Goal: Task Accomplishment & Management: Manage account settings

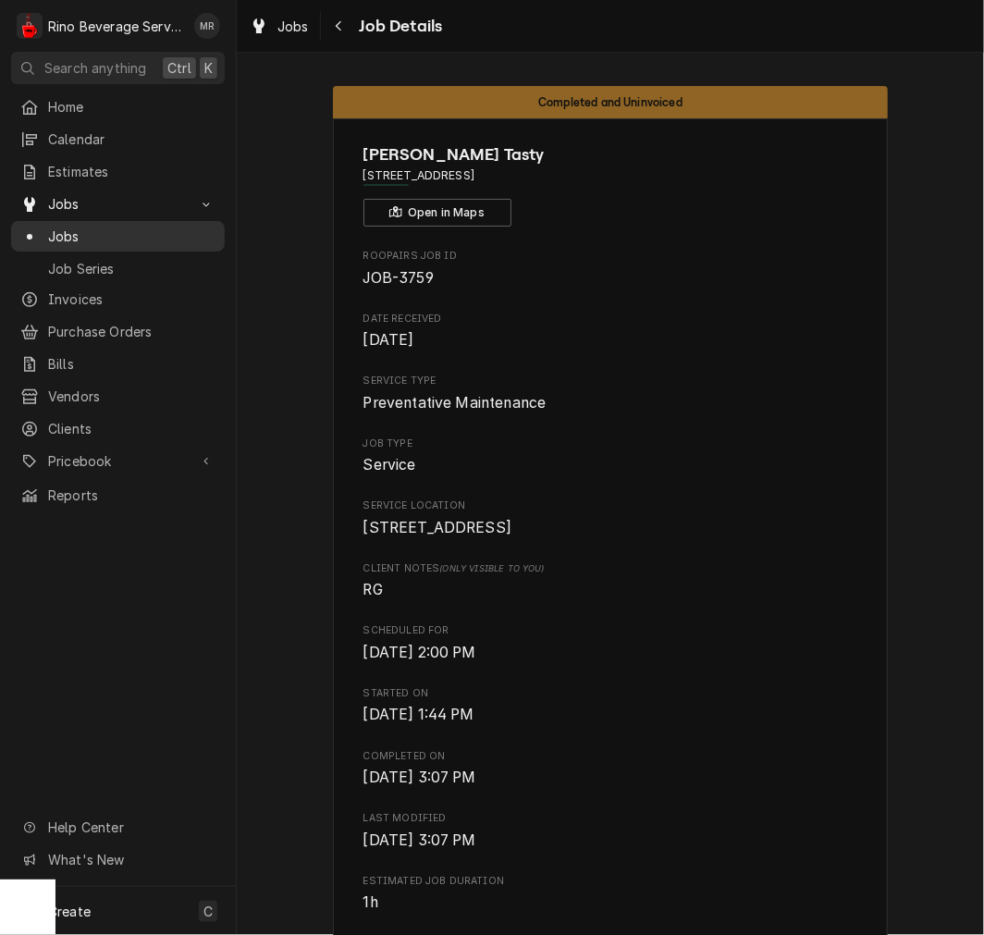
click at [116, 225] on div "Jobs" at bounding box center [118, 236] width 206 height 23
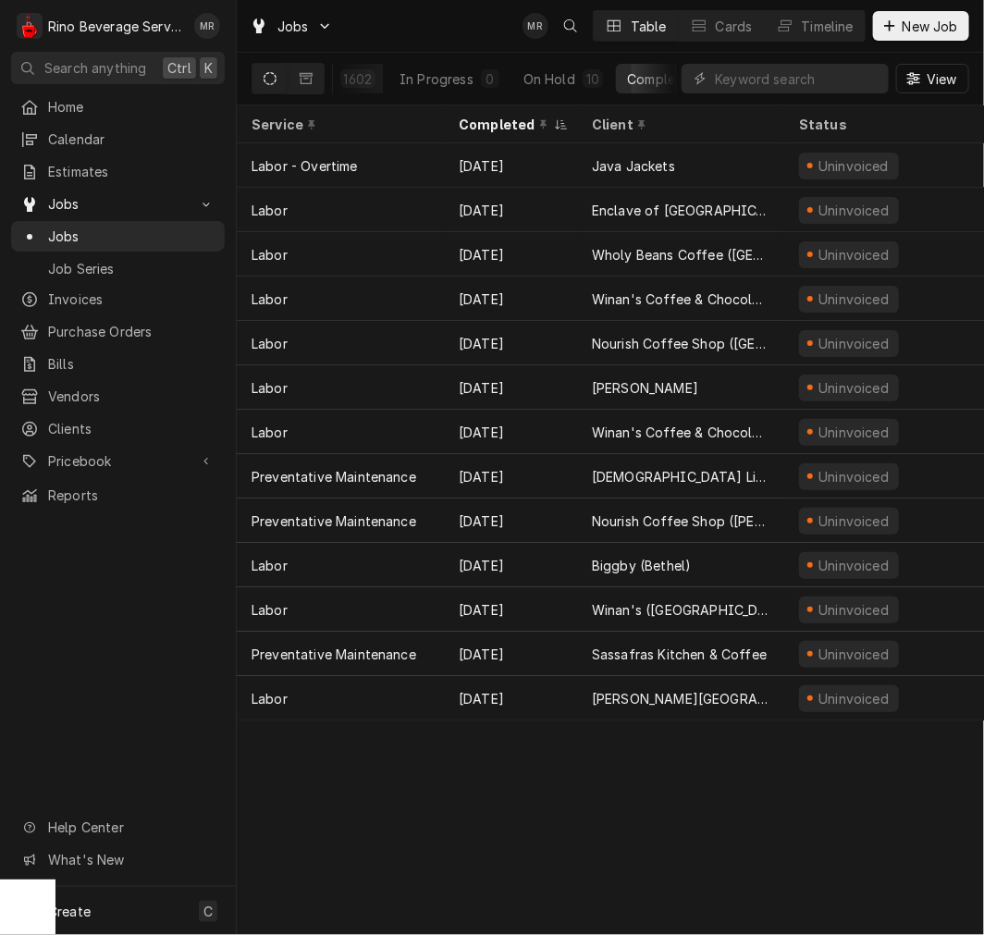
scroll to position [0, 358]
click at [621, 85] on div "Completed" at bounding box center [609, 78] width 69 height 19
click at [510, 117] on div "Completed" at bounding box center [504, 124] width 91 height 19
click at [510, 117] on div "Completed" at bounding box center [509, 124] width 100 height 19
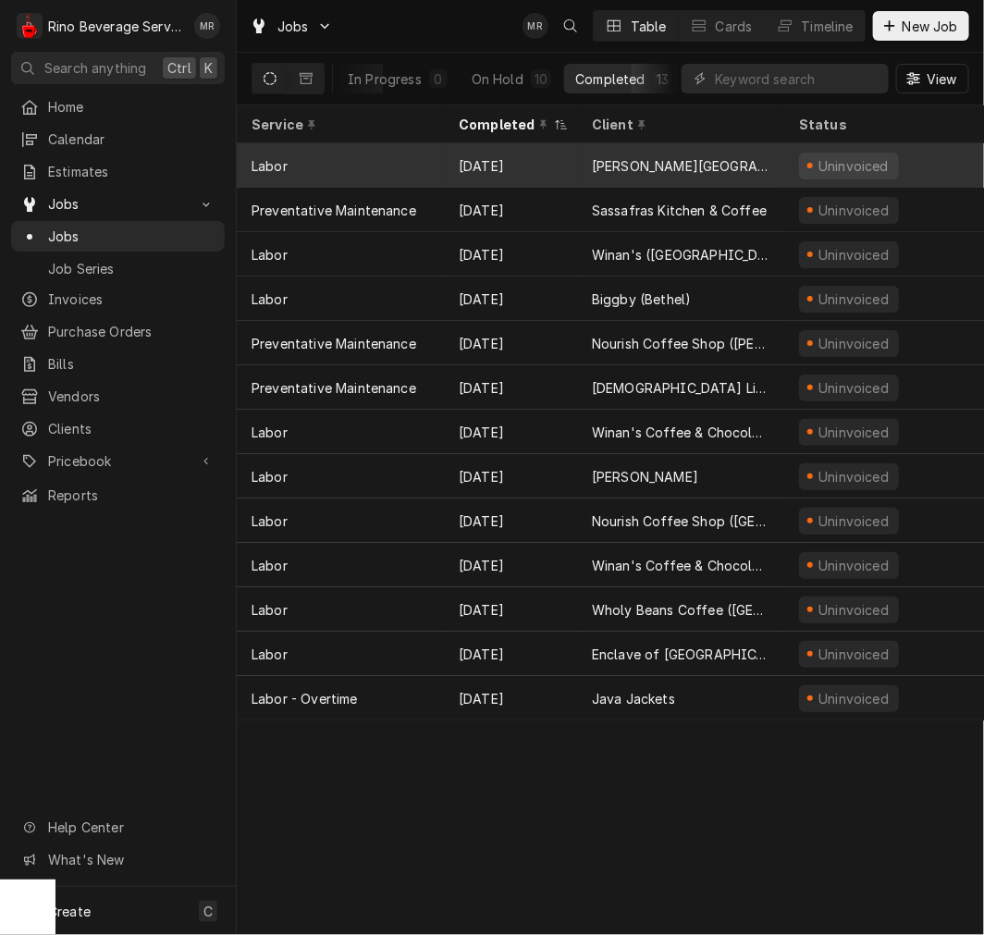
click at [511, 165] on div "Sep 30" at bounding box center [510, 165] width 133 height 44
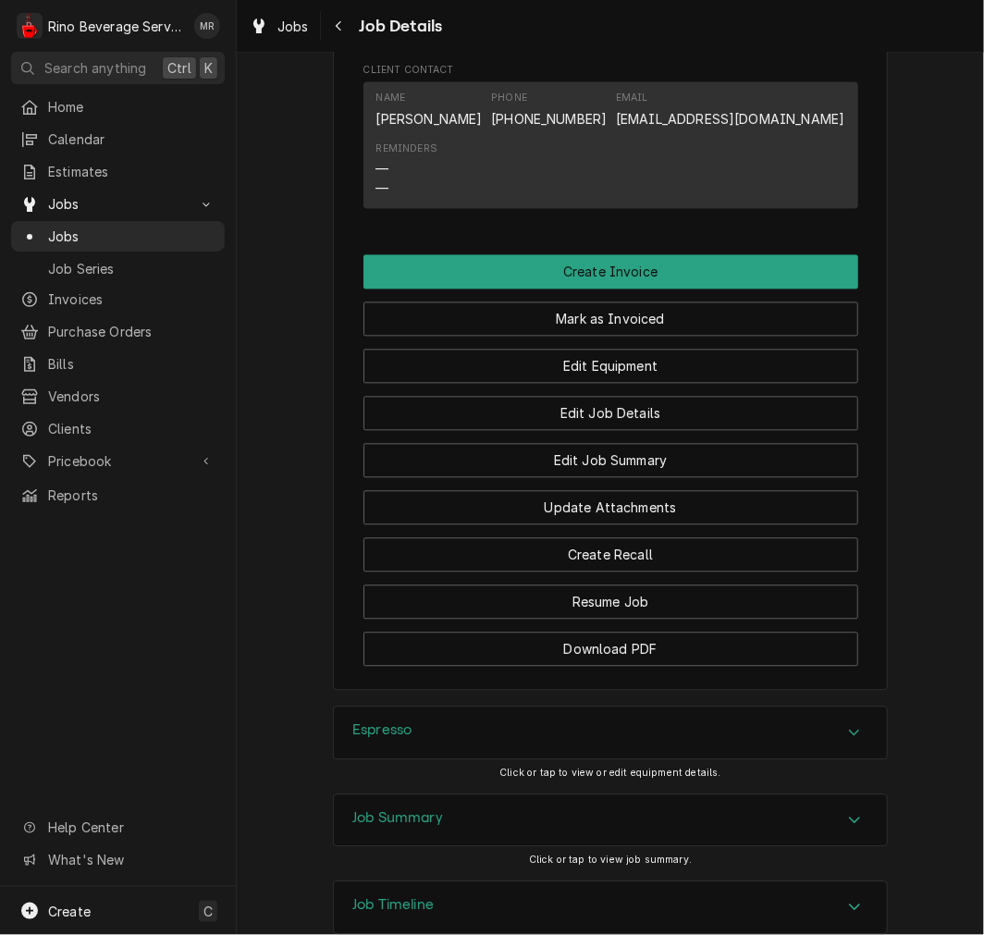
scroll to position [1246, 0]
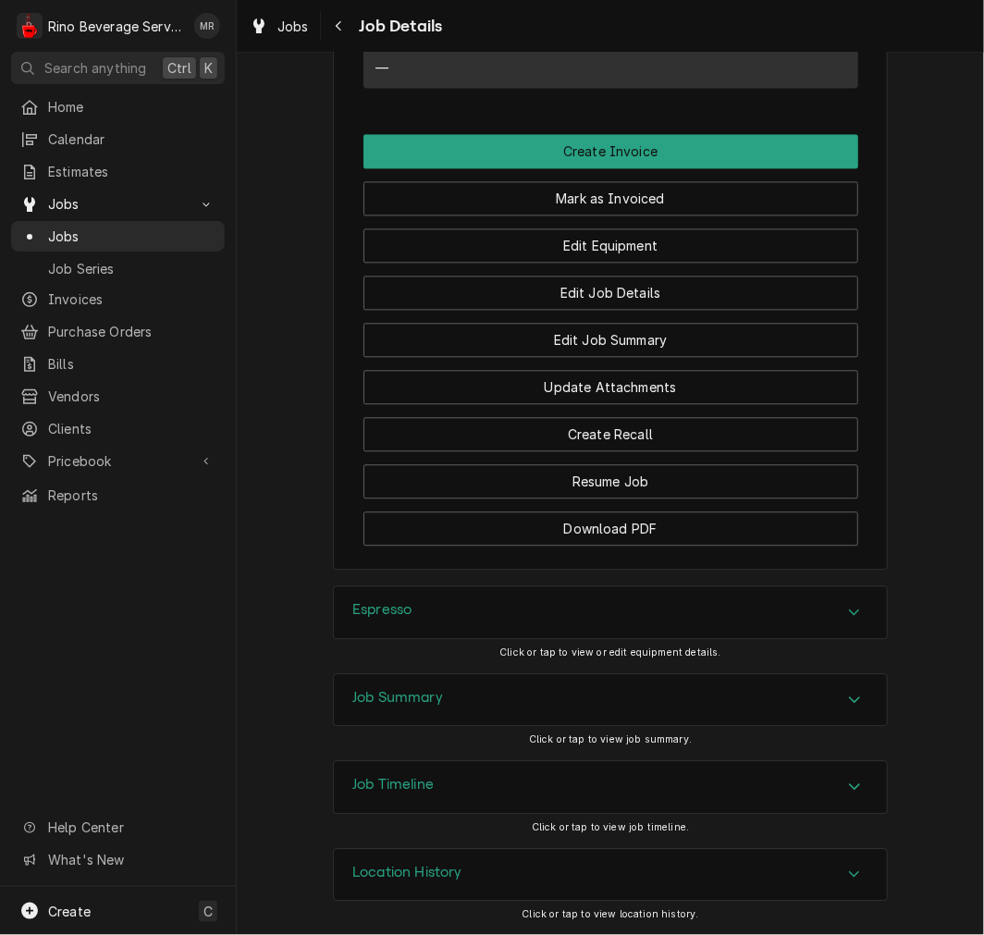
click at [754, 595] on div "Espresso" at bounding box center [610, 612] width 553 height 52
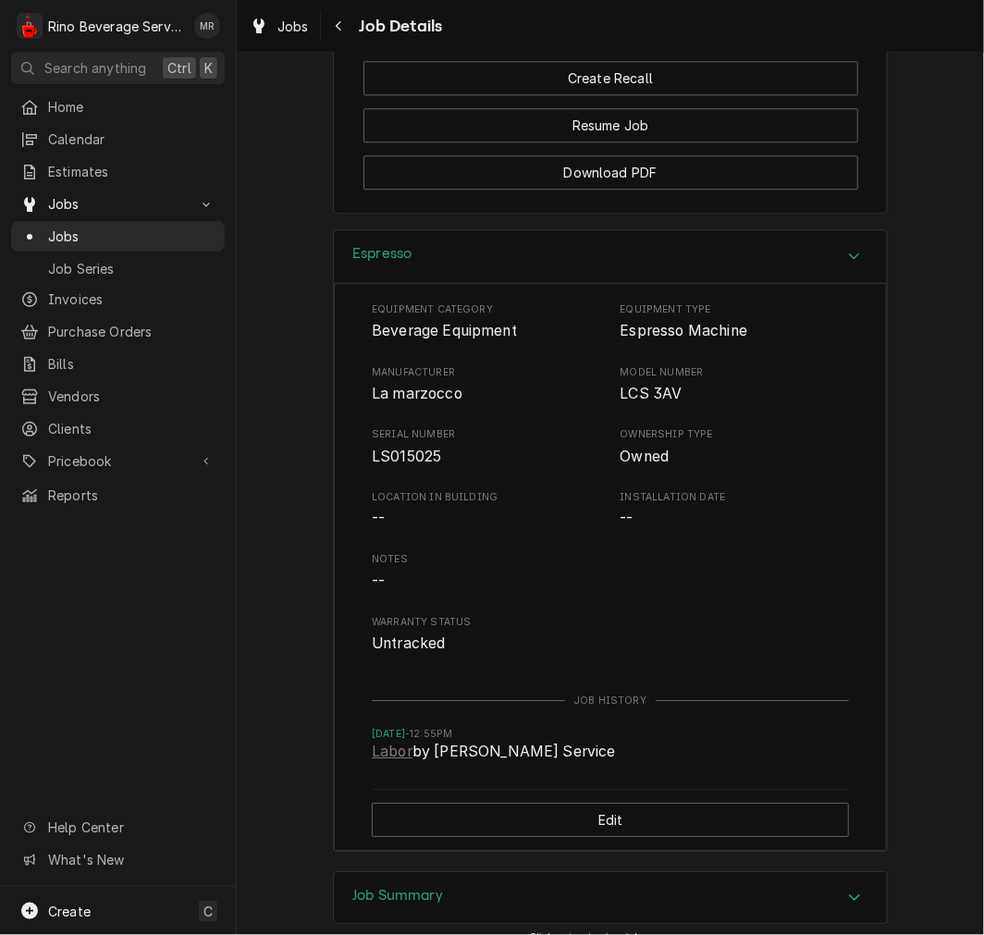
scroll to position [1583, 0]
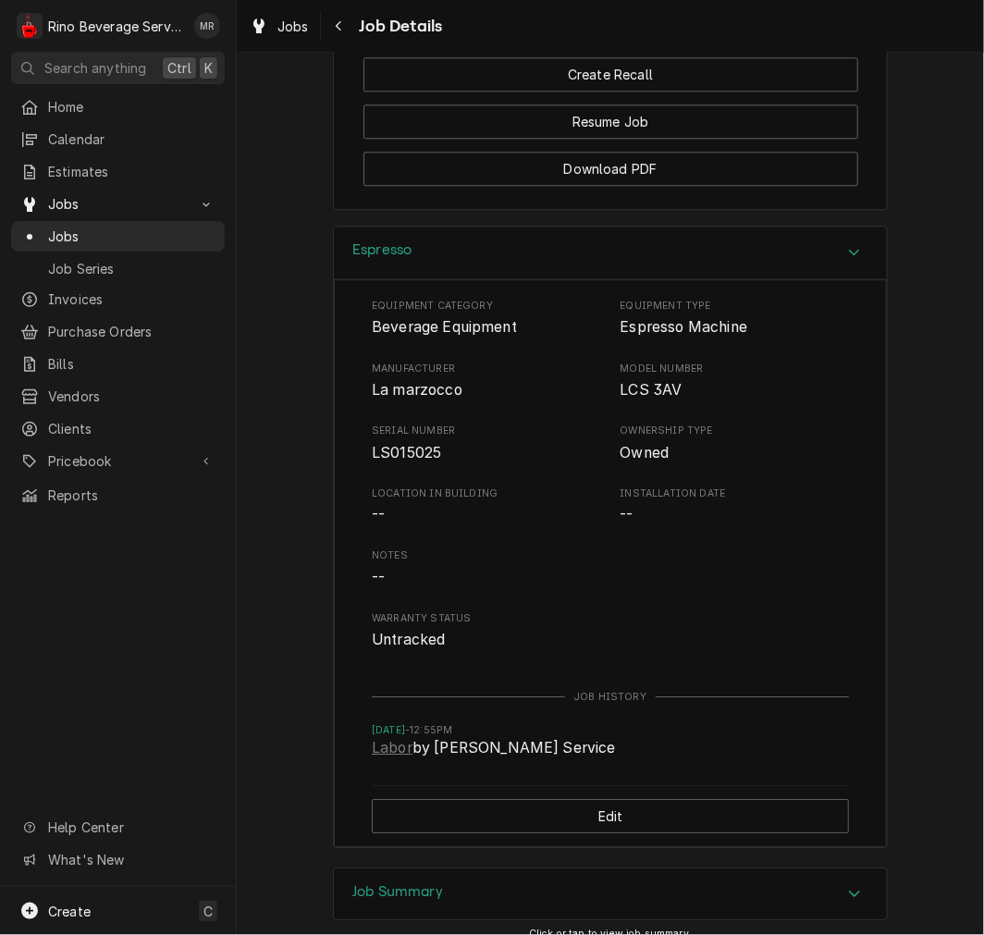
click at [745, 271] on div "Espresso" at bounding box center [610, 253] width 553 height 53
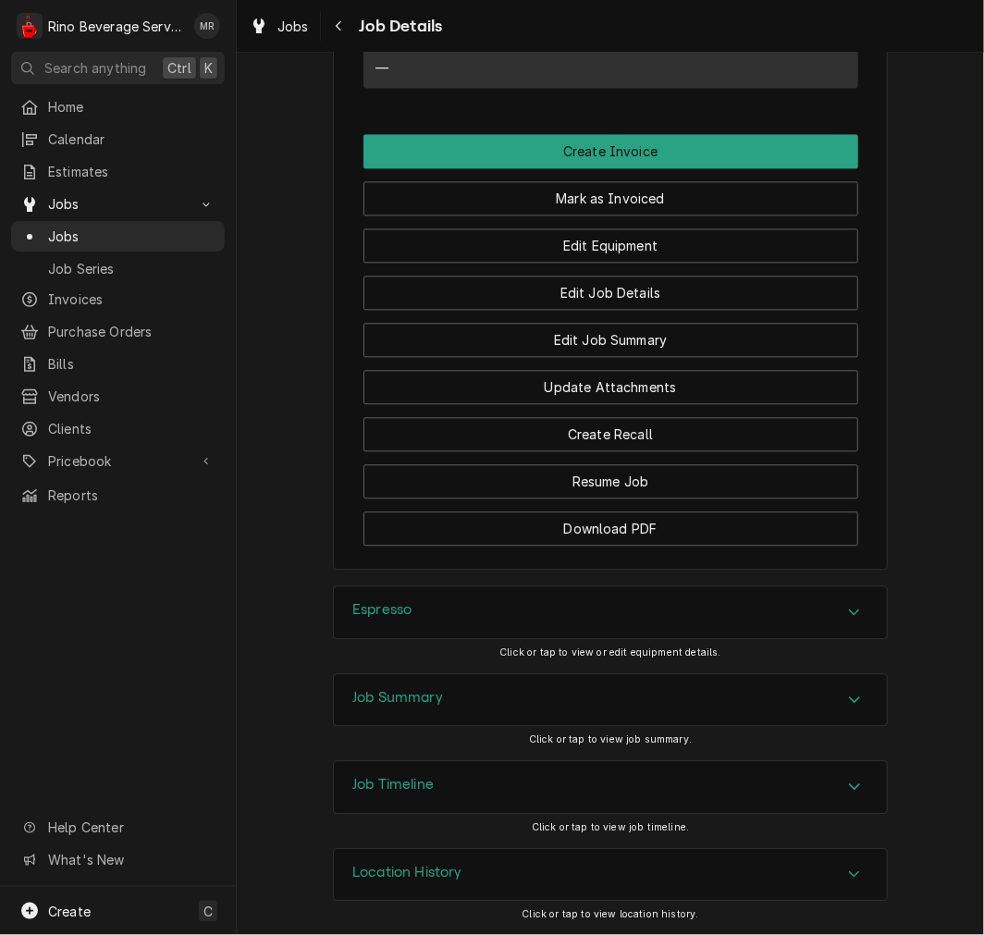
click at [644, 724] on div "Job Summary" at bounding box center [610, 700] width 553 height 52
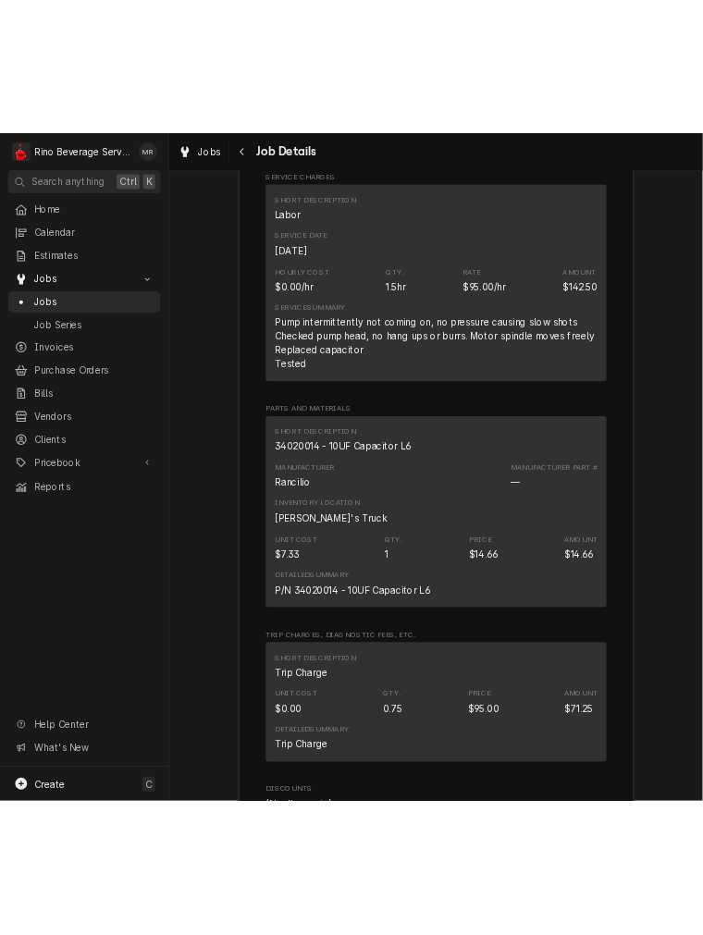
scroll to position [2188, 0]
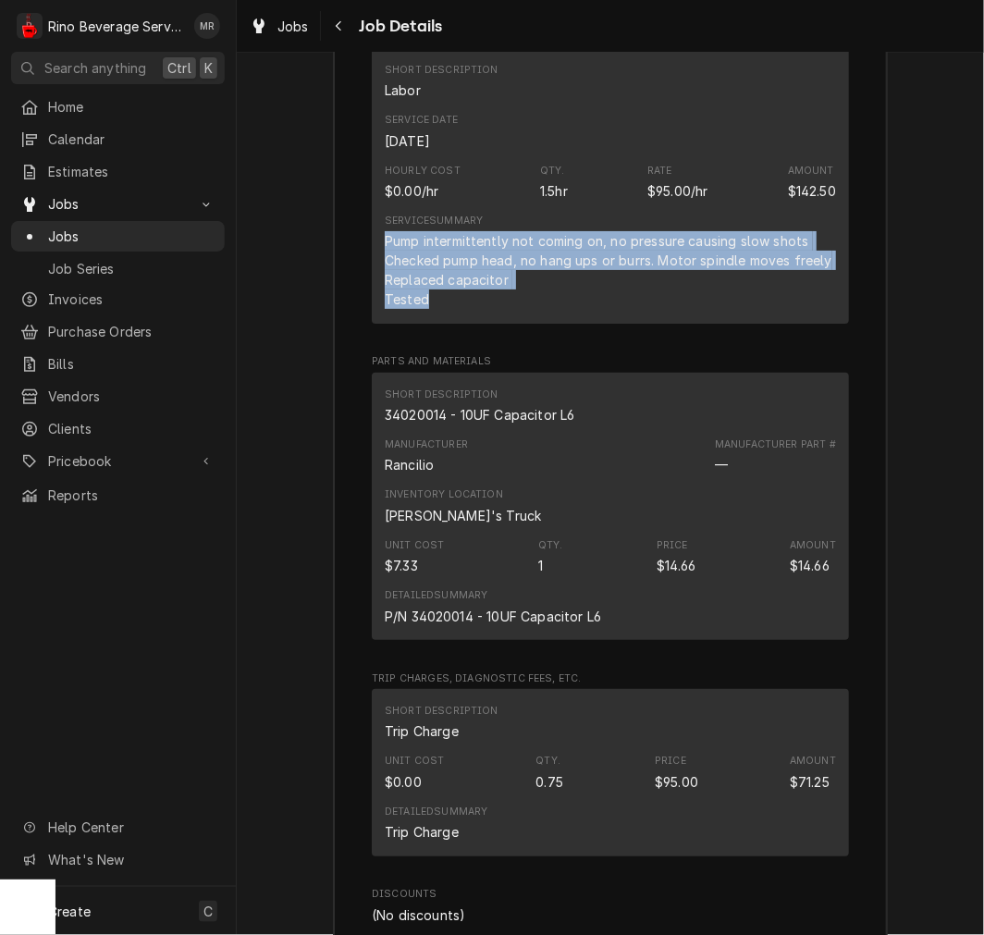
drag, startPoint x: 422, startPoint y: 320, endPoint x: 365, endPoint y: 266, distance: 77.8
click at [372, 266] on div "Short Description Labor Service Date Sep 30, 2025 Hourly Cost $0.00/hr Qty. 1.5…" at bounding box center [610, 186] width 477 height 276
copy div "Pump intermittently not coming on, no pressure causing slow shots Checked pump …"
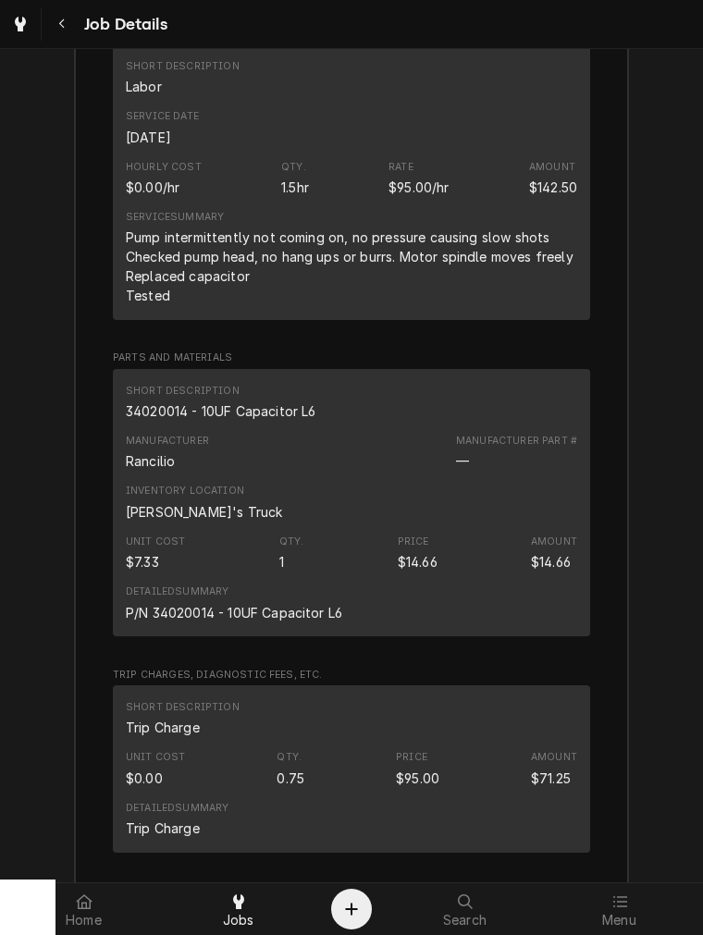
click at [195, 421] on div "34020014 - 10UF Capacitor L6" at bounding box center [221, 410] width 190 height 19
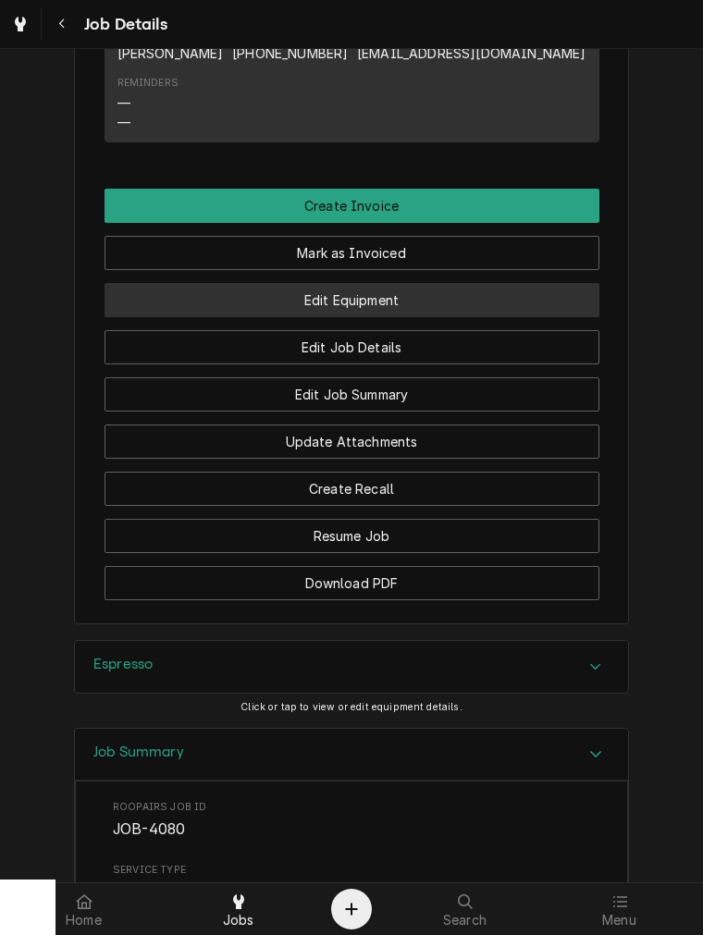
scroll to position [1167, 0]
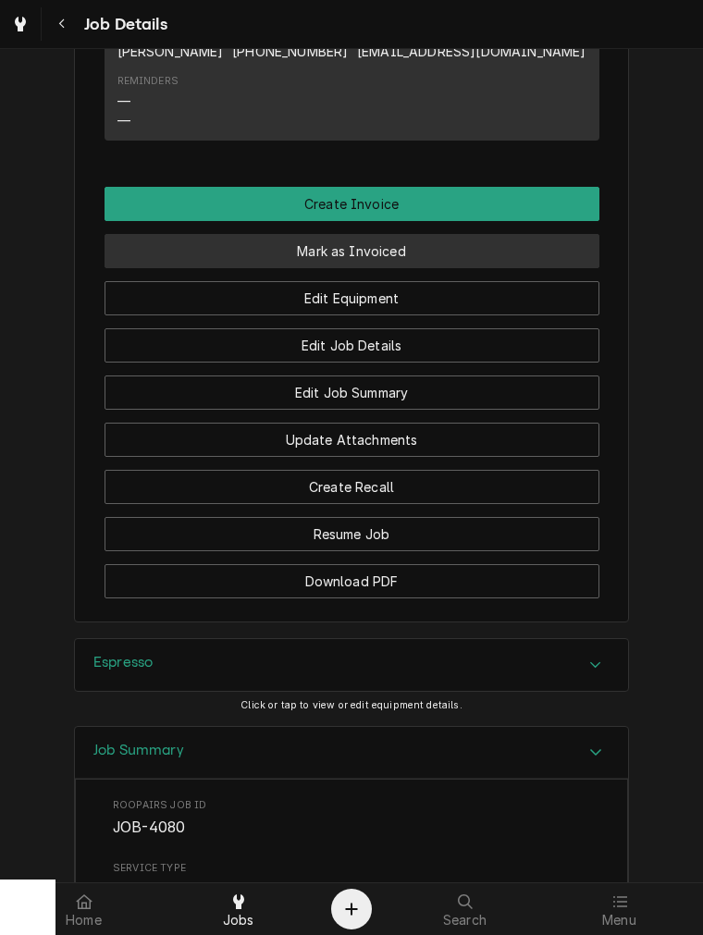
click at [481, 268] on button "Mark as Invoiced" at bounding box center [351, 251] width 495 height 34
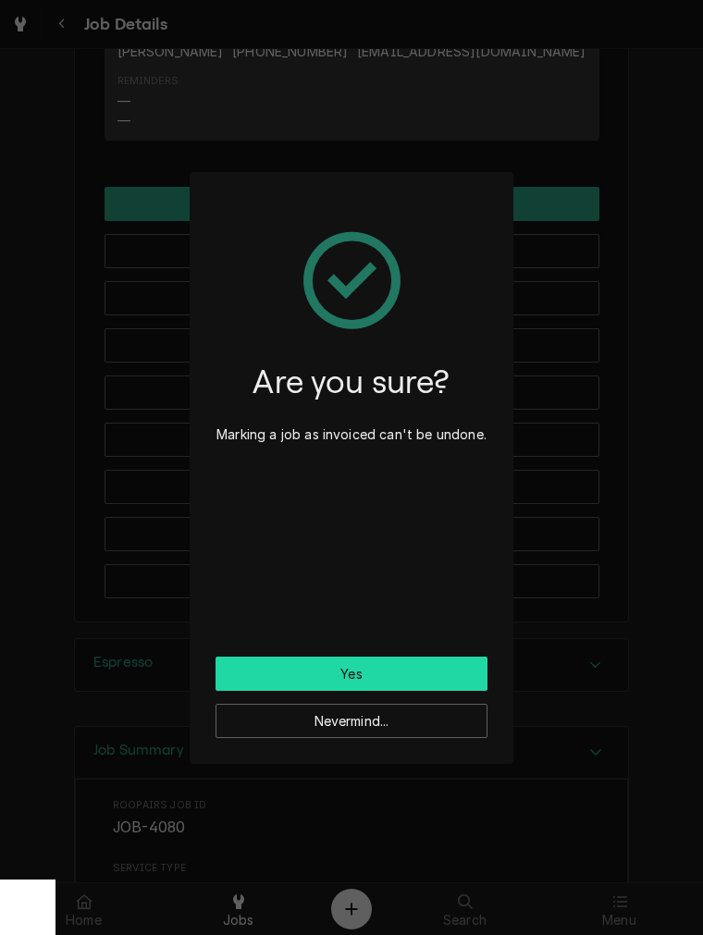
click at [380, 658] on button "Yes" at bounding box center [351, 673] width 272 height 34
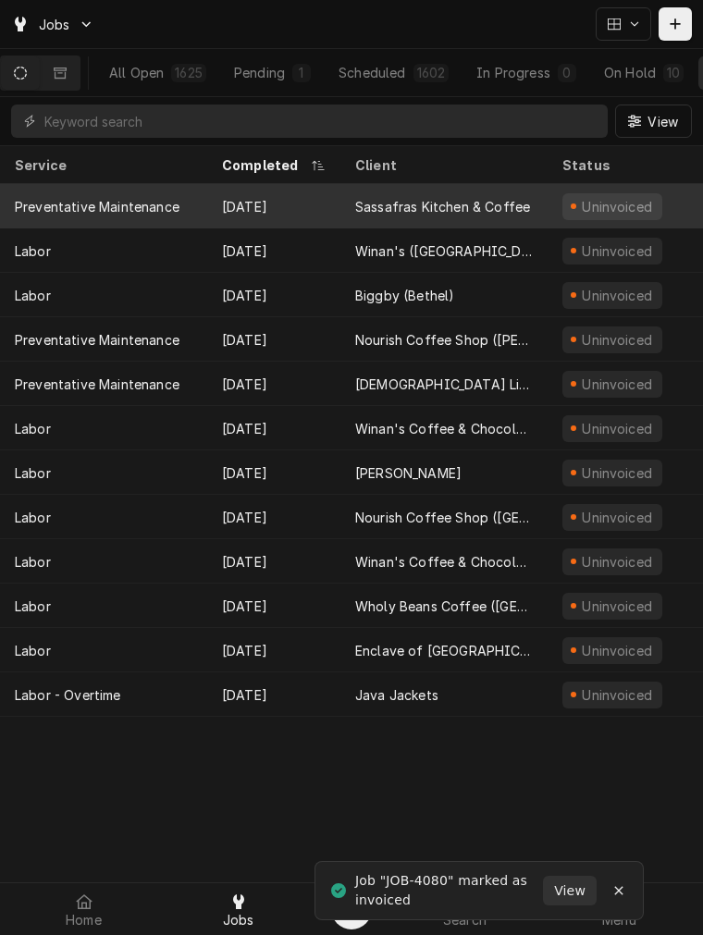
click at [281, 209] on div "Sep 30" at bounding box center [273, 206] width 133 height 44
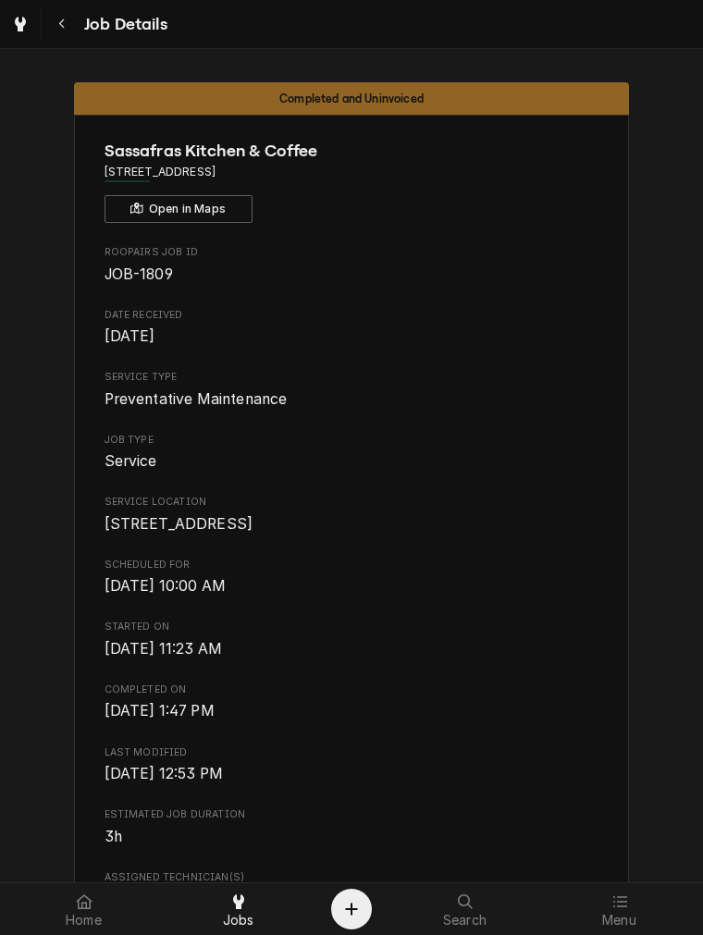
click at [700, 882] on div "Home Jobs Search Menu" at bounding box center [351, 908] width 703 height 53
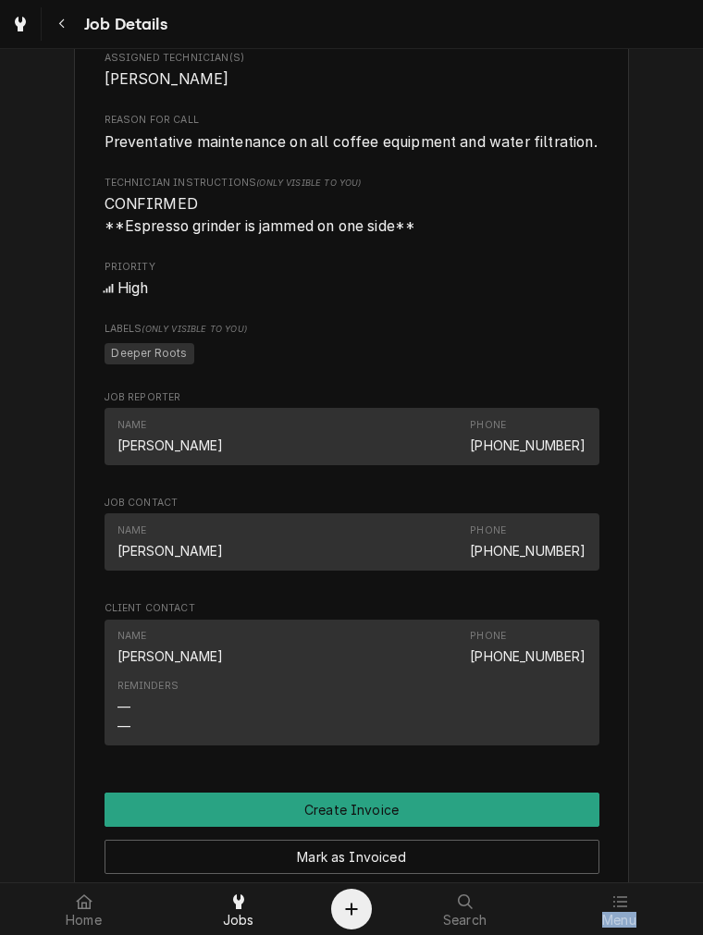
scroll to position [1548, 0]
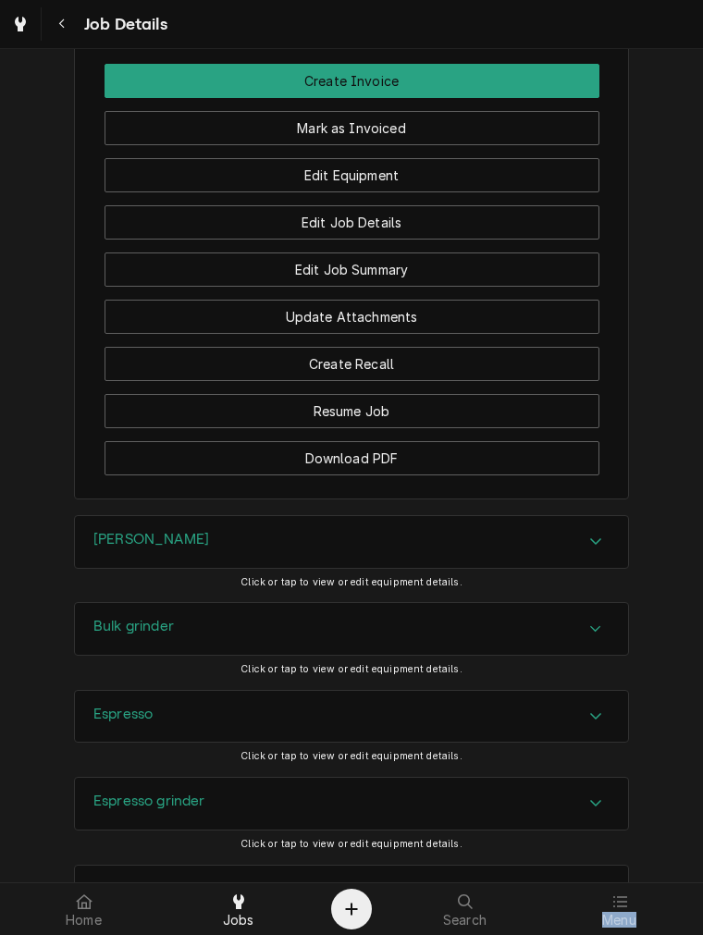
drag, startPoint x: 99, startPoint y: 561, endPoint x: -652, endPoint y: 889, distance: 819.0
click at [0, 889] on html "Job Details Completed and Uninvoiced Sassafras Kitchen & Coffee 135 N High St, …" at bounding box center [351, 467] width 703 height 935
click at [142, 568] on div "Brewer" at bounding box center [351, 542] width 553 height 52
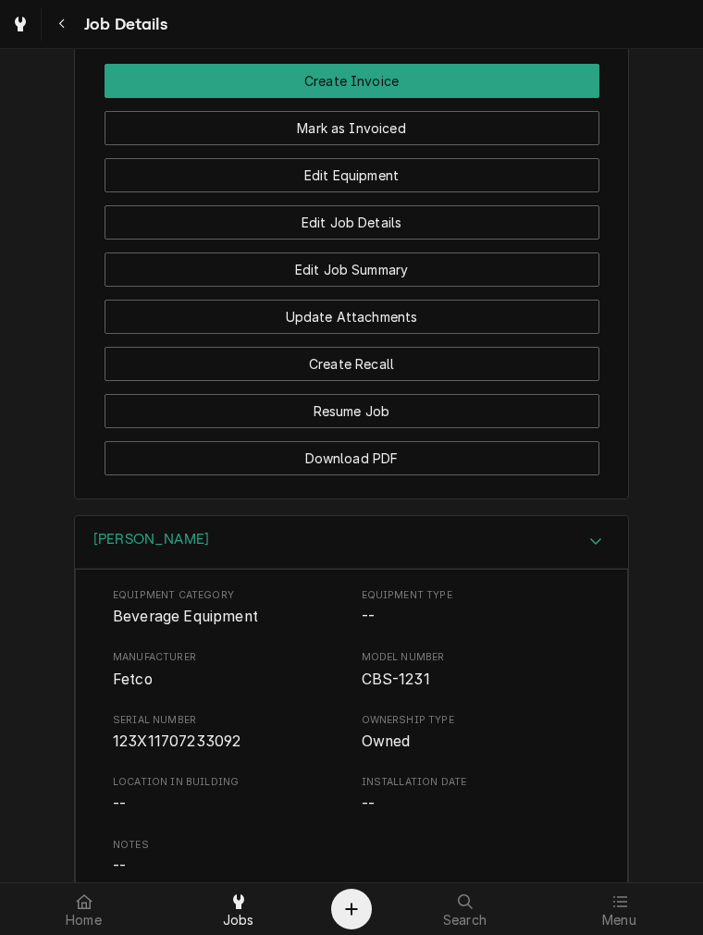
click at [127, 750] on span "123X11707233092" at bounding box center [177, 741] width 128 height 18
copy span "123X11707233092"
click at [252, 567] on div "Brewer" at bounding box center [351, 542] width 553 height 53
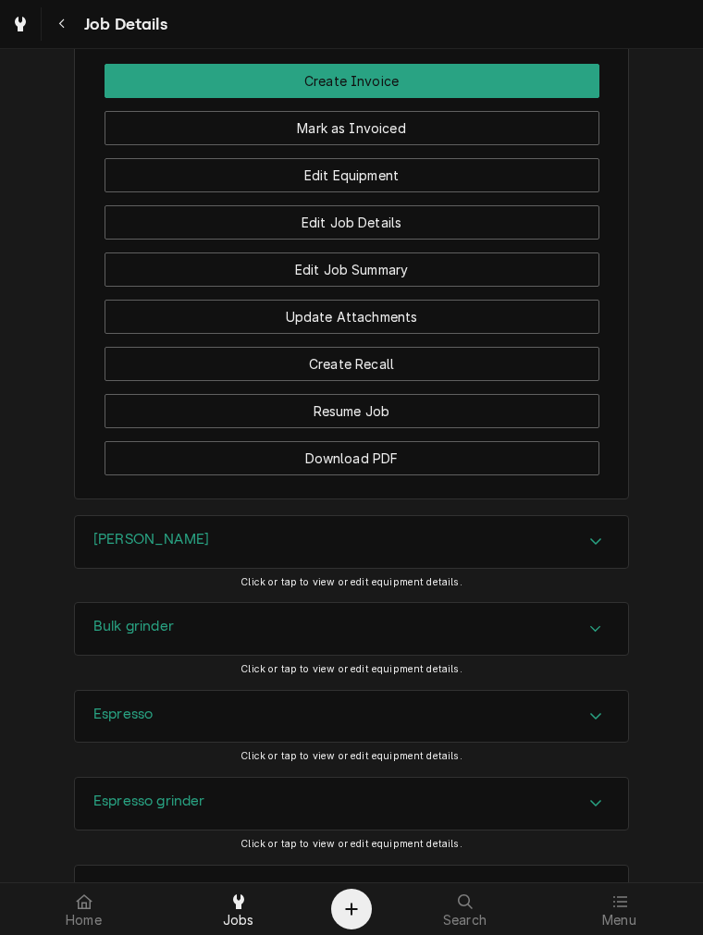
click at [210, 634] on div "Bulk grinder" at bounding box center [351, 629] width 553 height 52
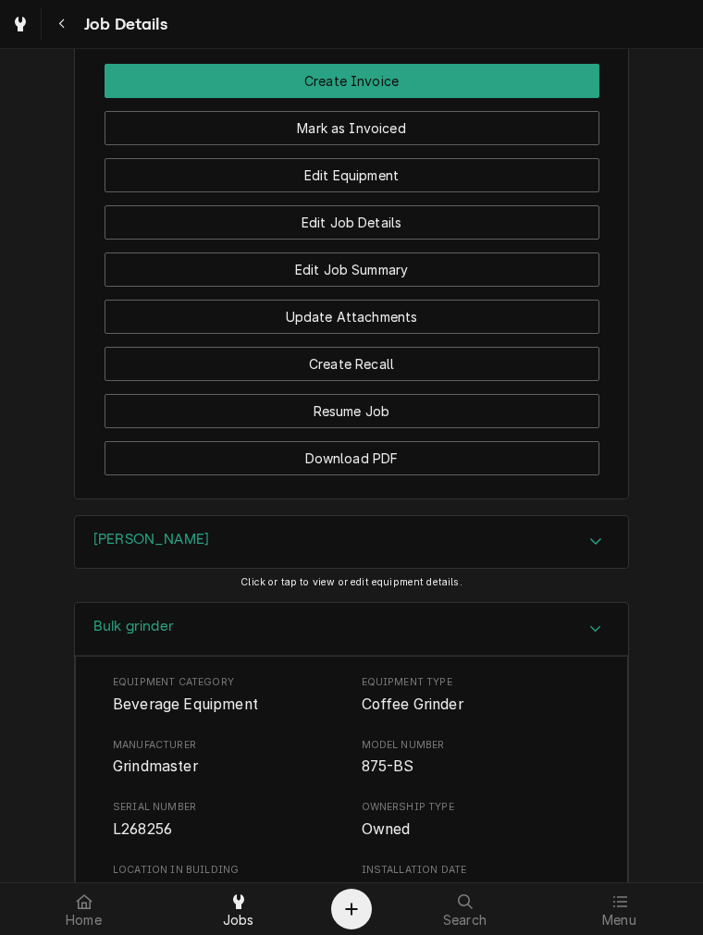
click at [158, 775] on span "Grindmaster" at bounding box center [155, 766] width 85 height 18
click at [137, 838] on span "L268256" at bounding box center [142, 829] width 59 height 18
copy span "L268256"
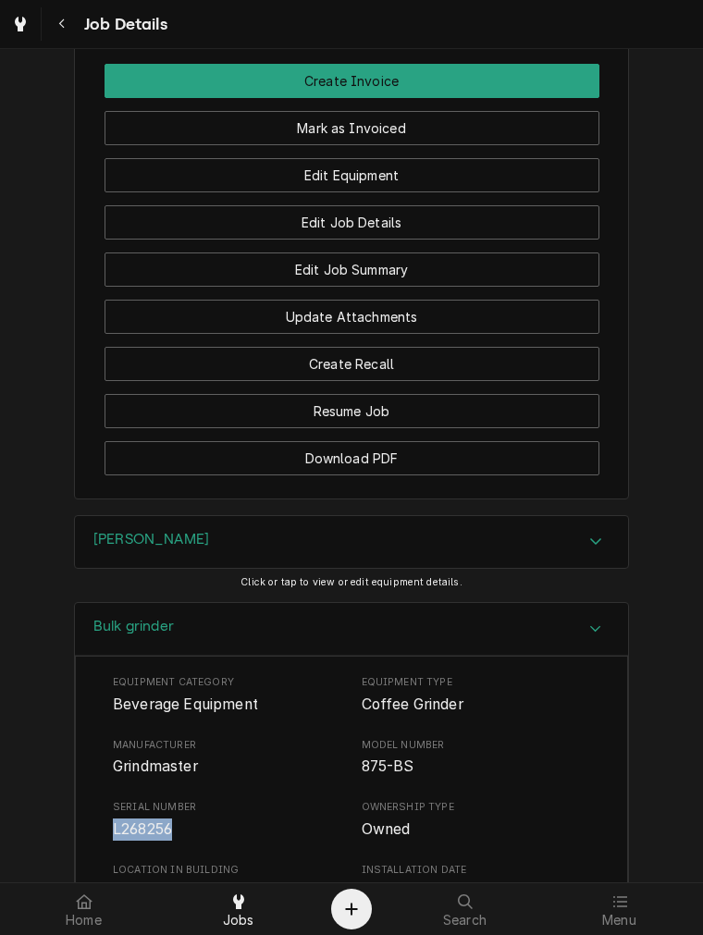
click at [315, 656] on div "Bulk grinder" at bounding box center [351, 629] width 553 height 53
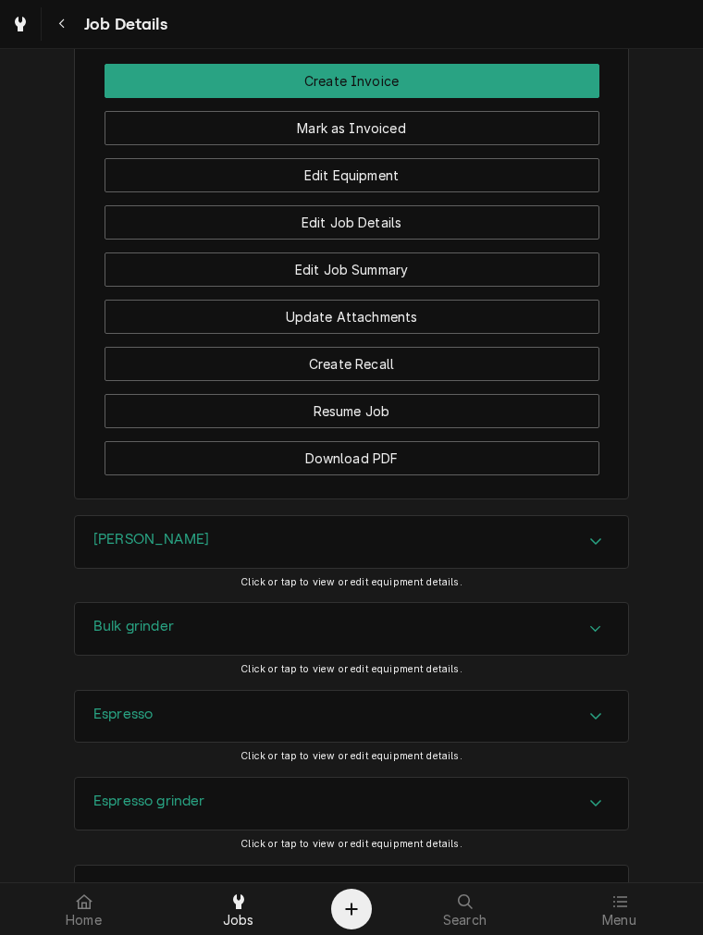
click at [166, 742] on div "Espresso" at bounding box center [351, 717] width 553 height 52
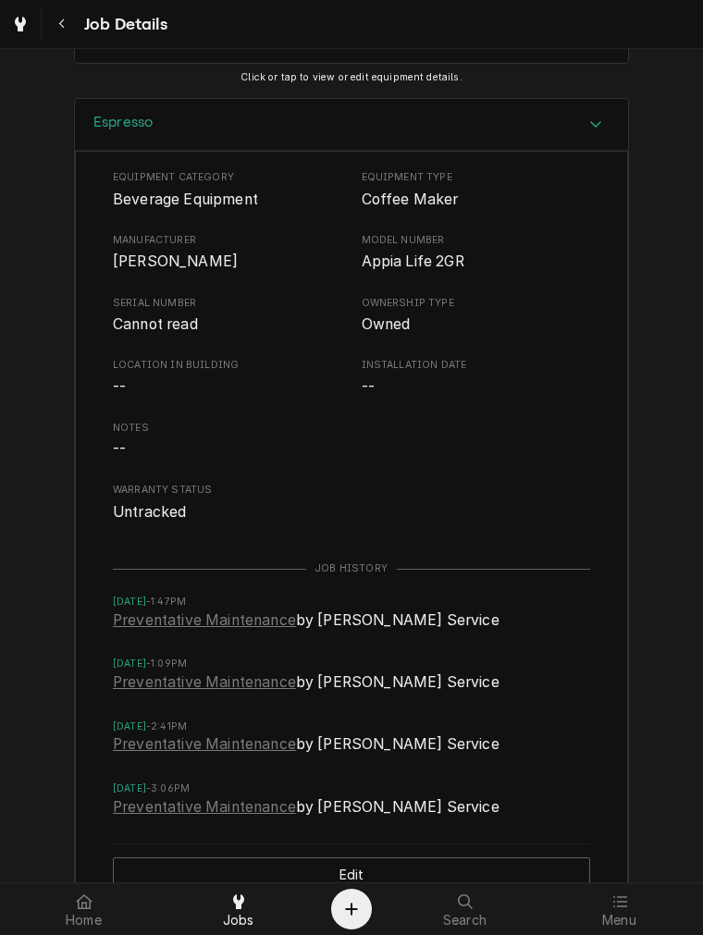
scroll to position [2164, 0]
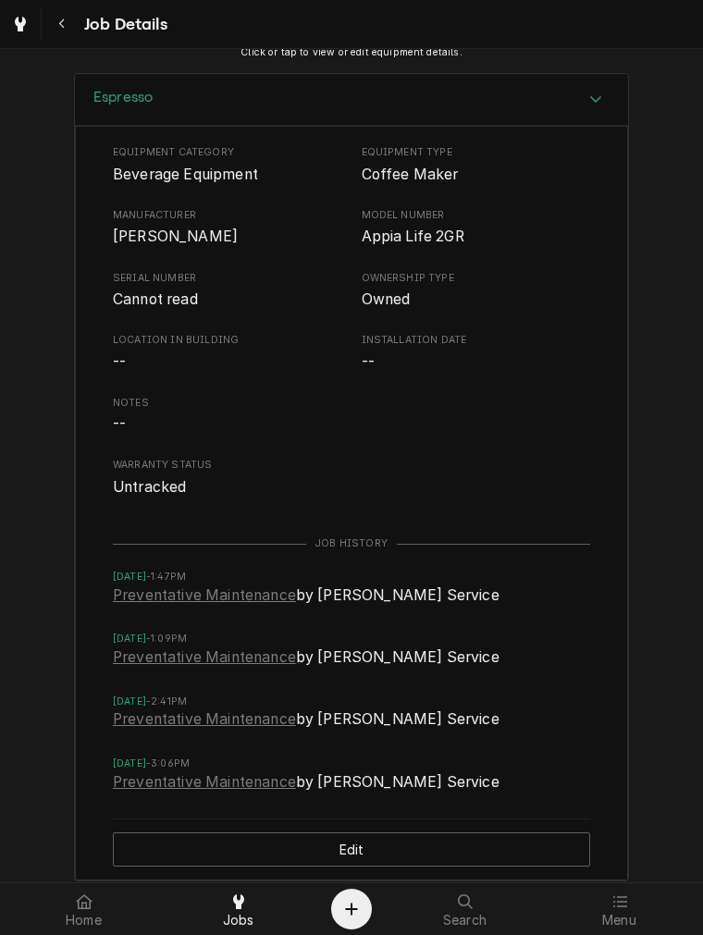
click at [139, 111] on div "Espresso" at bounding box center [122, 100] width 59 height 22
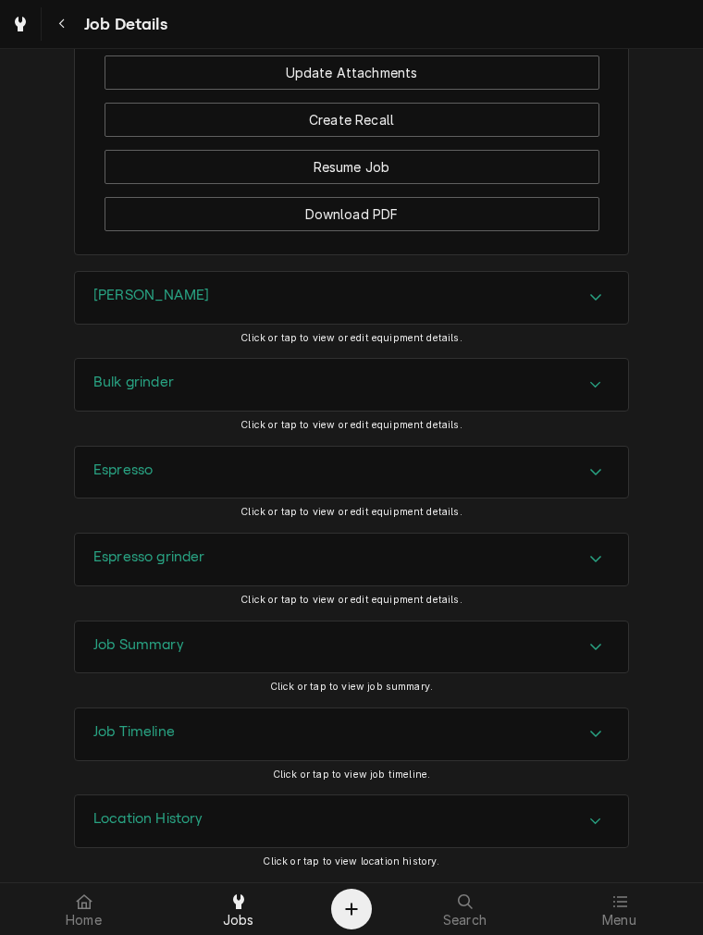
click at [142, 585] on div "Espresso grinder" at bounding box center [351, 560] width 555 height 54
click at [157, 573] on div "Espresso grinder" at bounding box center [351, 559] width 553 height 52
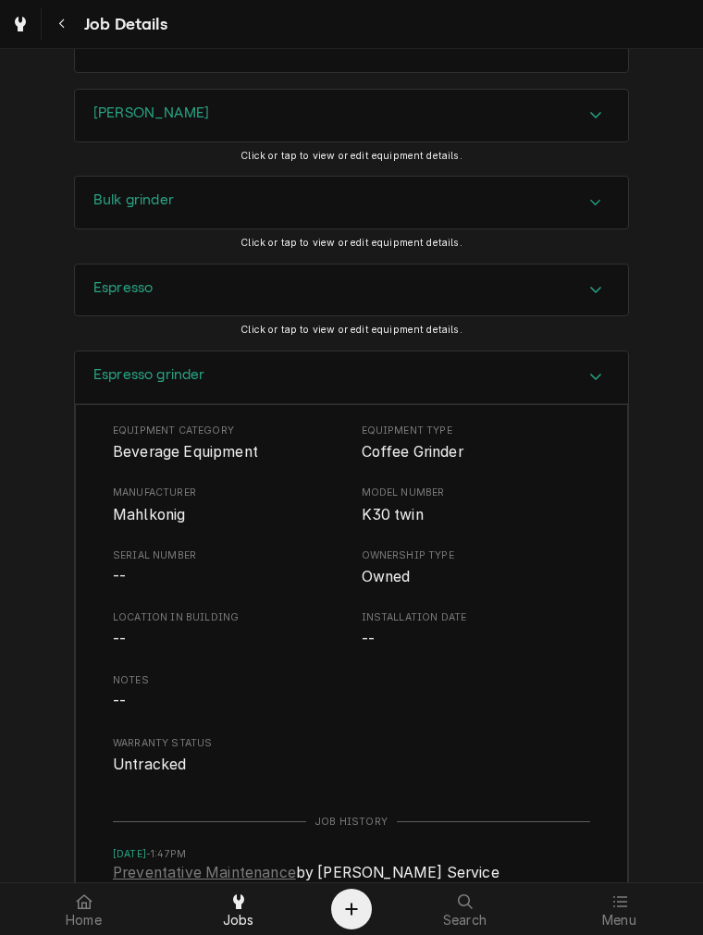
scroll to position [1980, 0]
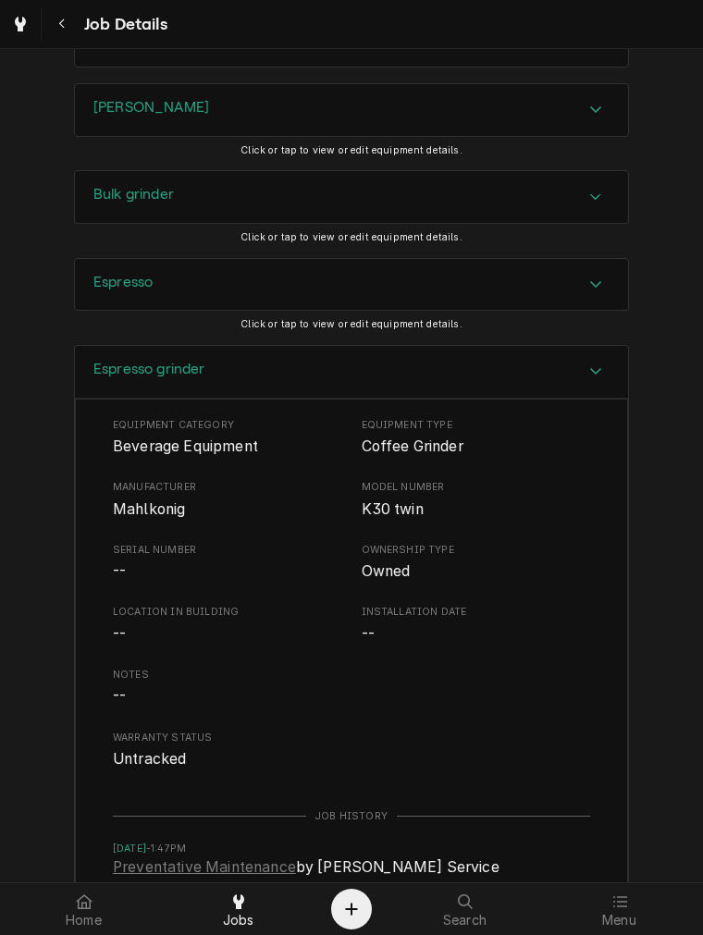
click at [203, 392] on div "Espresso grinder" at bounding box center [351, 372] width 553 height 53
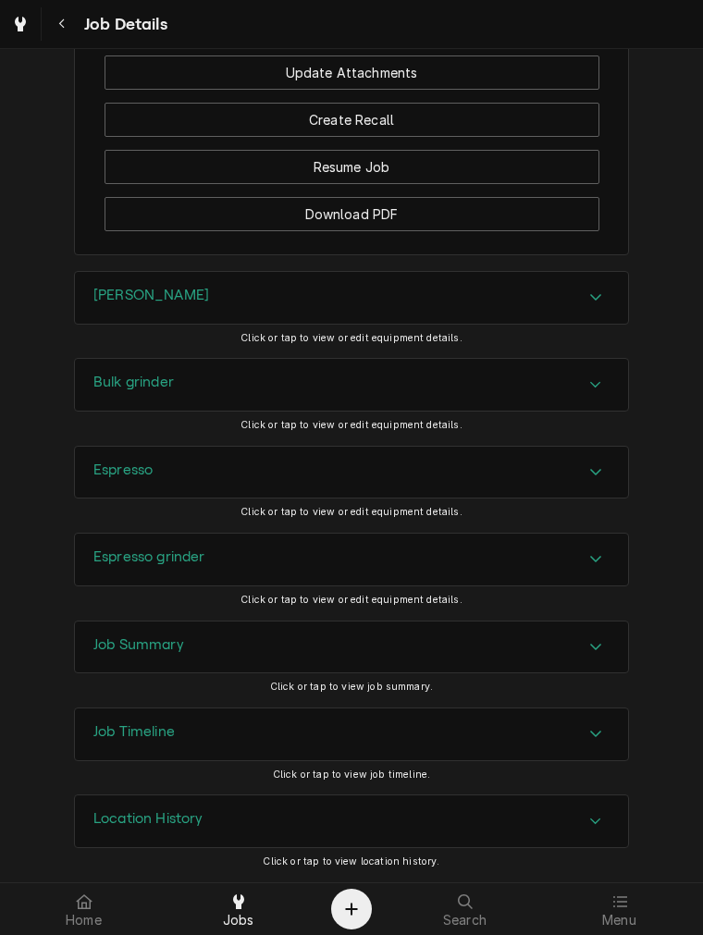
scroll to position [1815, 0]
click at [140, 652] on h3 "Job Summary" at bounding box center [138, 645] width 91 height 18
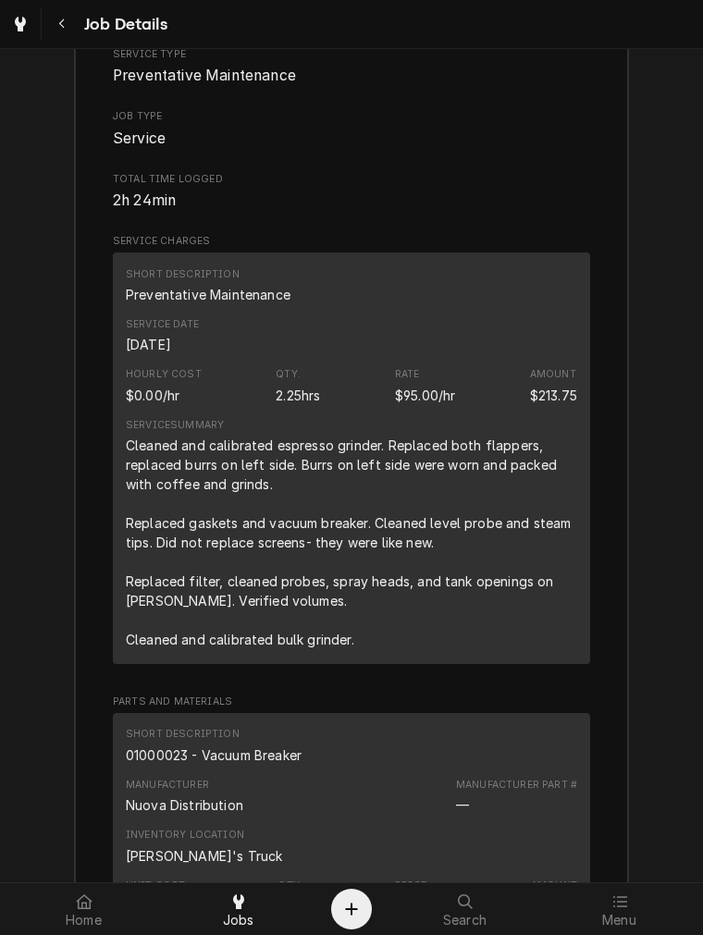
scroll to position [2595, 0]
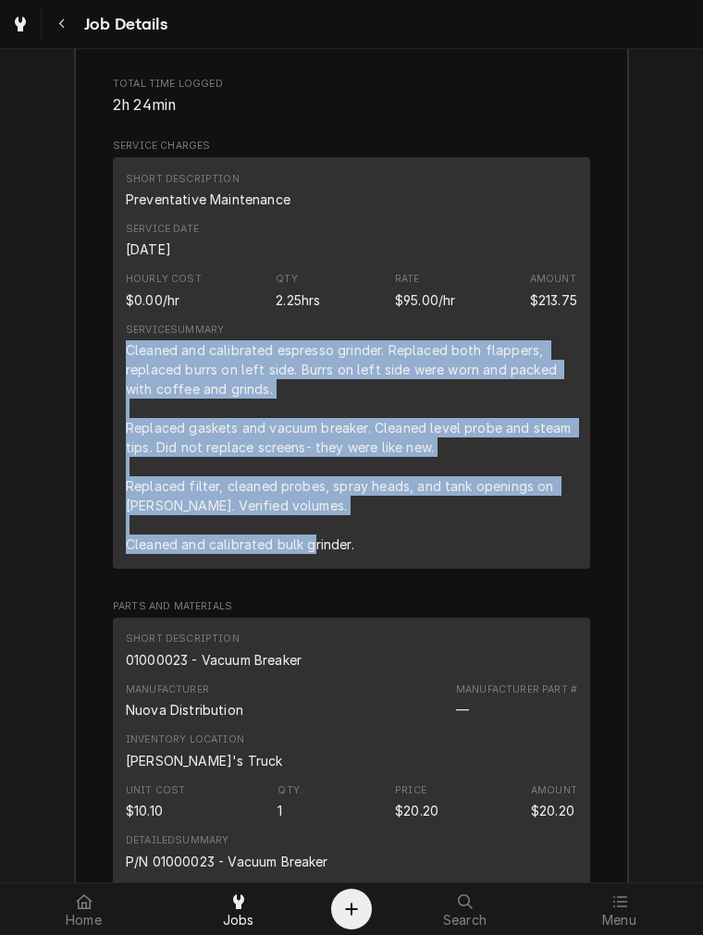
drag, startPoint x: 372, startPoint y: 566, endPoint x: 113, endPoint y: 375, distance: 321.4
click at [113, 375] on div "Short Description Preventative Maintenance Service Date Sep 30, 2025 Hourly Cos…" at bounding box center [351, 362] width 477 height 411
copy div "Cleaned and calibrated espresso grinder. Replaced both flappers, replaced burrs…"
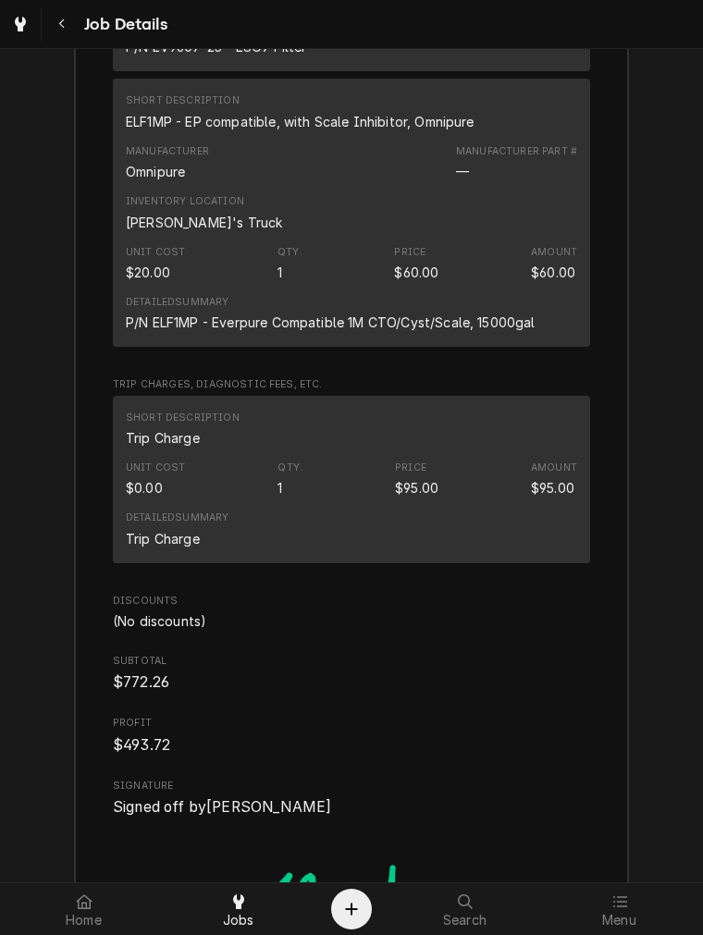
scroll to position [4527, 0]
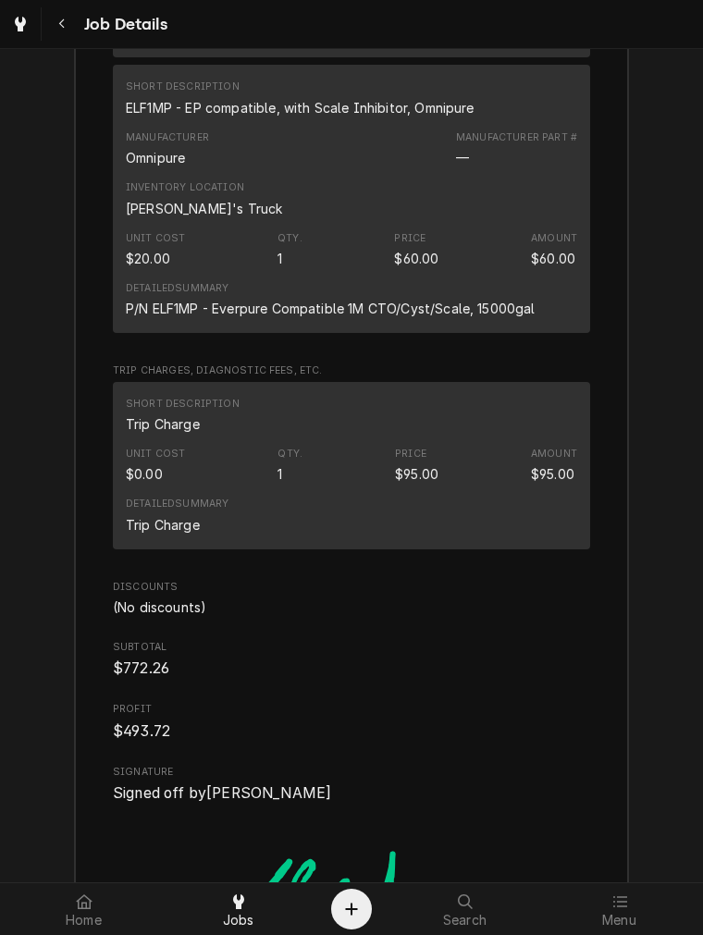
click at [391, 117] on div "ELF1MP - EP compatible, with Scale Inhibitor, Omnipure" at bounding box center [300, 107] width 349 height 19
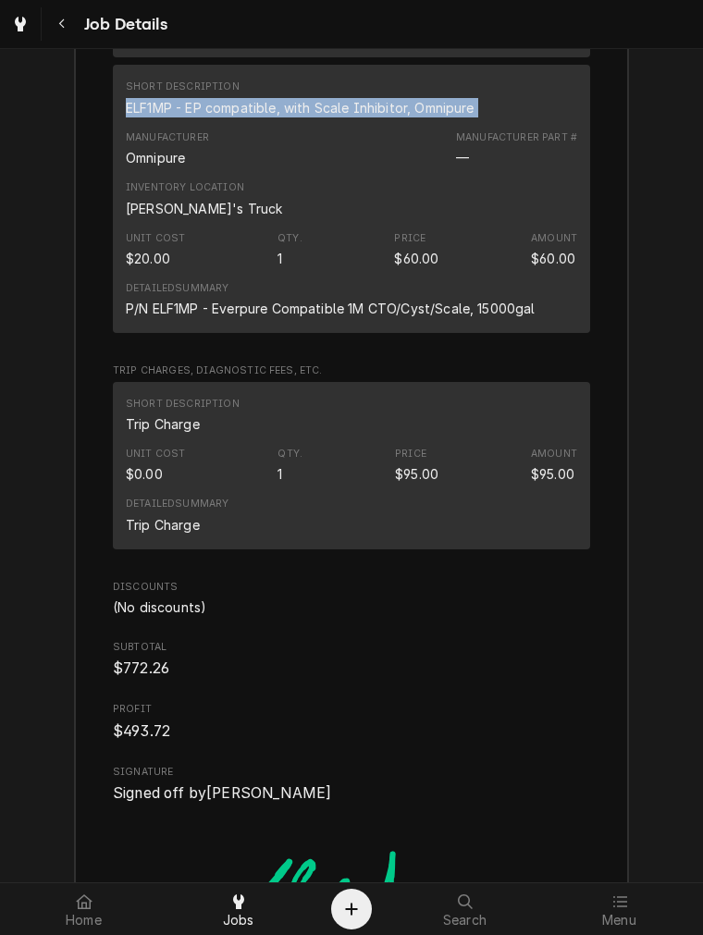
click at [391, 117] on div "ELF1MP - EP compatible, with Scale Inhibitor, Omnipure" at bounding box center [300, 107] width 349 height 19
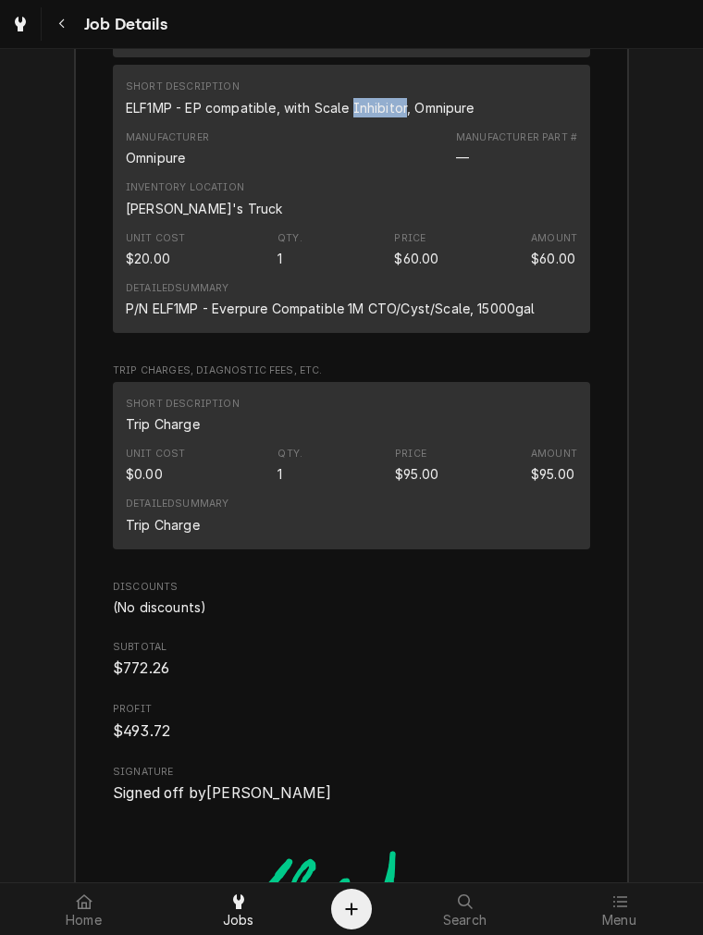
click at [391, 117] on div "ELF1MP - EP compatible, with Scale Inhibitor, Omnipure" at bounding box center [300, 107] width 349 height 19
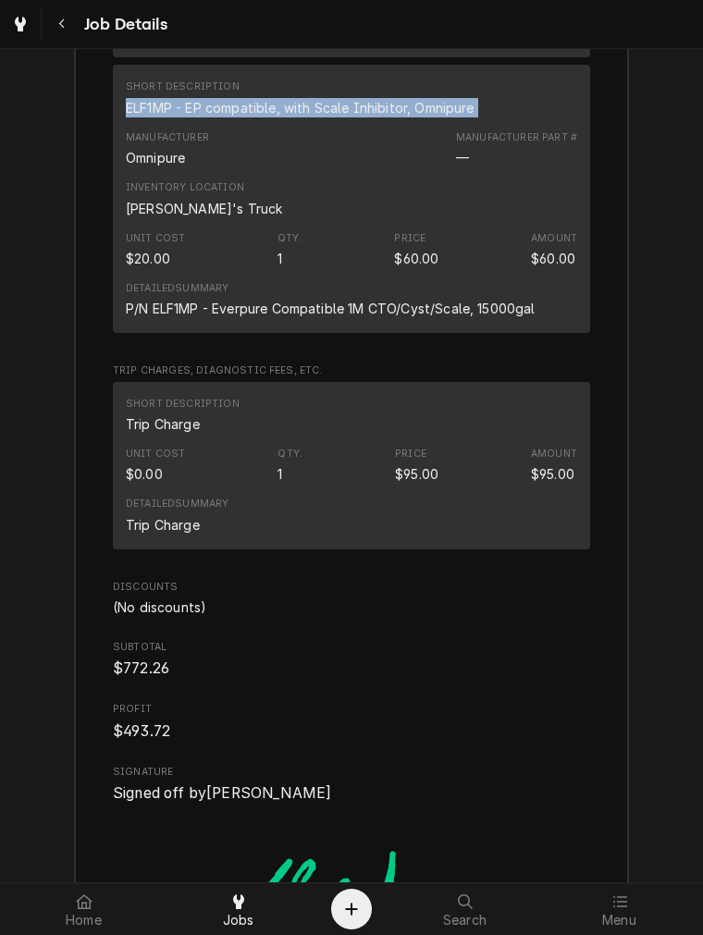
click at [391, 117] on div "ELF1MP - EP compatible, with Scale Inhibitor, Omnipure" at bounding box center [300, 107] width 349 height 19
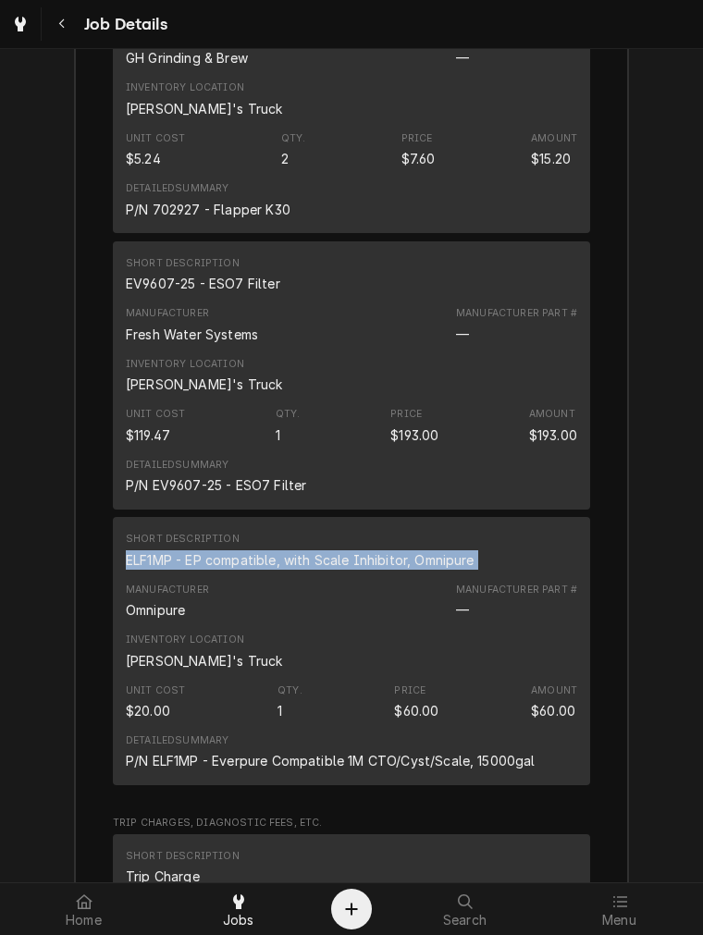
scroll to position [3979, 0]
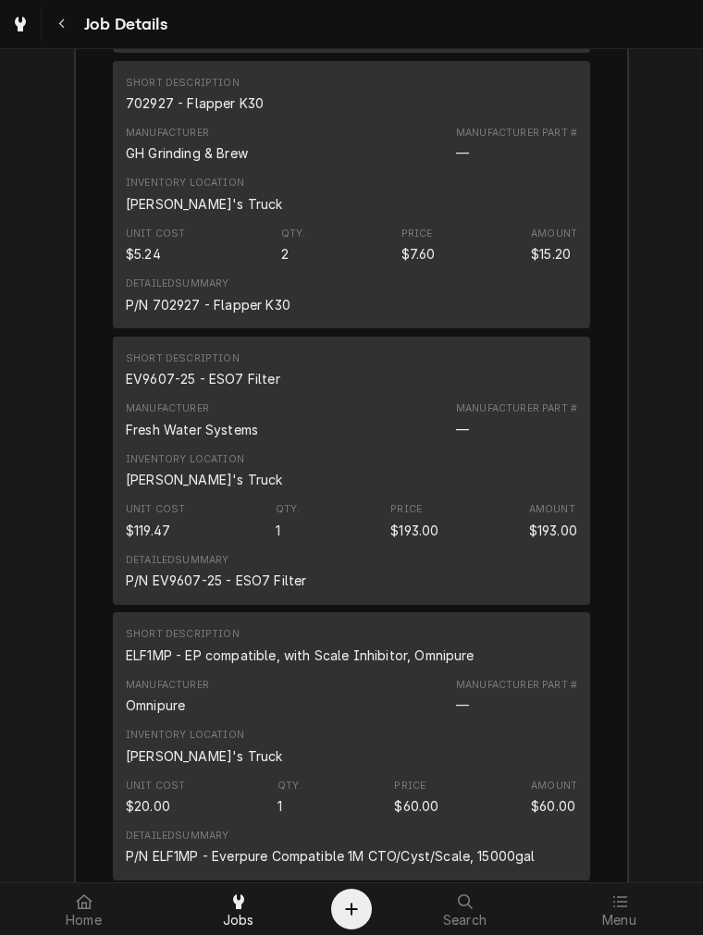
click at [218, 388] on div "EV9607-25 - ESO7 Filter" at bounding box center [203, 378] width 154 height 19
copy div "EV9607-25 - ESO7 Filter"
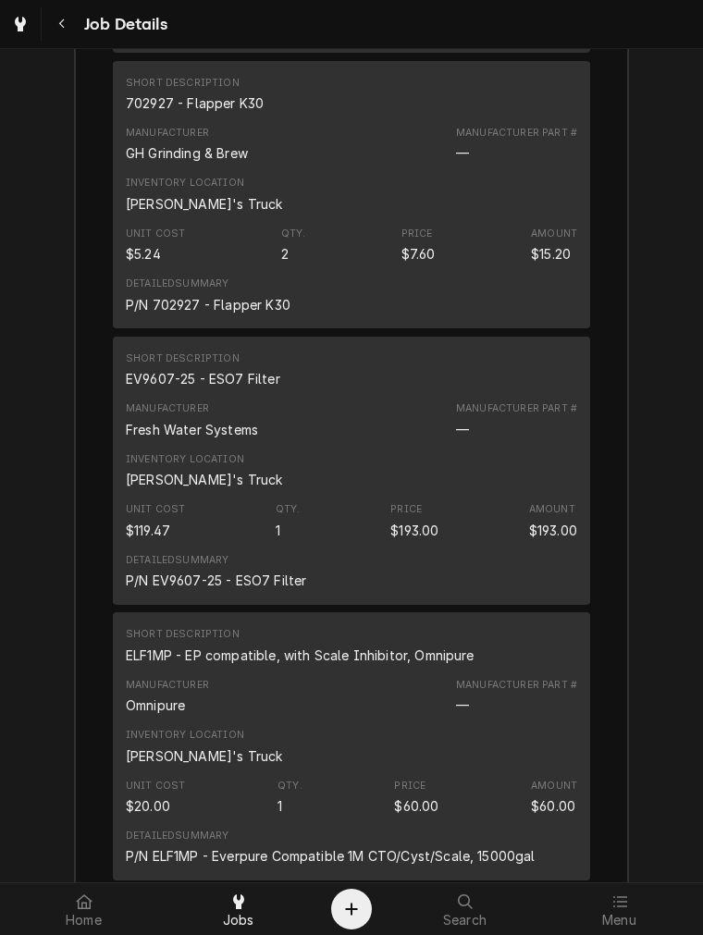
click at [163, 113] on div "702927 - Flapper K30" at bounding box center [195, 102] width 138 height 19
copy div "702927 - Flapper K30"
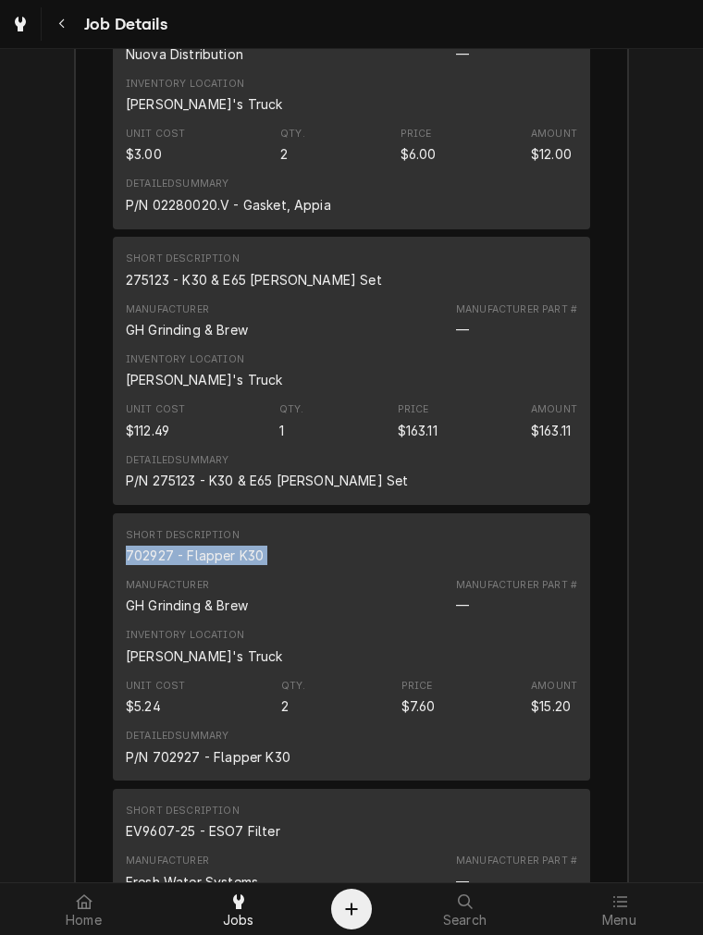
scroll to position [3472, 0]
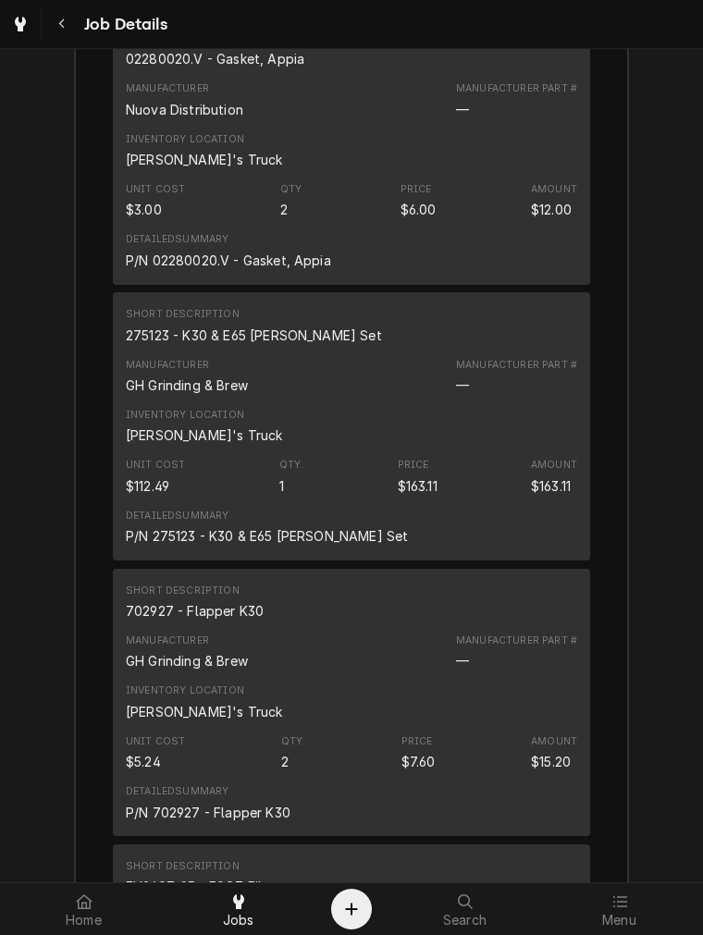
click at [272, 345] on div "275123 - K30 & E65 Burr Set" at bounding box center [254, 334] width 256 height 19
copy div "275123 - K30 & E65 Burr Set"
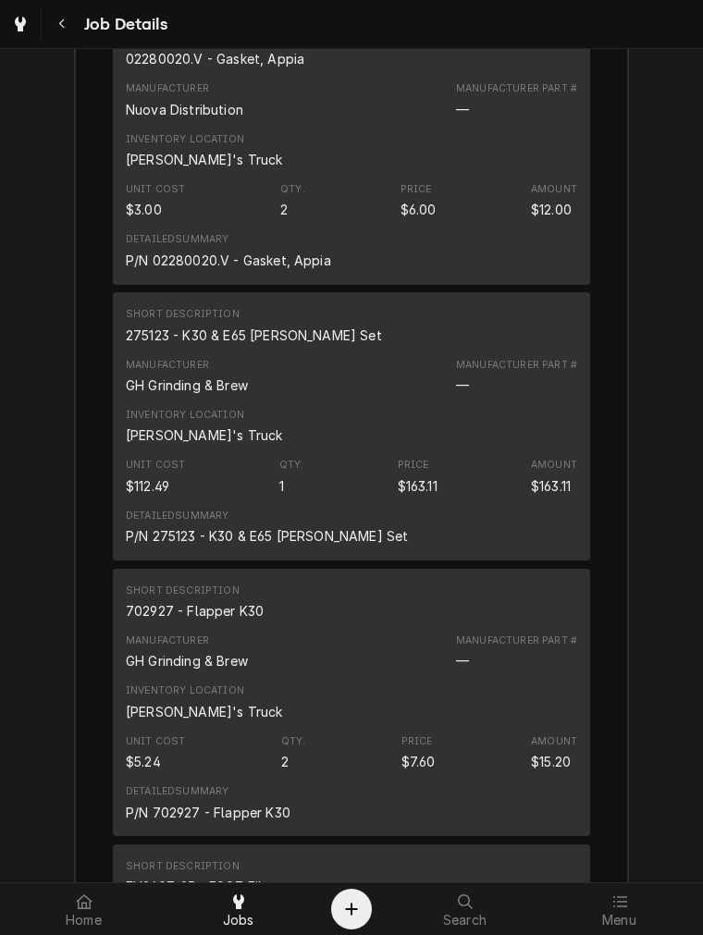
click at [229, 68] on div "02280020.V - Gasket, Appia" at bounding box center [215, 58] width 178 height 19
copy div "02280020.V - Gasket, Appia"
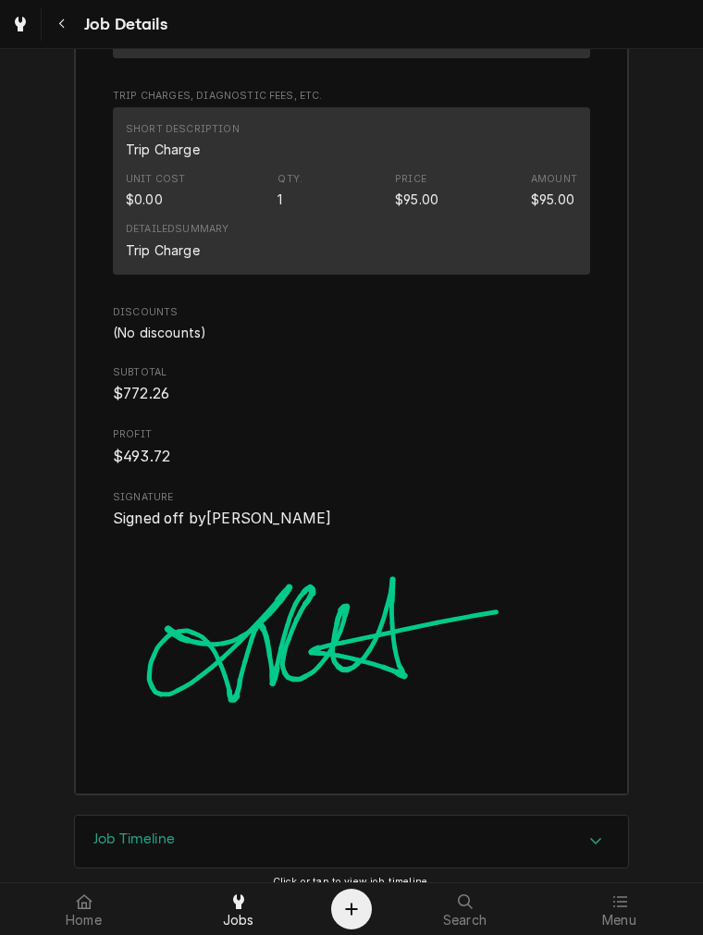
scroll to position [4842, 0]
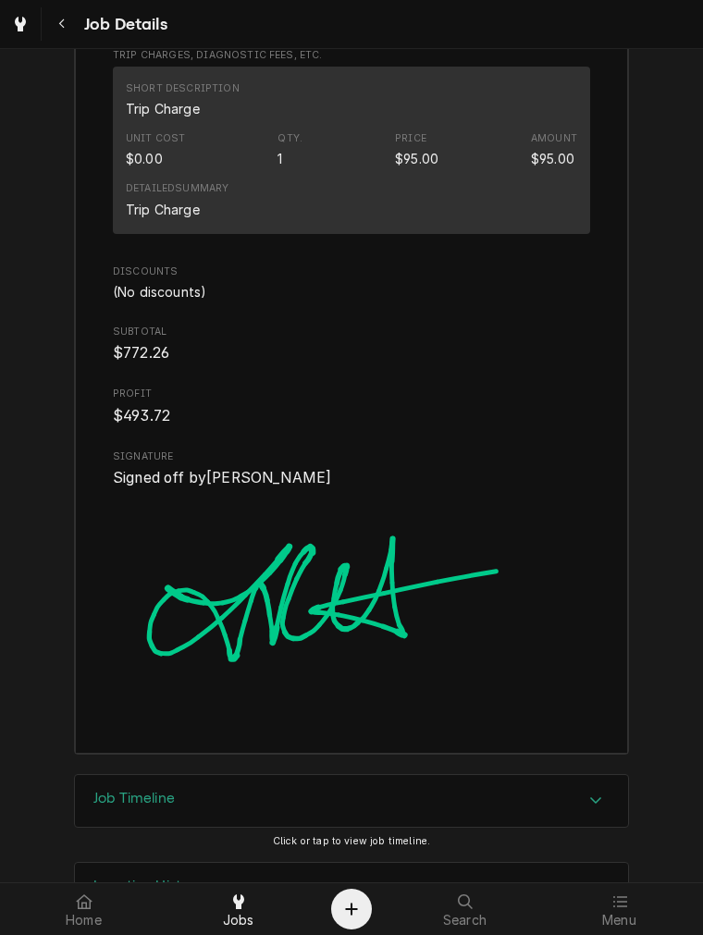
drag, startPoint x: 681, startPoint y: 75, endPoint x: 693, endPoint y: 79, distance: 12.6
click at [693, 79] on div "Completed and Uninvoiced Sassafras Kitchen & Coffee 135 N High St, Hillsboro, O…" at bounding box center [351, 465] width 703 height 833
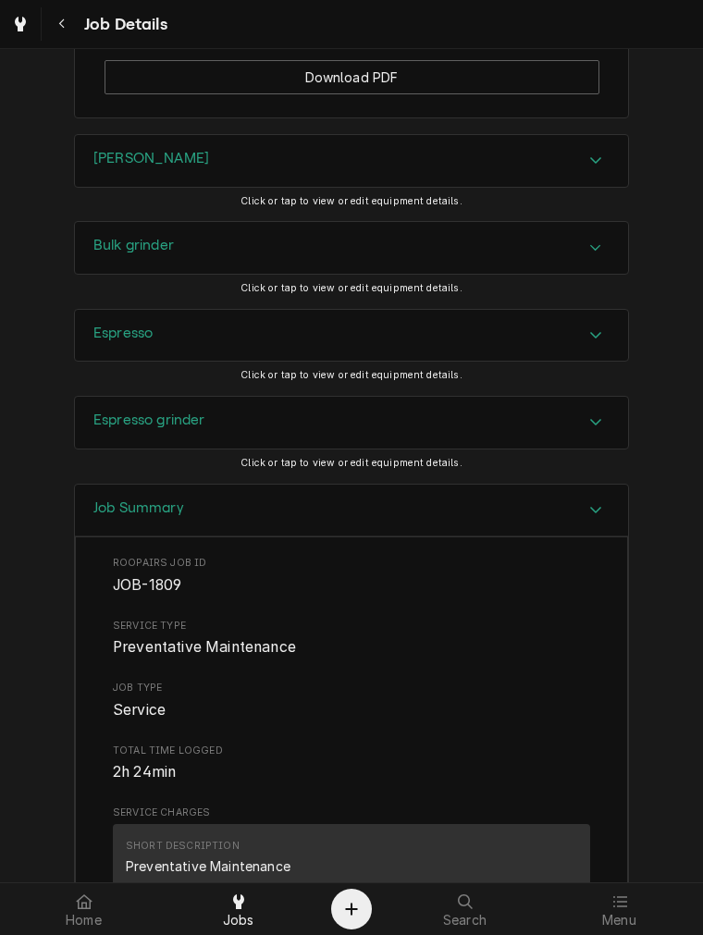
scroll to position [1200, 0]
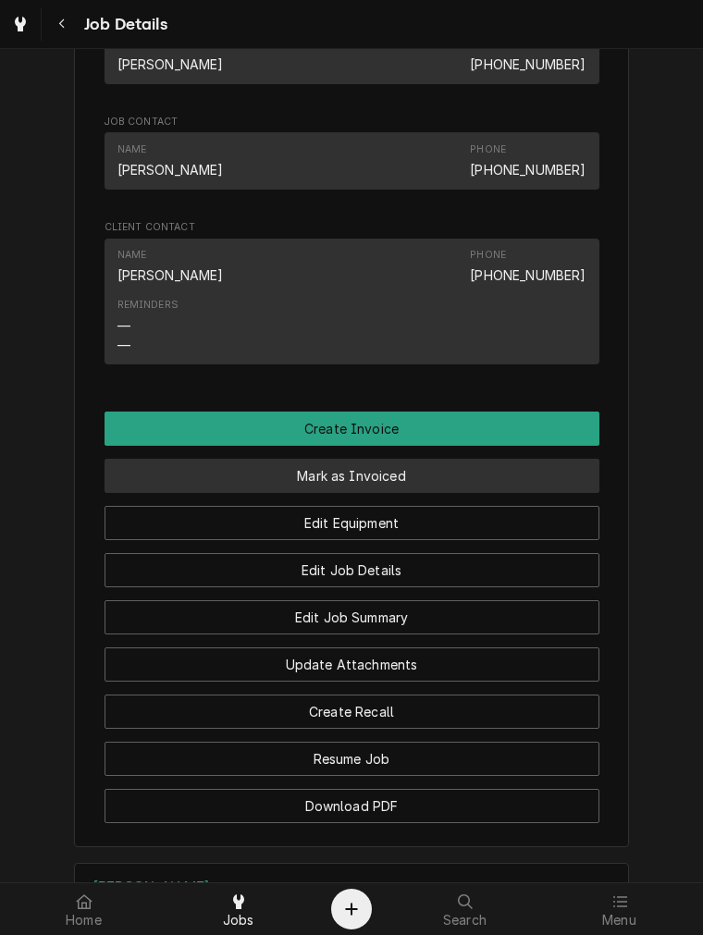
click at [445, 493] on button "Mark as Invoiced" at bounding box center [351, 476] width 495 height 34
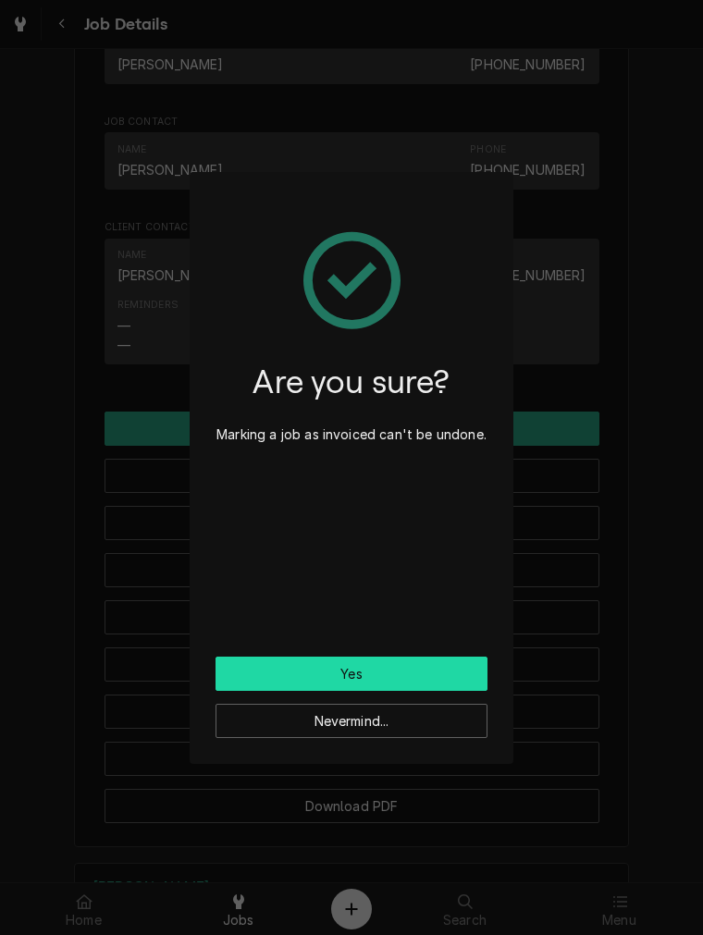
click at [417, 657] on button "Yes" at bounding box center [351, 673] width 272 height 34
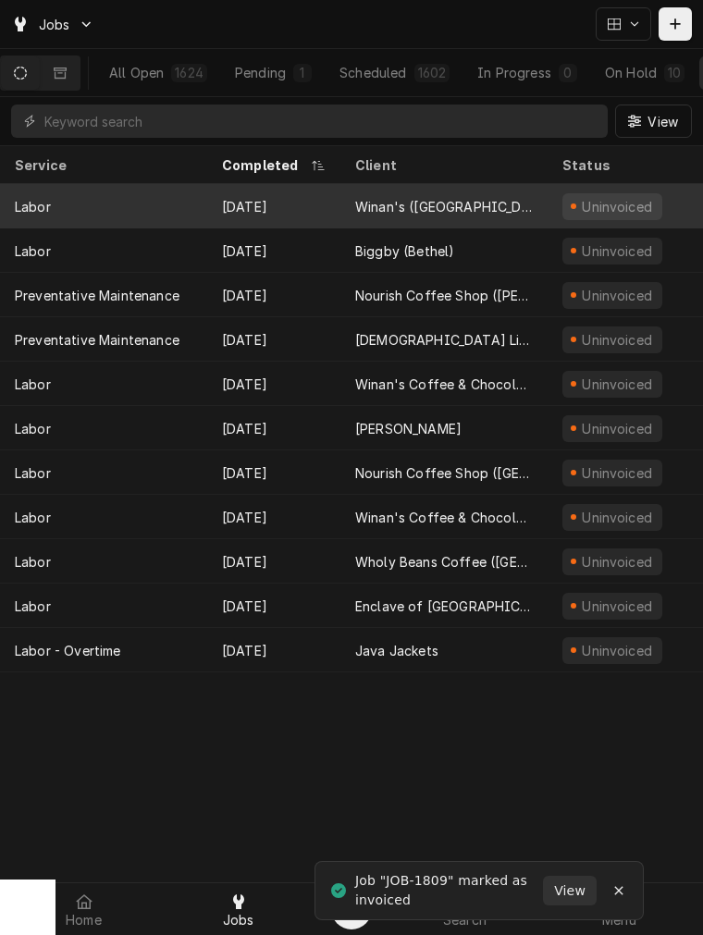
click at [275, 213] on div "[DATE]" at bounding box center [273, 206] width 133 height 44
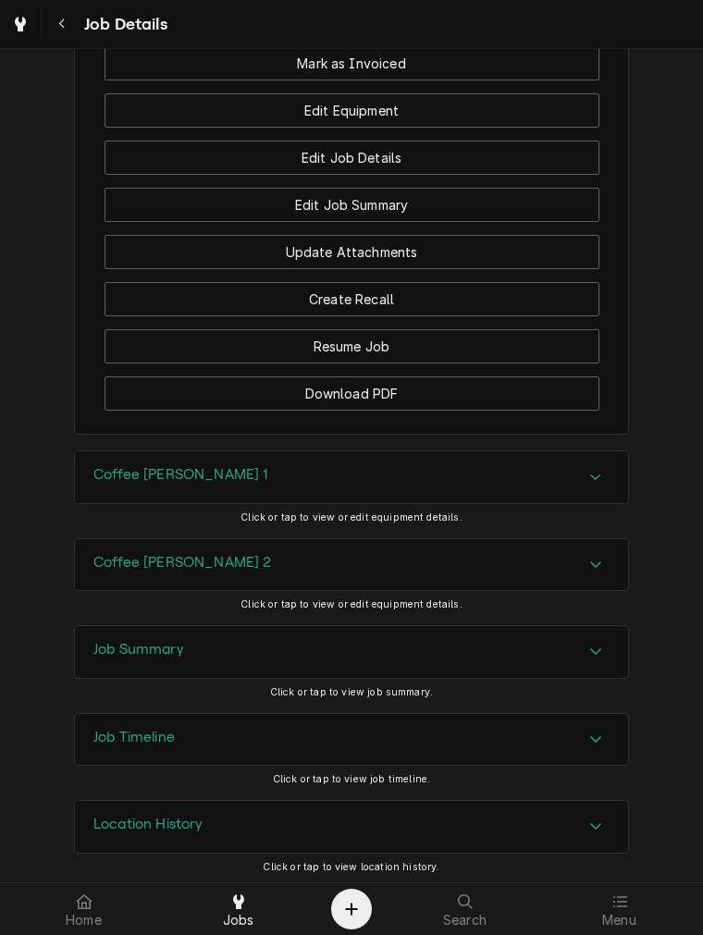
scroll to position [1717, 0]
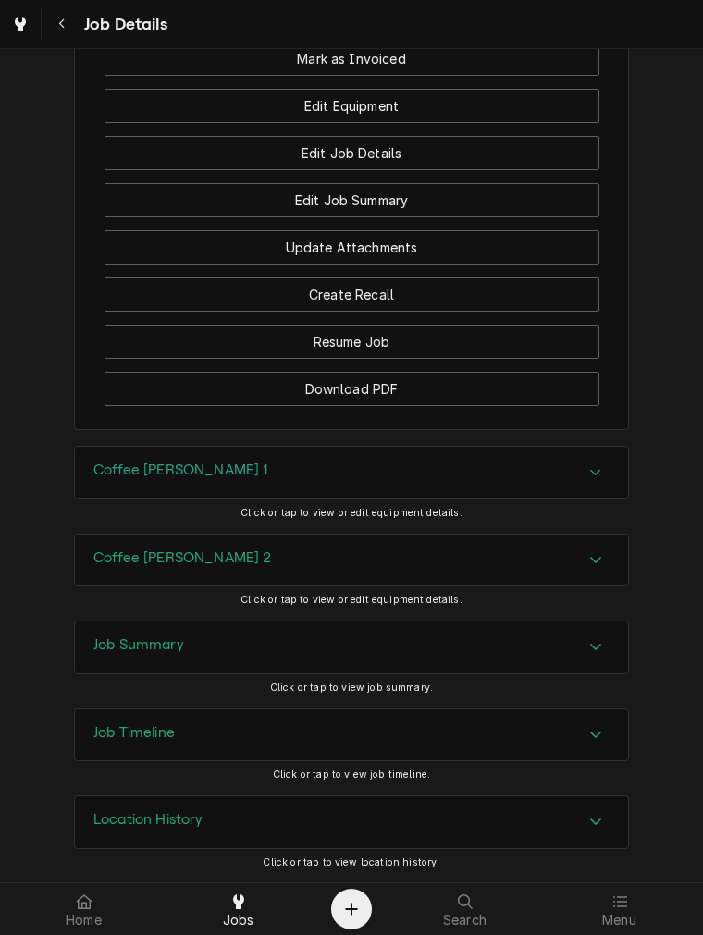
click at [472, 447] on div "Coffee brewer 1" at bounding box center [351, 473] width 553 height 52
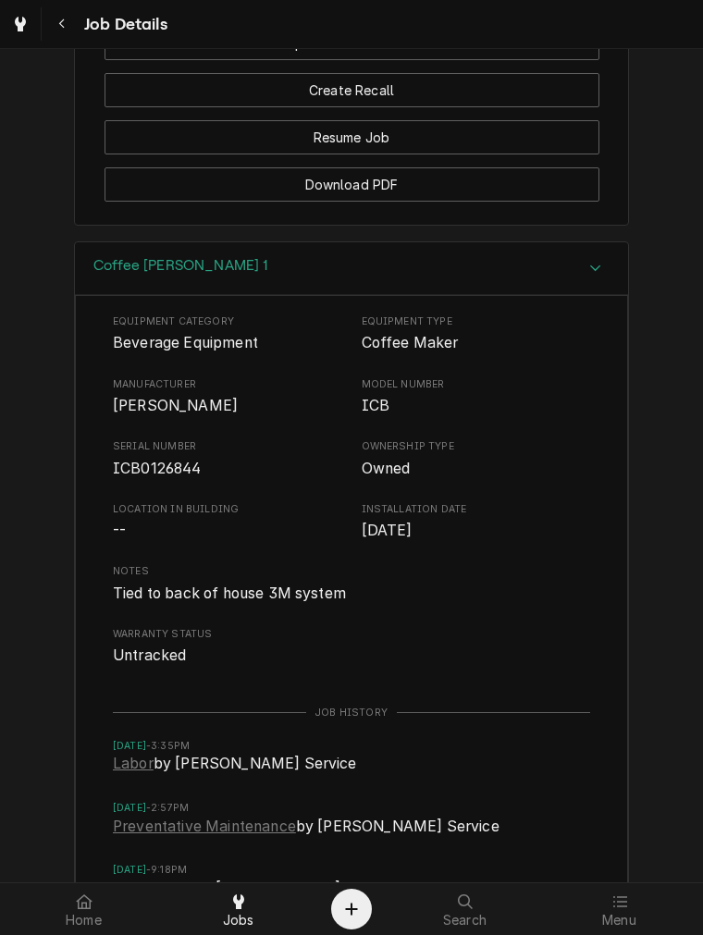
scroll to position [1901, 0]
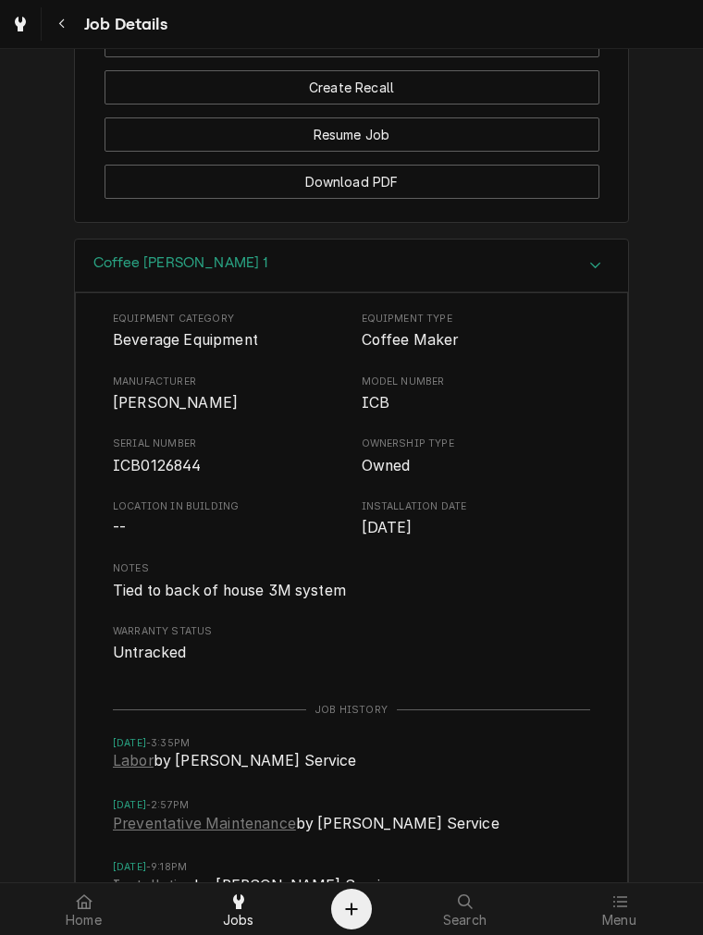
click at [228, 292] on div "Coffee brewer 1" at bounding box center [351, 265] width 553 height 53
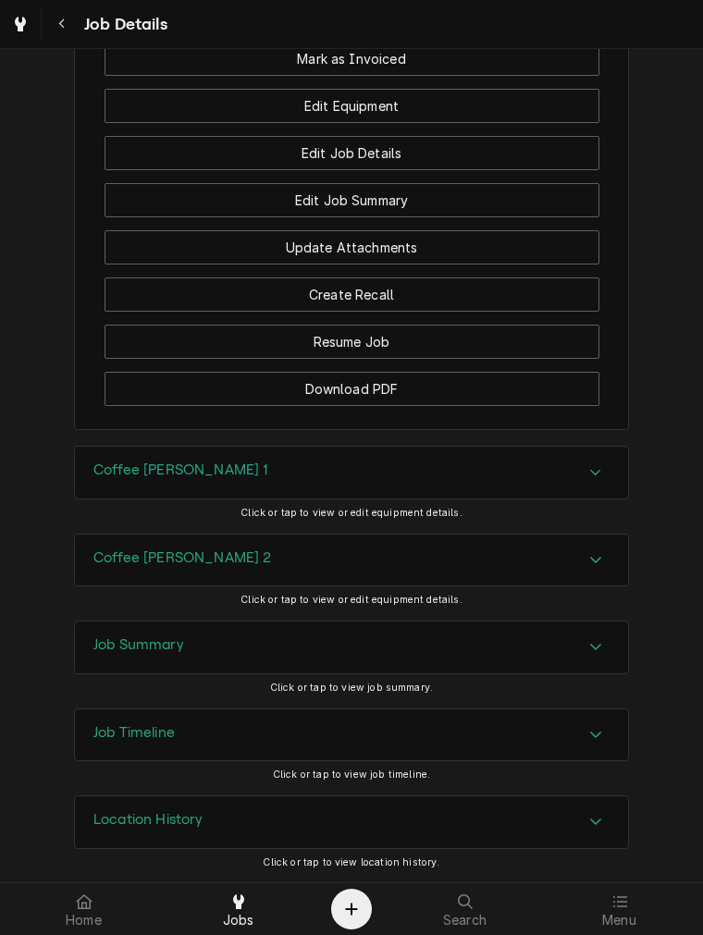
click at [206, 552] on div "Coffee brewer 2" at bounding box center [351, 560] width 553 height 52
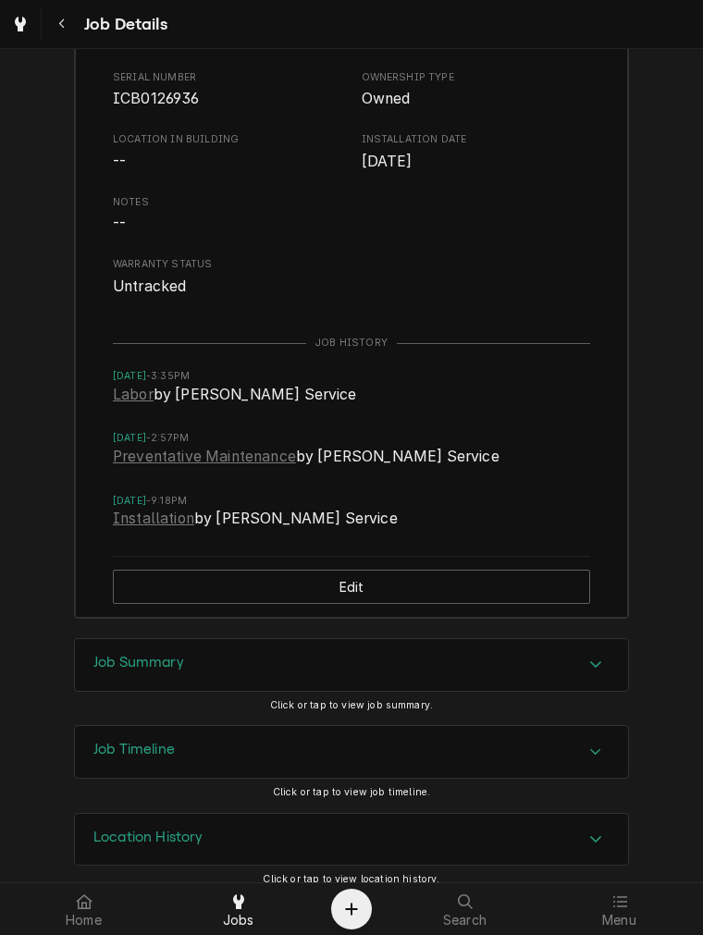
scroll to position [2360, 0]
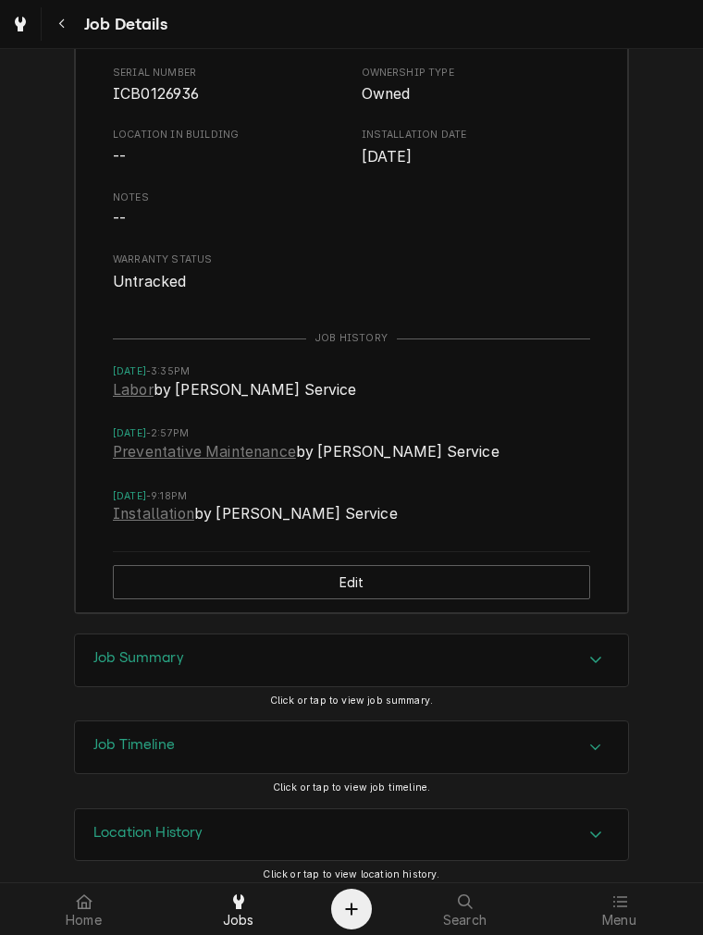
click at [143, 686] on div "Job Summary" at bounding box center [351, 660] width 553 height 52
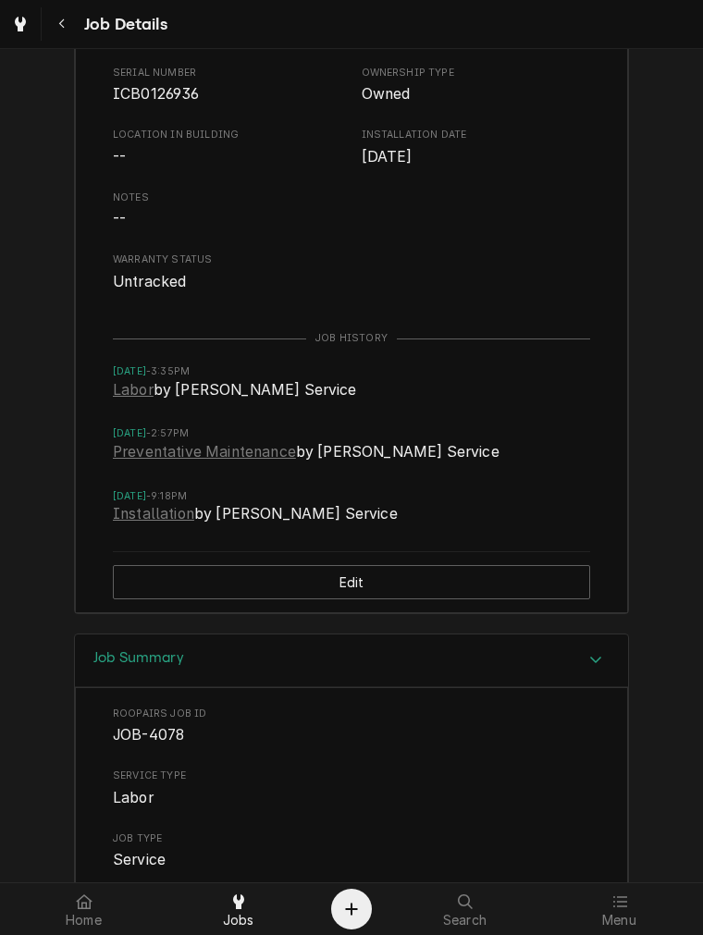
click at [456, 687] on div "Job Summary" at bounding box center [351, 660] width 553 height 53
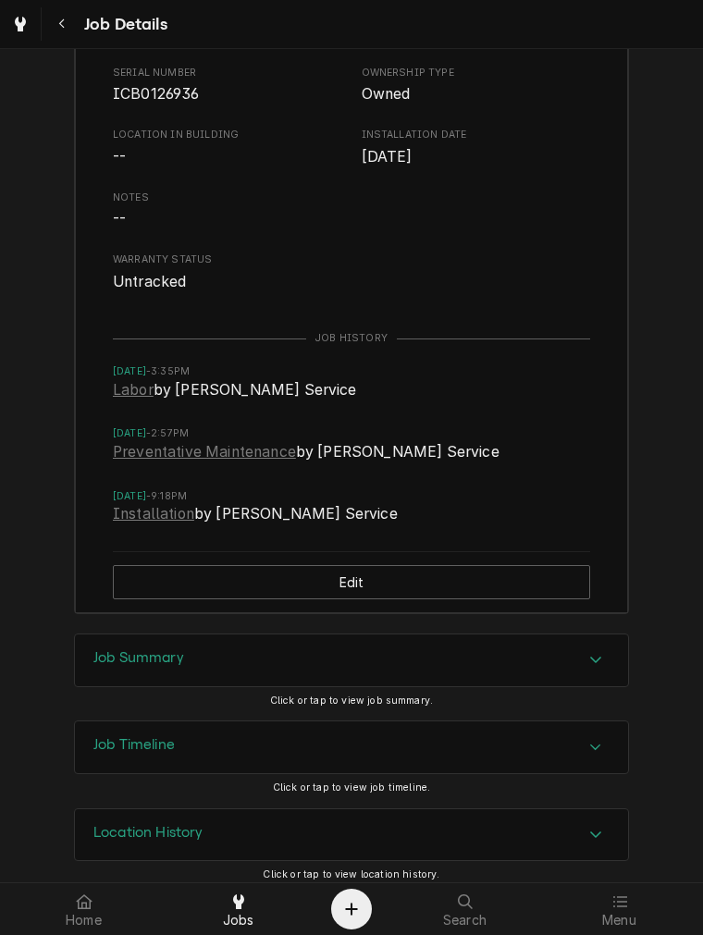
click at [411, 663] on div "Job Summary" at bounding box center [351, 660] width 553 height 52
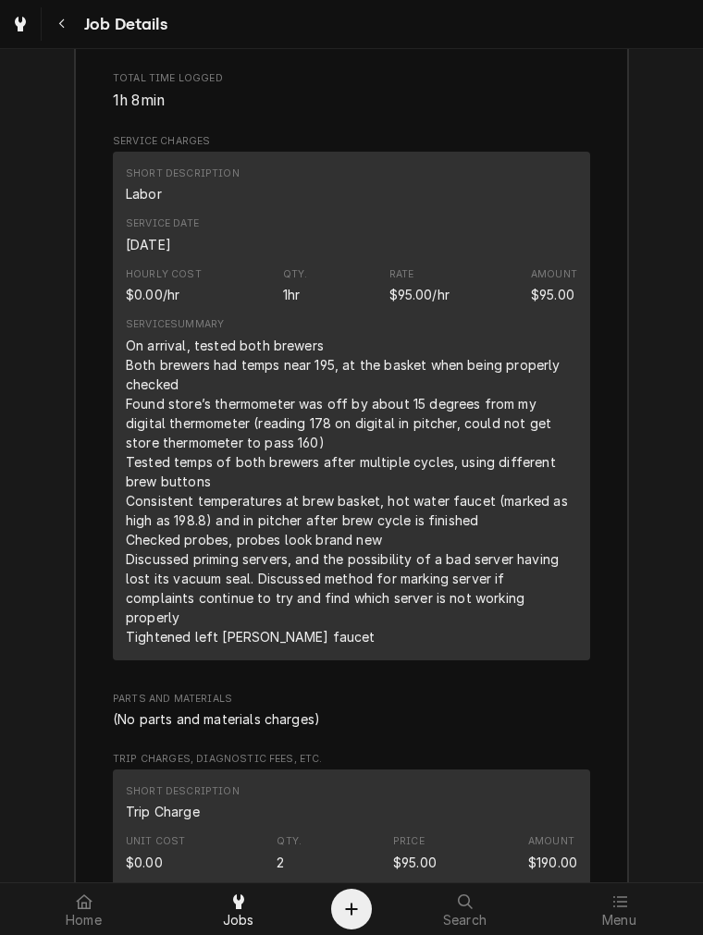
scroll to position [3249, 0]
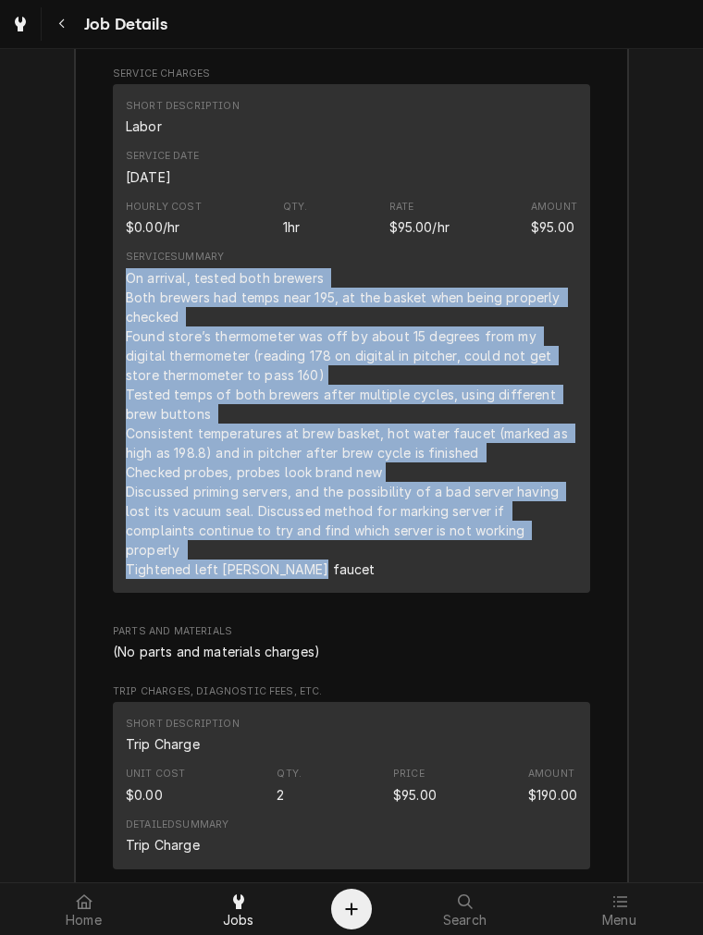
drag, startPoint x: 309, startPoint y: 589, endPoint x: 116, endPoint y: 296, distance: 350.6
click at [116, 296] on div "Short Description Labor Service Date Sep 30, 2025 Hourly Cost $0.00/hr Qty. 1hr…" at bounding box center [351, 338] width 477 height 509
copy div "On arrival, tested both brewers Both brewers had temps near 195, at the basket …"
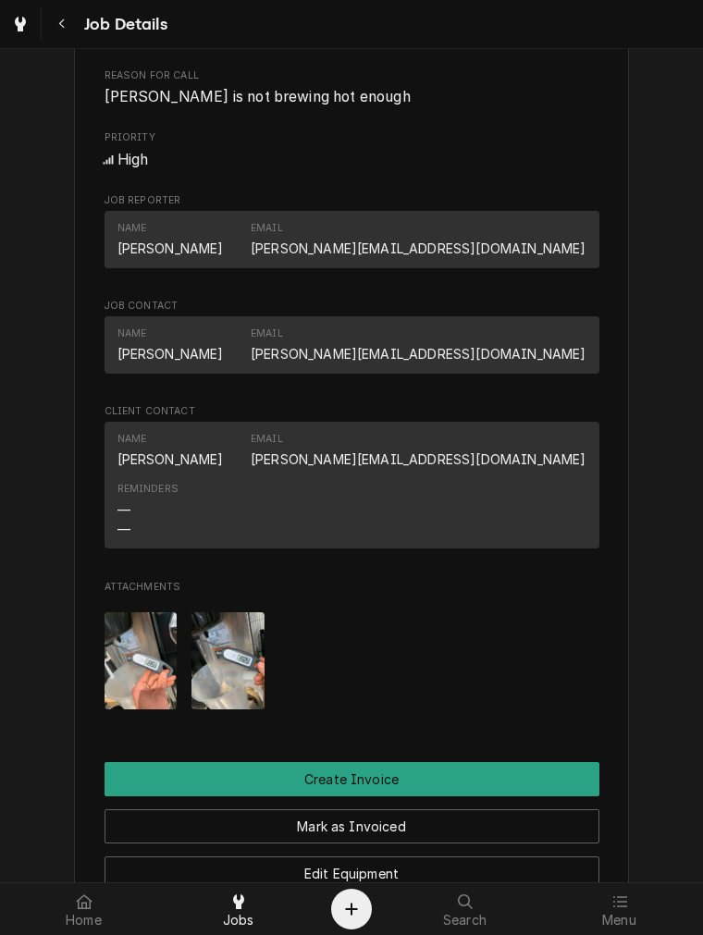
scroll to position [926, 0]
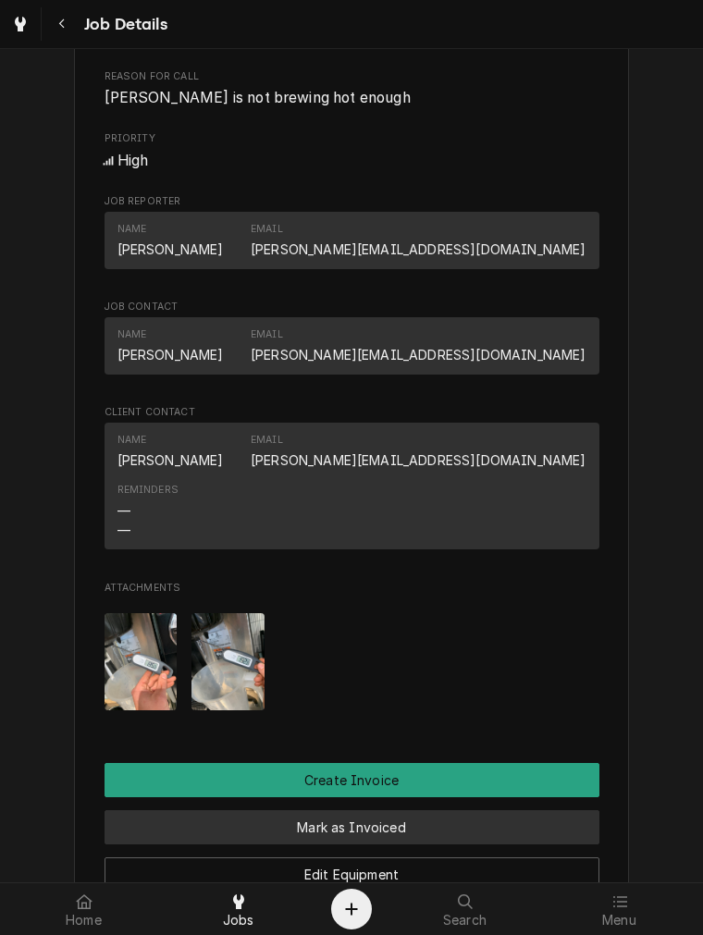
click at [404, 844] on button "Mark as Invoiced" at bounding box center [351, 827] width 495 height 34
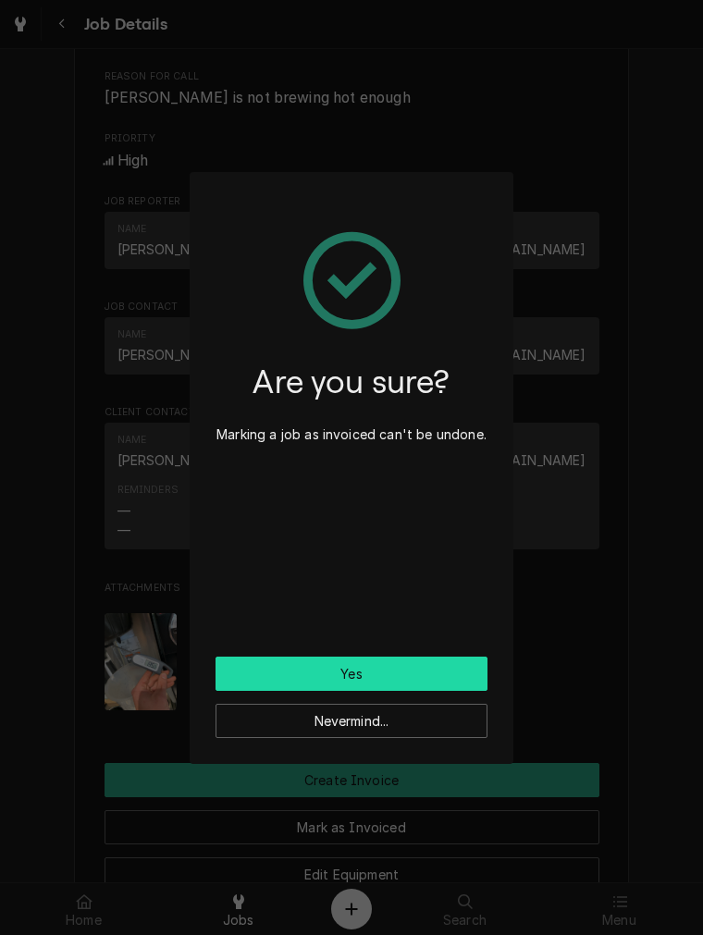
click at [382, 679] on button "Yes" at bounding box center [351, 673] width 272 height 34
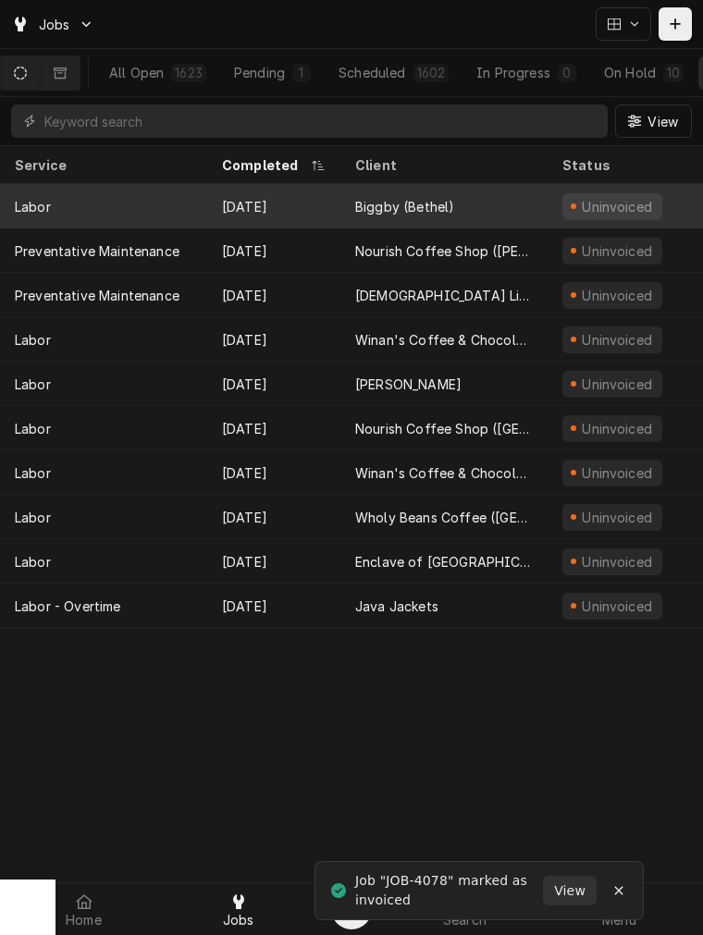
click at [274, 213] on div "[DATE]" at bounding box center [273, 206] width 133 height 44
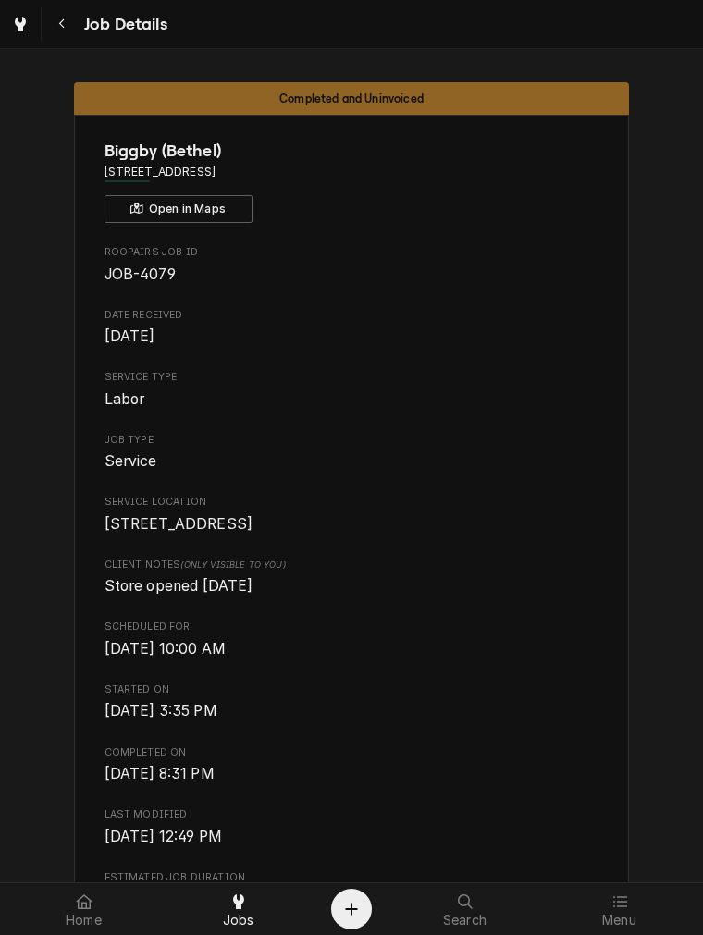
scroll to position [728, 0]
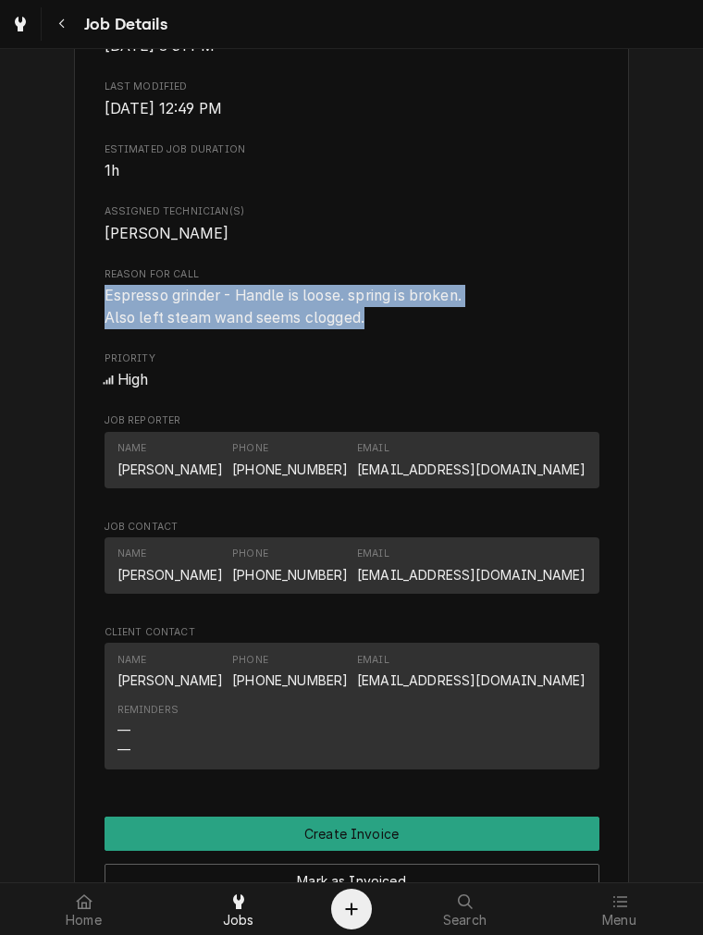
drag, startPoint x: 361, startPoint y: 329, endPoint x: 94, endPoint y: 315, distance: 266.6
click at [94, 315] on div "Biggby (Bethel) [STREET_ADDRESS] Open in Maps Roopairs Job ID JOB-4079 Date Rec…" at bounding box center [351, 319] width 555 height 1864
copy span "Espresso grinder - Handle is loose. spring is broken. Also left steam wand seem…"
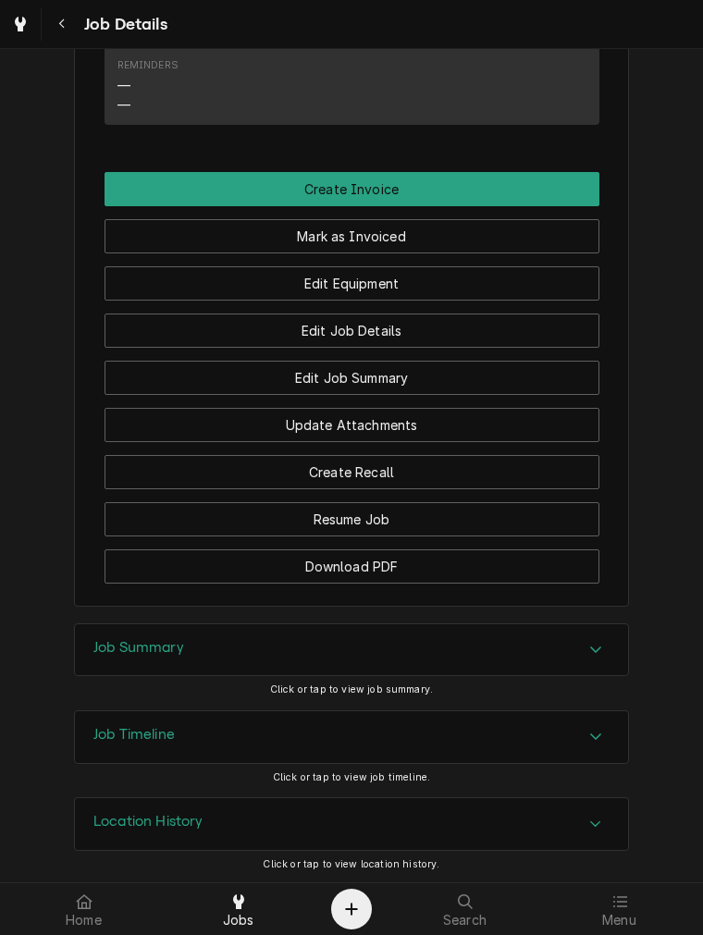
scroll to position [1398, 0]
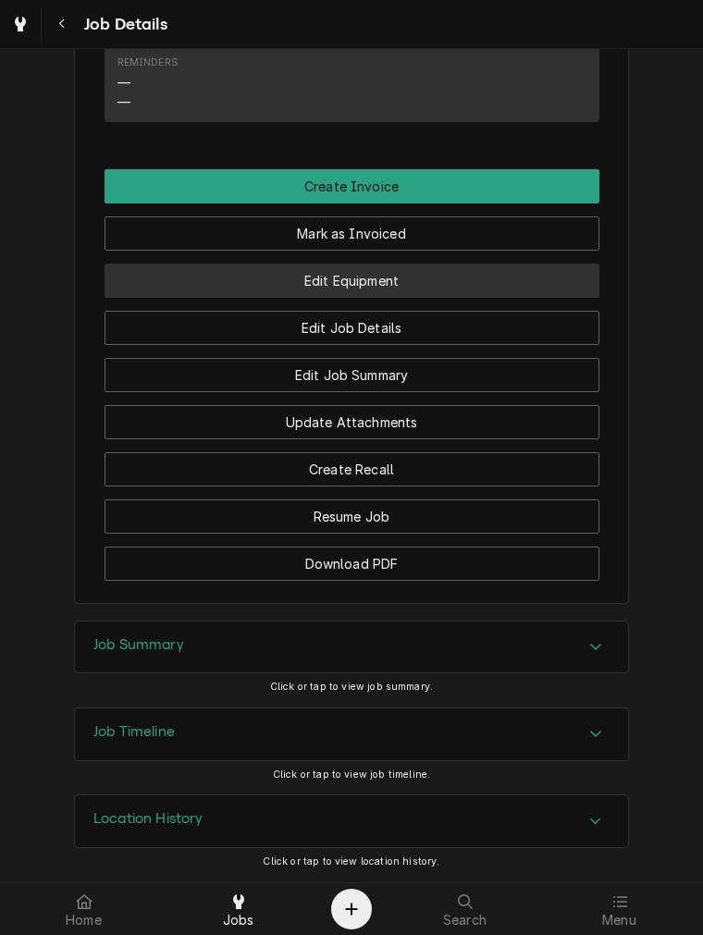
click at [354, 280] on button "Edit Equipment" at bounding box center [351, 281] width 495 height 34
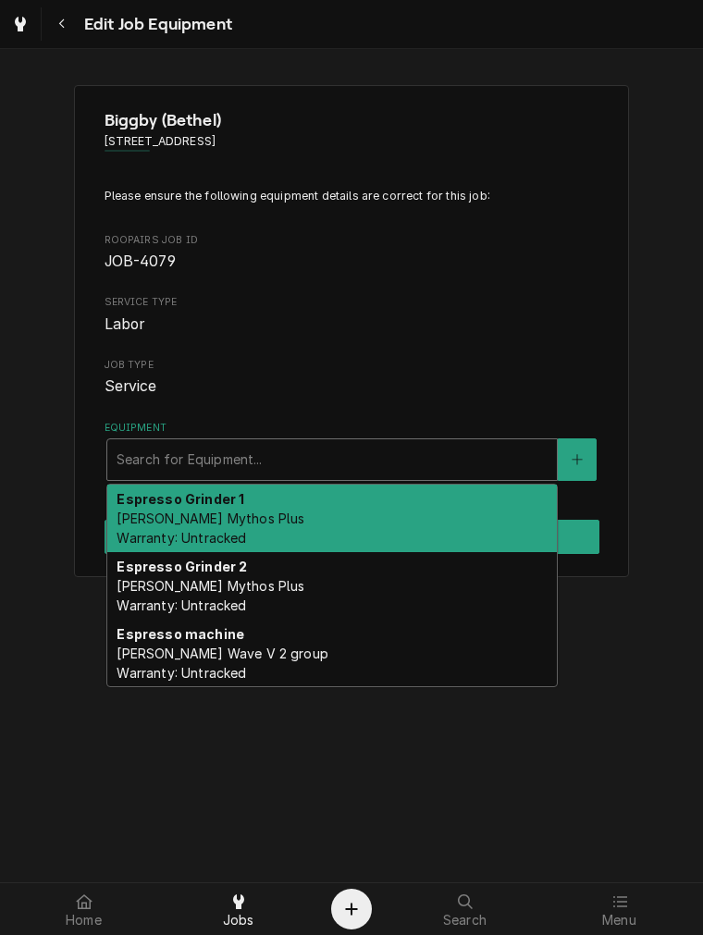
click at [262, 455] on div "Equipment" at bounding box center [331, 459] width 431 height 33
click at [235, 497] on strong "Espresso Grinder 1" at bounding box center [180, 499] width 128 height 16
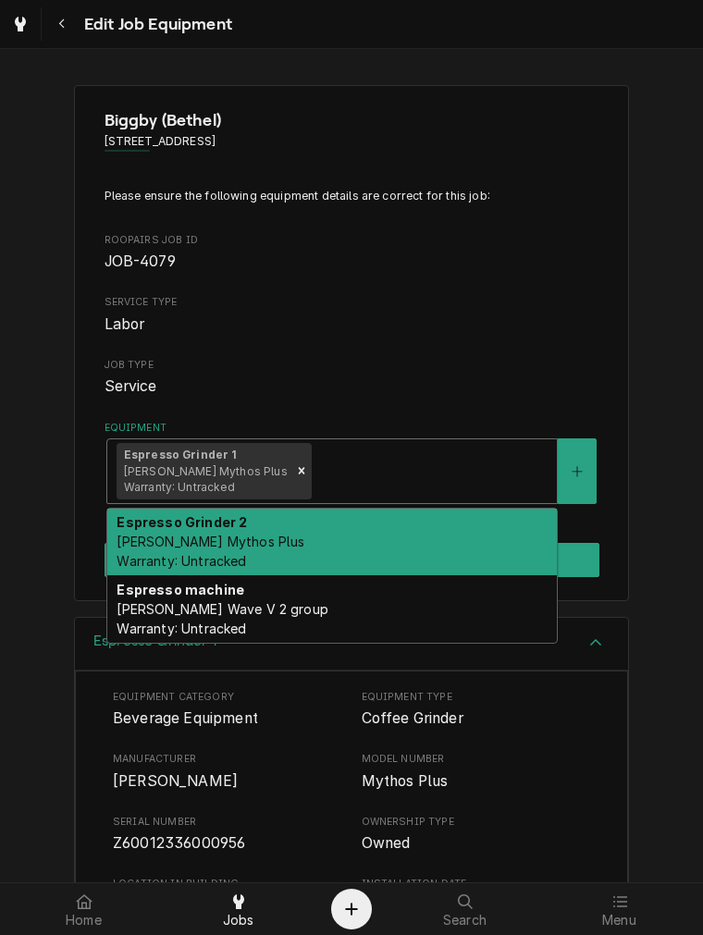
click at [344, 484] on div "Equipment" at bounding box center [430, 470] width 232 height 33
click at [330, 524] on div "Espresso Grinder 2 Simonelli Mythos Plus Warranty: Untracked" at bounding box center [331, 542] width 449 height 67
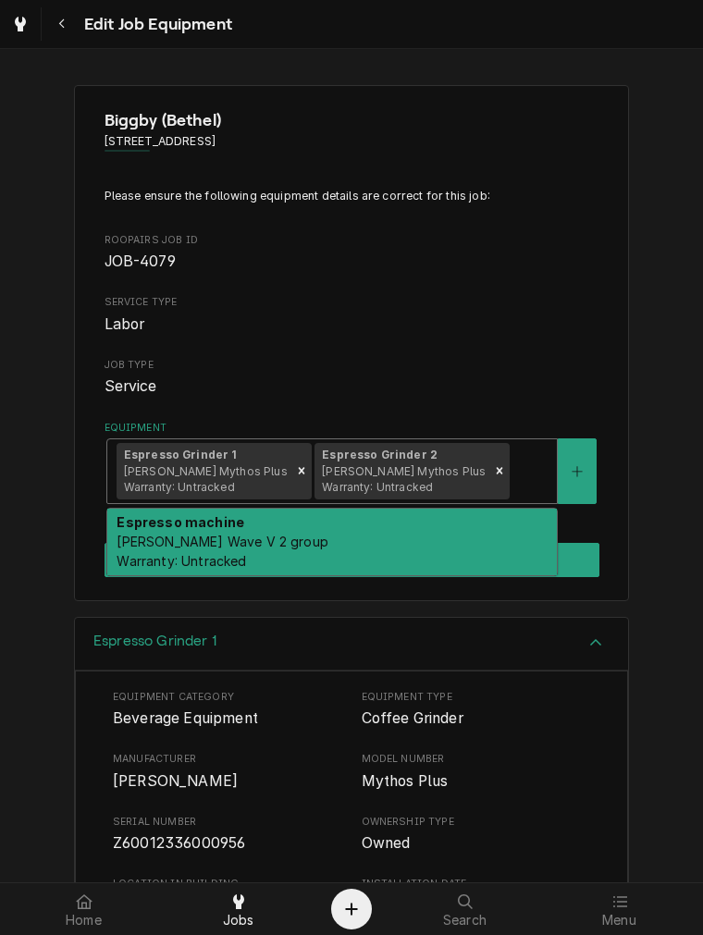
click at [492, 490] on div "Espresso Grinder 1 Simonelli Mythos Plus Warranty: Untracked Espresso Grinder 2…" at bounding box center [331, 471] width 449 height 64
click at [457, 539] on div "Espresso machine Simonelli Aurelia Wave V 2 group Warranty: Untracked" at bounding box center [331, 542] width 449 height 67
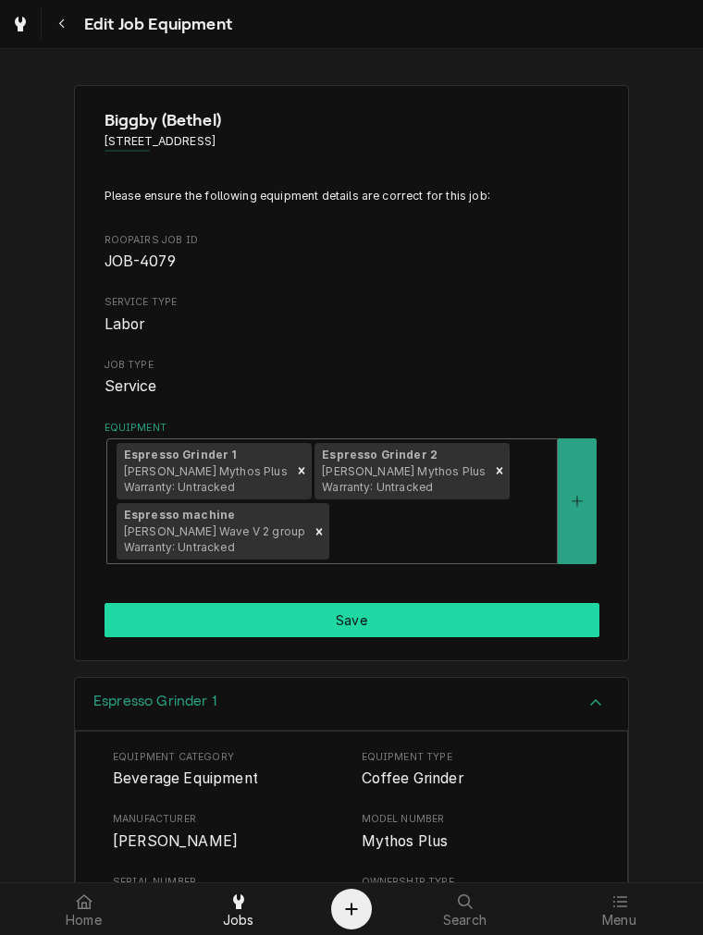
click at [442, 632] on button "Save" at bounding box center [351, 620] width 495 height 34
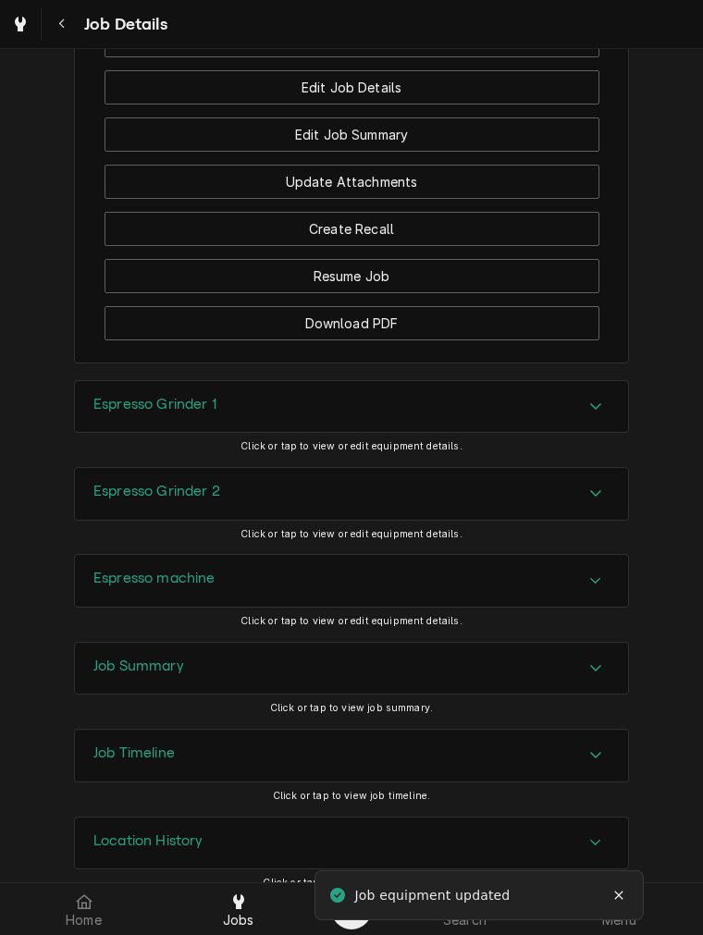
scroll to position [1660, 0]
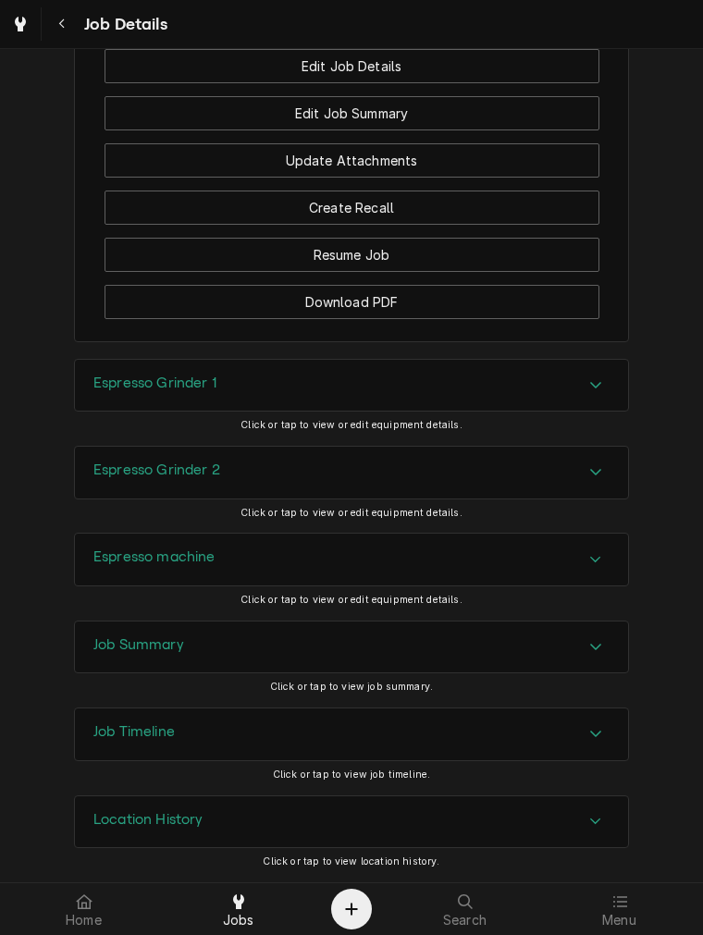
click at [165, 402] on div "Espresso Grinder 1" at bounding box center [351, 386] width 553 height 52
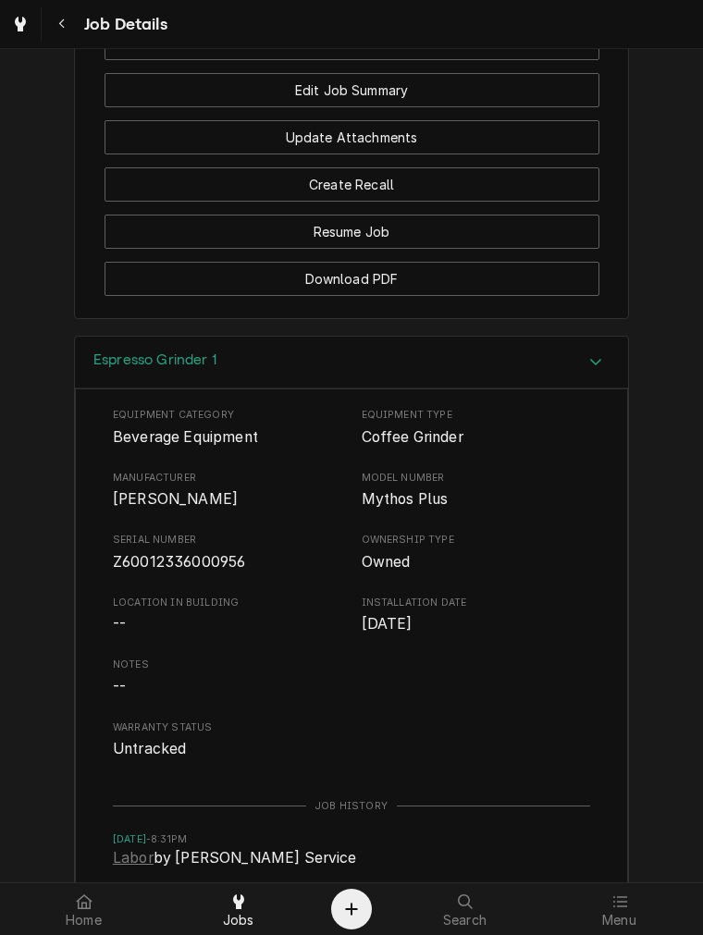
click at [468, 389] on div "Espresso Grinder 1" at bounding box center [351, 363] width 553 height 53
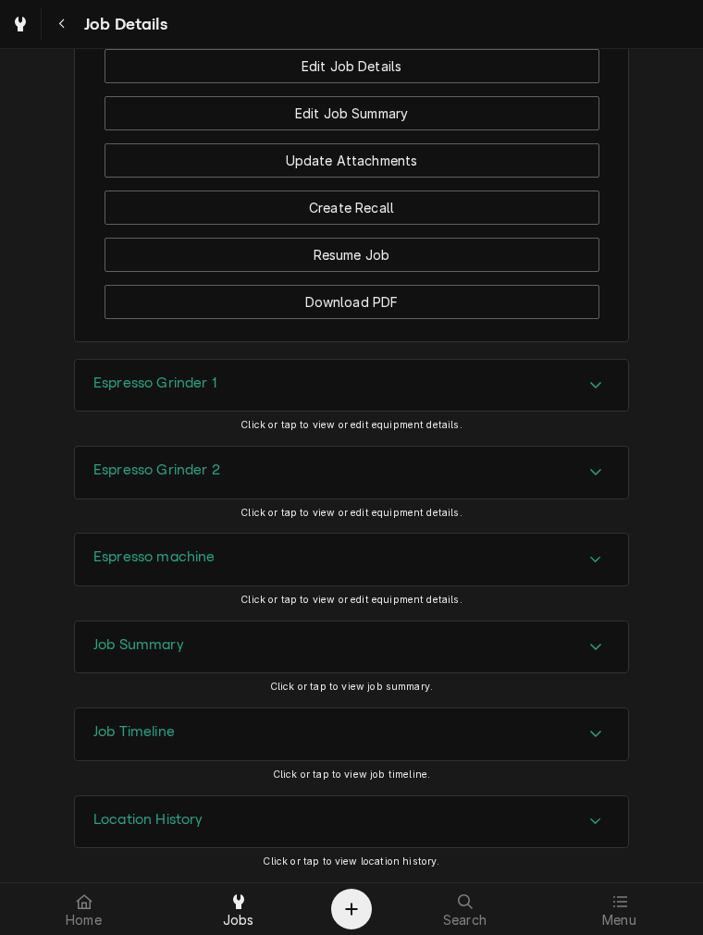
click at [296, 473] on div "Espresso Grinder 2" at bounding box center [351, 473] width 553 height 52
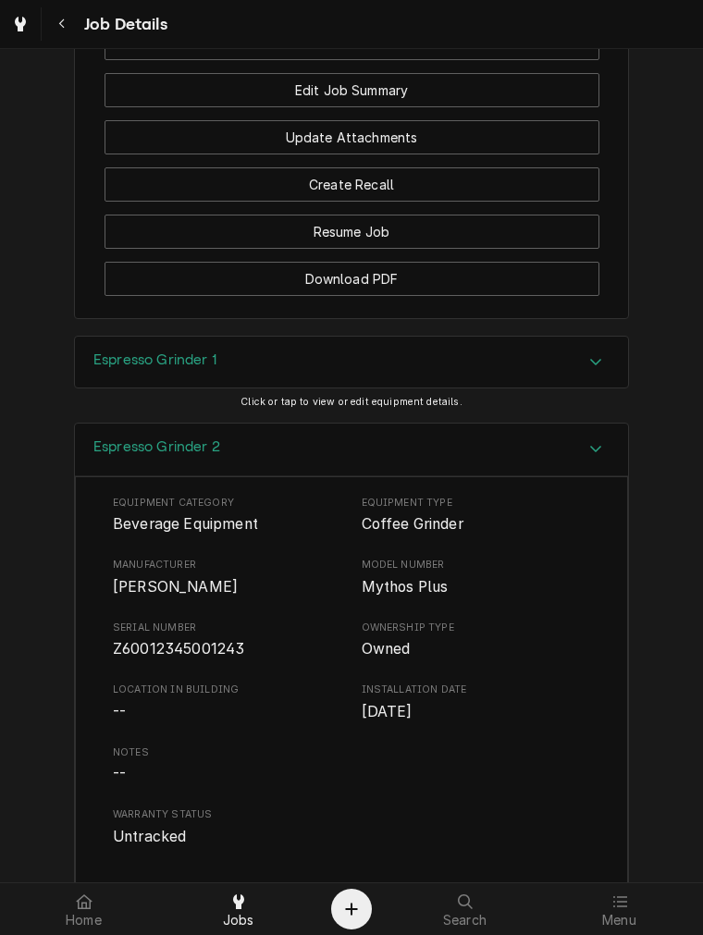
click at [335, 476] on div "Espresso Grinder 2" at bounding box center [351, 449] width 553 height 53
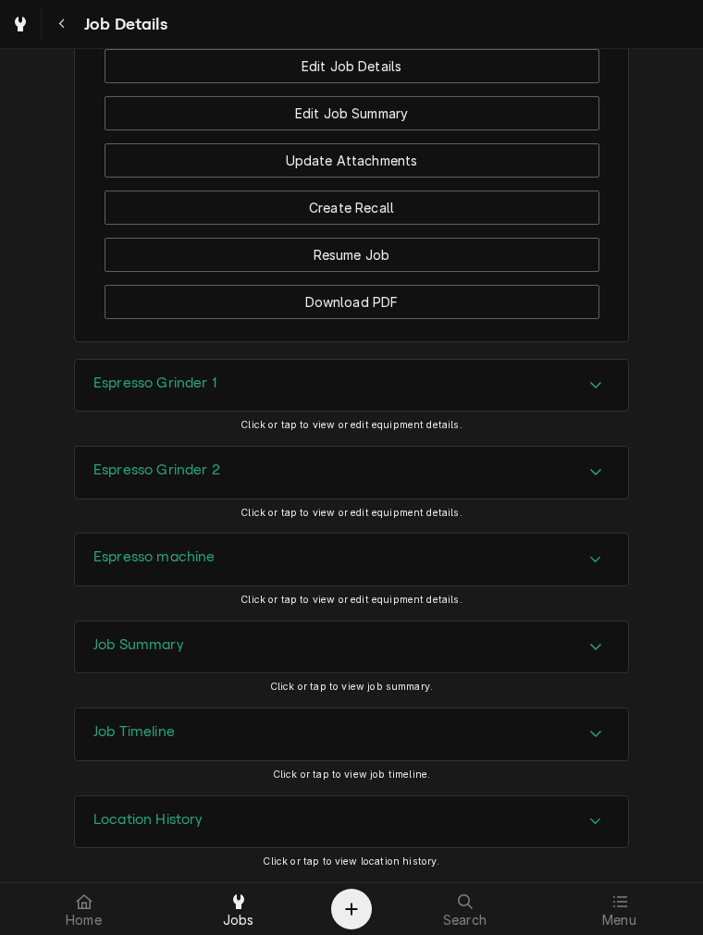
click at [180, 578] on div "Espresso machine" at bounding box center [351, 559] width 553 height 52
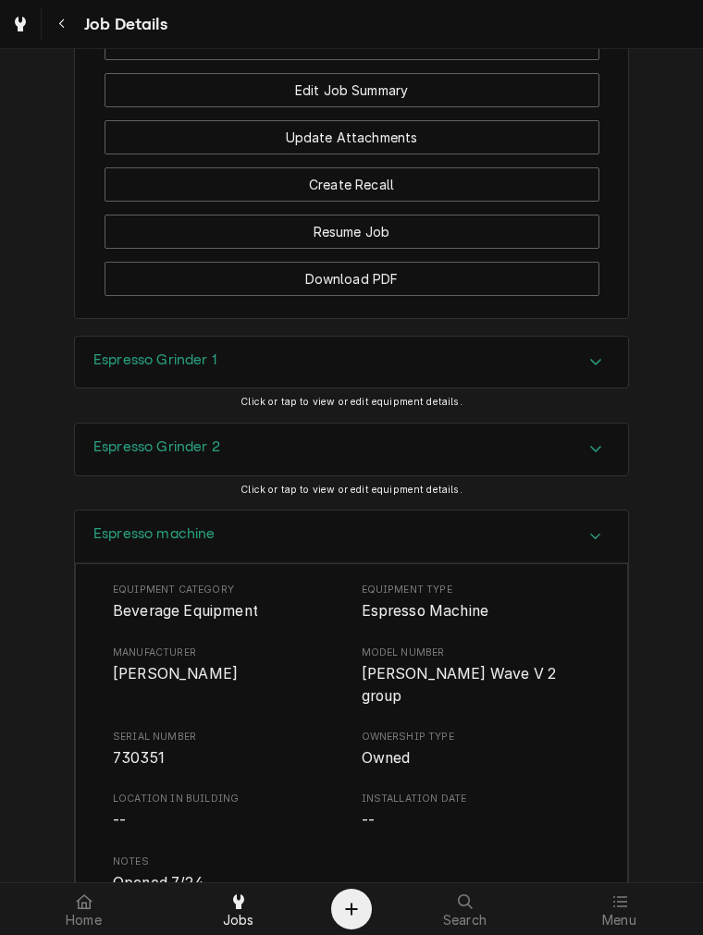
click at [342, 551] on div "Espresso machine" at bounding box center [351, 536] width 553 height 53
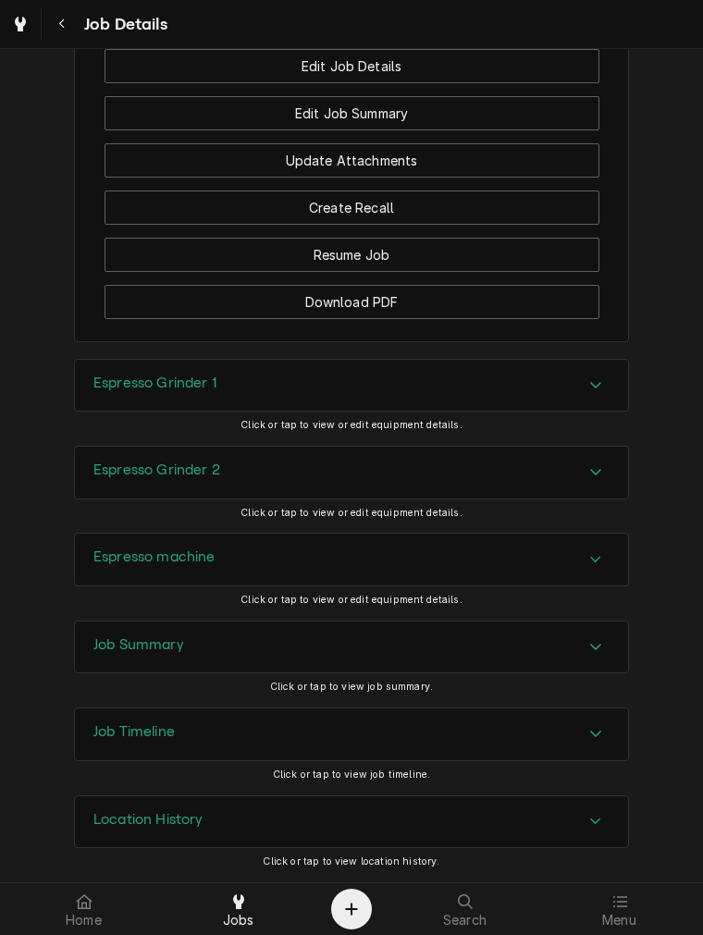
click at [342, 635] on div "Job Summary" at bounding box center [351, 647] width 553 height 52
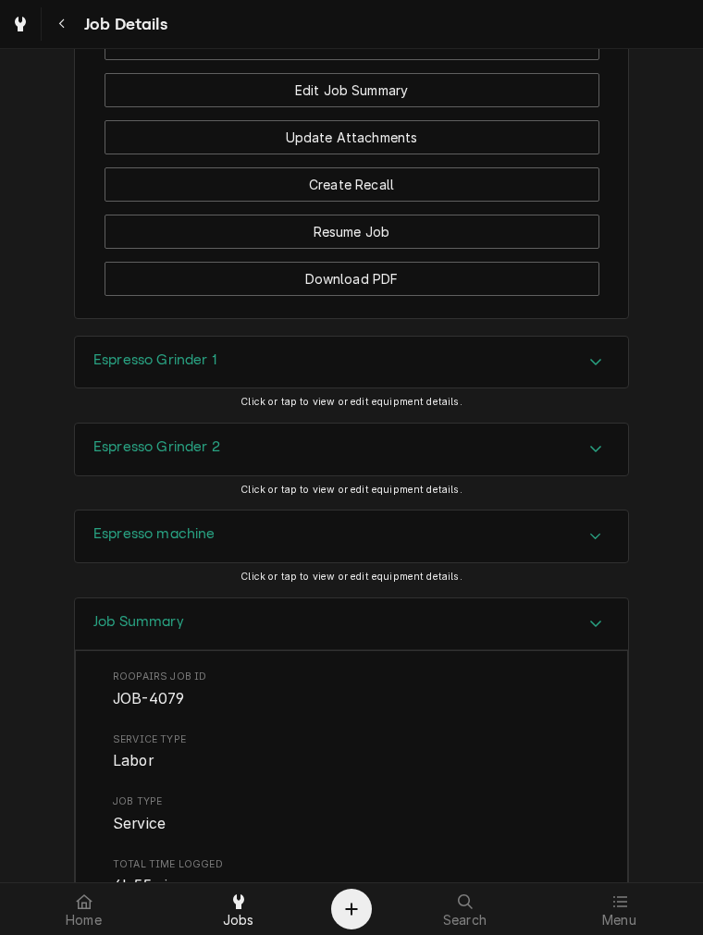
scroll to position [2388, 0]
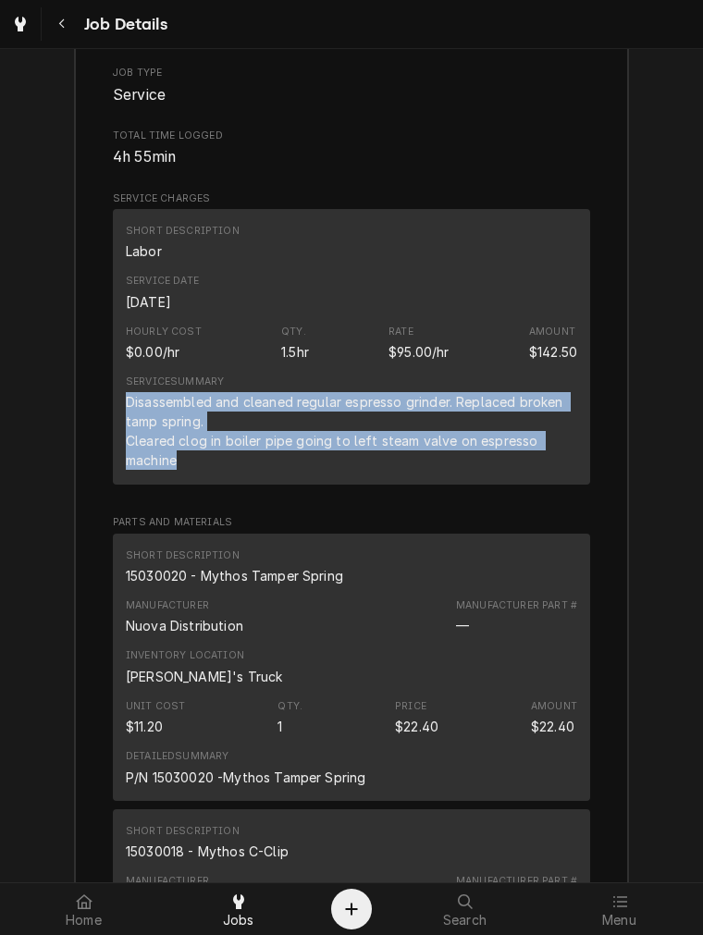
drag, startPoint x: 201, startPoint y: 482, endPoint x: 120, endPoint y: 421, distance: 101.0
click at [126, 421] on div "Disassembled and cleaned regular espresso grinder. Replaced broken tamp spring.…" at bounding box center [351, 431] width 451 height 78
copy div "Disassembled and cleaned regular espresso grinder. Replaced broken tamp spring.…"
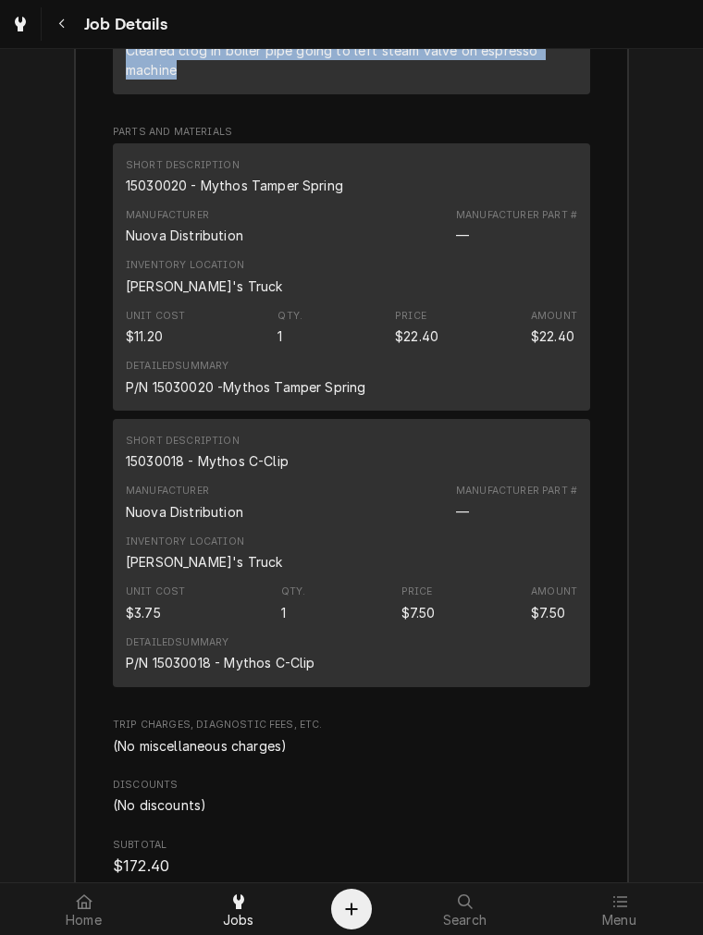
scroll to position [2799, 0]
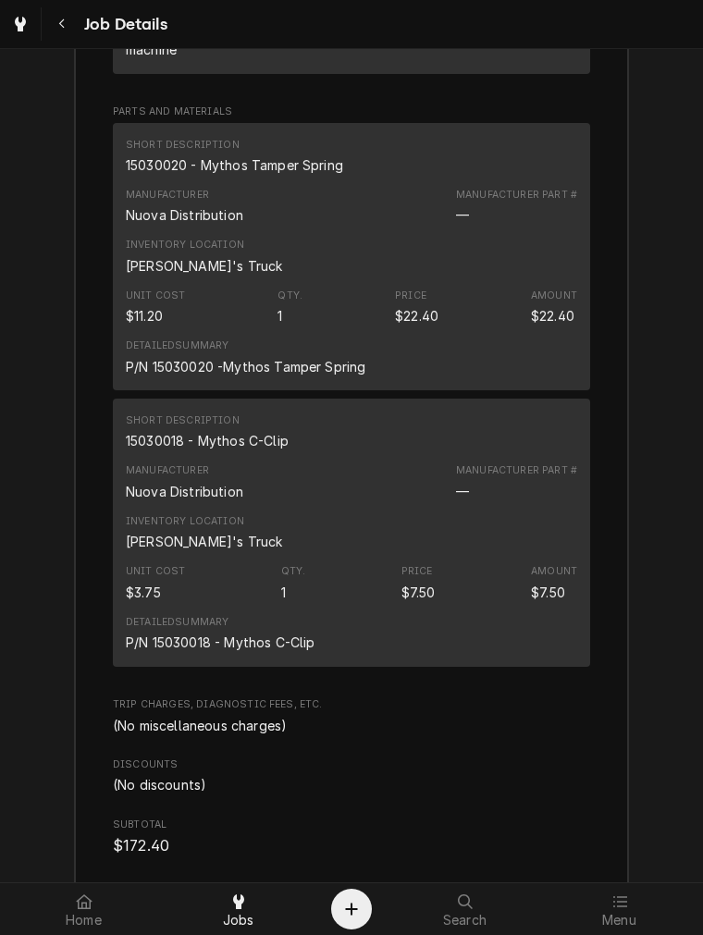
click at [289, 175] on div "15030020 - Mythos Tamper Spring" at bounding box center [234, 164] width 217 height 19
copy div "15030020 - Mythos Tamper Spring"
click at [218, 450] on div "Short Description 15030018 - Mythos C-Clip" at bounding box center [207, 431] width 163 height 37
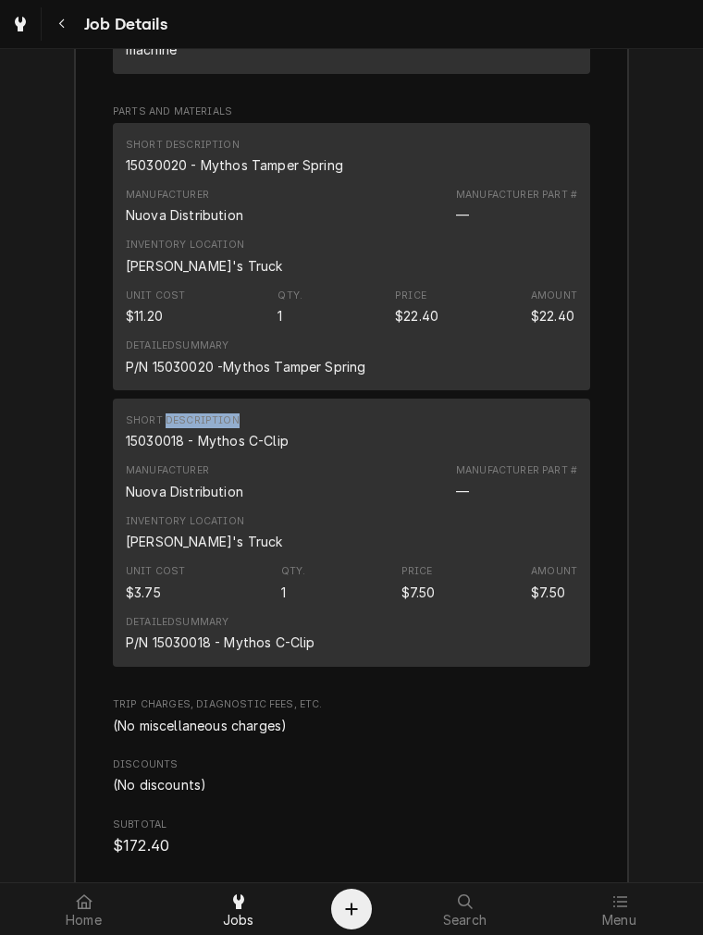
click at [218, 450] on div "Short Description 15030018 - Mythos C-Clip" at bounding box center [207, 431] width 163 height 37
click at [220, 450] on div "15030018 - Mythos C-Clip" at bounding box center [207, 440] width 163 height 19
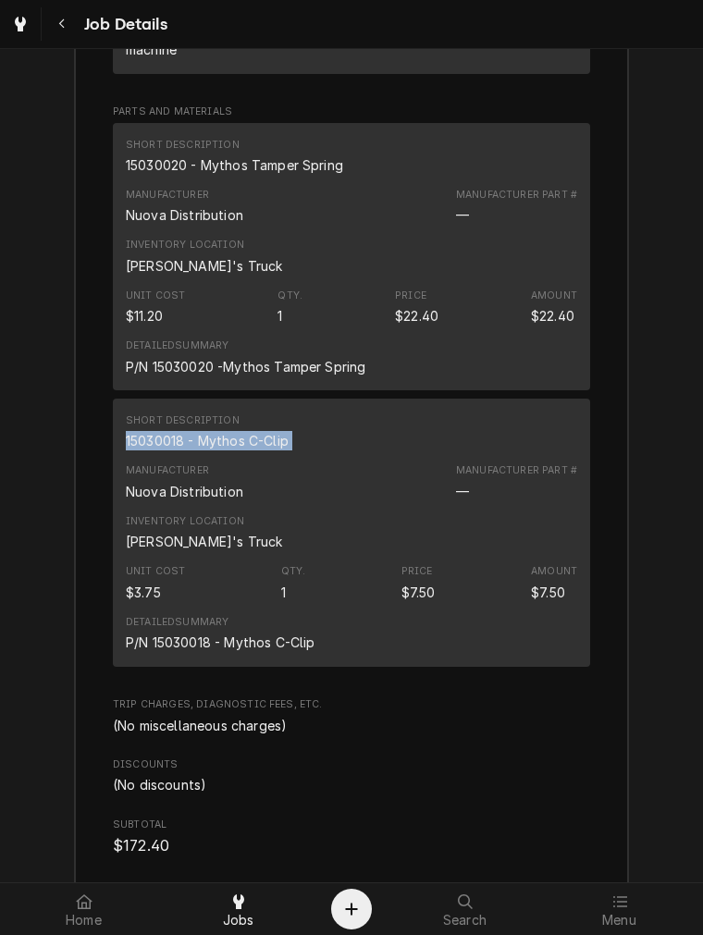
copy div "15030018 - Mythos C-Clip"
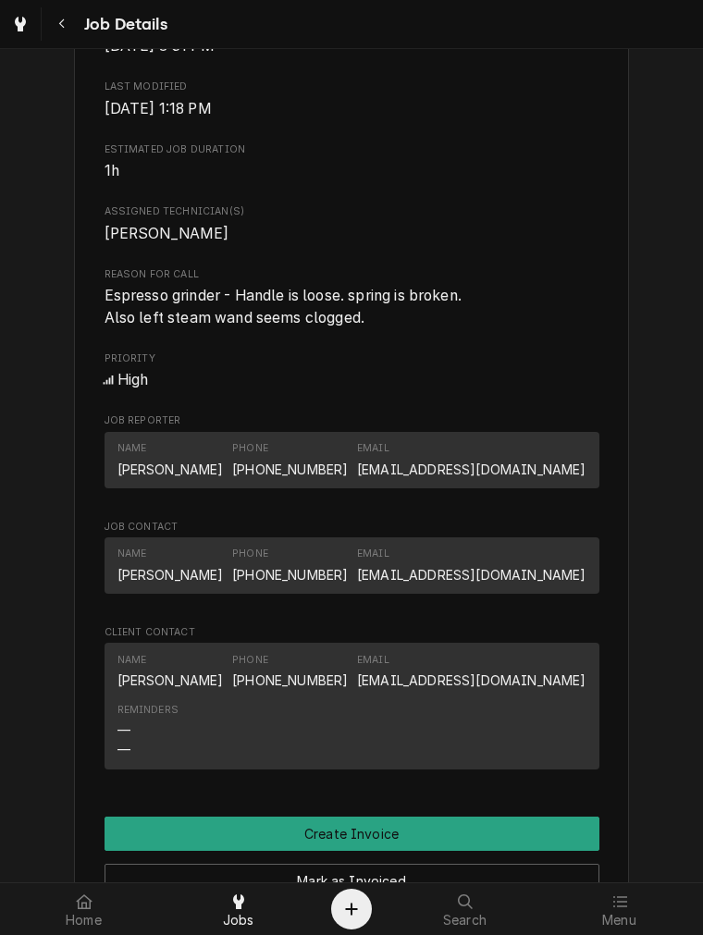
scroll to position [1456, 0]
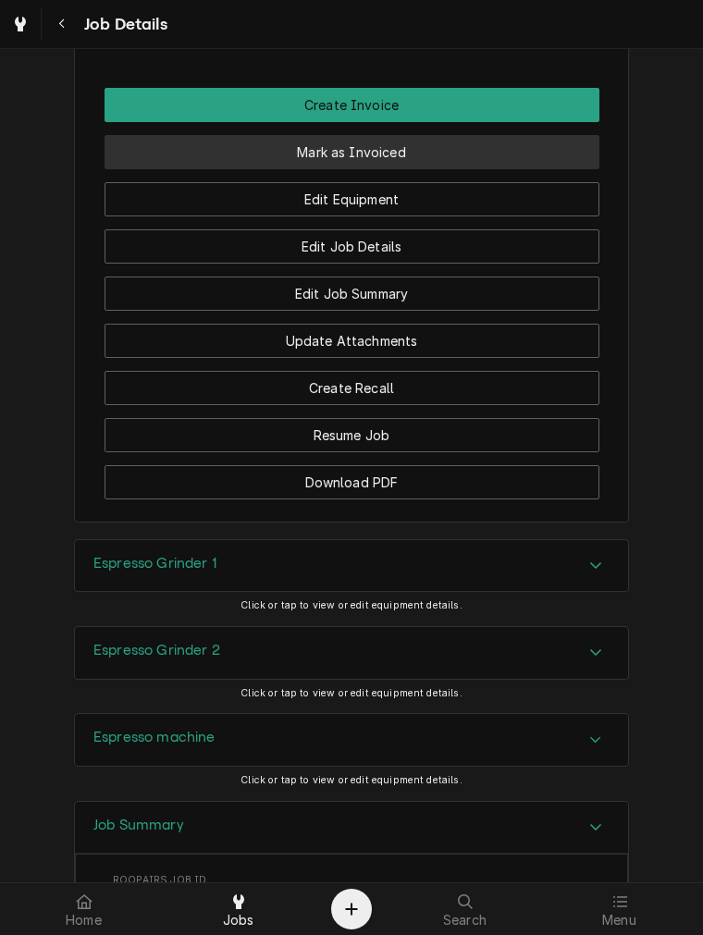
click at [428, 169] on button "Mark as Invoiced" at bounding box center [351, 152] width 495 height 34
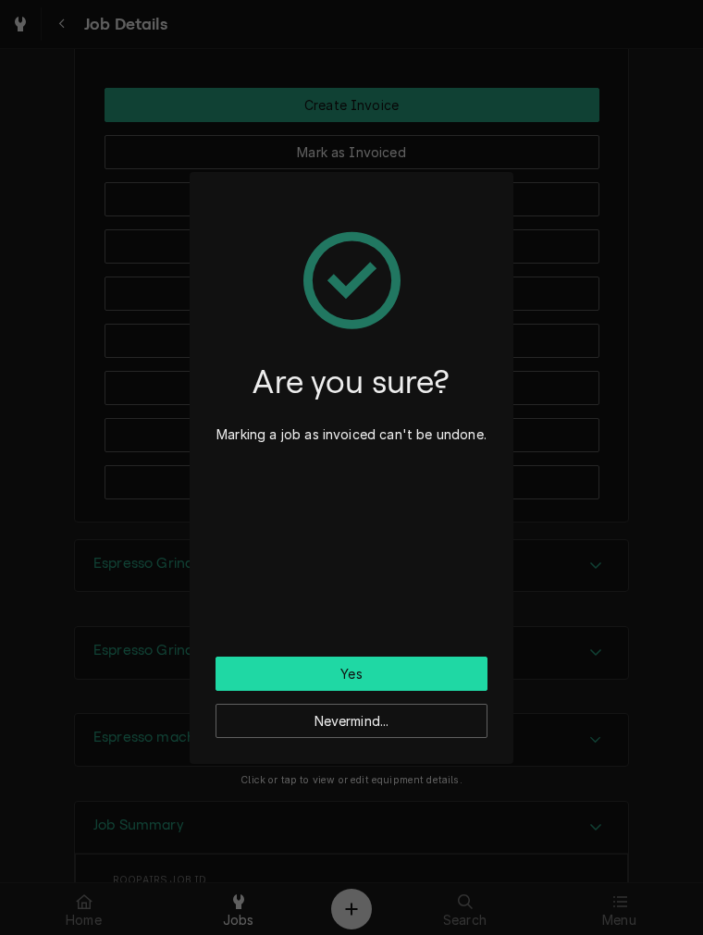
click at [309, 677] on button "Yes" at bounding box center [351, 673] width 272 height 34
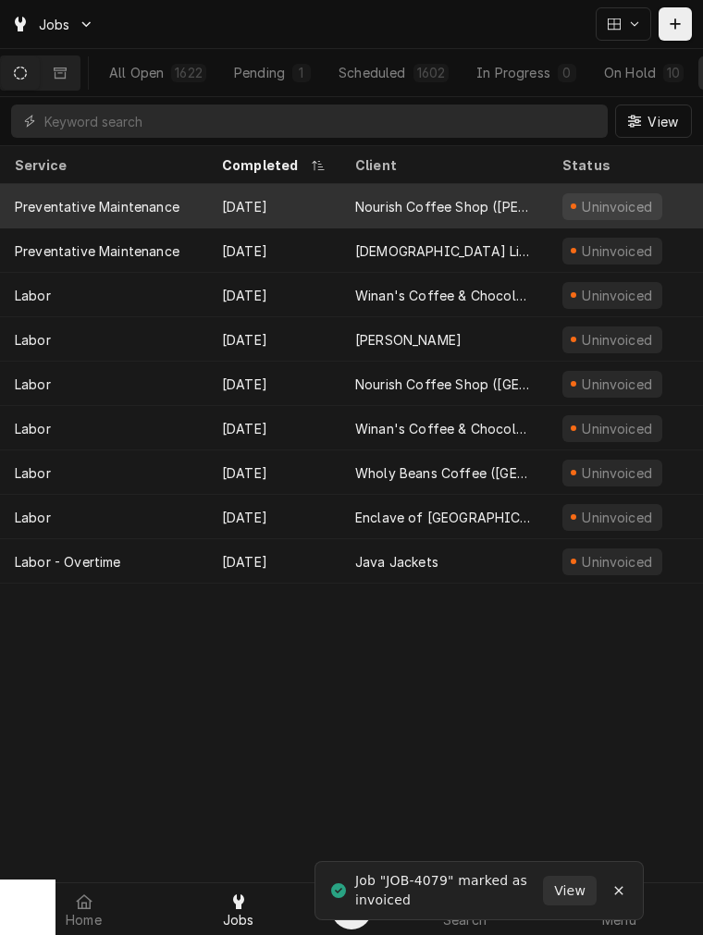
click at [390, 219] on div "Nourish Coffee Shop ([PERSON_NAME][GEOGRAPHIC_DATA])" at bounding box center [443, 206] width 207 height 44
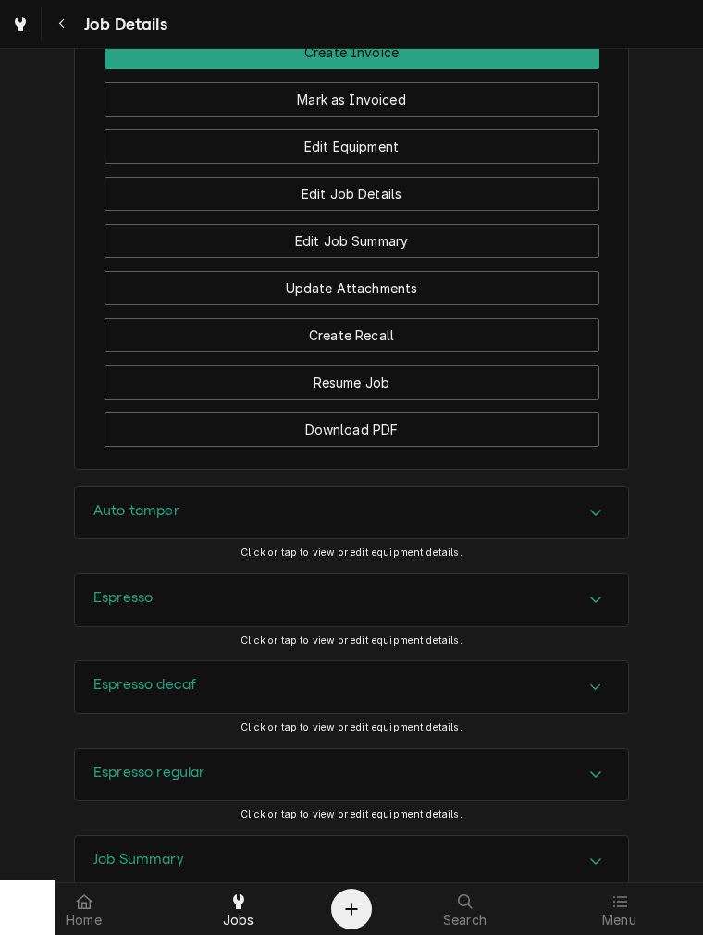
scroll to position [1701, 0]
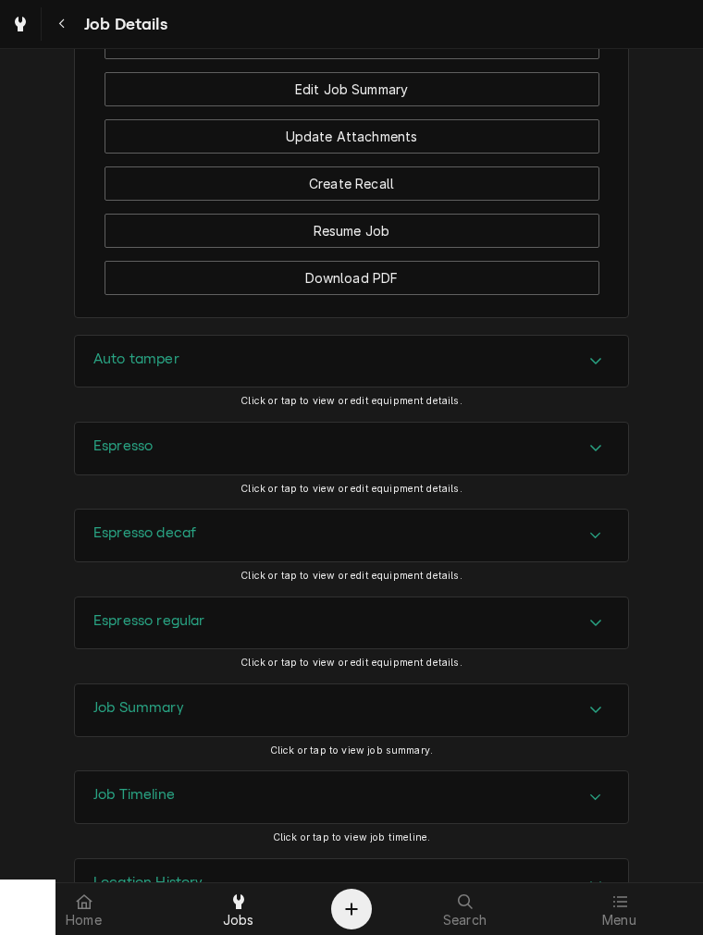
click at [297, 364] on div "Auto tamper" at bounding box center [351, 362] width 553 height 52
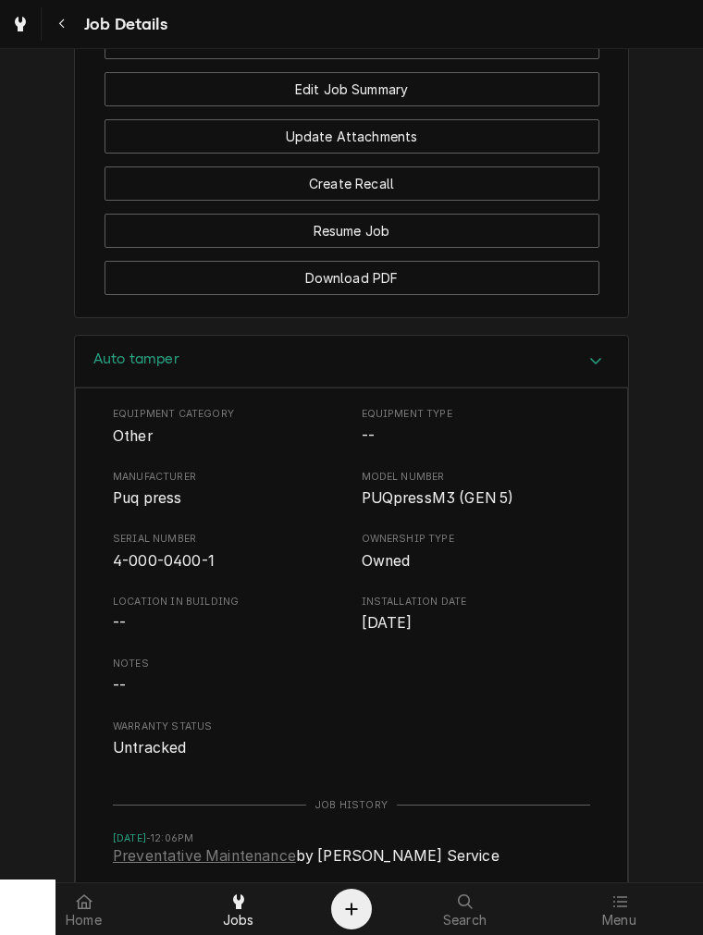
click at [139, 507] on span "Puq press" at bounding box center [147, 498] width 68 height 18
copy span "Puq press"
click at [274, 381] on div "Auto tamper" at bounding box center [351, 362] width 553 height 53
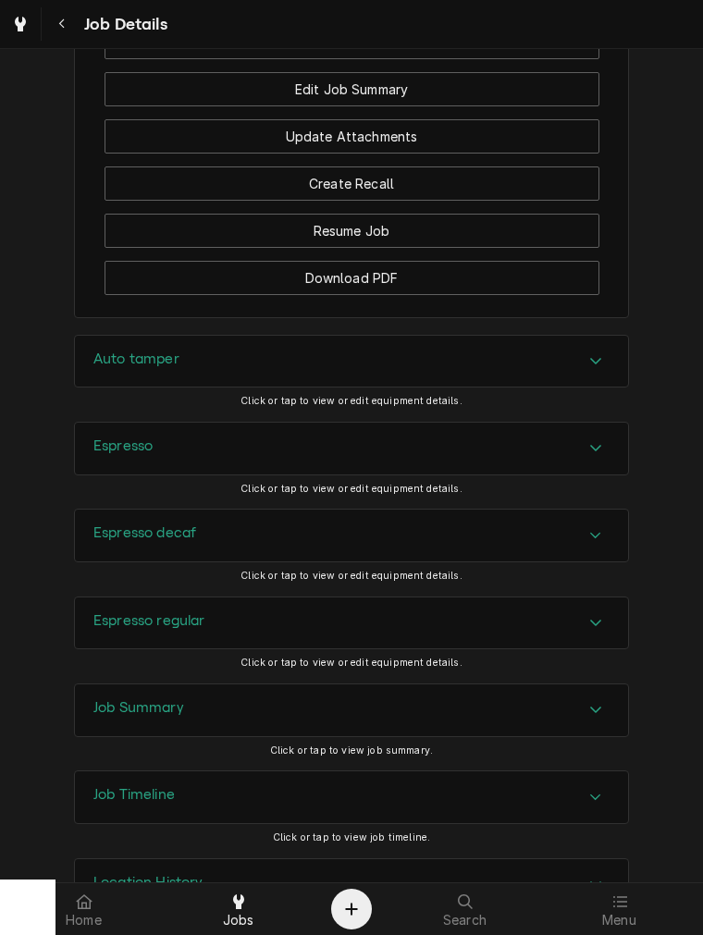
click at [206, 474] on div "Espresso" at bounding box center [351, 449] width 553 height 52
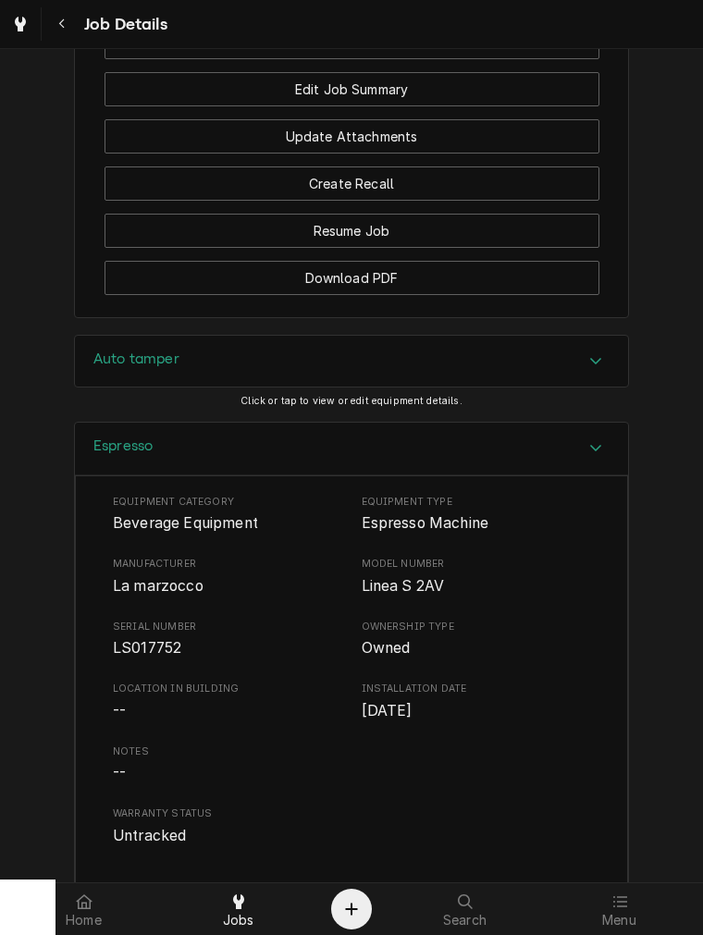
click at [141, 656] on span "LS017752" at bounding box center [147, 648] width 68 height 18
click at [340, 466] on div "Espresso" at bounding box center [351, 449] width 553 height 53
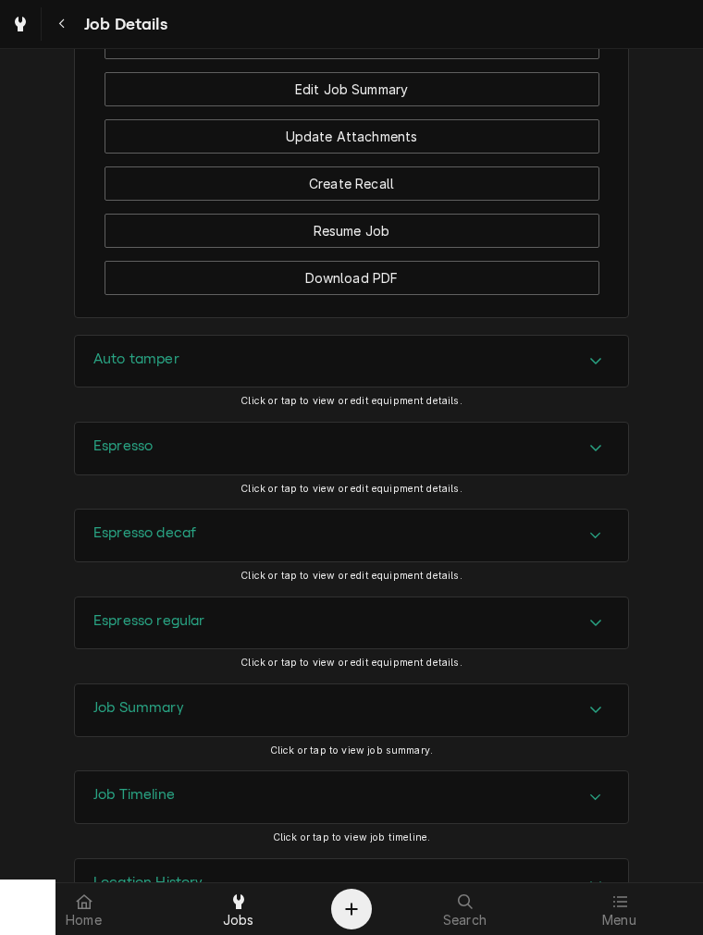
click at [275, 541] on div "Espresso decaf" at bounding box center [351, 535] width 553 height 52
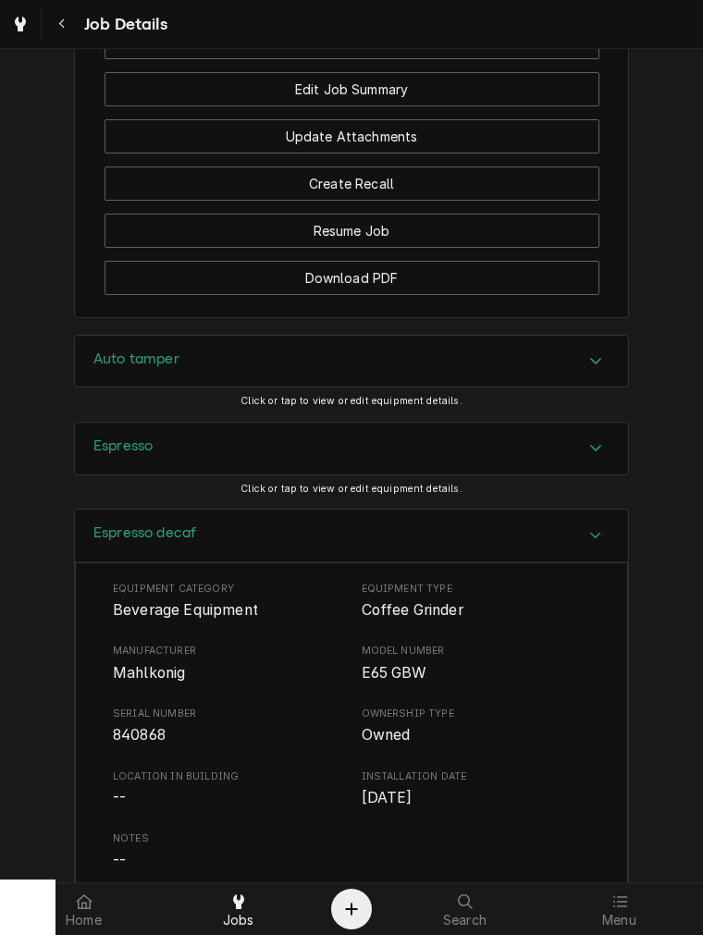
click at [423, 562] on div "Espresso decaf" at bounding box center [351, 535] width 553 height 53
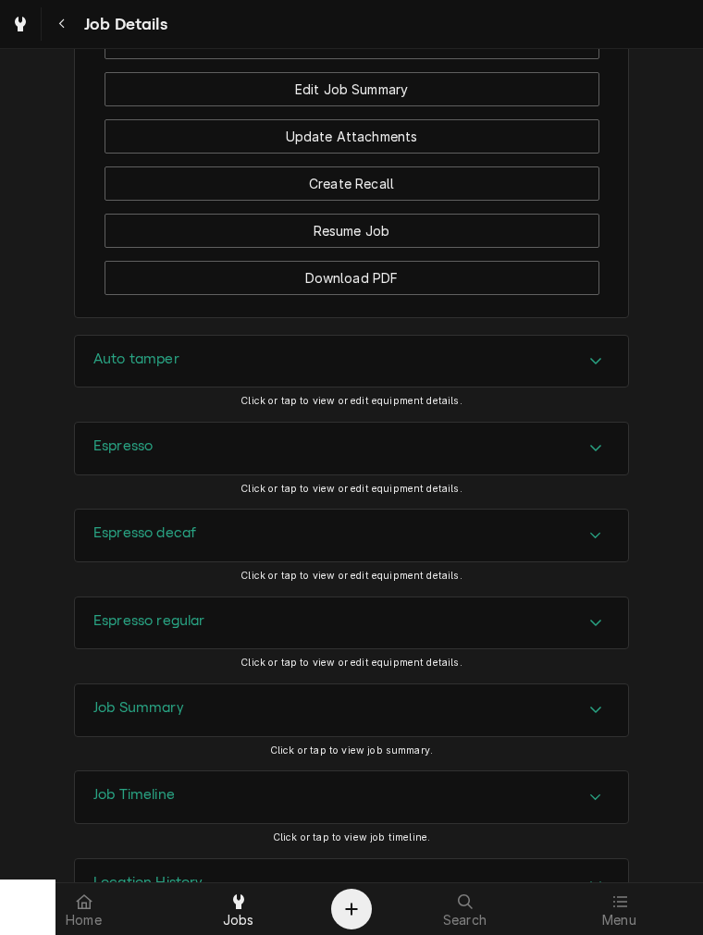
click at [308, 649] on div "Espresso regular" at bounding box center [351, 623] width 553 height 52
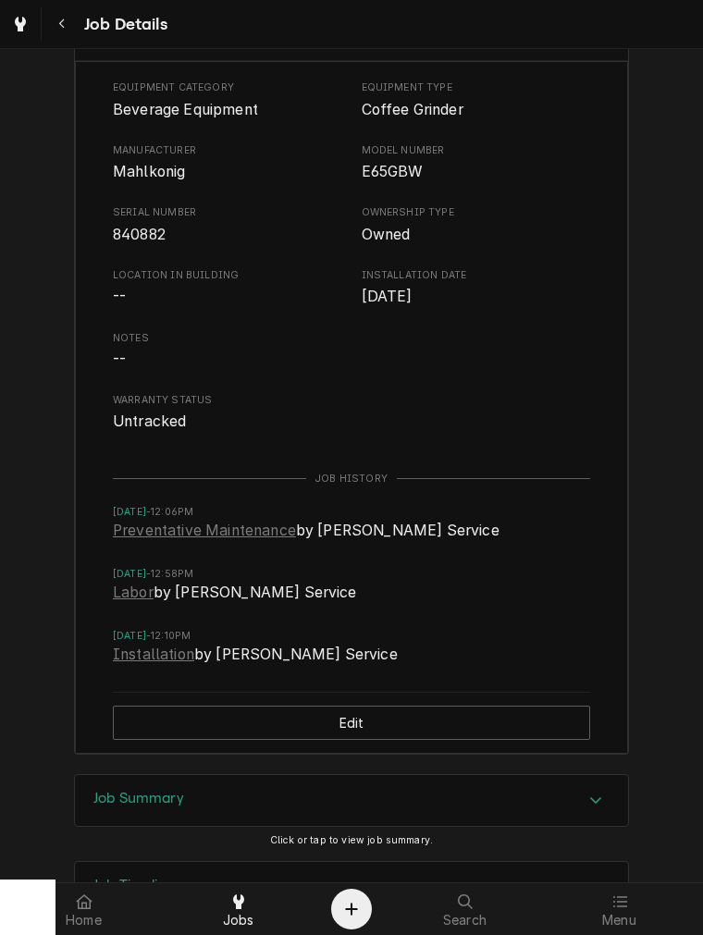
scroll to position [2466, 0]
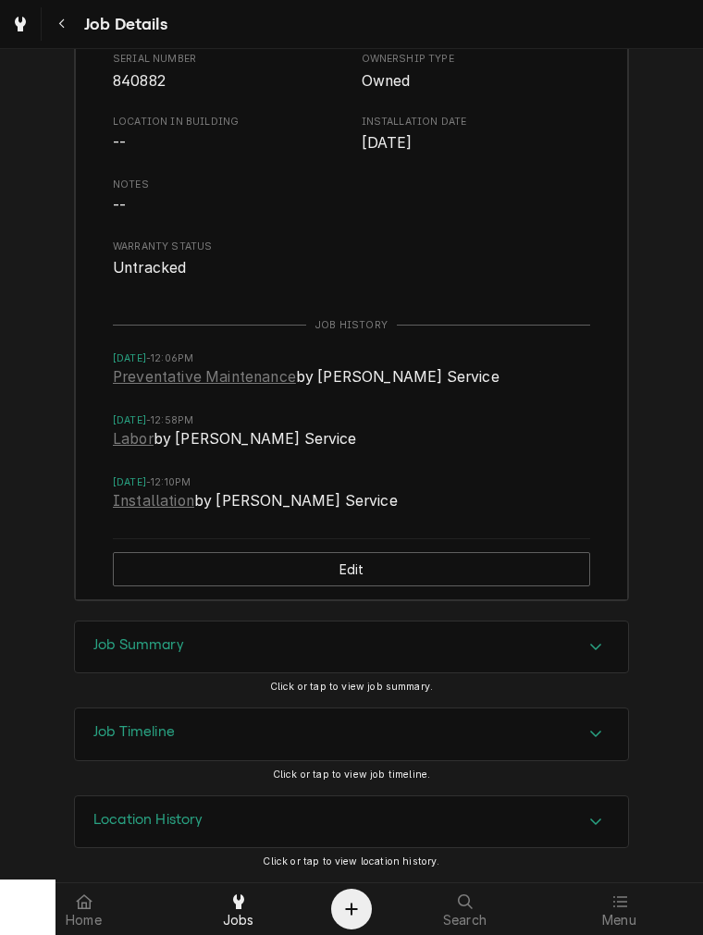
click at [196, 649] on div "Job Summary" at bounding box center [351, 647] width 553 height 52
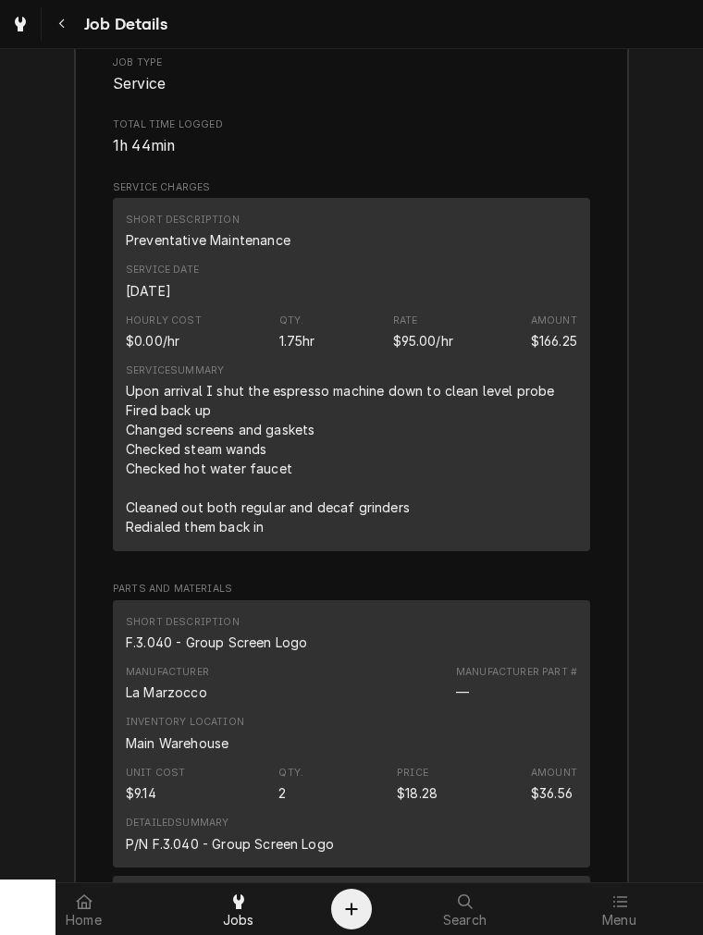
scroll to position [3260, 0]
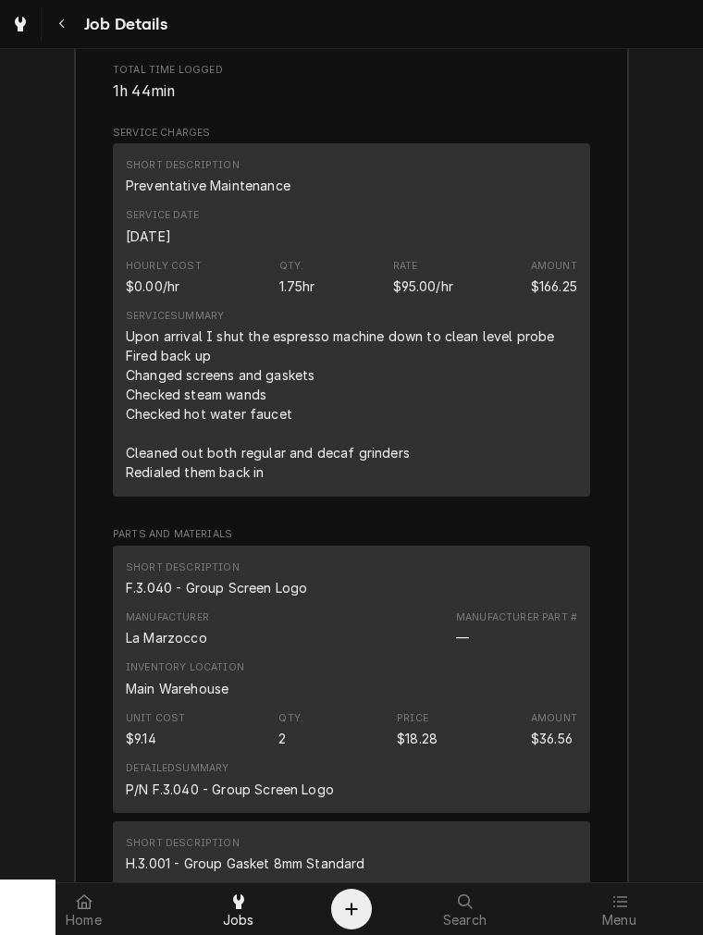
click at [292, 482] on div "Upon arrival I shut the espresso machine down to clean level probe Fired back u…" at bounding box center [342, 403] width 433 height 155
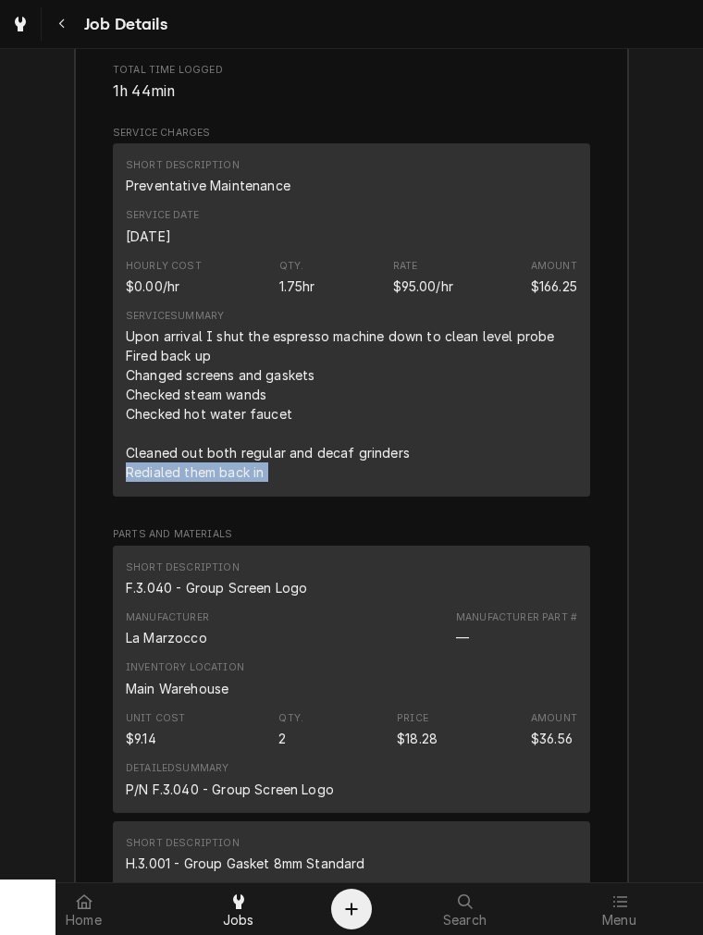
click at [287, 482] on div "Upon arrival I shut the espresso machine down to clean level probe Fired back u…" at bounding box center [342, 403] width 433 height 155
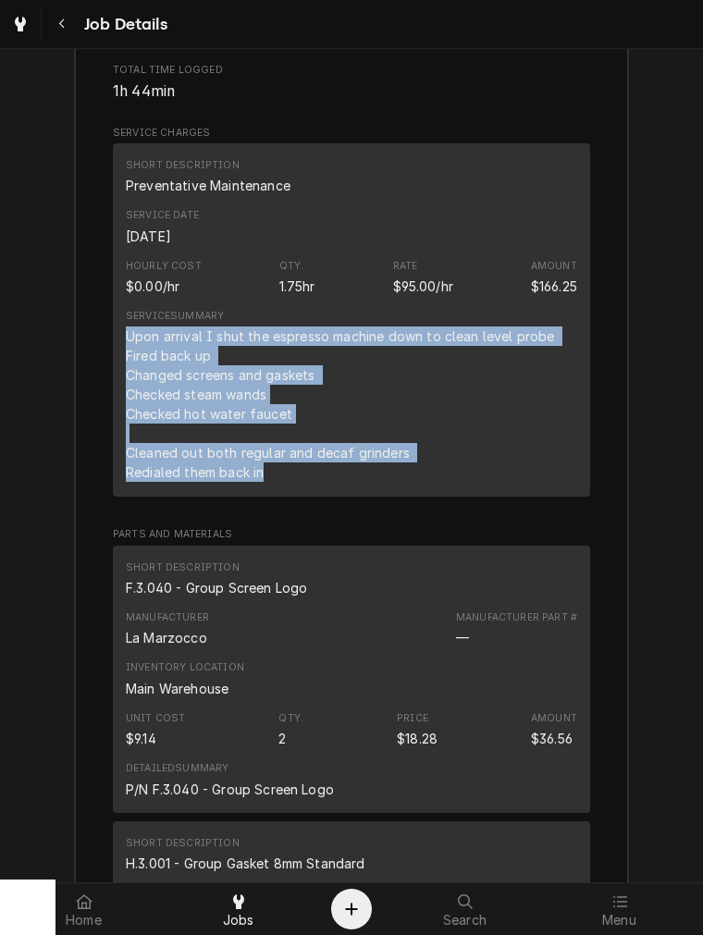
drag, startPoint x: 287, startPoint y: 492, endPoint x: 111, endPoint y: 352, distance: 224.4
click at [113, 352] on div "Short Description Preventative Maintenance Service Date Oct 1, 2025 Hourly Cost…" at bounding box center [351, 319] width 477 height 353
copy div "Upon arrival I shut the espresso machine down to clean level probe Fired back u…"
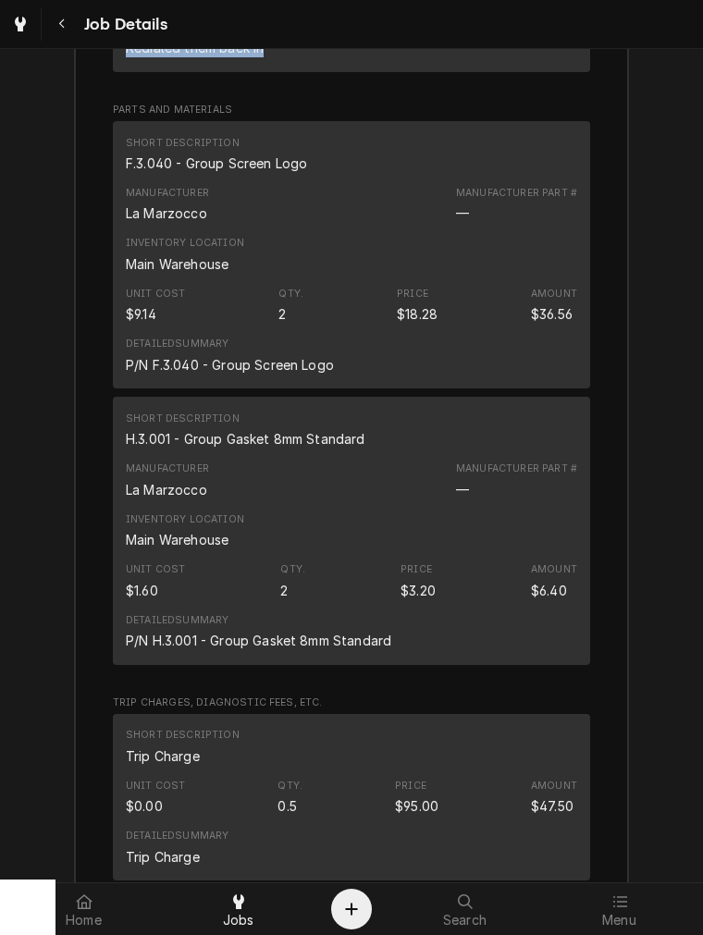
scroll to position [3644, 0]
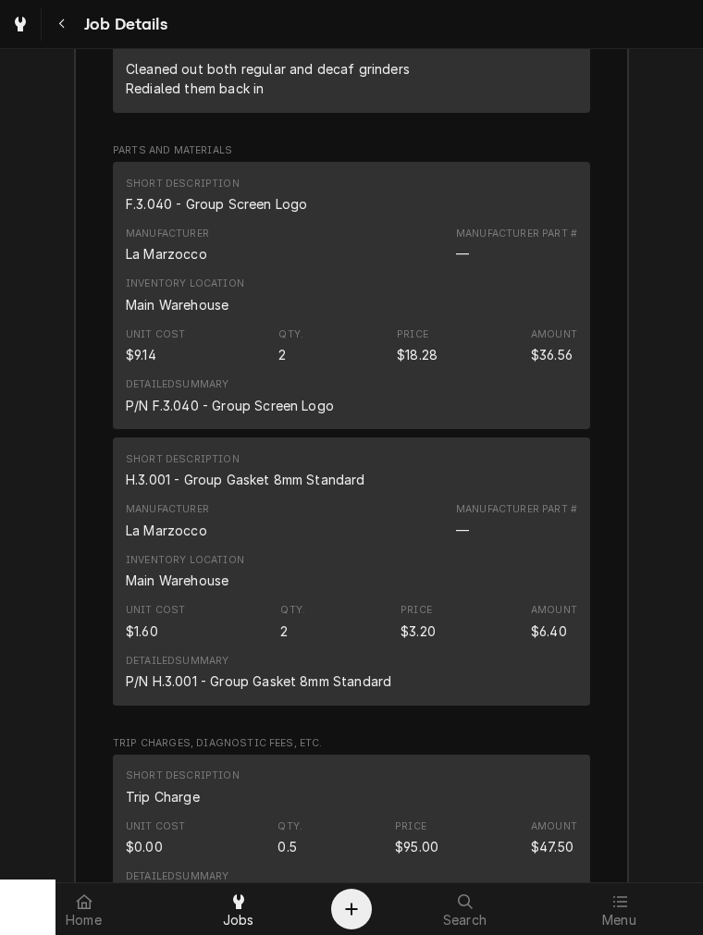
click at [220, 489] on div "H.3.001 - Group Gasket 8mm Standard" at bounding box center [245, 479] width 239 height 19
copy div "H.3.001 - Group Gasket 8mm Standard"
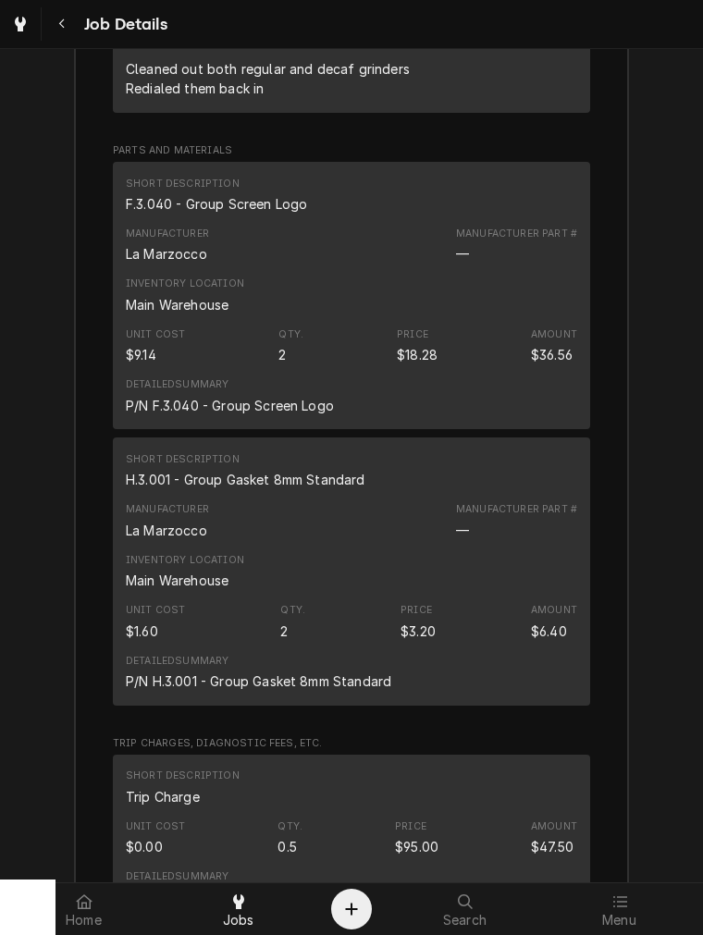
click at [234, 214] on div "F.3.040 - Group Screen Logo" at bounding box center [216, 203] width 181 height 19
copy div "F.3.040 - Group Screen Logo"
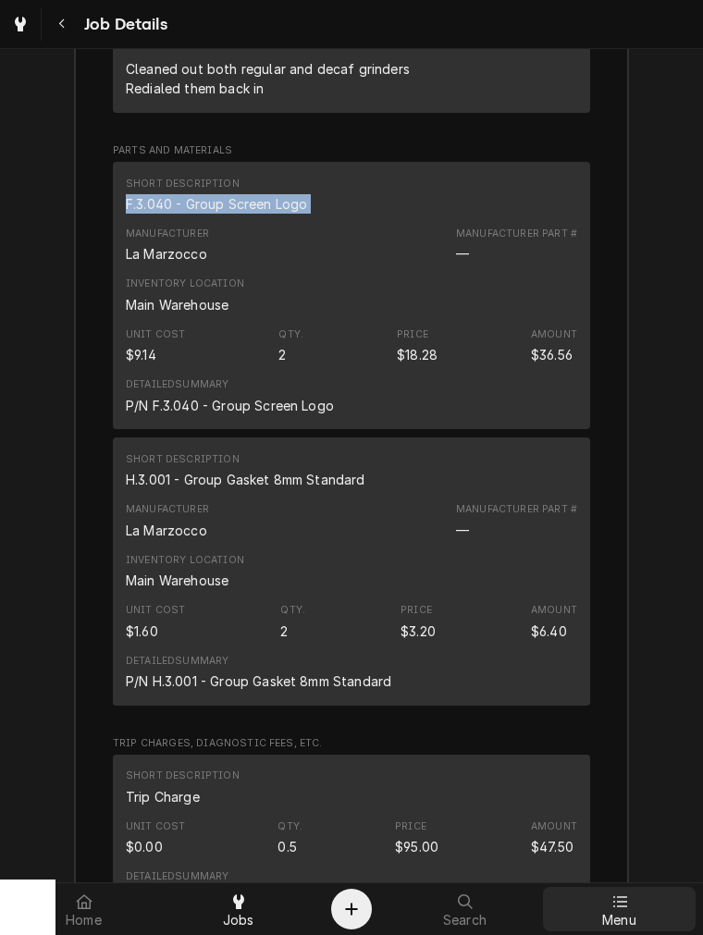
click at [643, 918] on div "Menu" at bounding box center [618, 908] width 145 height 37
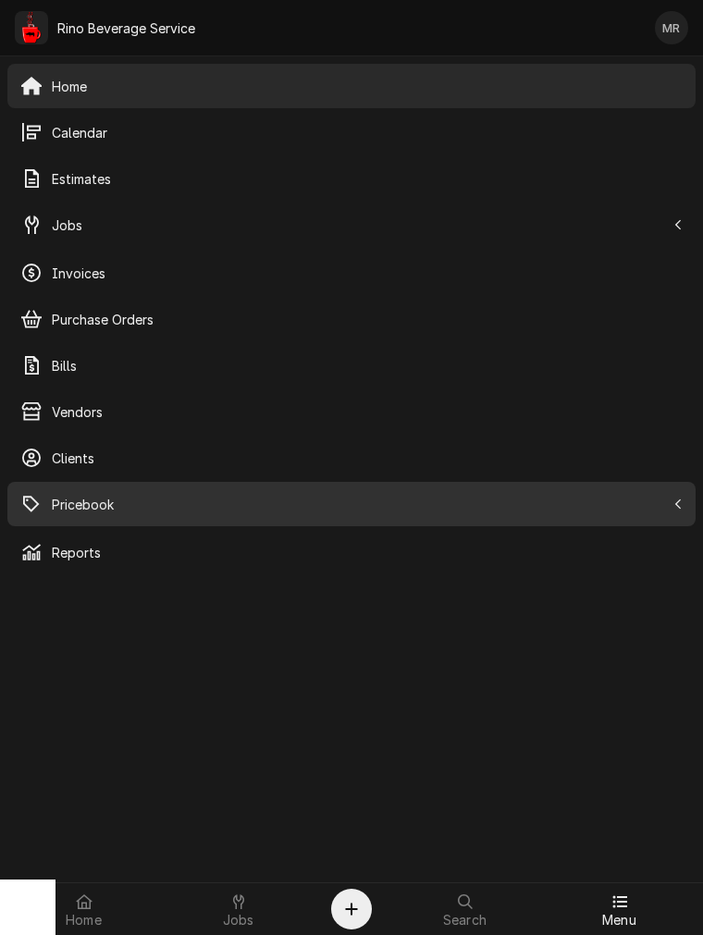
click at [80, 503] on span "Pricebook" at bounding box center [358, 504] width 613 height 19
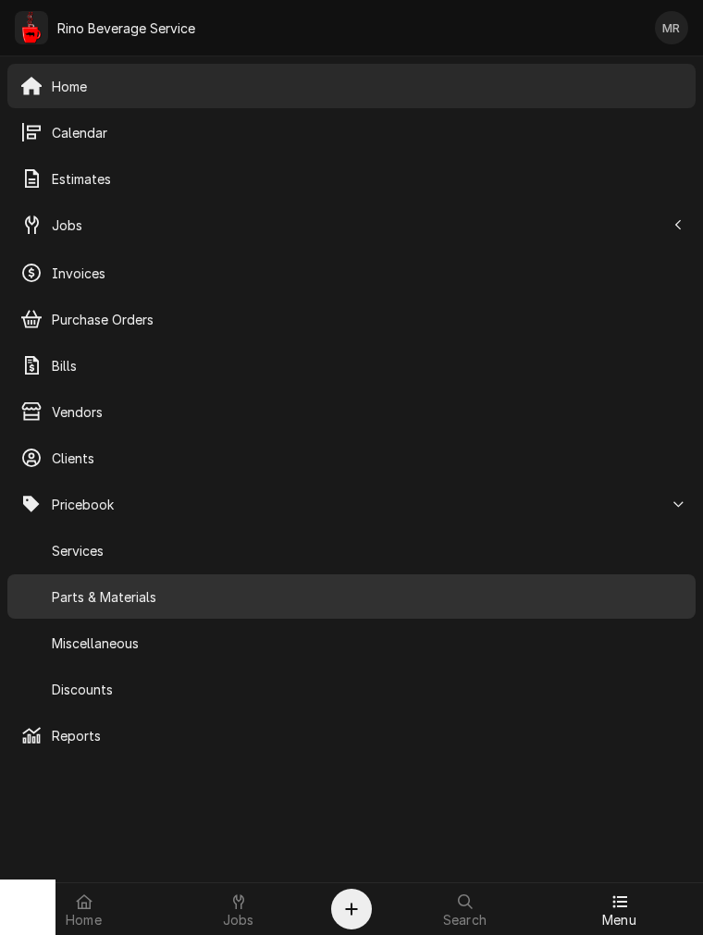
click at [134, 607] on div "Parts & Materials" at bounding box center [351, 596] width 680 height 37
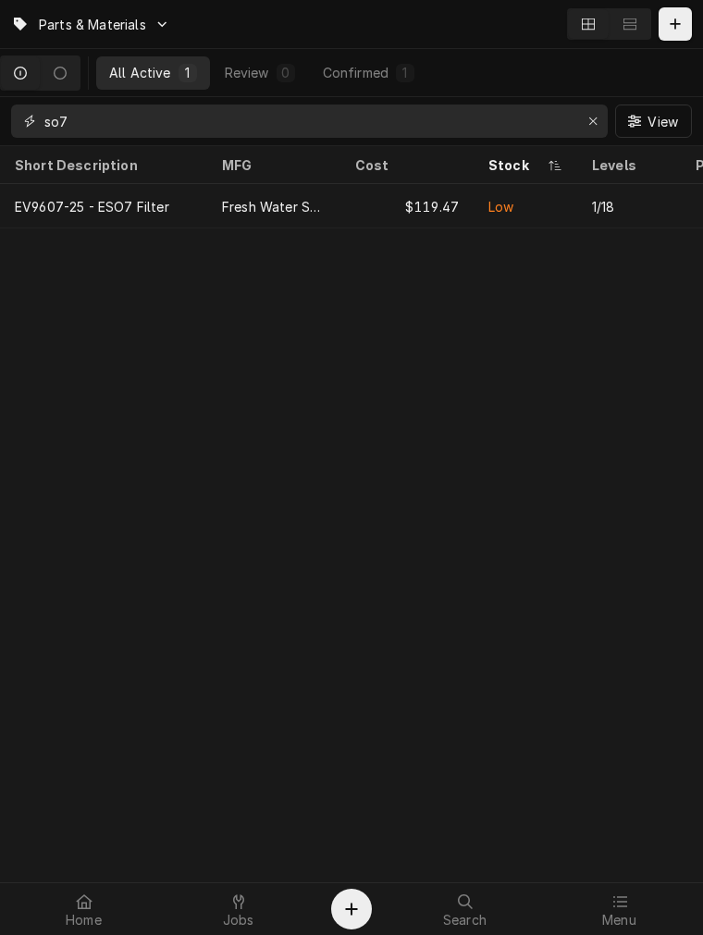
click at [171, 127] on input "so7" at bounding box center [308, 120] width 528 height 33
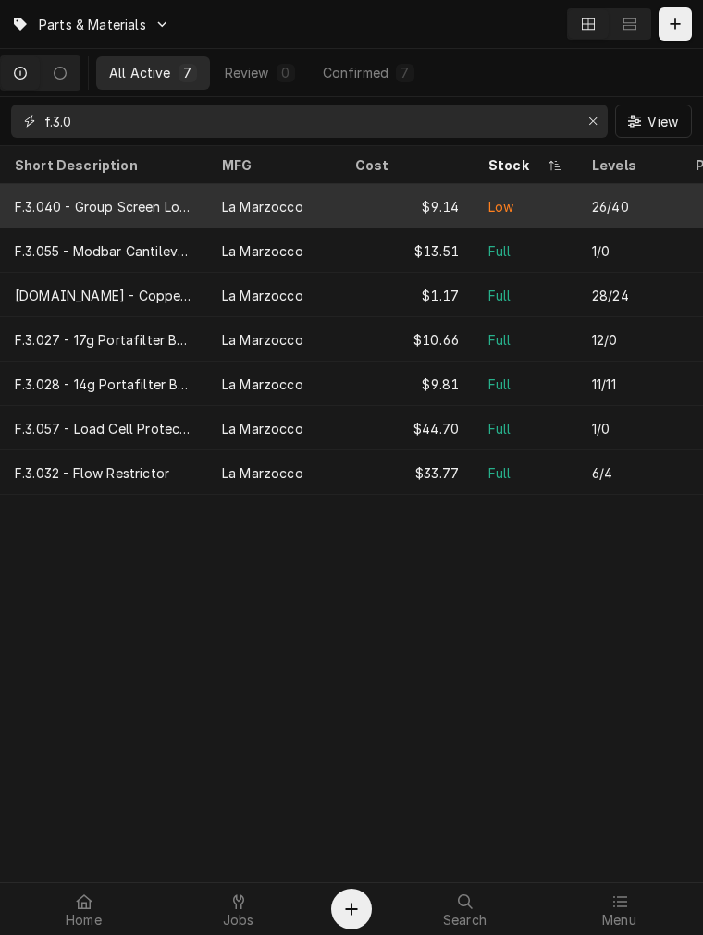
type input "f.3.0"
click at [146, 215] on div "F.3.040 - Group Screen Logo" at bounding box center [103, 206] width 207 height 44
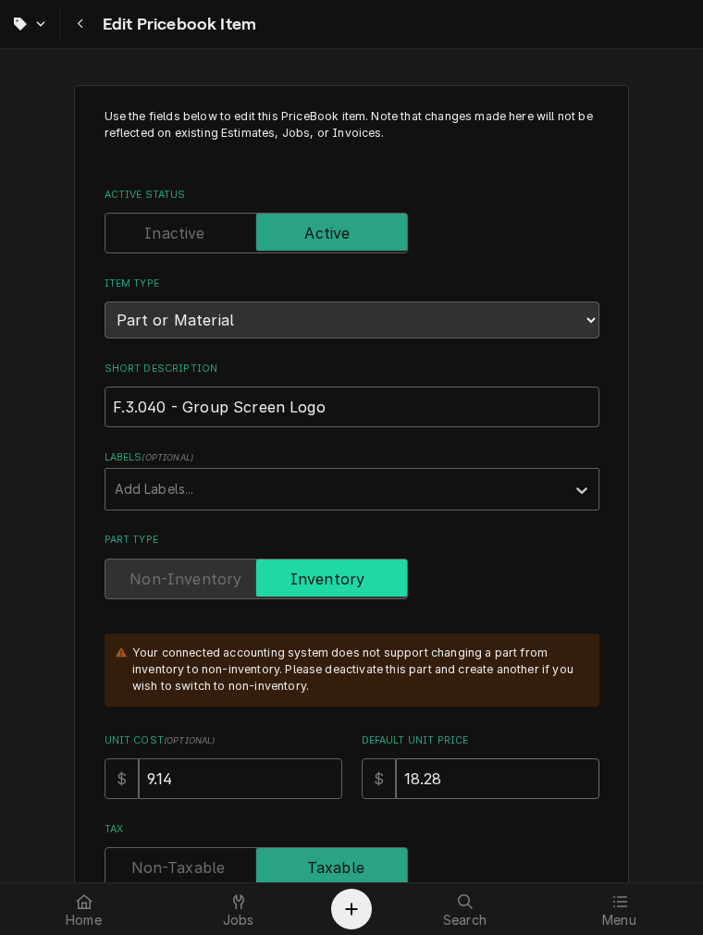
click at [494, 762] on input "18.28" at bounding box center [497, 778] width 203 height 41
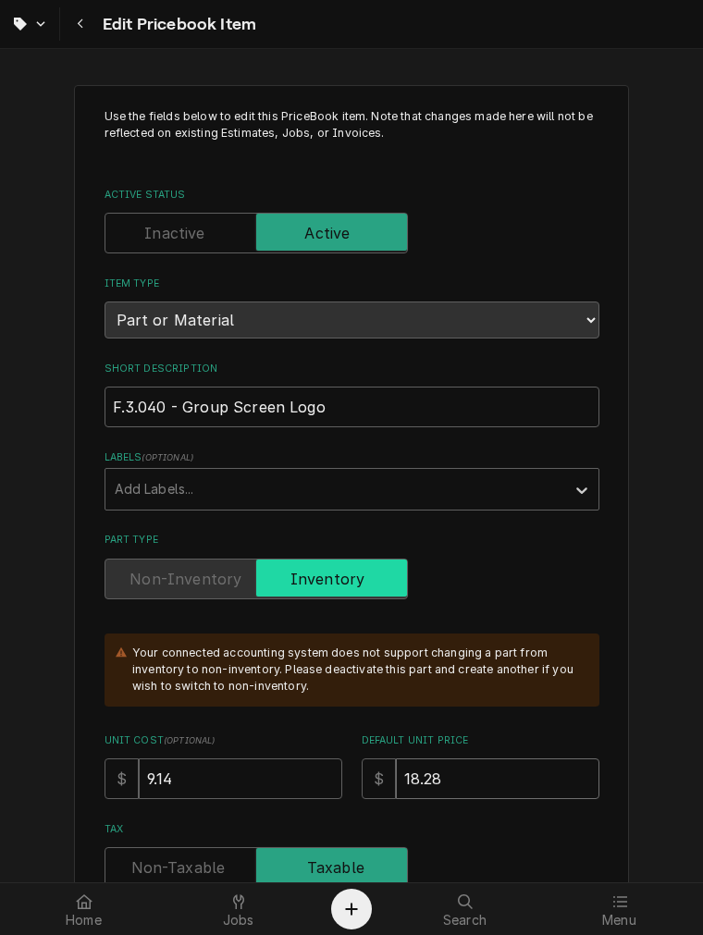
type textarea "x"
type input "2"
type textarea "x"
type input "20"
type textarea "x"
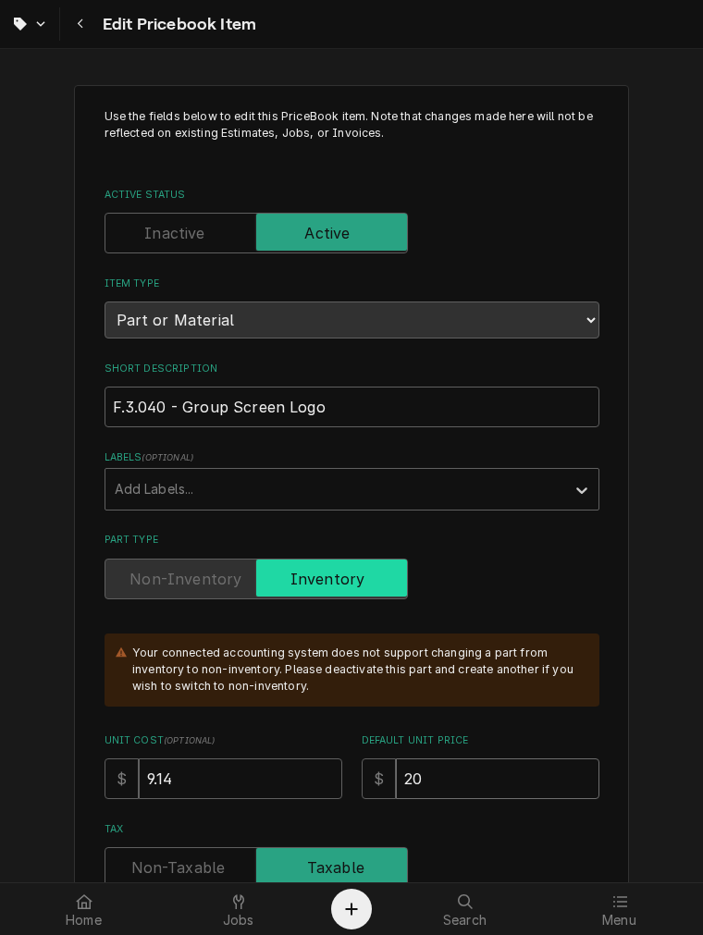
type input "20.4"
type textarea "x"
type input "20.44"
click at [226, 777] on input "9.14" at bounding box center [240, 778] width 203 height 41
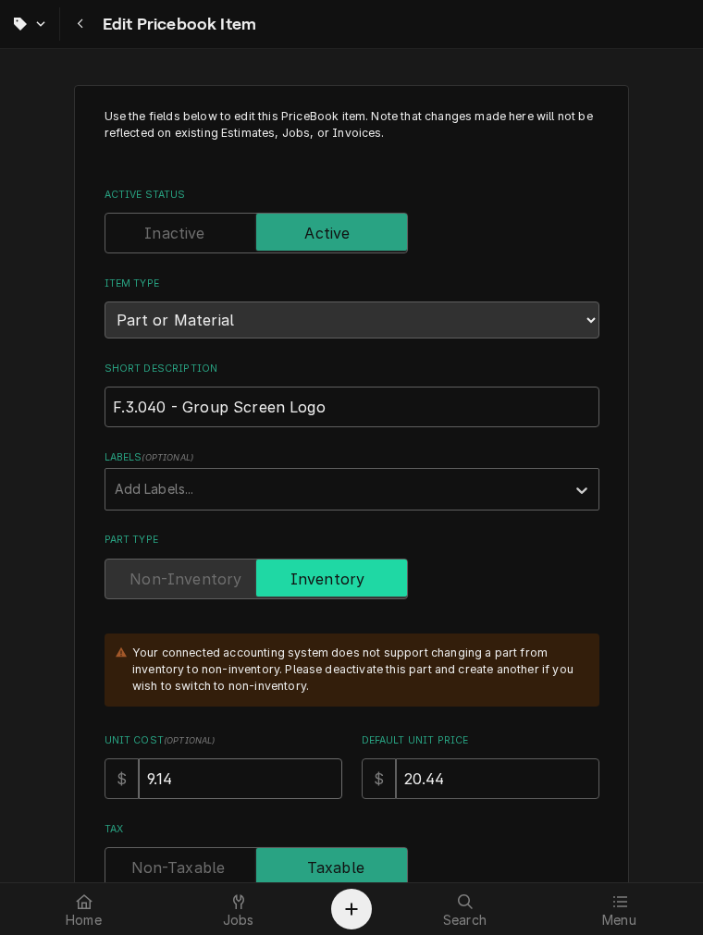
type textarea "x"
type input "9.1"
type textarea "x"
type input "9"
type textarea "x"
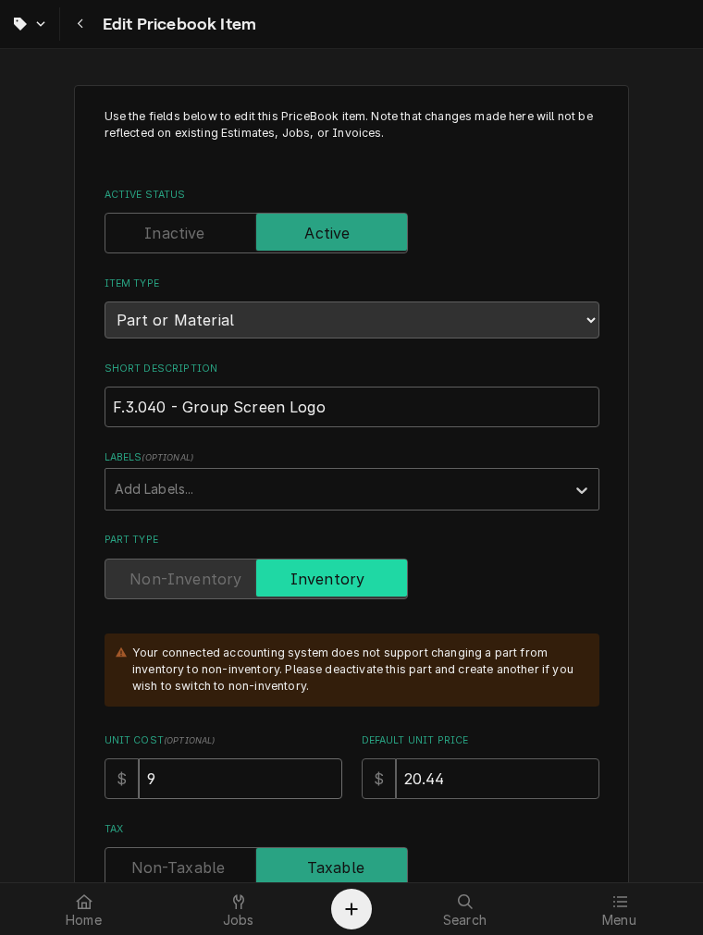
type input "9.1"
type textarea "x"
type input "9.10"
type textarea "x"
type input "9.102"
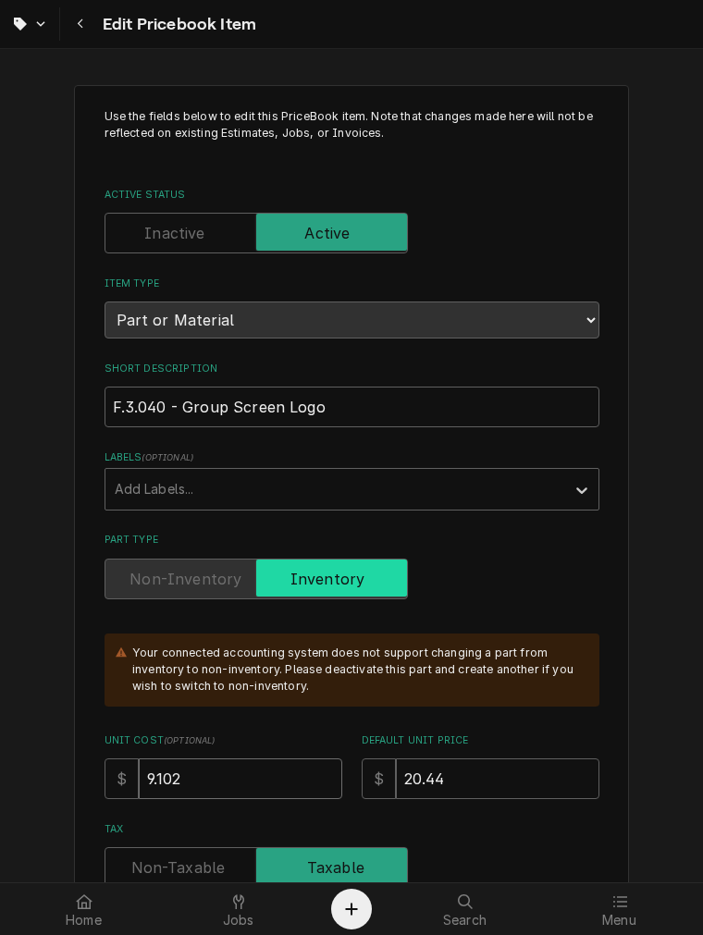
type textarea "x"
type input "9.1022"
type textarea "x"
type input "9.102"
type textarea "x"
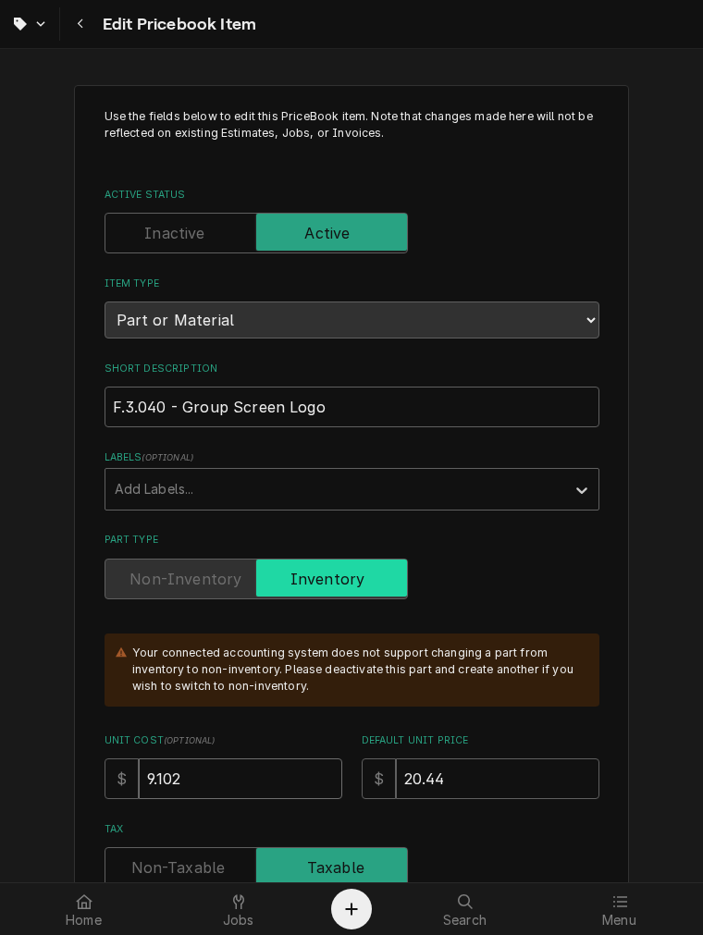
type input "9.10"
type textarea "x"
type input "9.1"
type textarea "x"
type input "9"
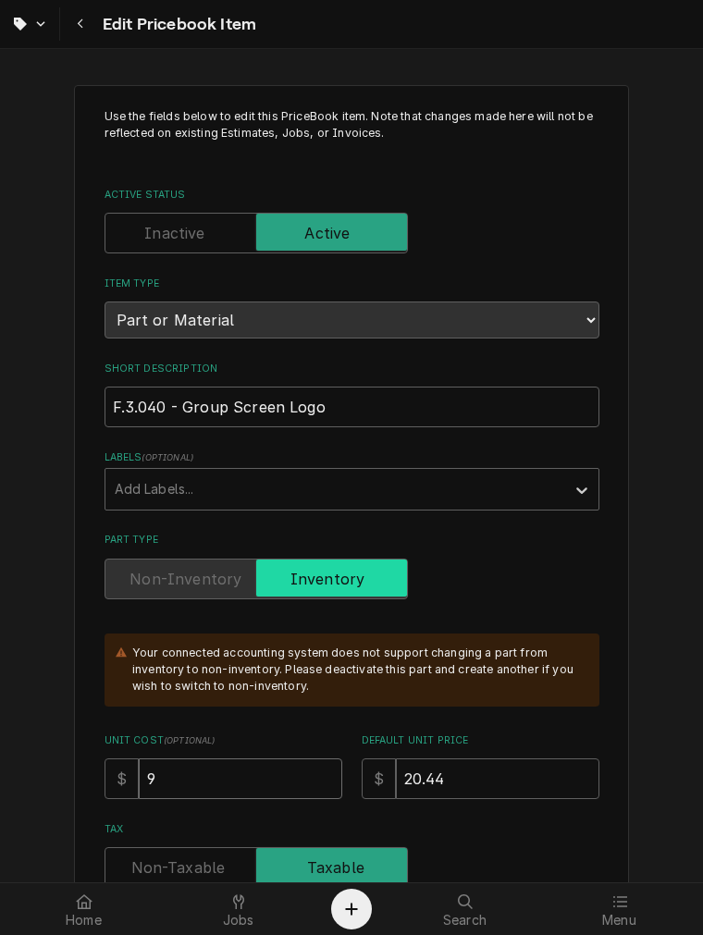
type textarea "x"
type input "1"
type textarea "x"
type input "10"
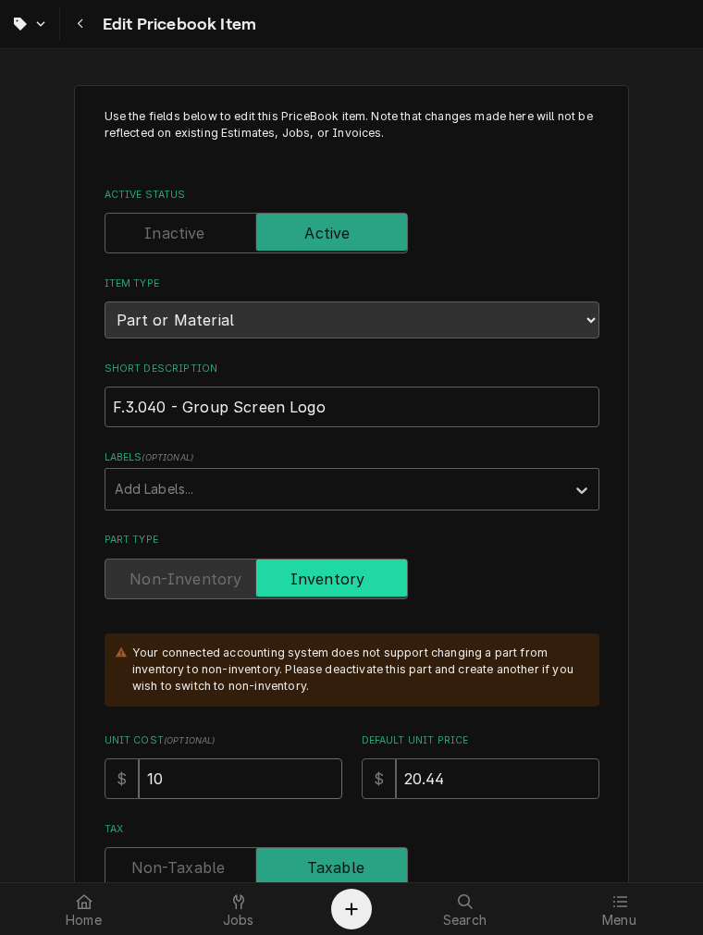
type textarea "x"
type input "10.2"
type textarea "x"
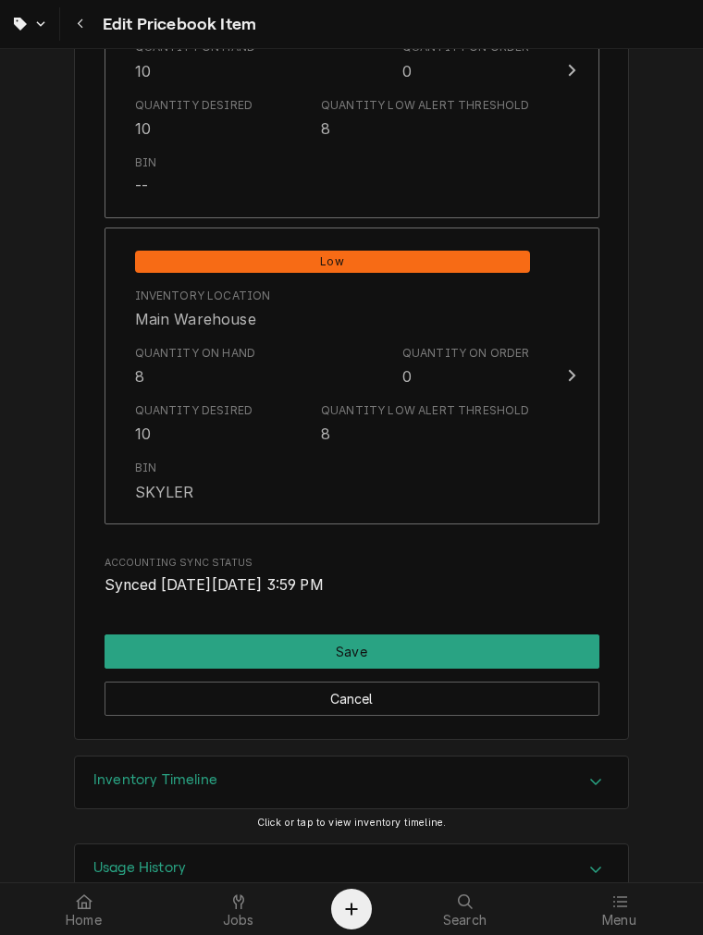
scroll to position [2197, 0]
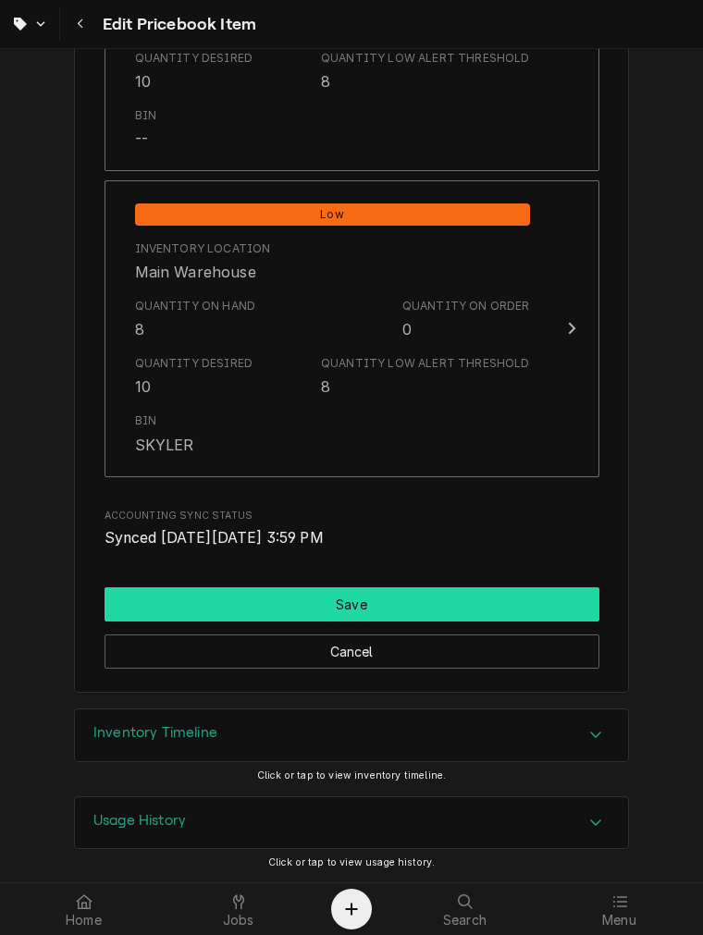
type input "10.22"
click at [377, 614] on button "Save" at bounding box center [351, 604] width 495 height 34
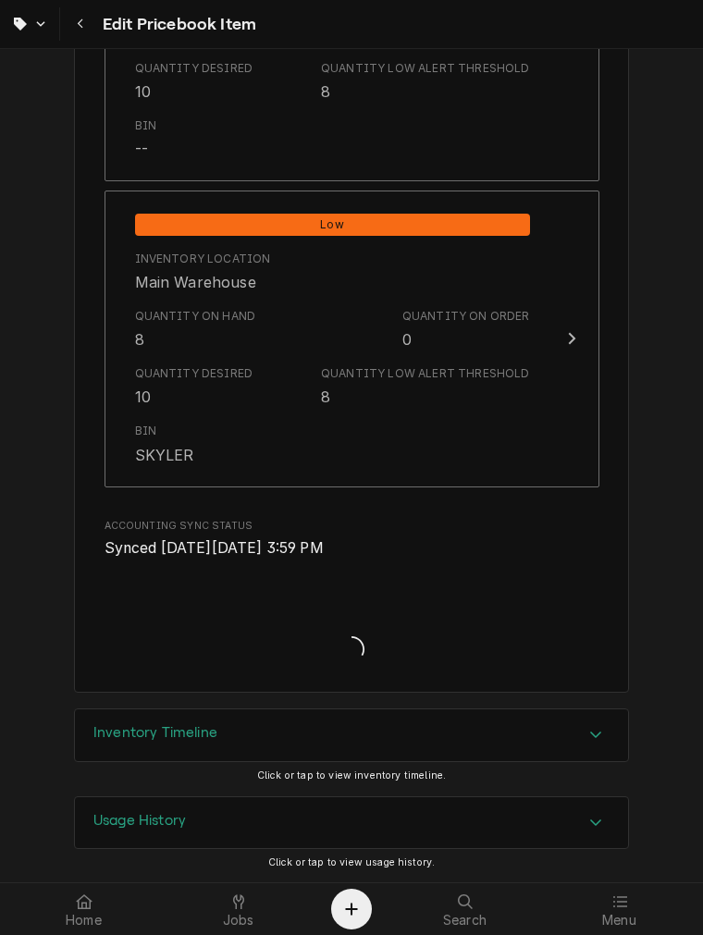
type textarea "x"
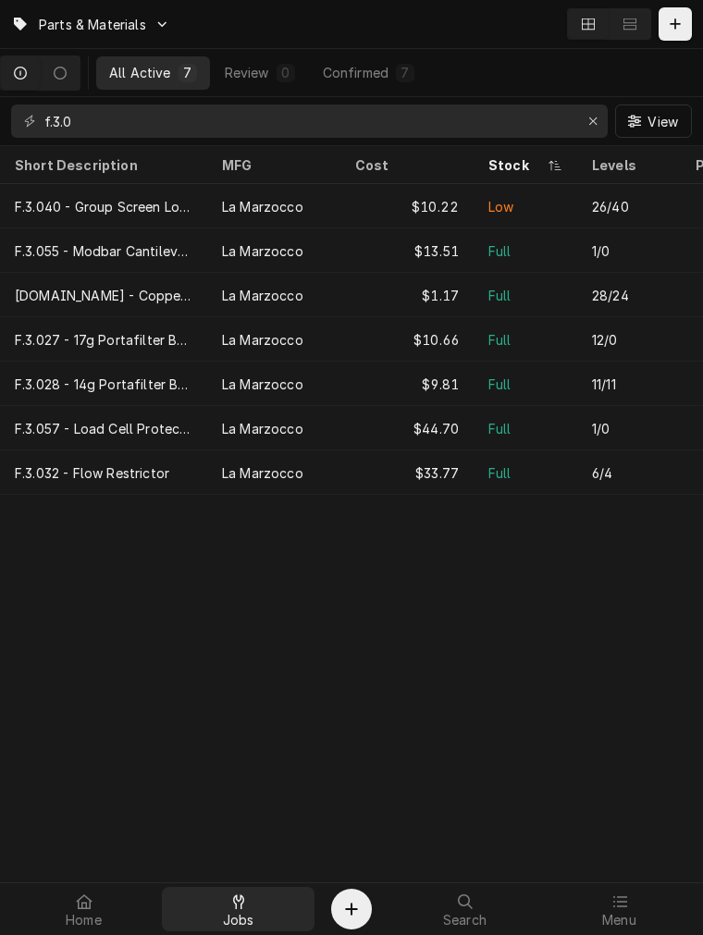
click at [246, 913] on span "Jobs" at bounding box center [238, 920] width 31 height 15
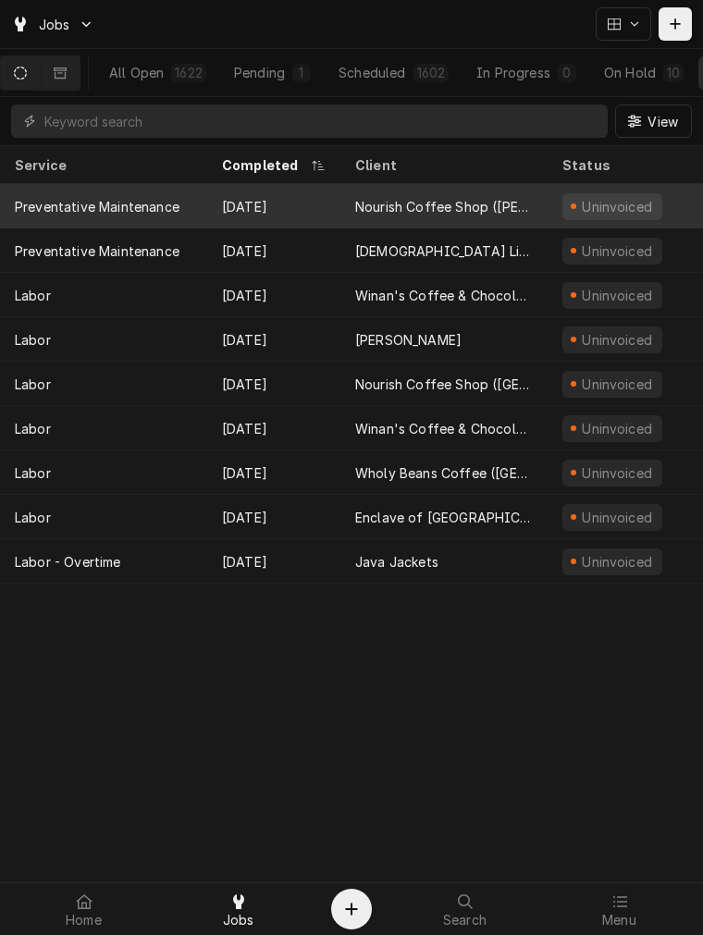
click at [254, 199] on div "[DATE]" at bounding box center [273, 206] width 133 height 44
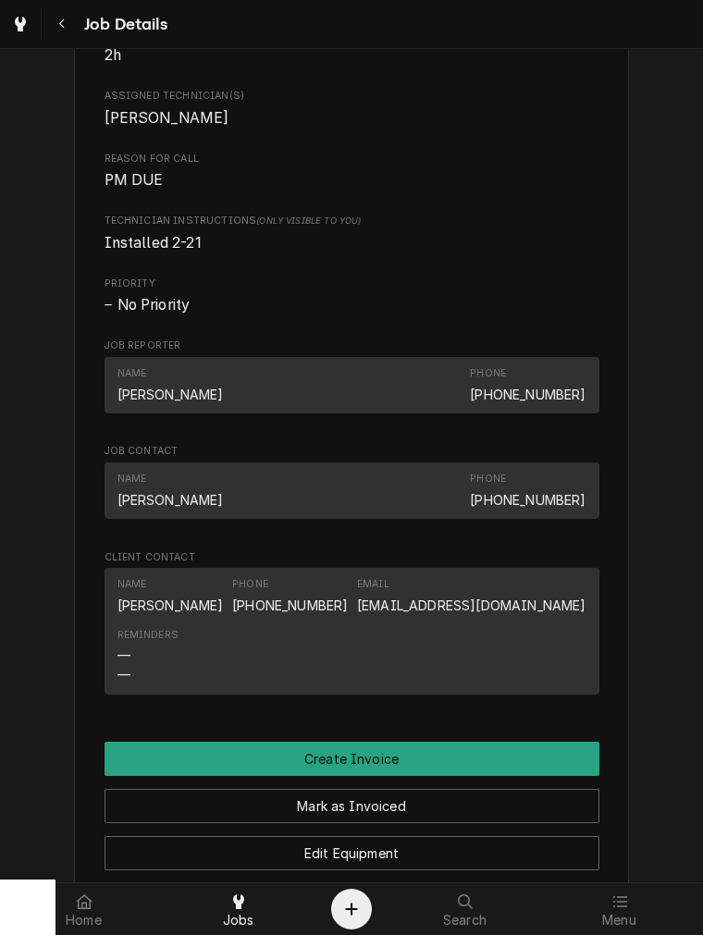
scroll to position [849, 0]
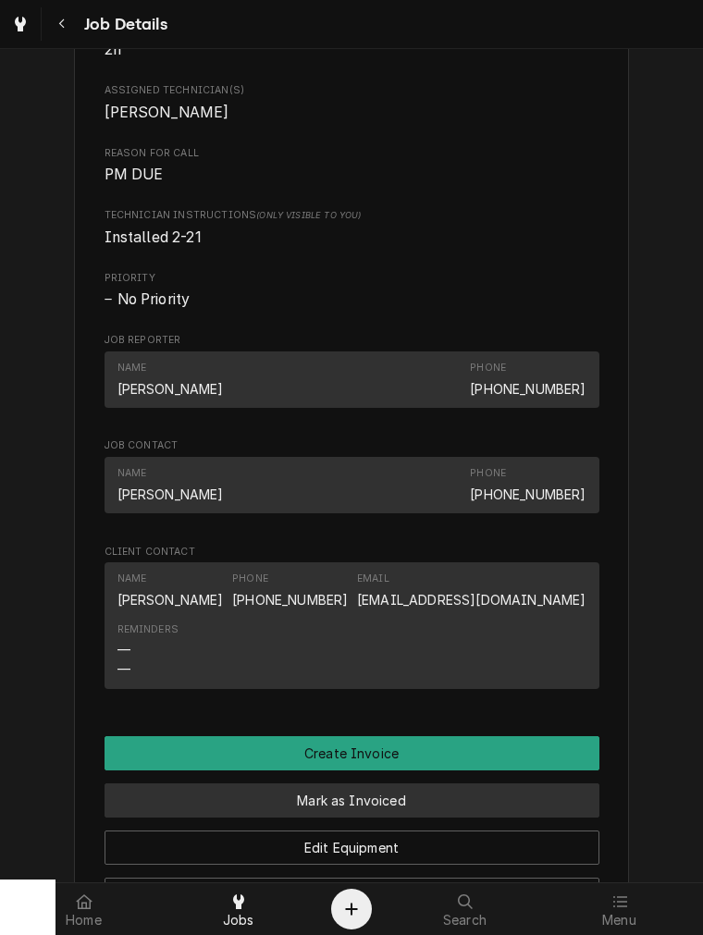
click at [532, 817] on button "Mark as Invoiced" at bounding box center [351, 800] width 495 height 34
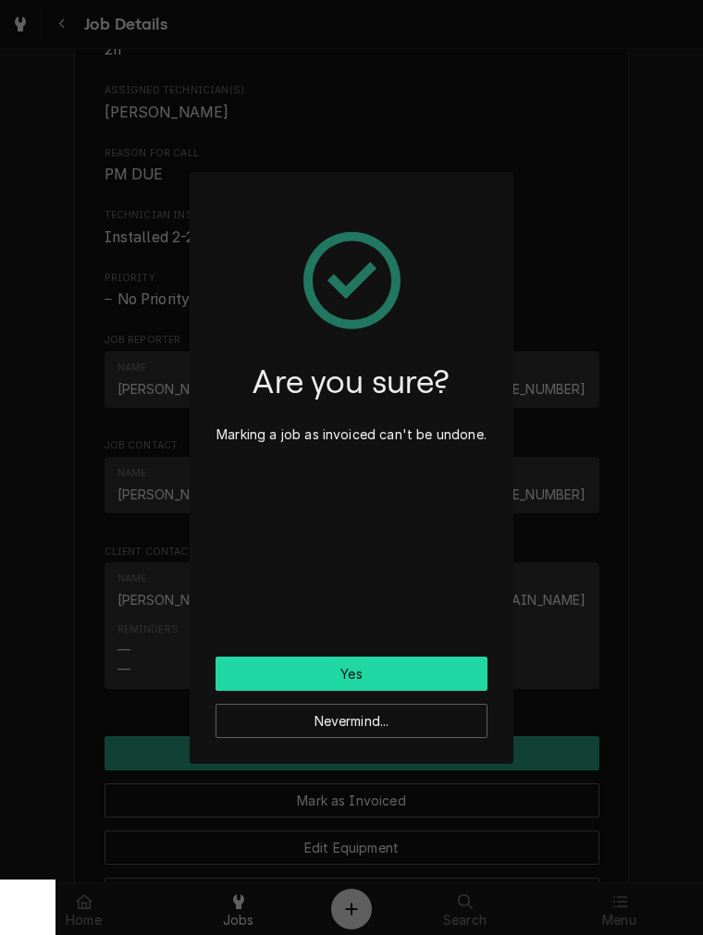
click at [300, 680] on button "Yes" at bounding box center [351, 673] width 272 height 34
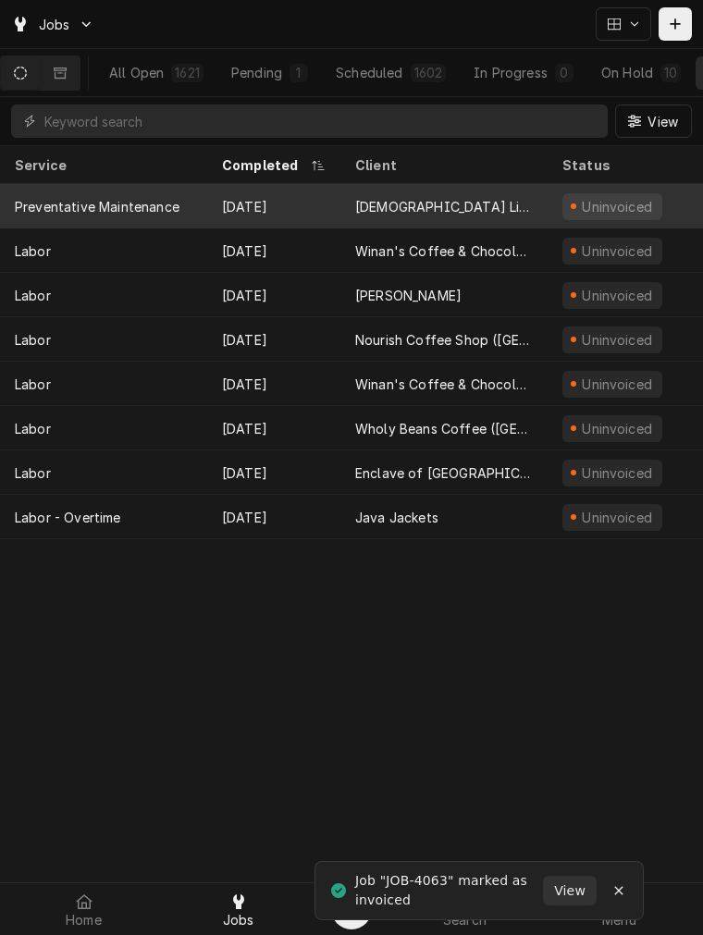
click at [347, 215] on div "[DEMOGRAPHIC_DATA] Life Center" at bounding box center [443, 206] width 207 height 44
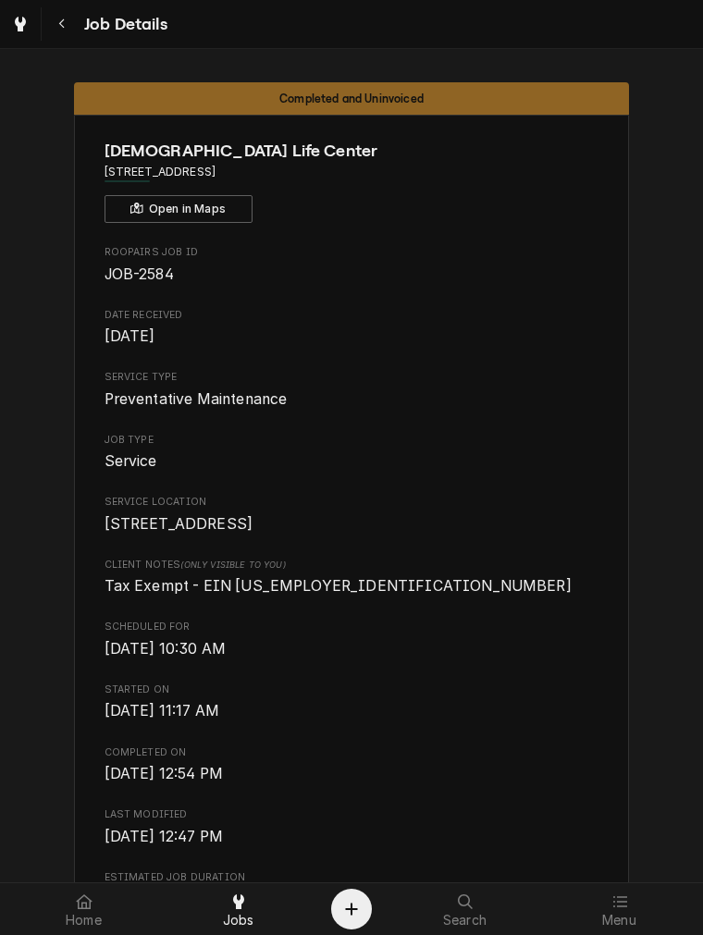
click at [441, 97] on div "Completed and Uninvoiced" at bounding box center [351, 98] width 555 height 32
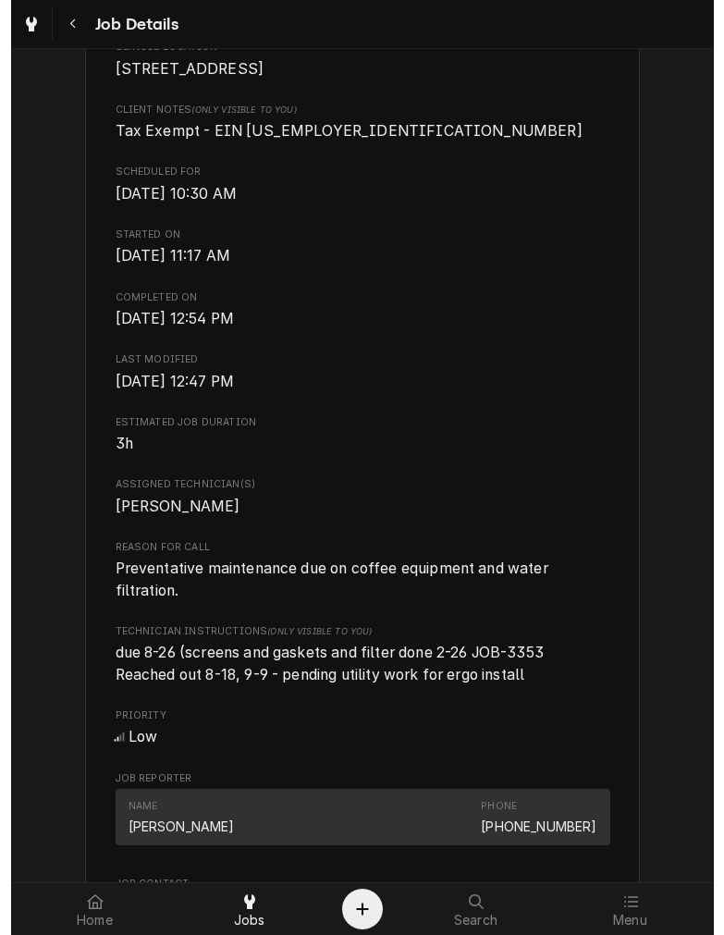
scroll to position [493, 0]
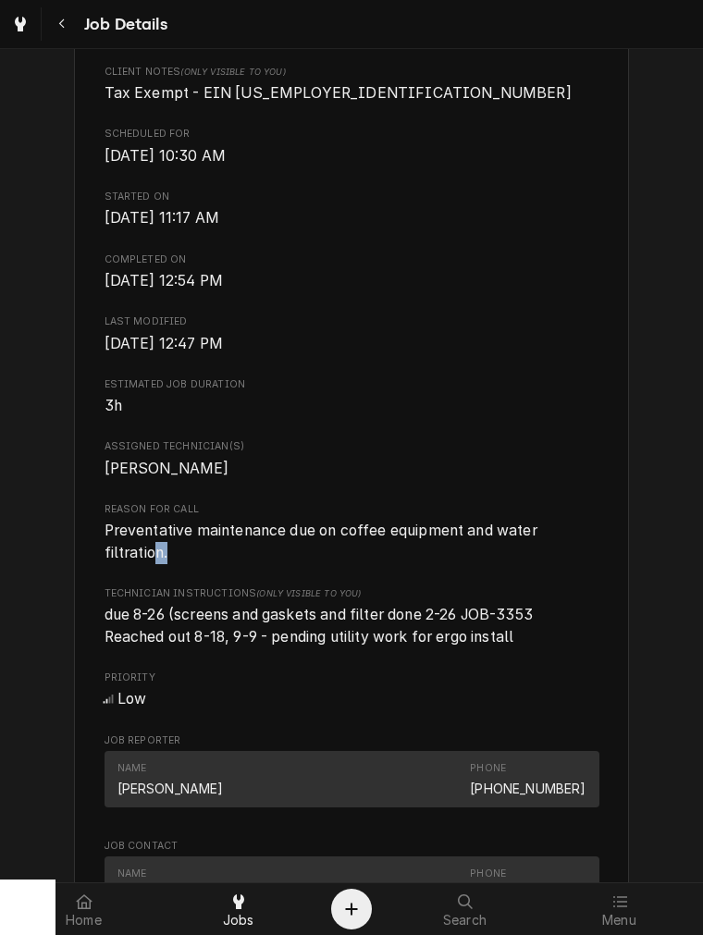
drag, startPoint x: 163, startPoint y: 584, endPoint x: 145, endPoint y: 569, distance: 23.6
click at [145, 563] on span "Preventative maintenance due on coffee equipment and water filtration." at bounding box center [351, 541] width 495 height 43
click at [181, 563] on span "Preventative maintenance due on coffee equipment and water filtration." at bounding box center [351, 541] width 495 height 43
click at [151, 561] on span "Preventative maintenance due on coffee equipment and water filtration." at bounding box center [322, 541] width 436 height 40
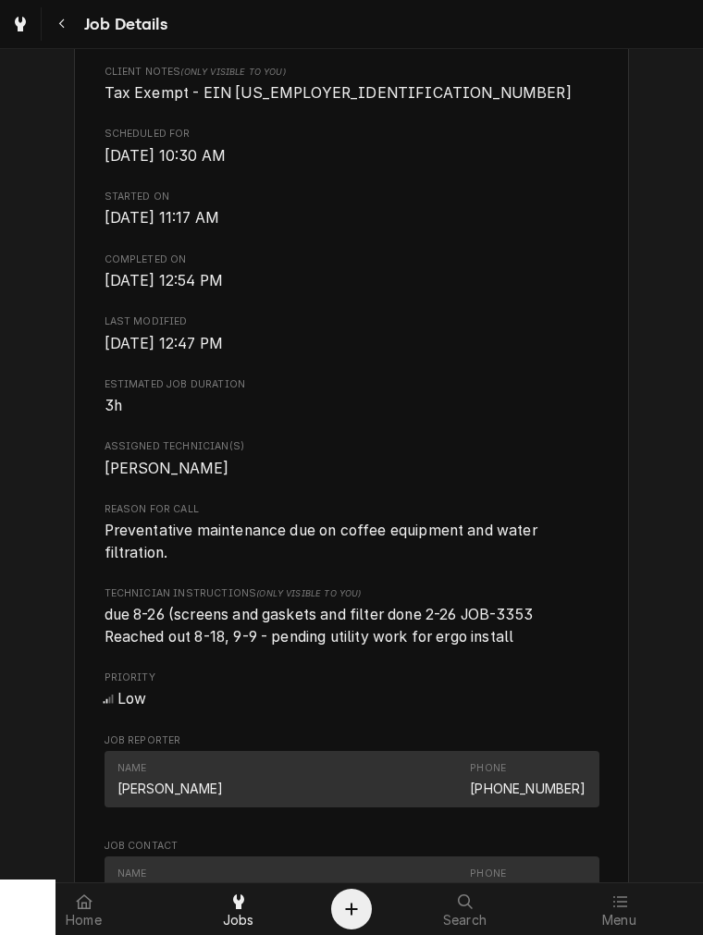
click at [104, 553] on span "Preventative maintenance due on coffee equipment and water filtration." at bounding box center [322, 541] width 436 height 40
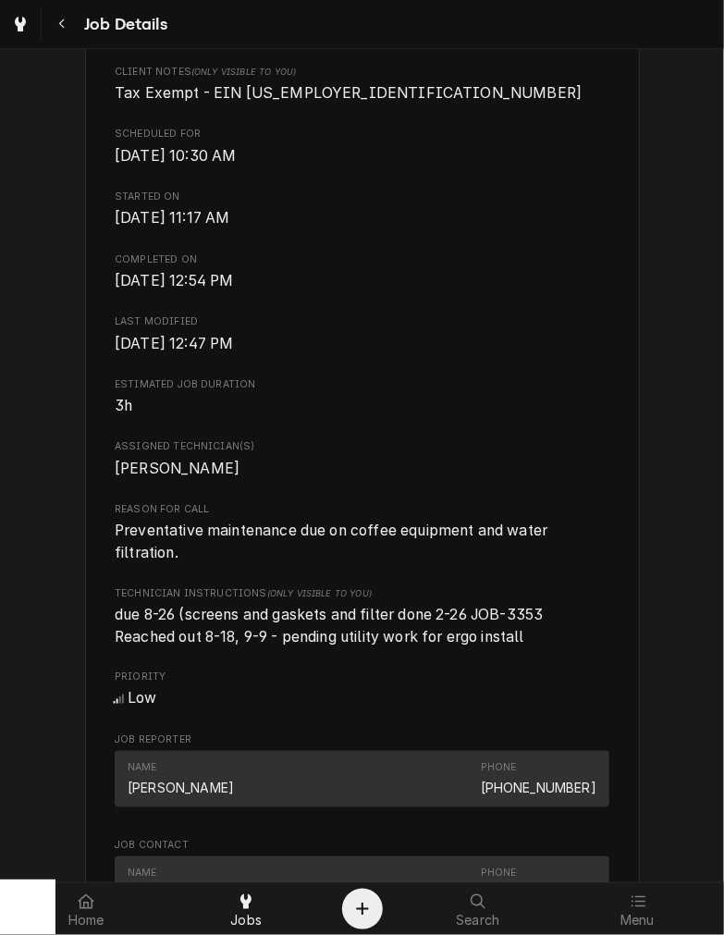
click at [314, 556] on span "Preventative maintenance due on coffee equipment and water filtration." at bounding box center [333, 541] width 436 height 40
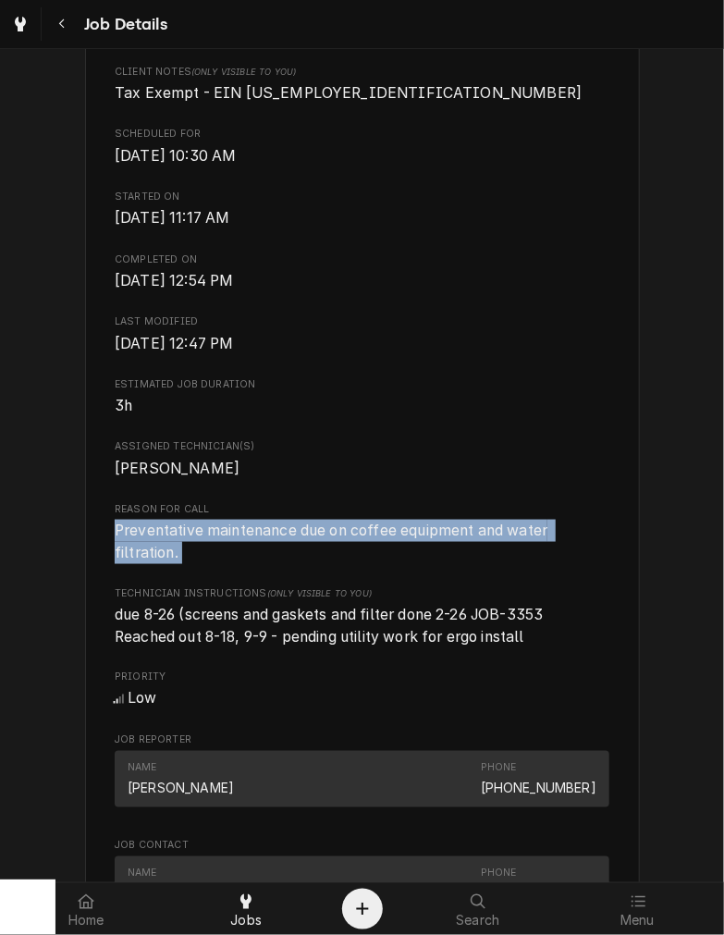
click at [314, 556] on span "Preventative maintenance due on coffee equipment and water filtration." at bounding box center [333, 541] width 436 height 40
copy span "Preventative maintenance due on coffee equipment and water filtration."
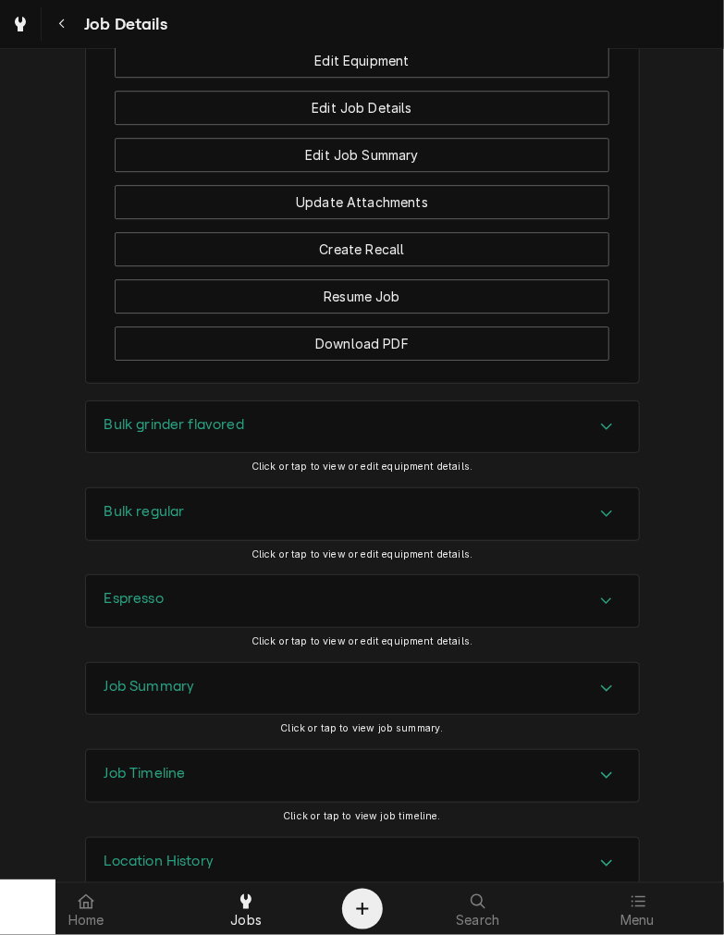
scroll to position [1735, 0]
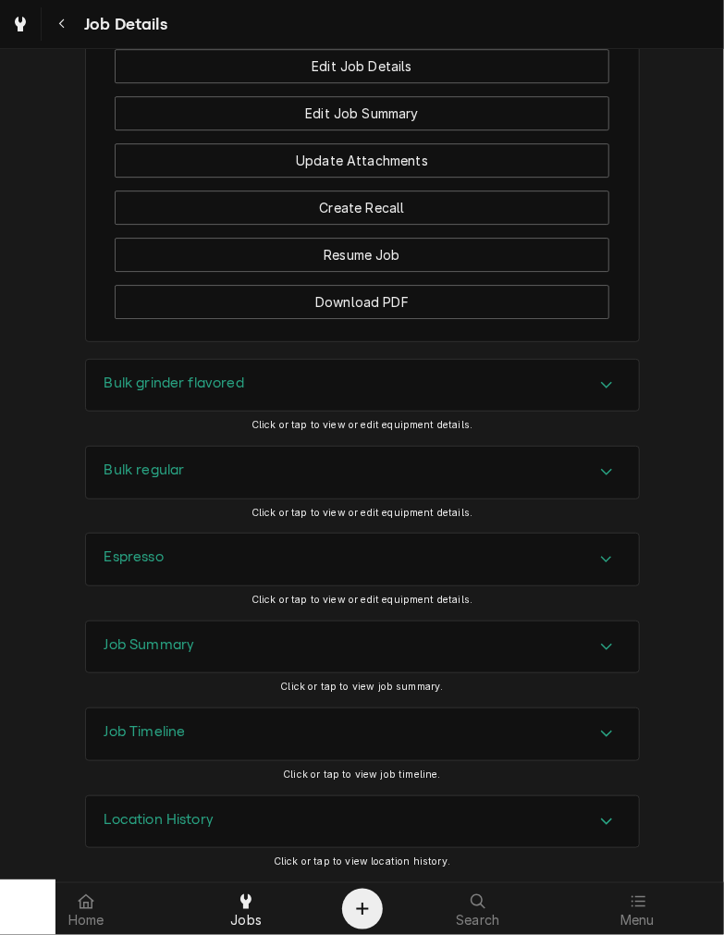
click at [292, 381] on div "Bulk grinder flavored" at bounding box center [362, 386] width 553 height 52
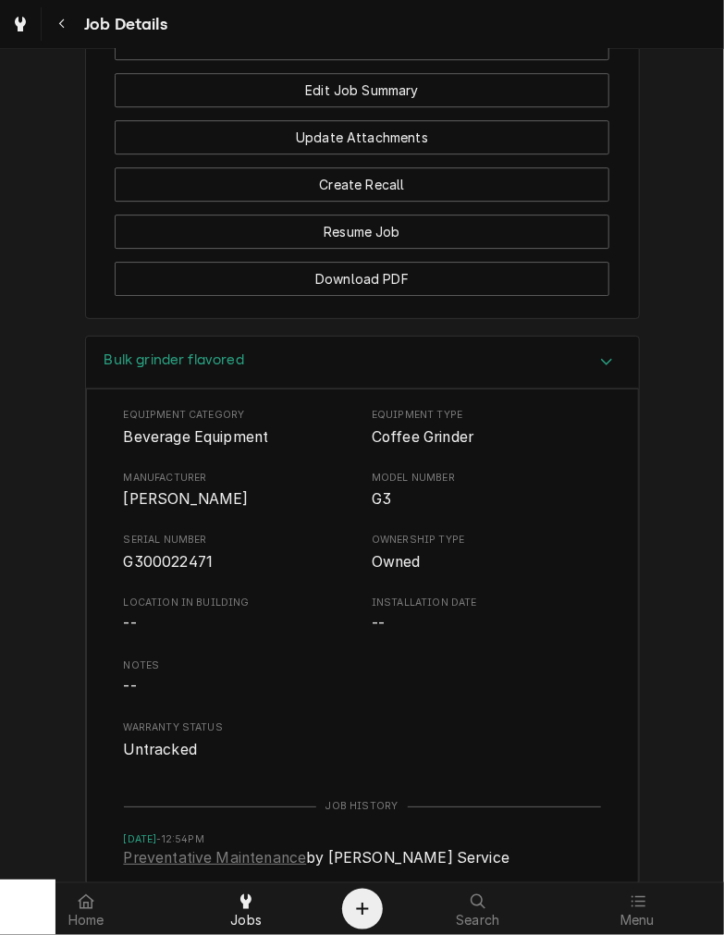
click at [141, 570] on span "G300022471" at bounding box center [169, 562] width 90 height 18
click at [191, 570] on span "G300022471" at bounding box center [169, 562] width 90 height 18
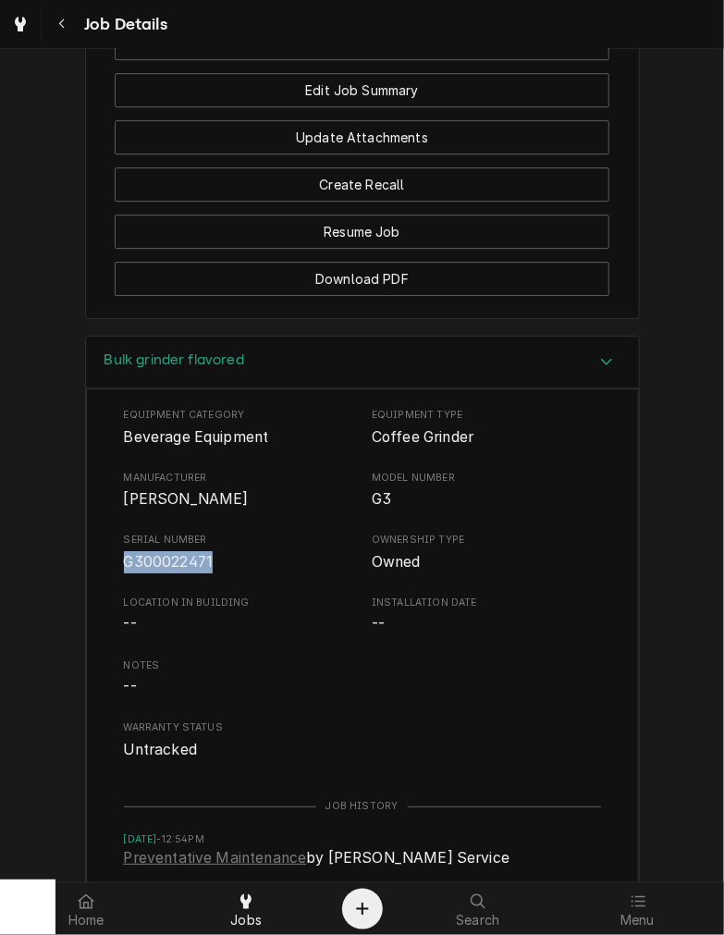
copy span "G300022471"
click at [228, 389] on div "Bulk grinder flavored" at bounding box center [362, 363] width 553 height 53
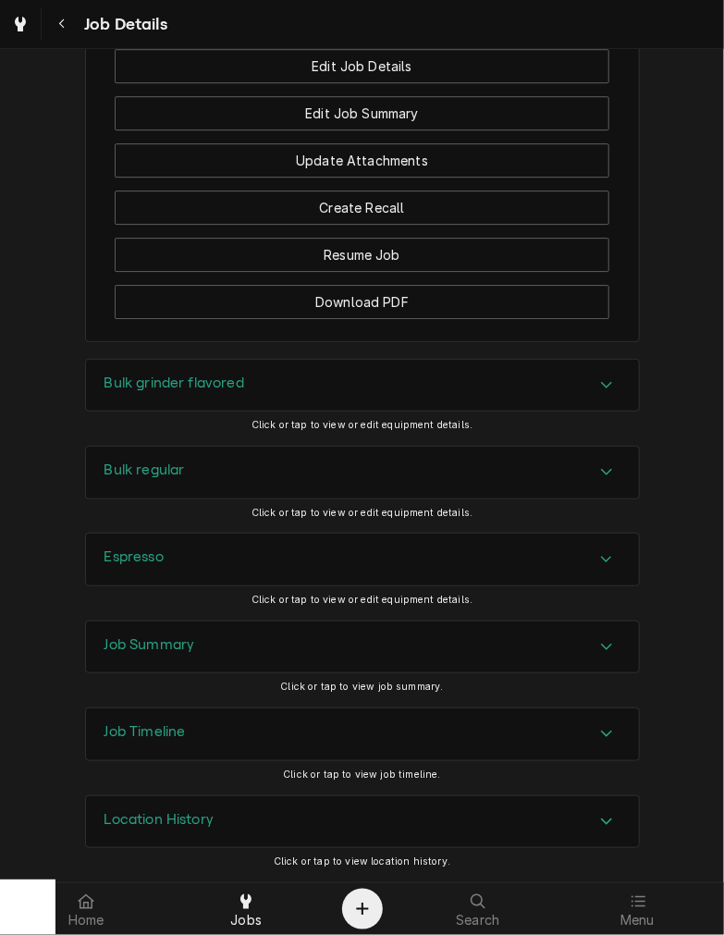
click at [218, 458] on div "Bulk regular" at bounding box center [362, 473] width 553 height 52
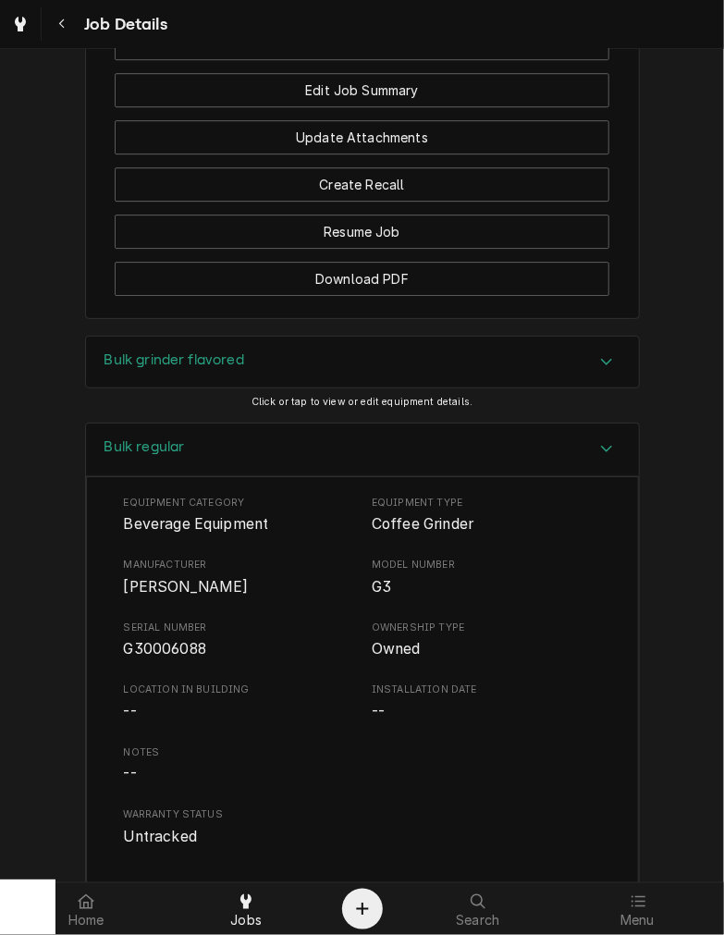
click at [148, 657] on span "G30006088" at bounding box center [165, 649] width 82 height 18
copy span "G30006088"
click at [163, 448] on div "Bulk regular" at bounding box center [362, 449] width 553 height 53
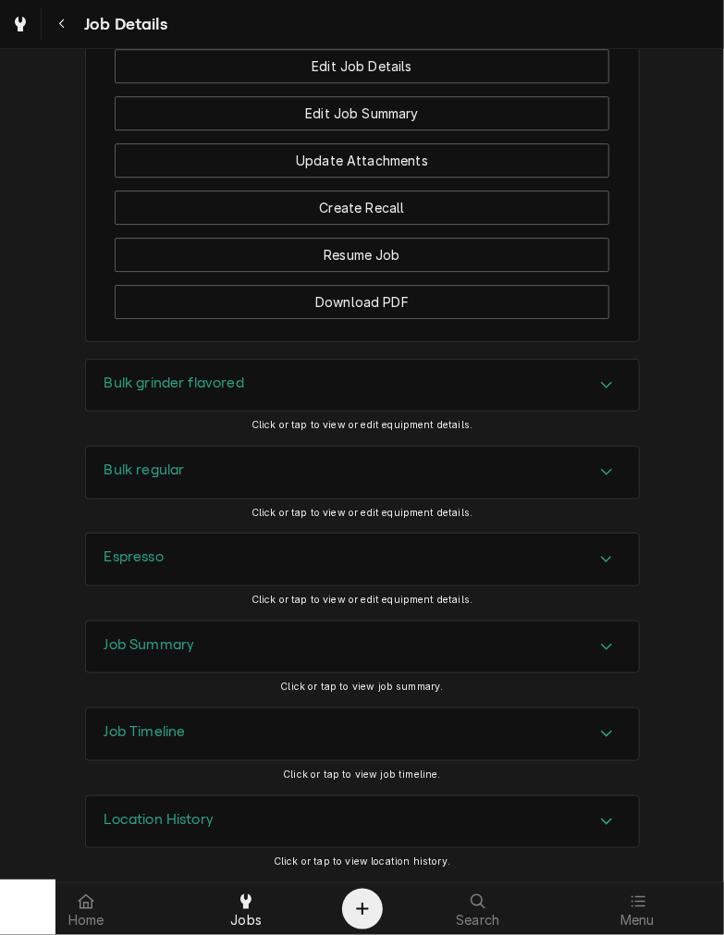
click at [159, 565] on div "Espresso" at bounding box center [362, 559] width 553 height 52
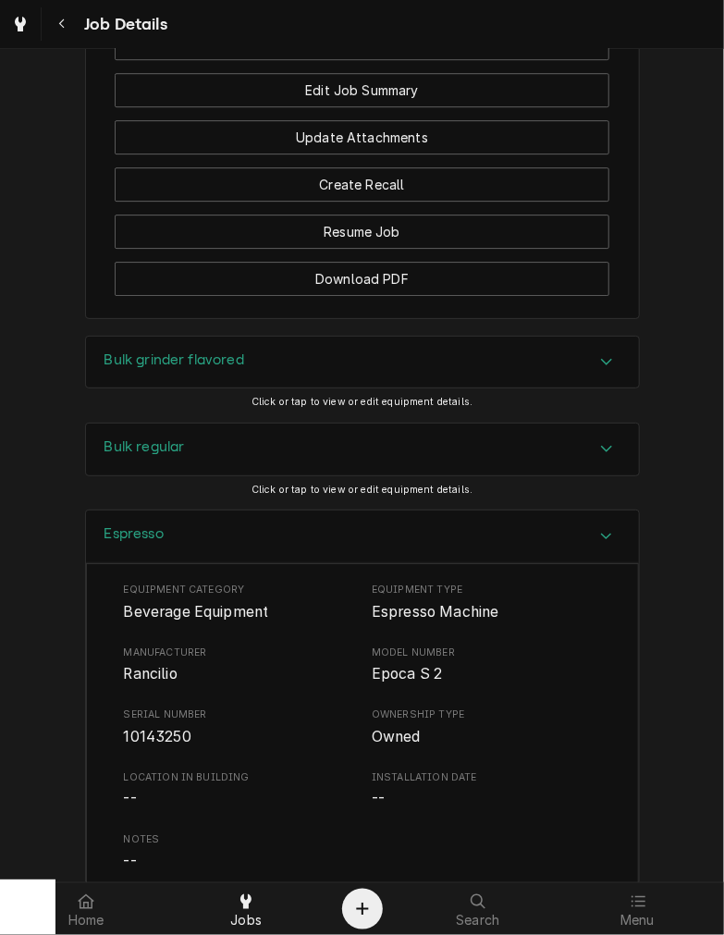
click at [153, 748] on span "10143250" at bounding box center [238, 737] width 229 height 22
copy span "10143250"
click at [281, 544] on div "Espresso" at bounding box center [362, 536] width 553 height 53
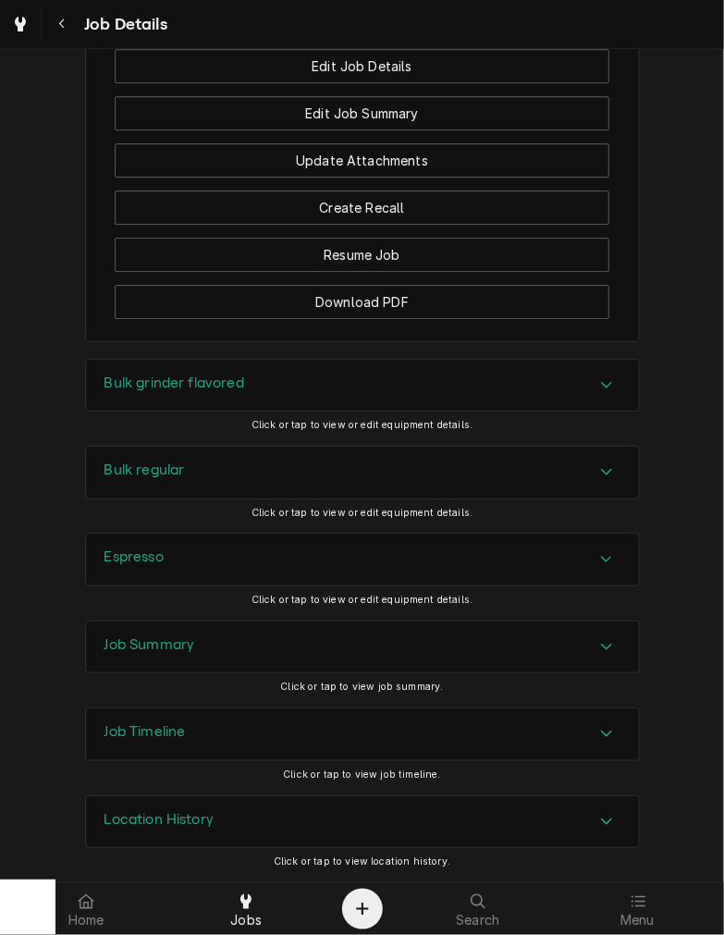
click at [206, 645] on div "Job Summary" at bounding box center [362, 647] width 553 height 52
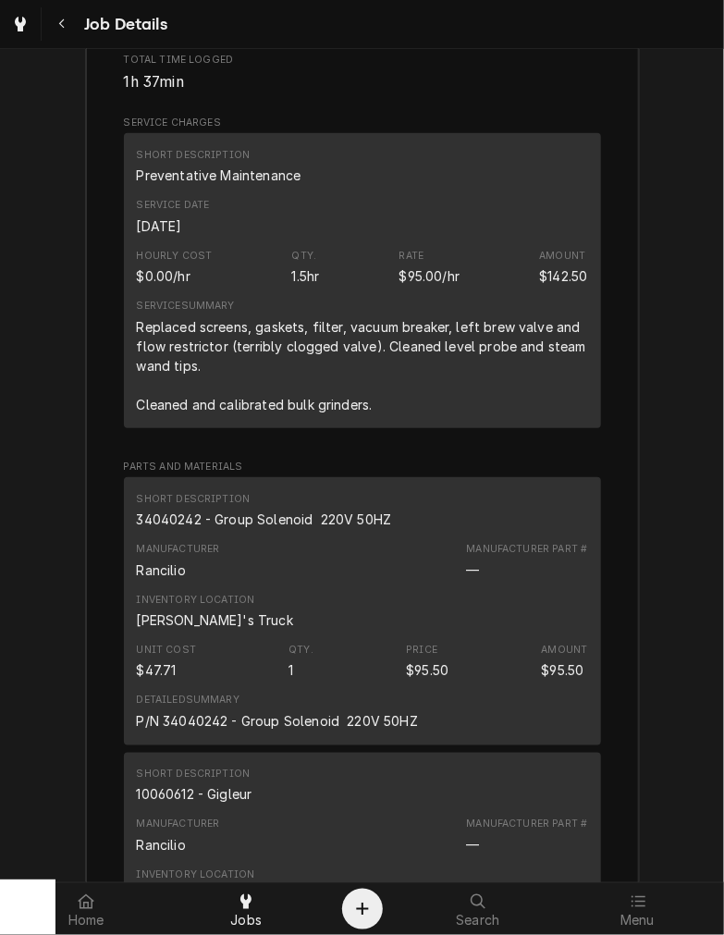
scroll to position [2557, 0]
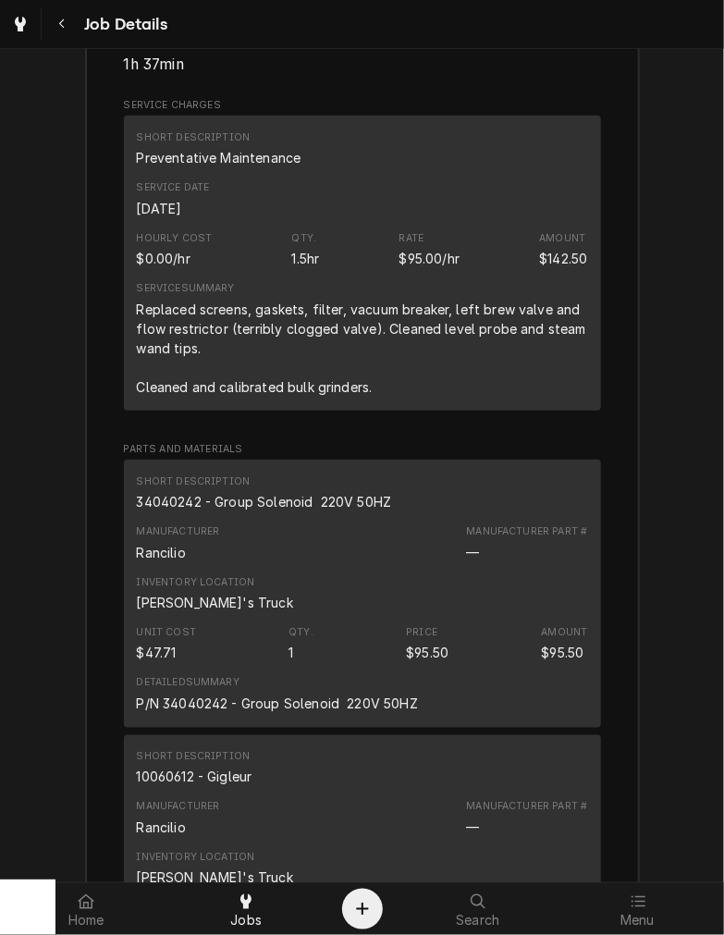
click at [374, 397] on div "Replaced screens, gaskets, filter, vacuum breaker, left brew valve and flow res…" at bounding box center [362, 348] width 451 height 97
click at [362, 397] on div "Replaced screens, gaskets, filter, vacuum breaker, left brew valve and flow res…" at bounding box center [362, 348] width 451 height 97
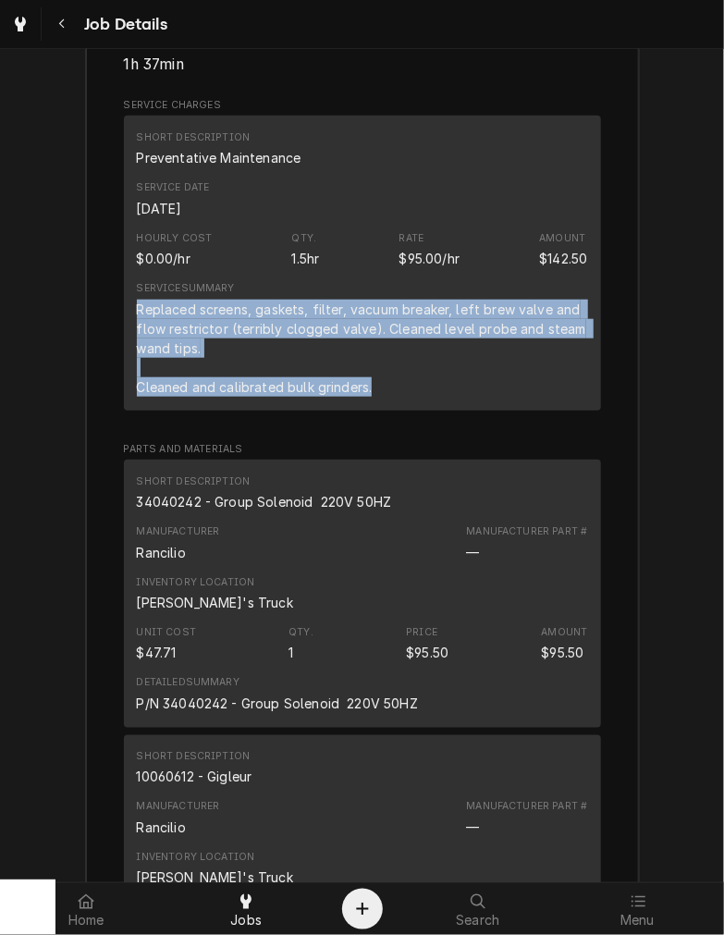
drag, startPoint x: 132, startPoint y: 328, endPoint x: 377, endPoint y: 431, distance: 265.6
click at [377, 411] on div "Short Description Preventative Maintenance Service Date Oct 1, 2025 Hourly Cost…" at bounding box center [362, 263] width 477 height 295
copy div "Replaced screens, gaskets, filter, vacuum breaker, left brew valve and flow res…"
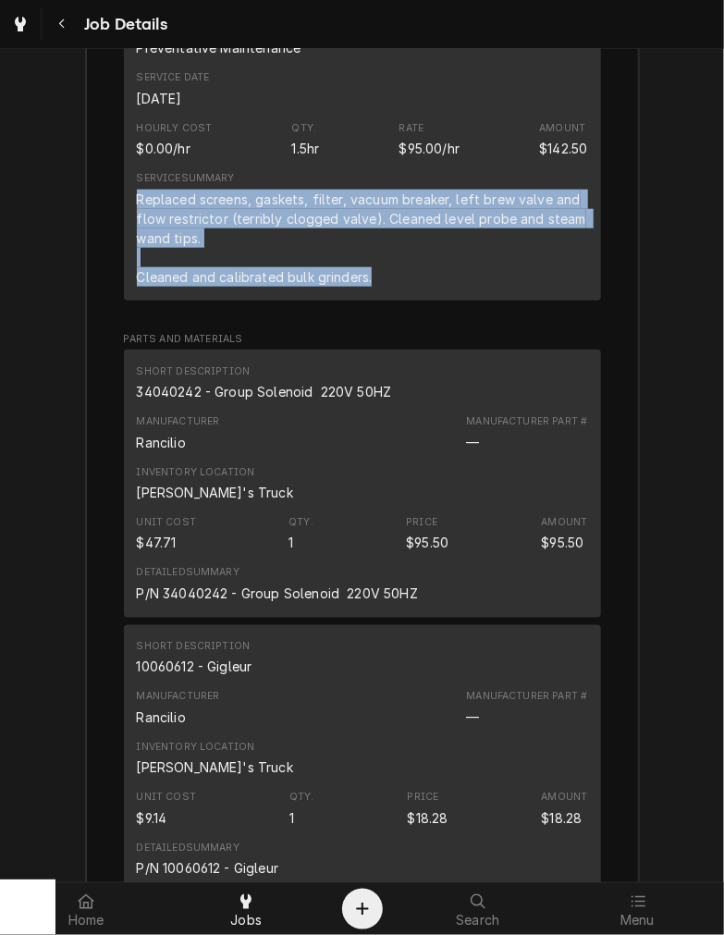
scroll to position [2654, 0]
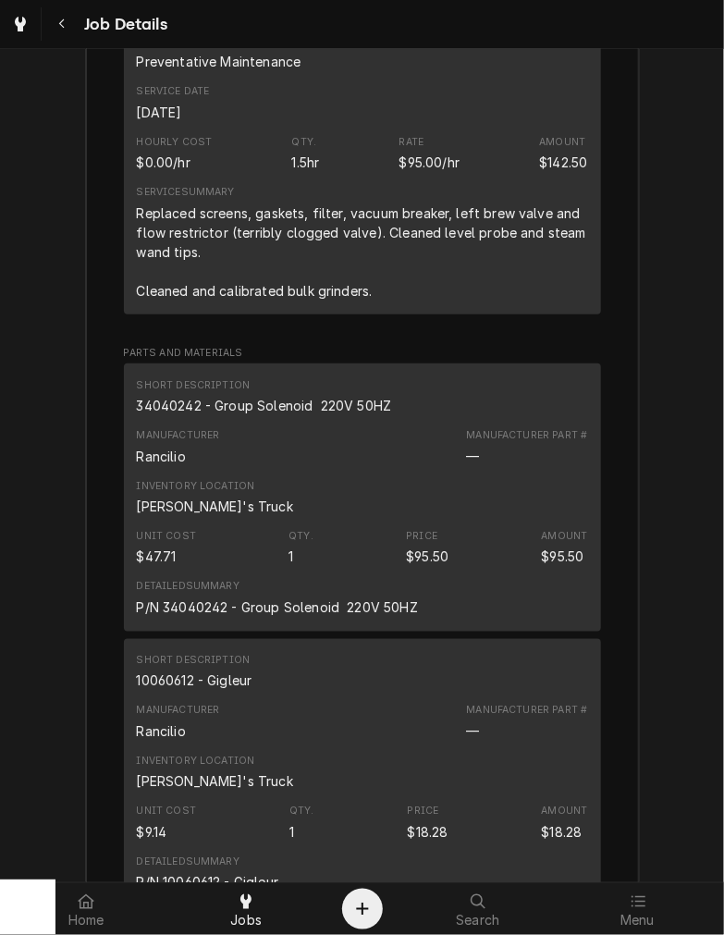
click at [217, 415] on div "34040242 - Group Solenoid 220V 50HZ" at bounding box center [264, 405] width 255 height 19
copy div "34040242 - Group Solenoid 220V 50HZ"
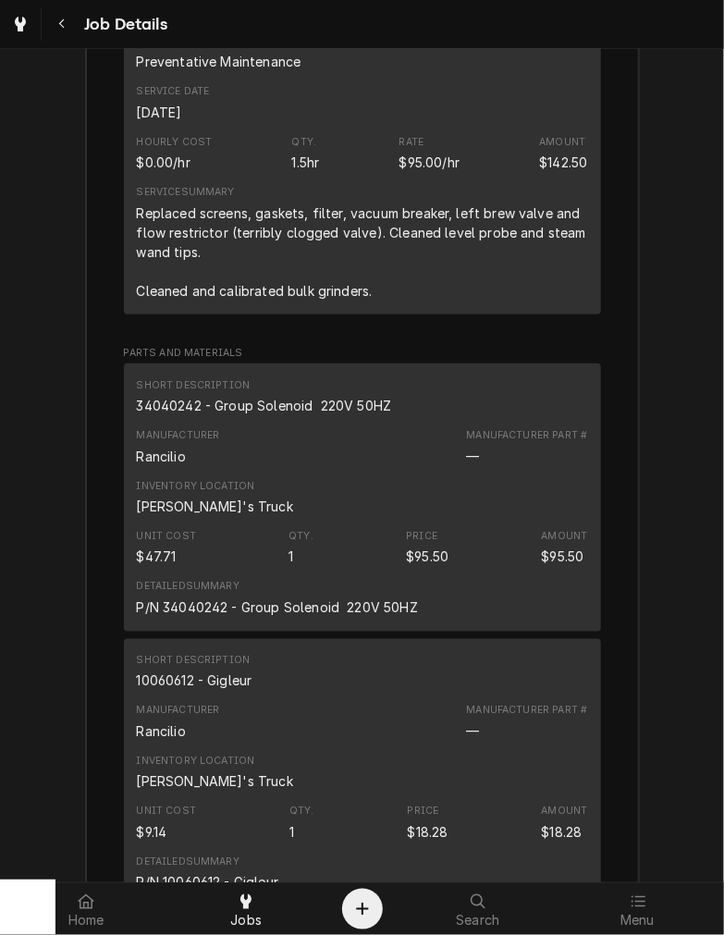
click at [234, 691] on div "10060612 - Gigleur" at bounding box center [195, 680] width 116 height 19
copy div "10060612 - Gigleur"
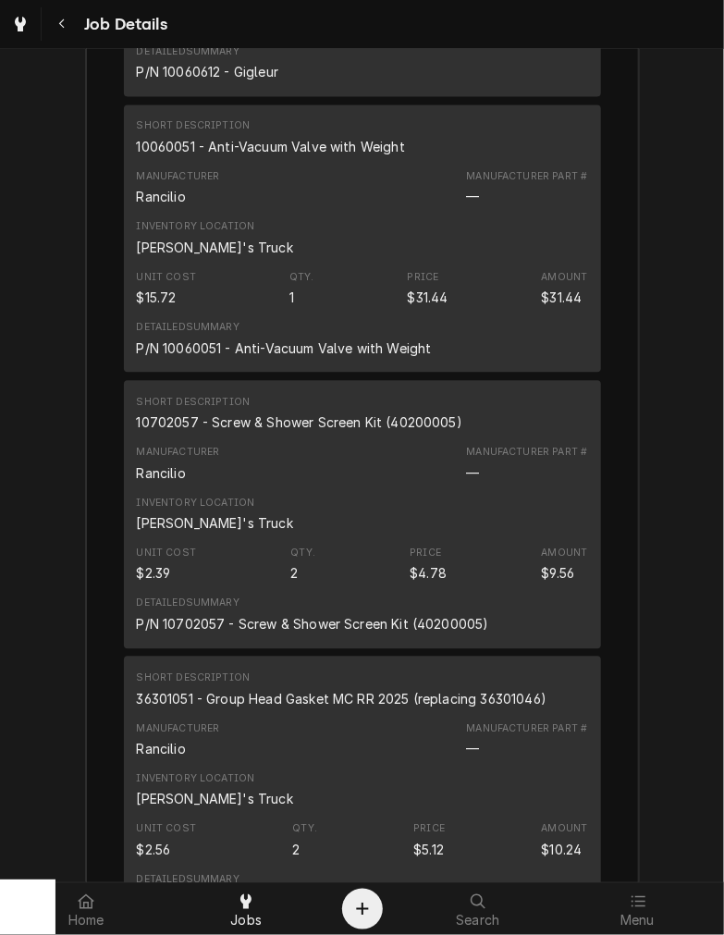
scroll to position [3475, 0]
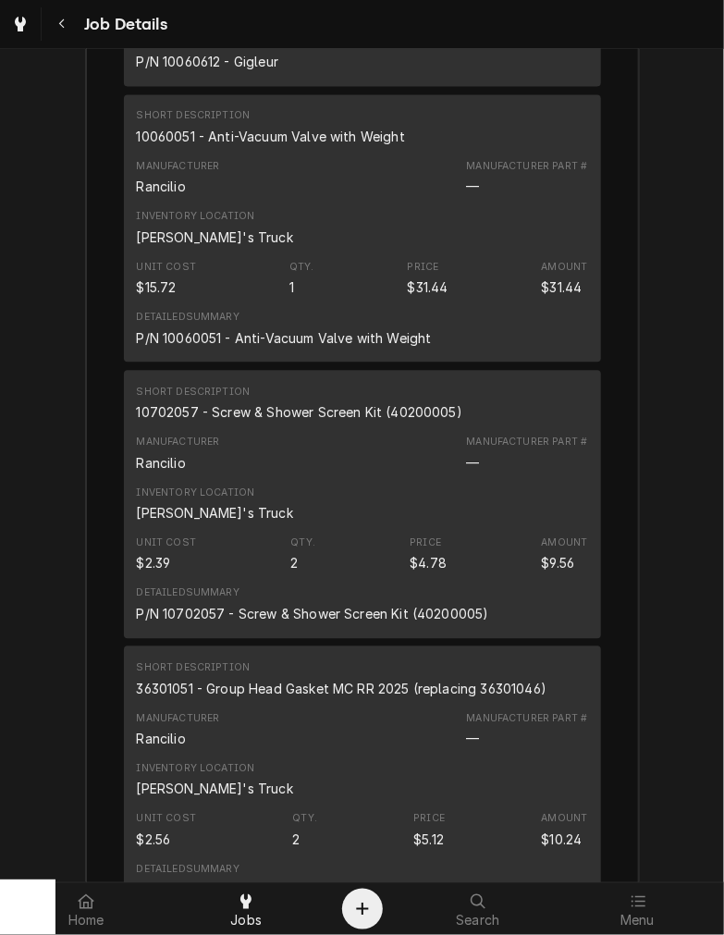
drag, startPoint x: 271, startPoint y: 165, endPoint x: 277, endPoint y: 157, distance: 9.8
click at [277, 146] on div "10060051 - Anti-Vacuum Valve with Weight" at bounding box center [271, 136] width 268 height 19
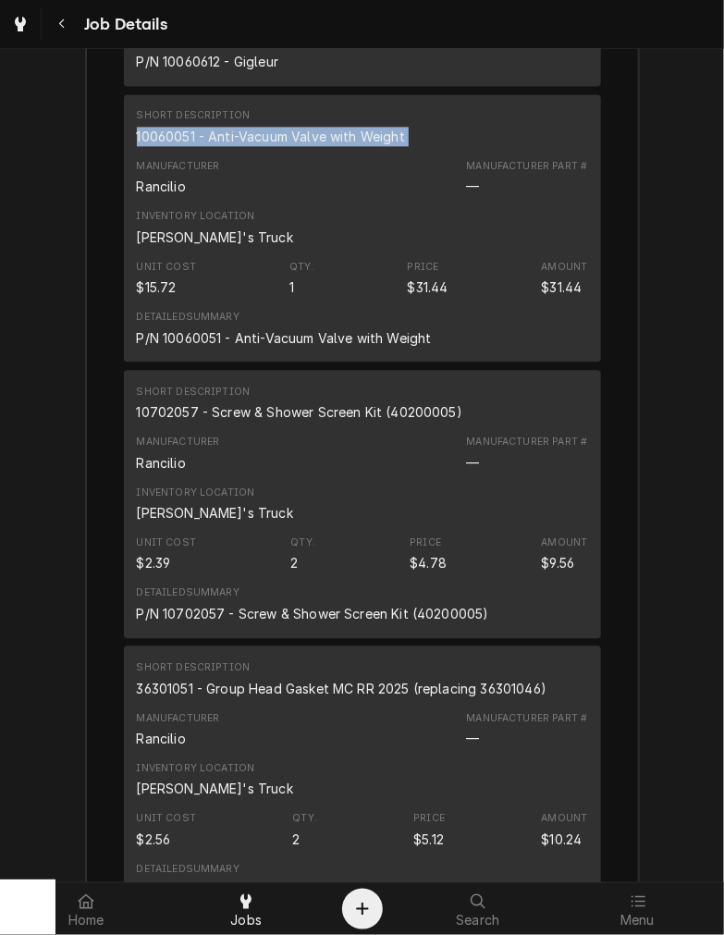
click at [277, 146] on div "10060051 - Anti-Vacuum Valve with Weight" at bounding box center [271, 136] width 268 height 19
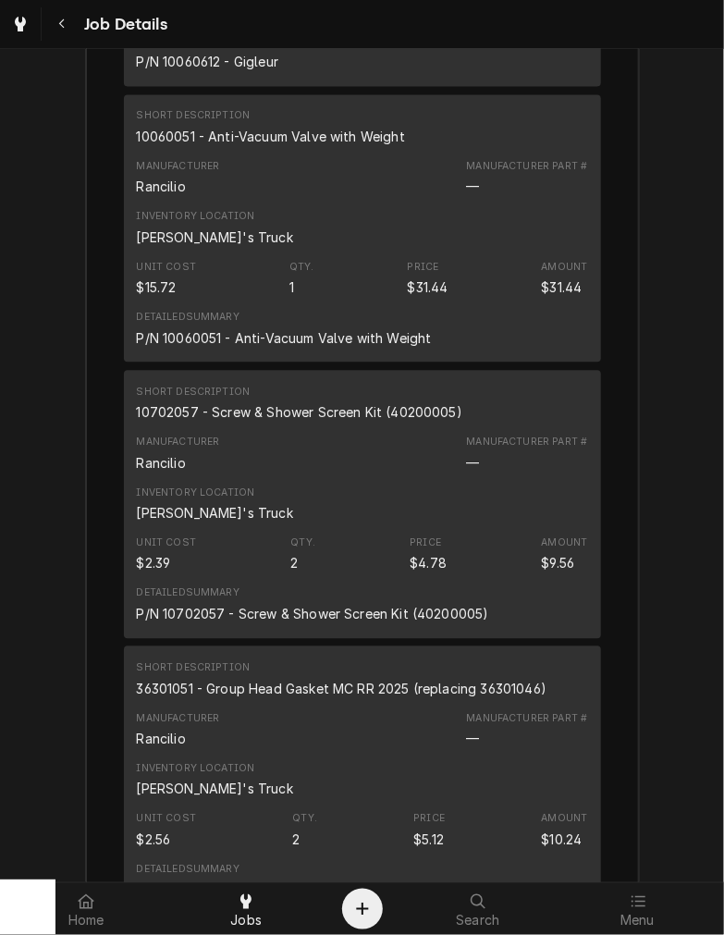
click at [345, 422] on div "10702057 - Screw & Shower Screen Kit (40200005)" at bounding box center [300, 411] width 326 height 19
click at [298, 422] on div "10702057 - Screw & Shower Screen Kit (40200005)" at bounding box center [300, 411] width 326 height 19
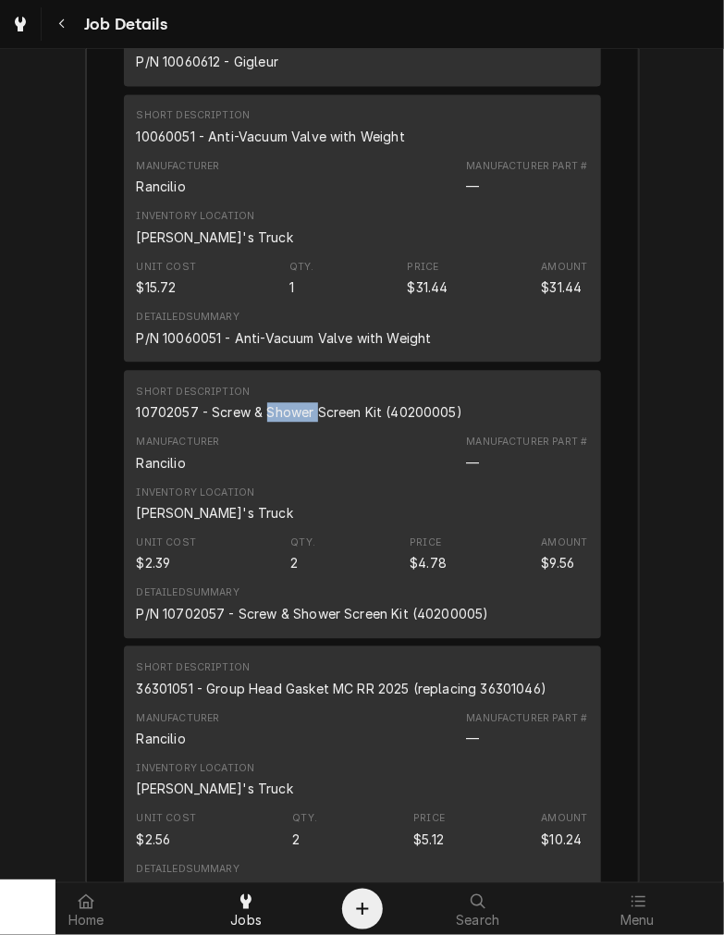
click at [298, 422] on div "10702057 - Screw & Shower Screen Kit (40200005)" at bounding box center [300, 411] width 326 height 19
copy div "10702057 - Screw & Shower Screen Kit (40200005)"
click at [340, 698] on div "36301051 - Group Head Gasket MC RR 2025 (replacing 36301046)" at bounding box center [342, 688] width 411 height 19
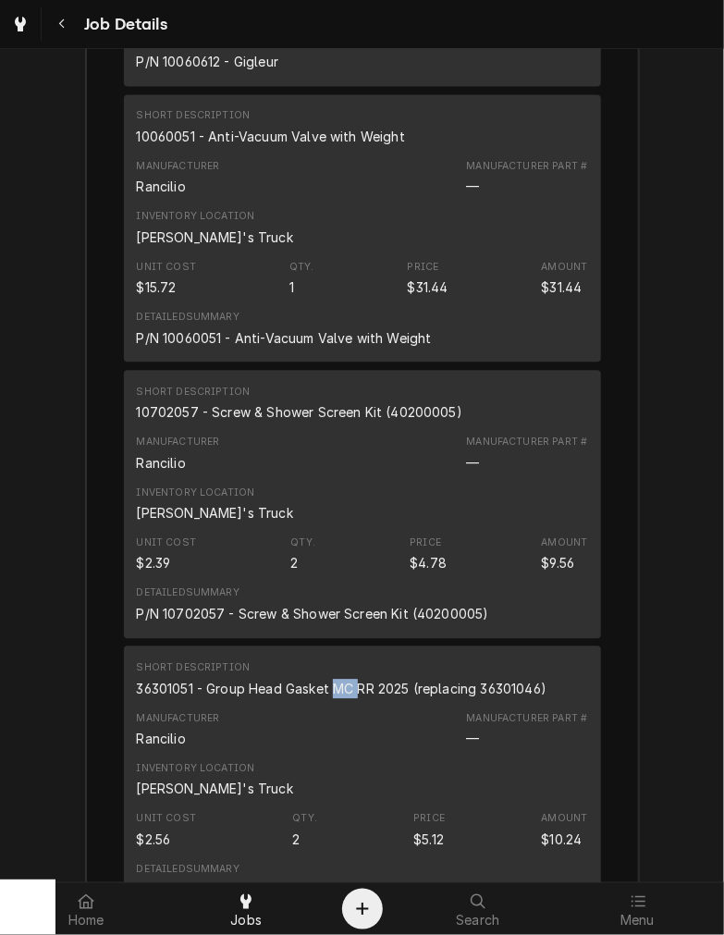
click at [340, 698] on div "36301051 - Group Head Gasket MC RR 2025 (replacing 36301046)" at bounding box center [342, 688] width 411 height 19
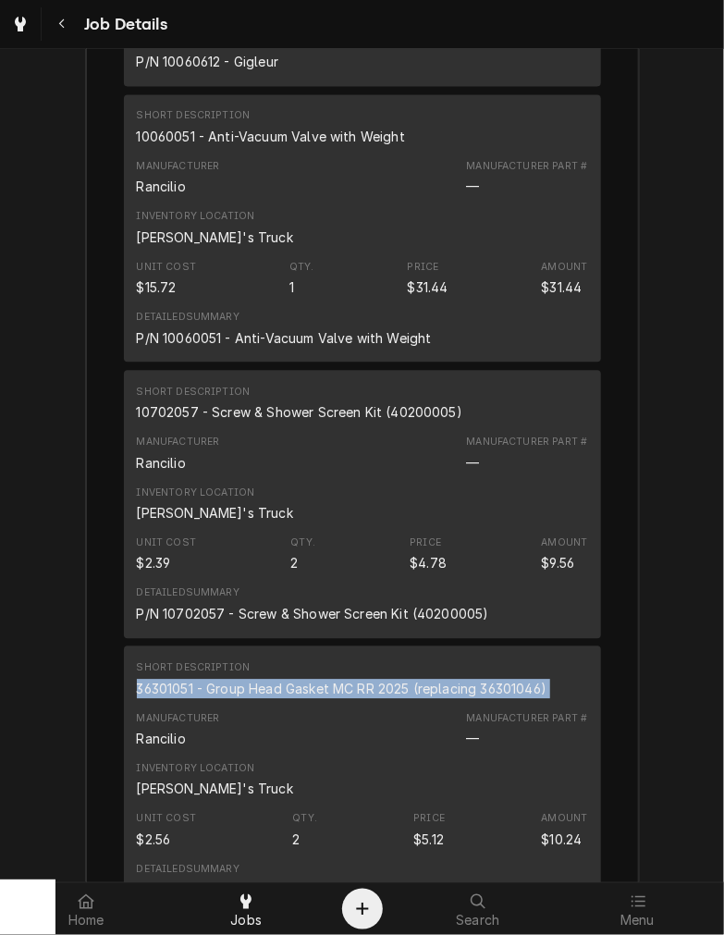
click at [340, 698] on div "36301051 - Group Head Gasket MC RR 2025 (replacing 36301046)" at bounding box center [342, 688] width 411 height 19
copy div "36301051 - Group Head Gasket MC RR 2025 (replacing 36301046)"
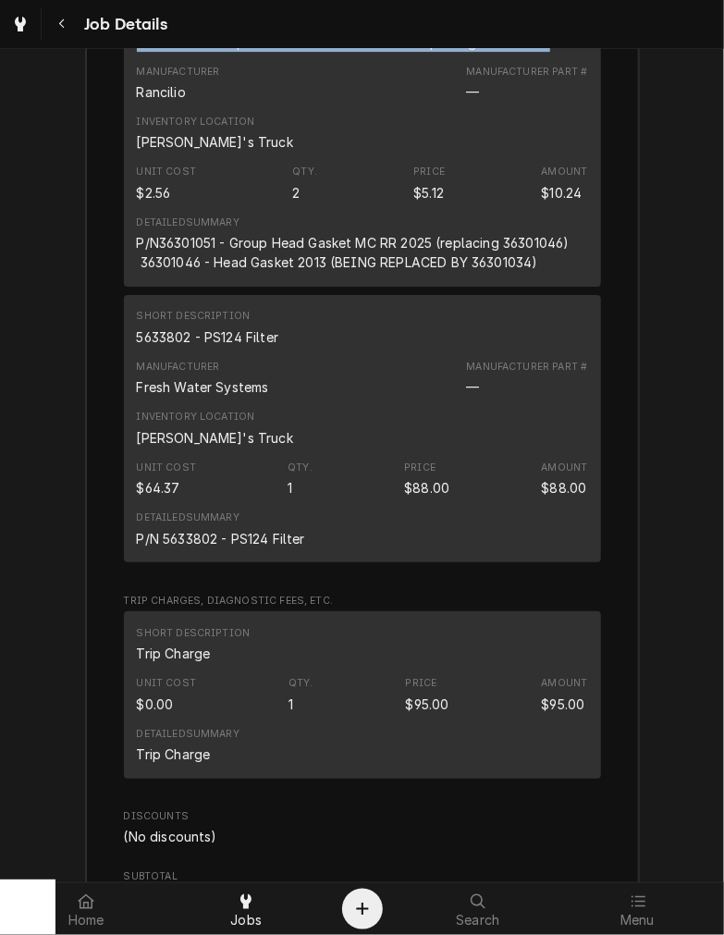
scroll to position [4174, 0]
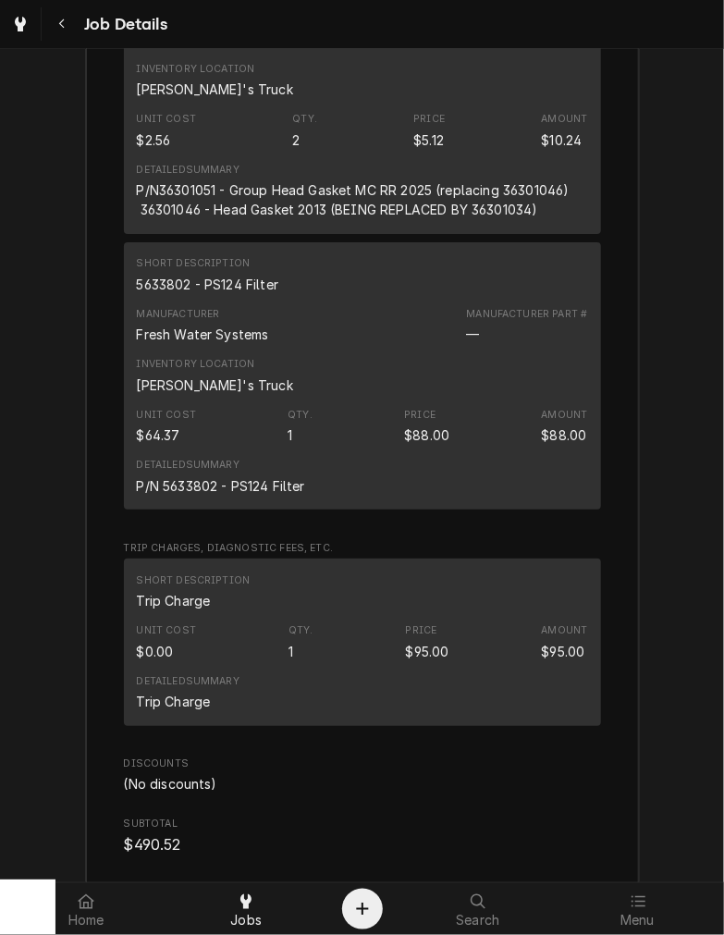
click at [188, 294] on div "5633802 - PS124 Filter" at bounding box center [208, 284] width 142 height 19
copy div "5633802 - PS124 Filter"
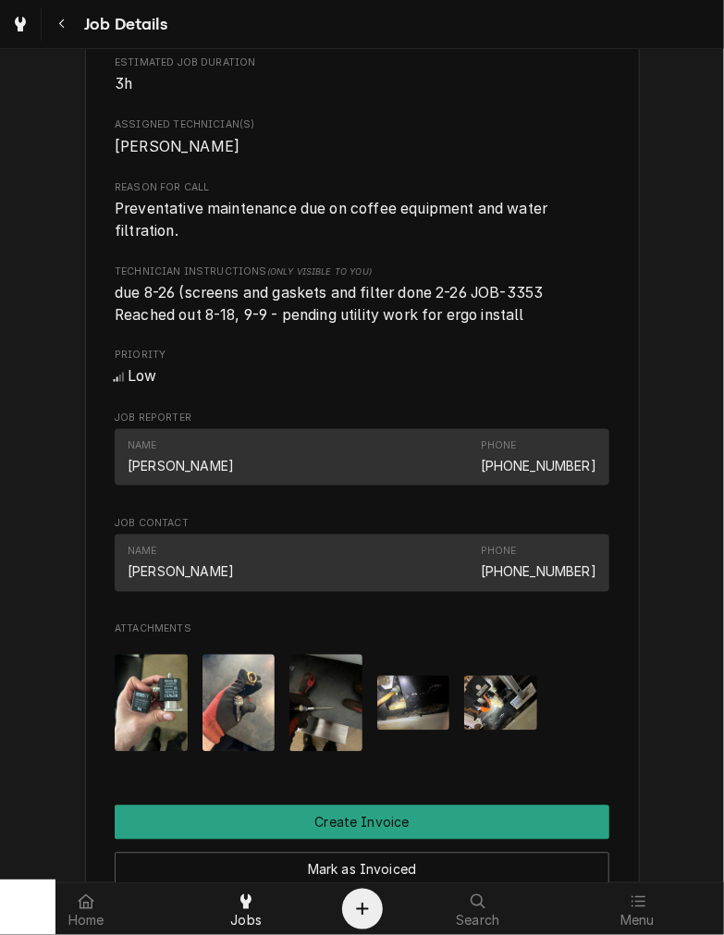
scroll to position [841, 0]
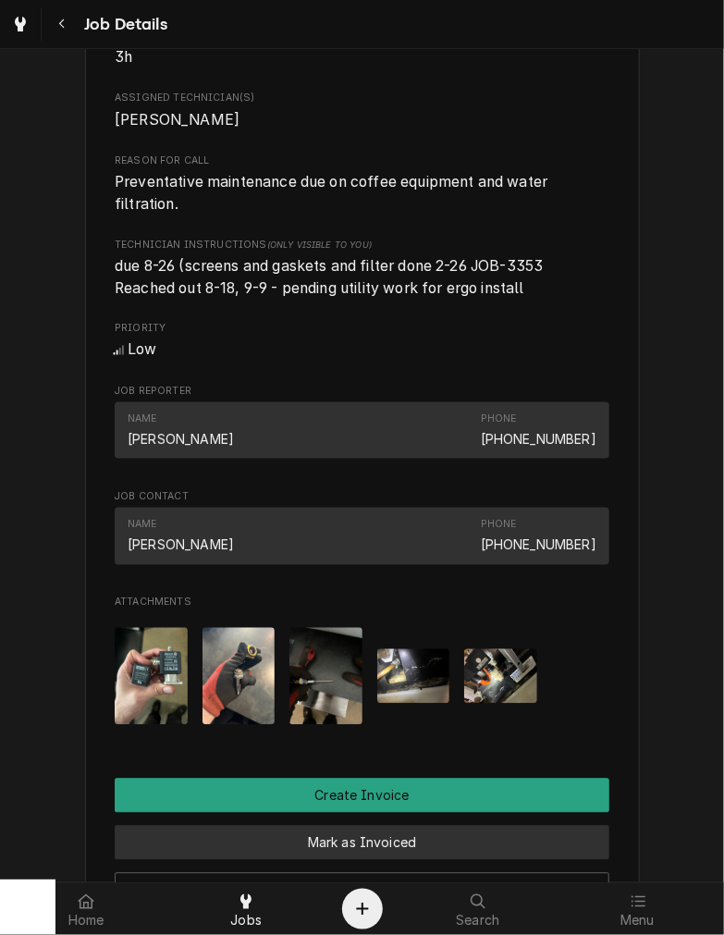
click at [475, 860] on button "Mark as Invoiced" at bounding box center [362, 843] width 495 height 34
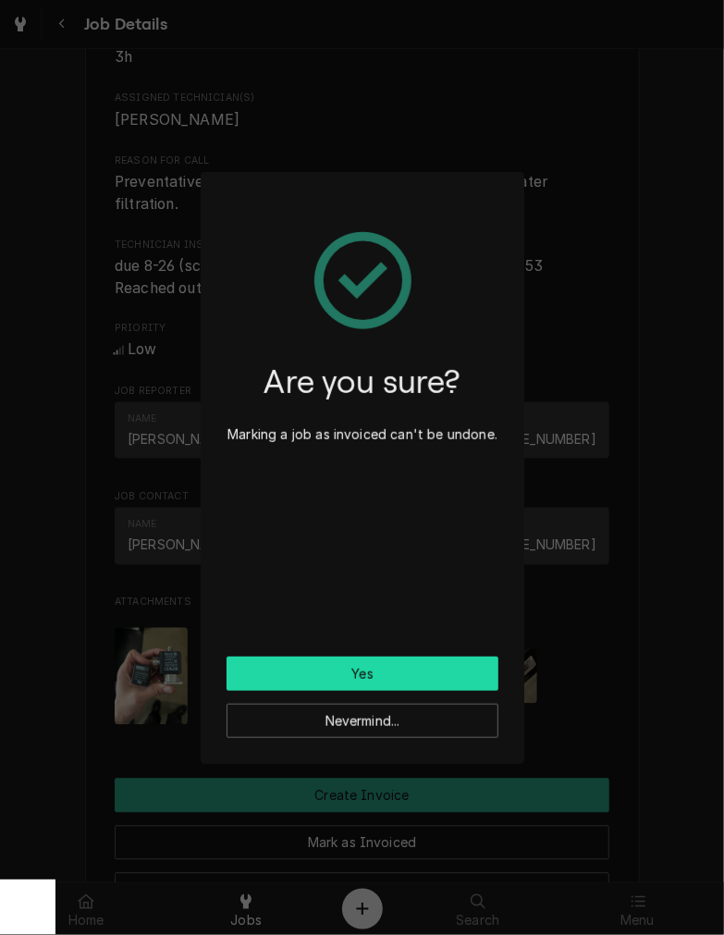
click at [363, 668] on button "Yes" at bounding box center [363, 673] width 272 height 34
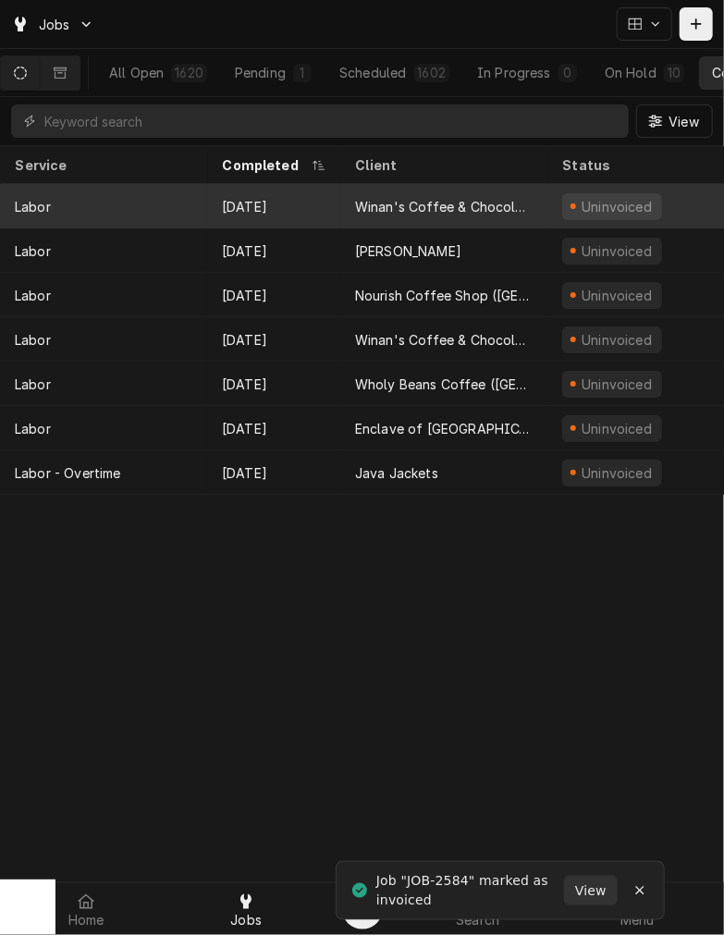
click at [312, 209] on div "[DATE]" at bounding box center [273, 206] width 133 height 44
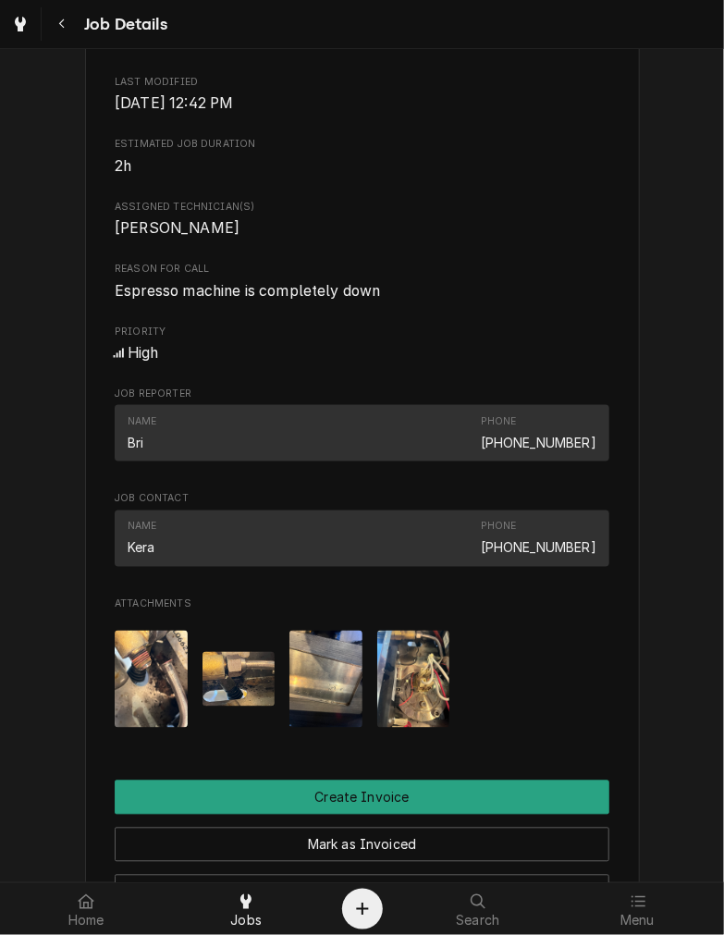
scroll to position [726, 0]
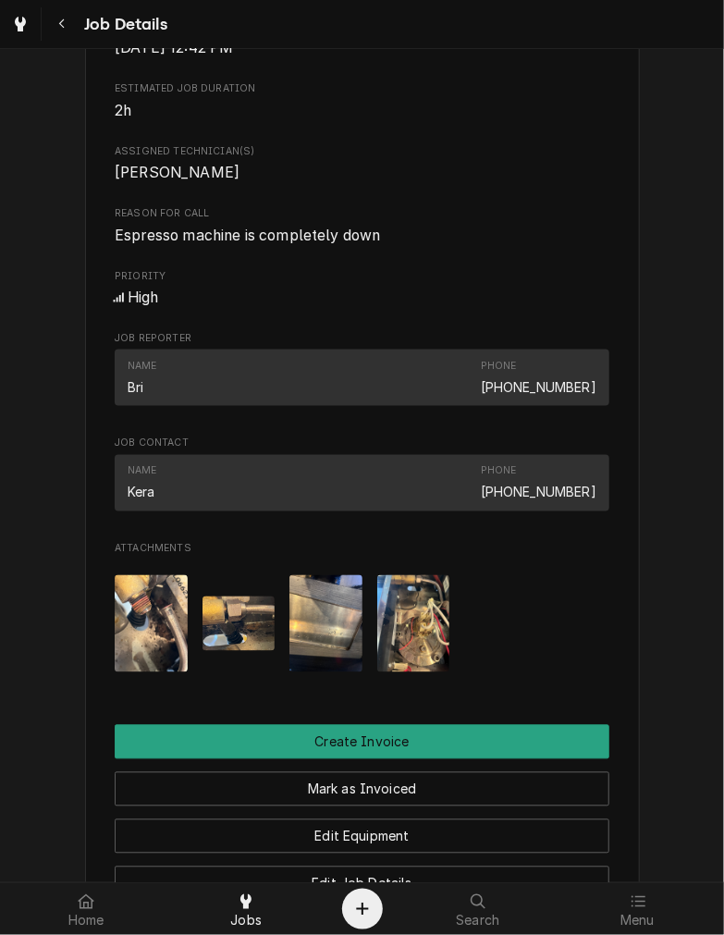
click at [266, 244] on span "Espresso machine is completely down" at bounding box center [248, 236] width 266 height 18
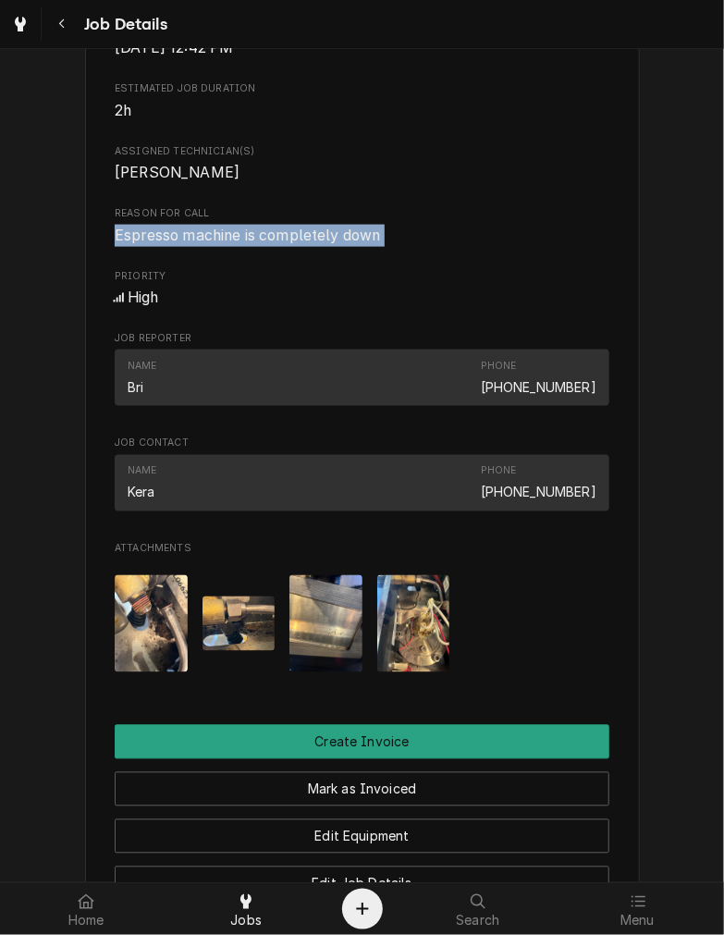
click at [266, 244] on span "Espresso machine is completely down" at bounding box center [248, 236] width 266 height 18
copy span "Espresso machine is completely down"
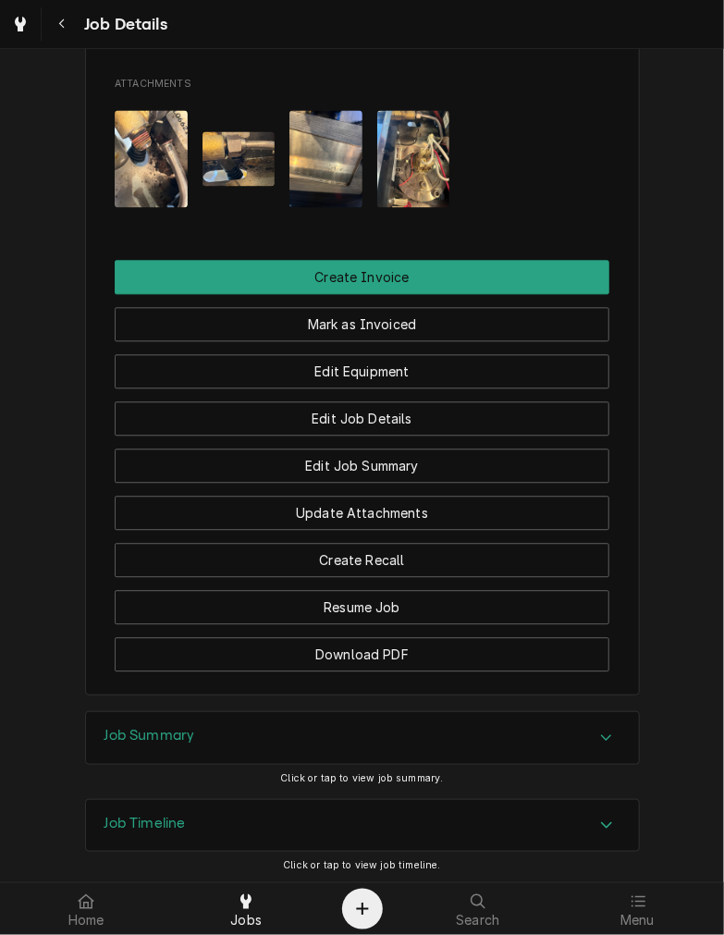
scroll to position [1306, 0]
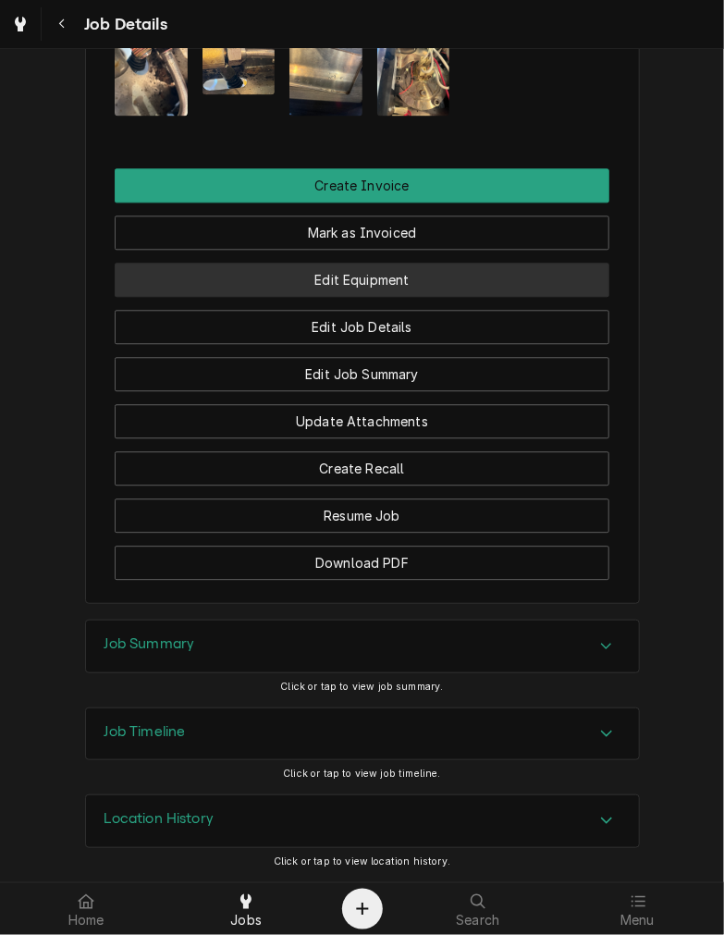
click at [408, 275] on button "Edit Equipment" at bounding box center [362, 280] width 495 height 34
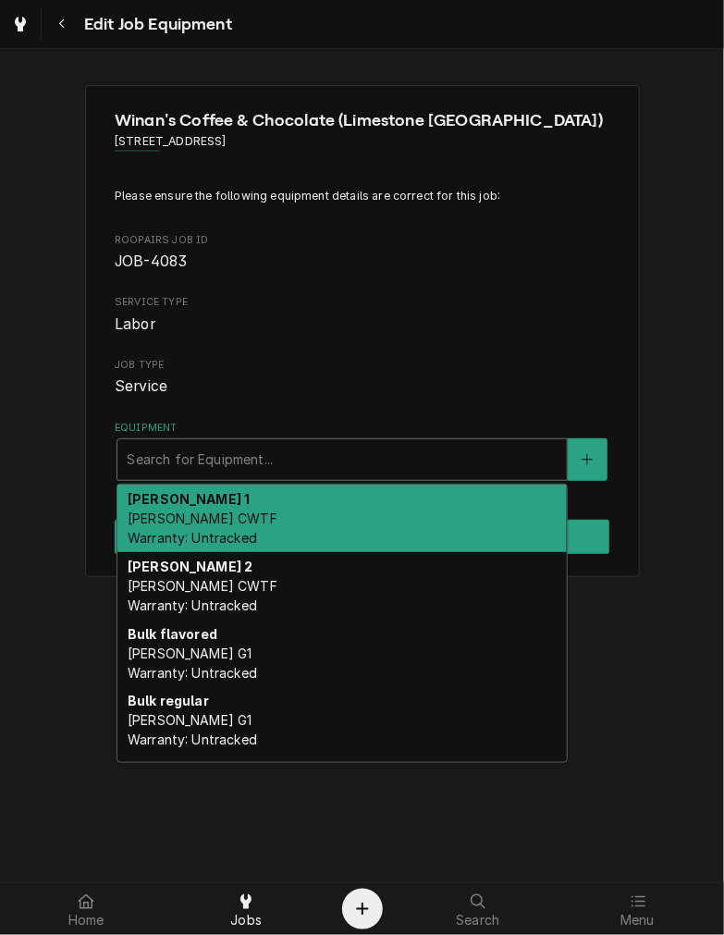
click at [300, 472] on div "Equipment" at bounding box center [342, 459] width 431 height 33
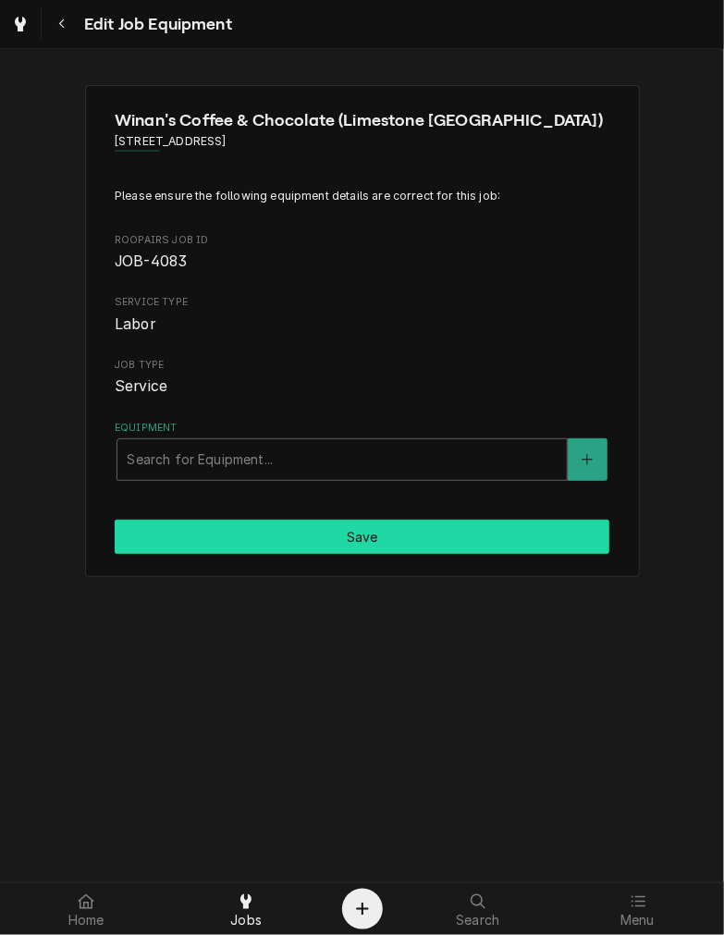
drag, startPoint x: 568, startPoint y: 753, endPoint x: 564, endPoint y: 525, distance: 227.5
click at [564, 525] on div "Winan's Coffee & Chocolate (Limestone [GEOGRAPHIC_DATA]) [STREET_ADDRESS] Pleas…" at bounding box center [362, 465] width 724 height 833
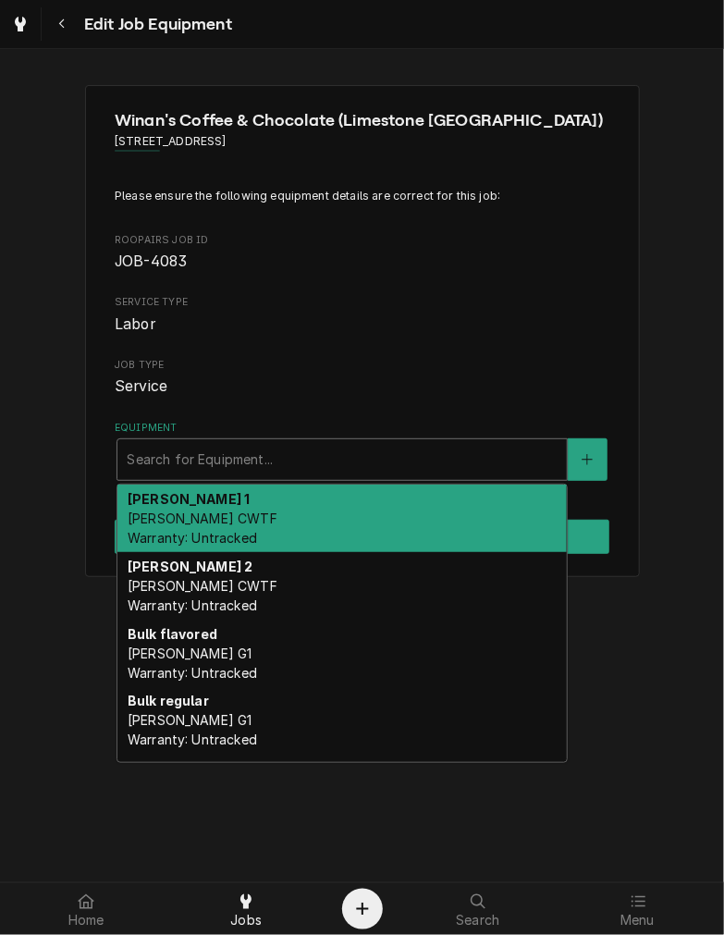
click at [521, 446] on div "Equipment" at bounding box center [342, 459] width 431 height 33
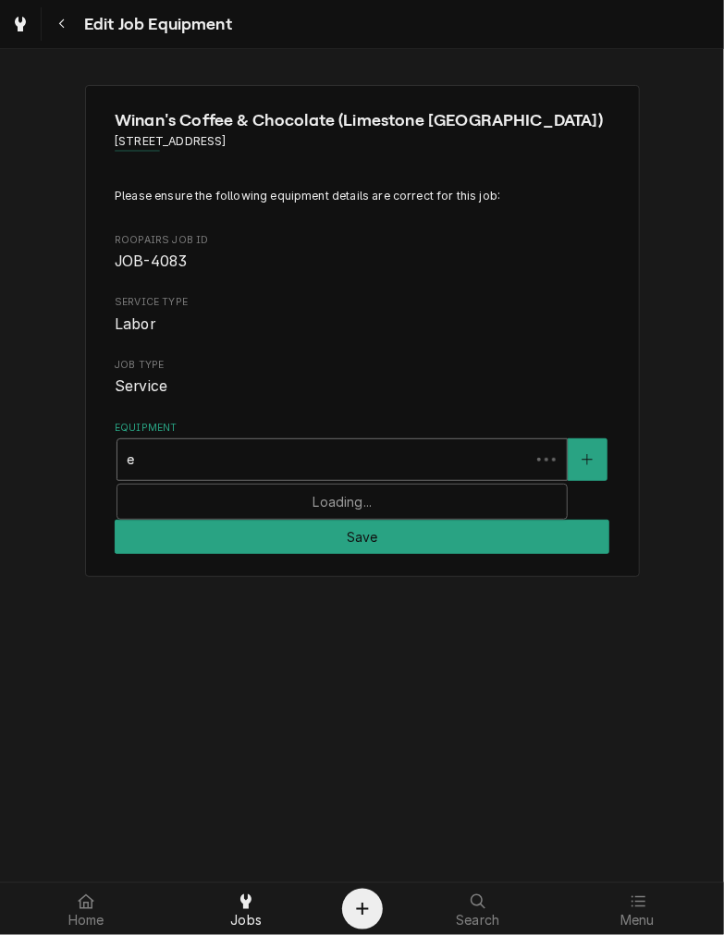
type input "es"
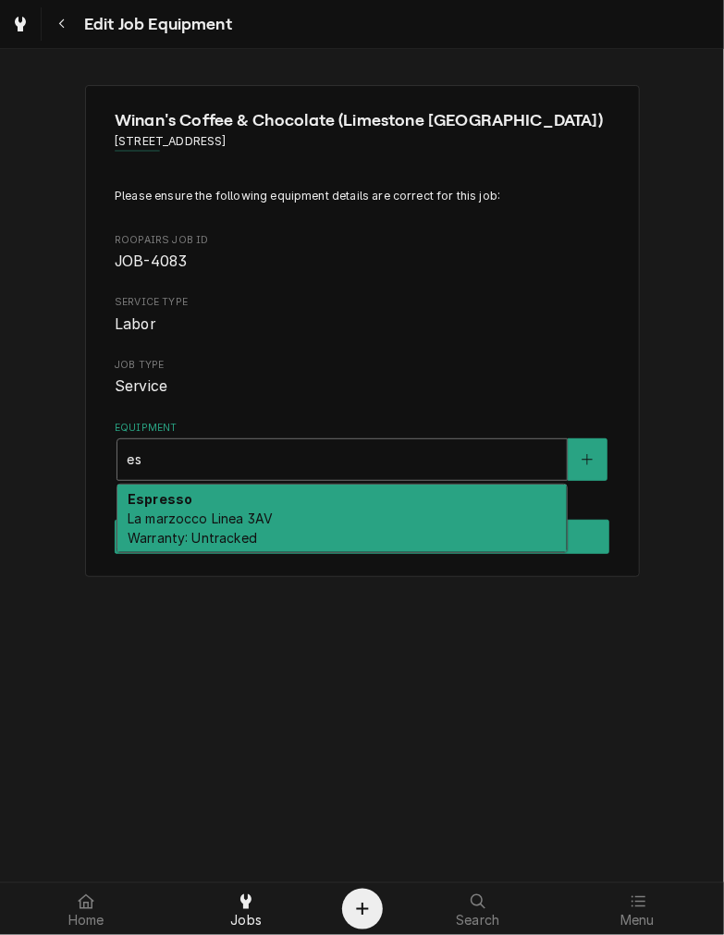
click at [362, 484] on div "Espresso La marzocco Linea 3AV Warranty: Untracked" at bounding box center [341, 518] width 451 height 69
click at [356, 510] on div "Espresso La marzocco Linea 3AV Warranty: Untracked" at bounding box center [341, 517] width 449 height 67
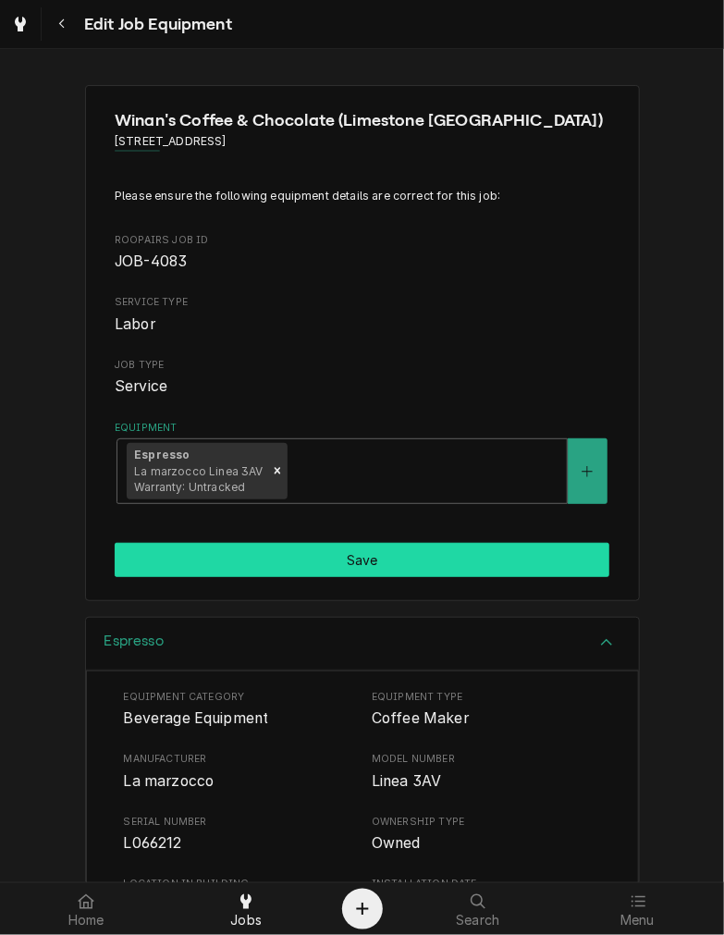
click at [349, 571] on button "Save" at bounding box center [362, 560] width 495 height 34
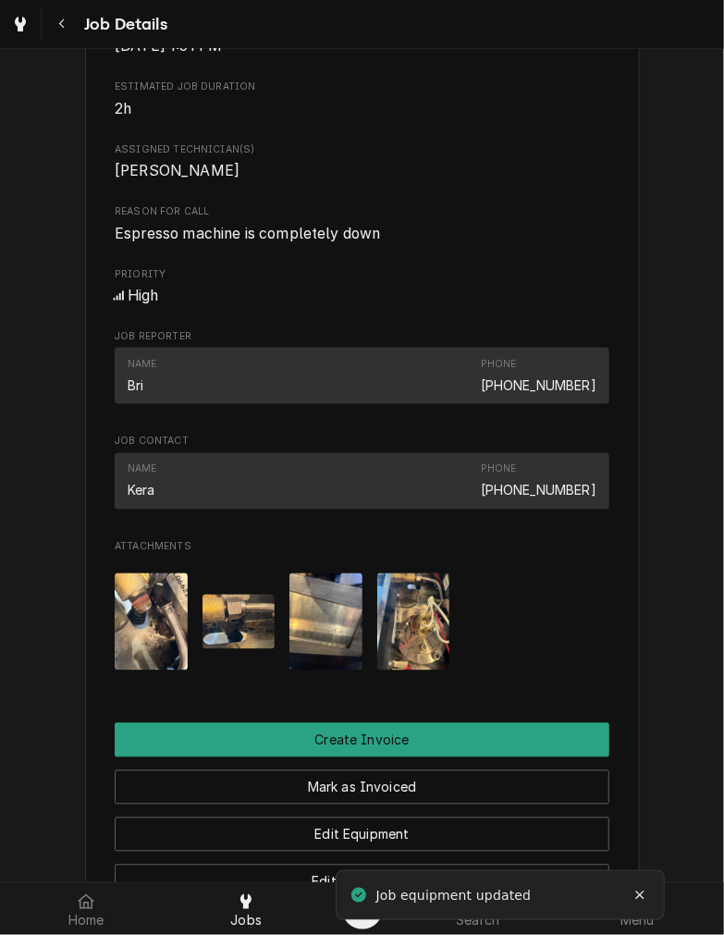
scroll to position [1392, 0]
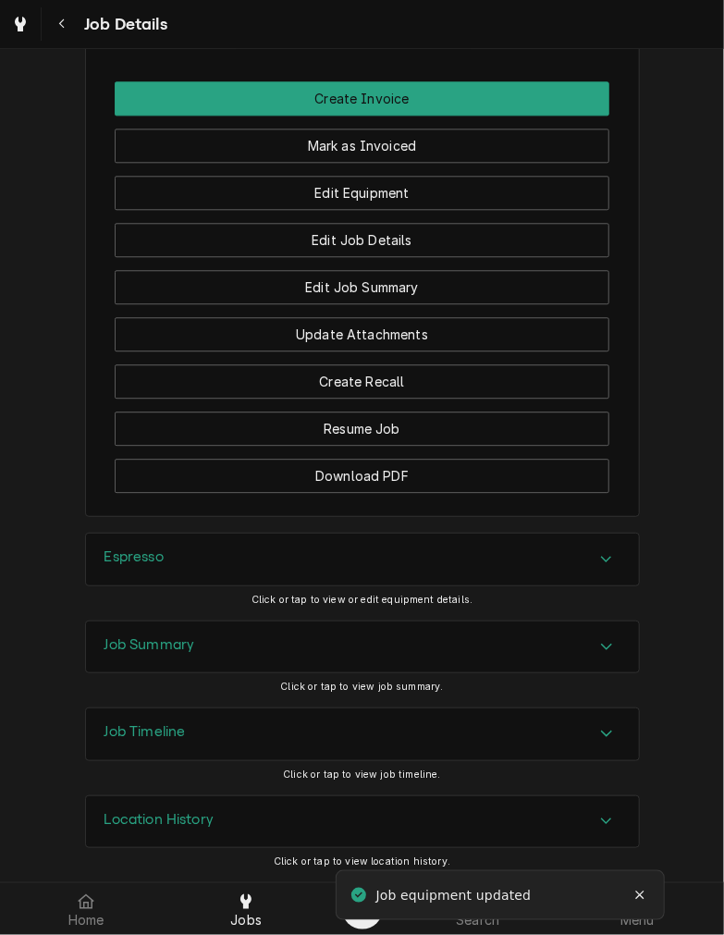
click at [326, 576] on div "Espresso" at bounding box center [362, 559] width 553 height 52
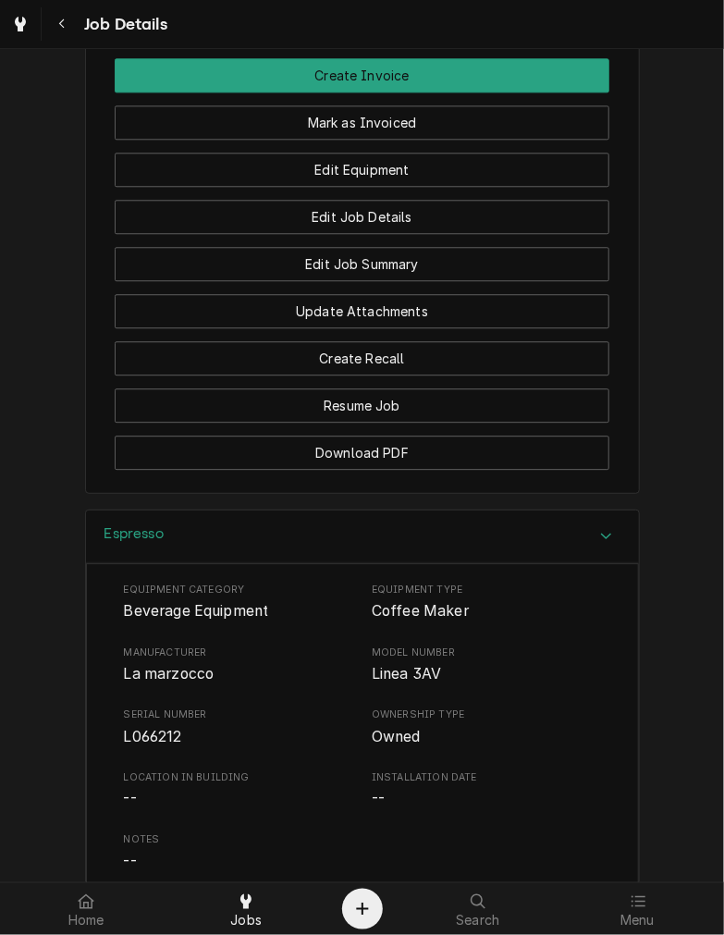
click at [281, 563] on div "Espresso" at bounding box center [362, 536] width 553 height 53
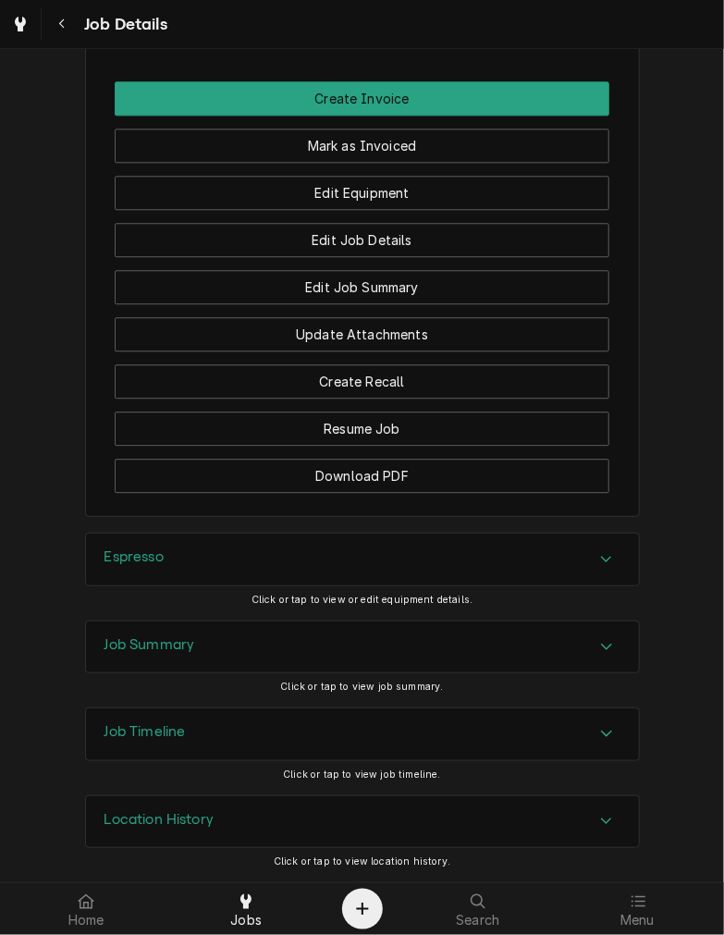
click at [311, 633] on div "Job Summary" at bounding box center [362, 647] width 553 height 52
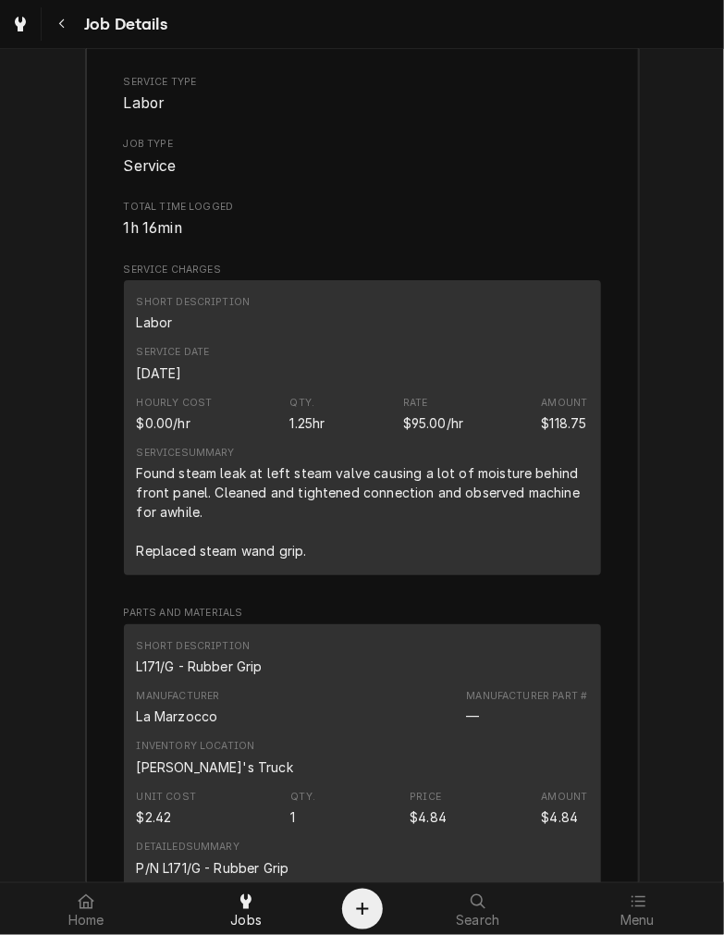
scroll to position [2091, 0]
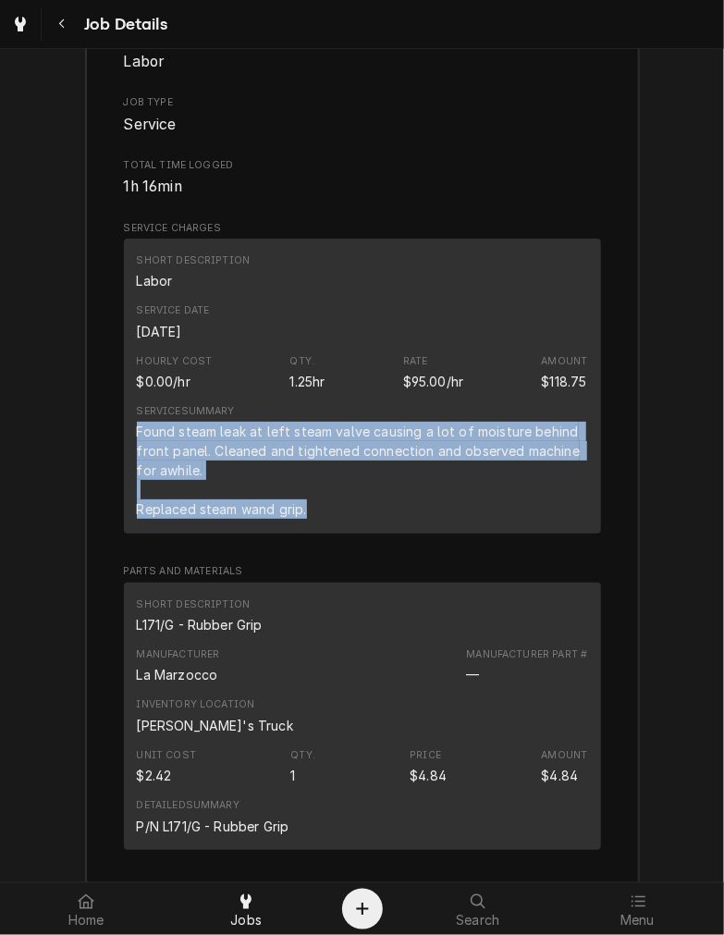
drag, startPoint x: 310, startPoint y: 524, endPoint x: 126, endPoint y: 453, distance: 197.3
click at [126, 453] on div "Short Description Labor Service Date [DATE] Hourly Cost $0.00/hr Qty. 1.25hr Ra…" at bounding box center [362, 386] width 477 height 295
copy div "Found steam leak at left steam valve causing a lot of moisture behind front pan…"
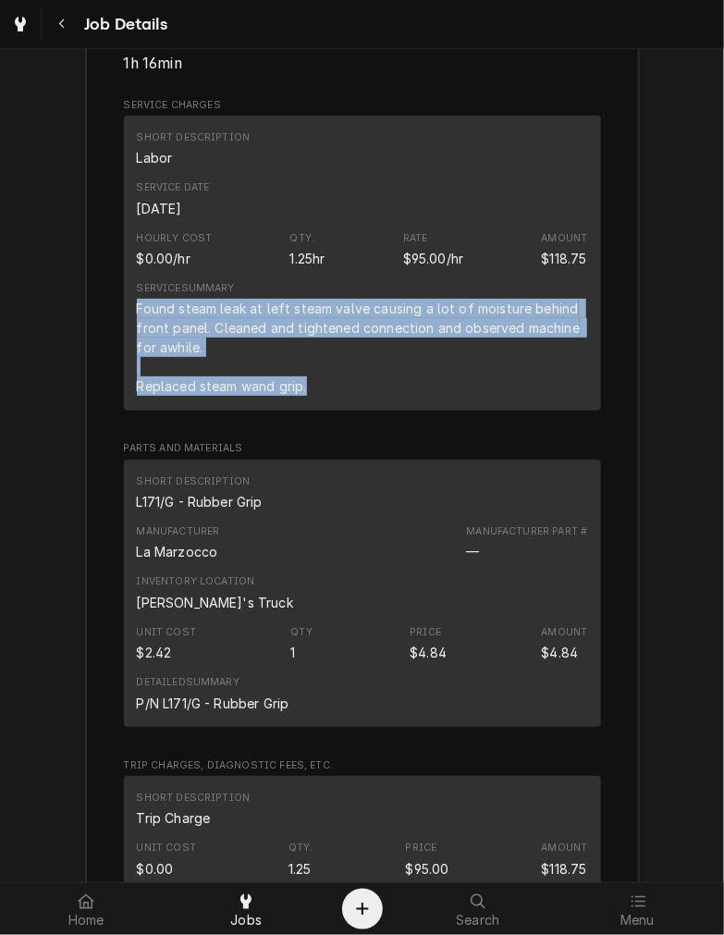
scroll to position [2407, 0]
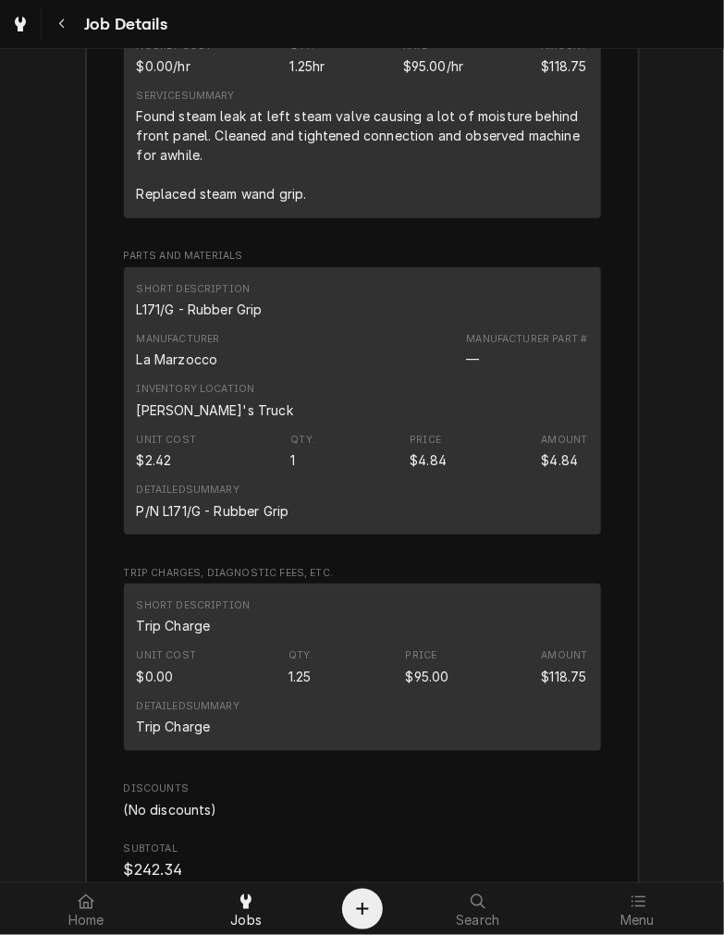
click at [190, 319] on div "L171/G - Rubber Grip" at bounding box center [200, 309] width 126 height 19
copy div "L171/G - Rubber Grip"
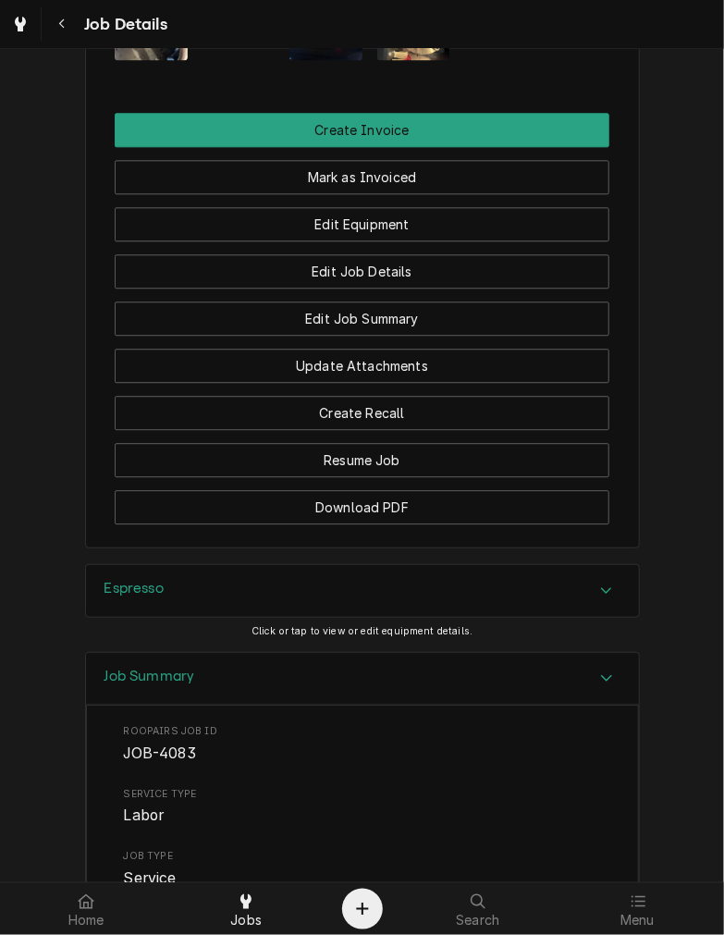
scroll to position [1310, 0]
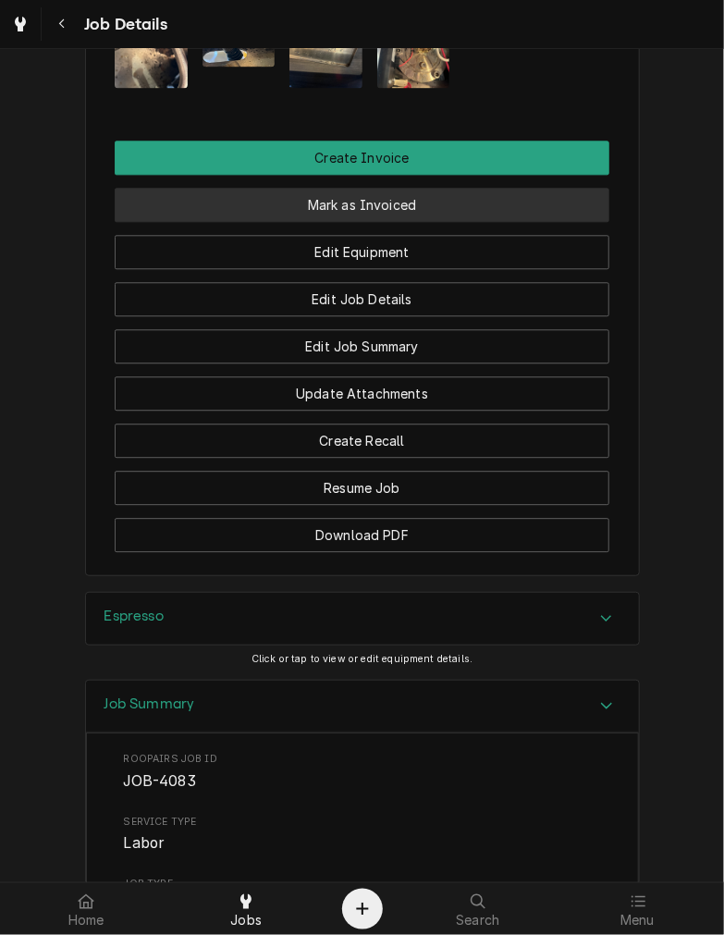
click at [427, 222] on button "Mark as Invoiced" at bounding box center [362, 205] width 495 height 34
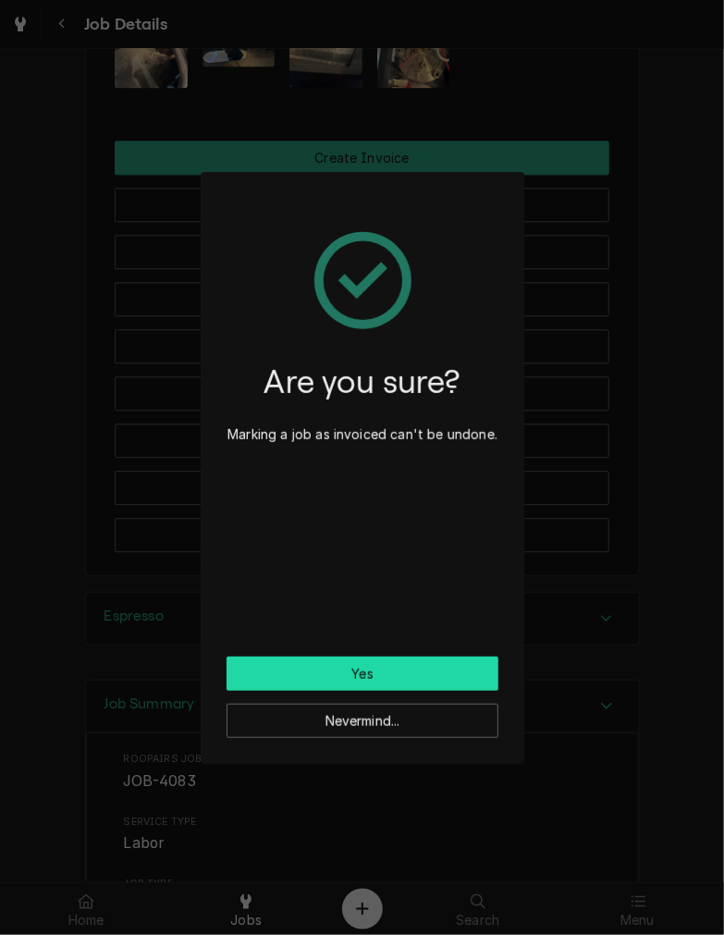
click at [293, 662] on button "Yes" at bounding box center [363, 673] width 272 height 34
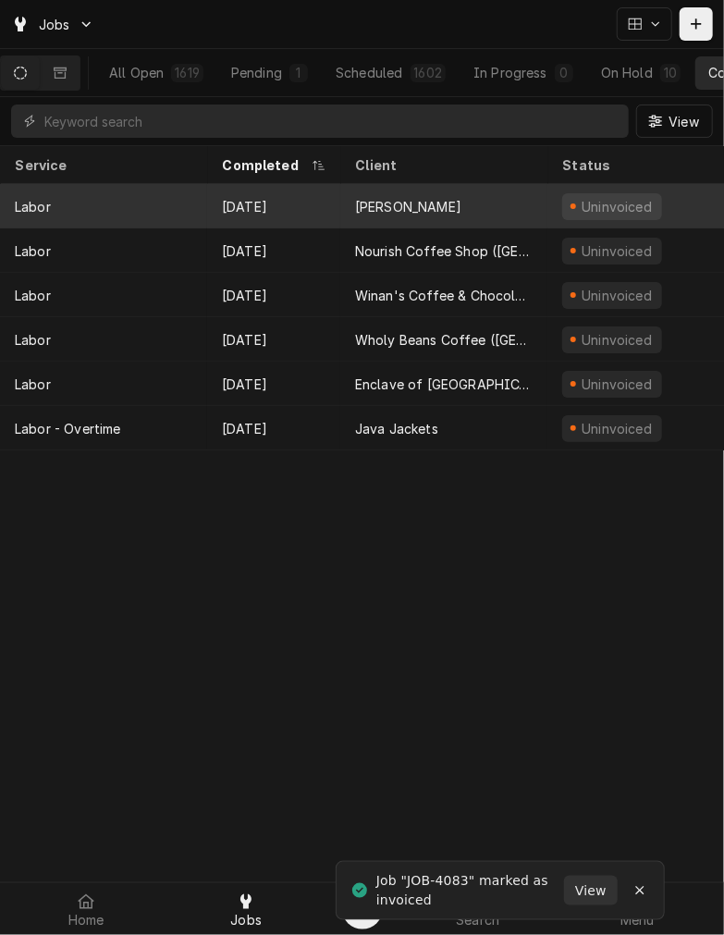
click at [407, 216] on div "[PERSON_NAME]" at bounding box center [443, 206] width 207 height 44
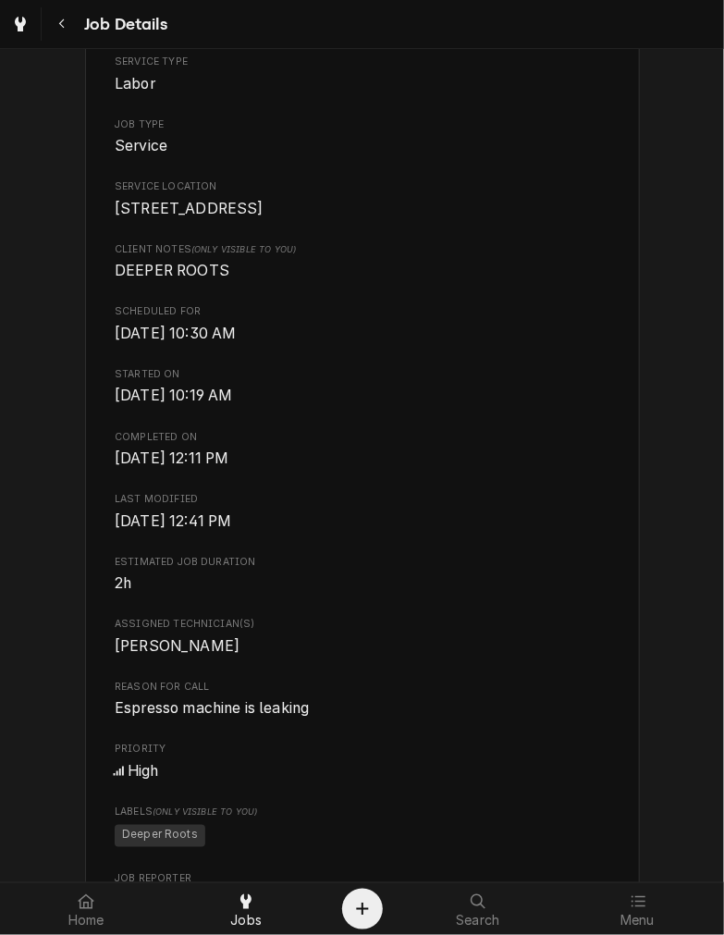
scroll to position [274, 0]
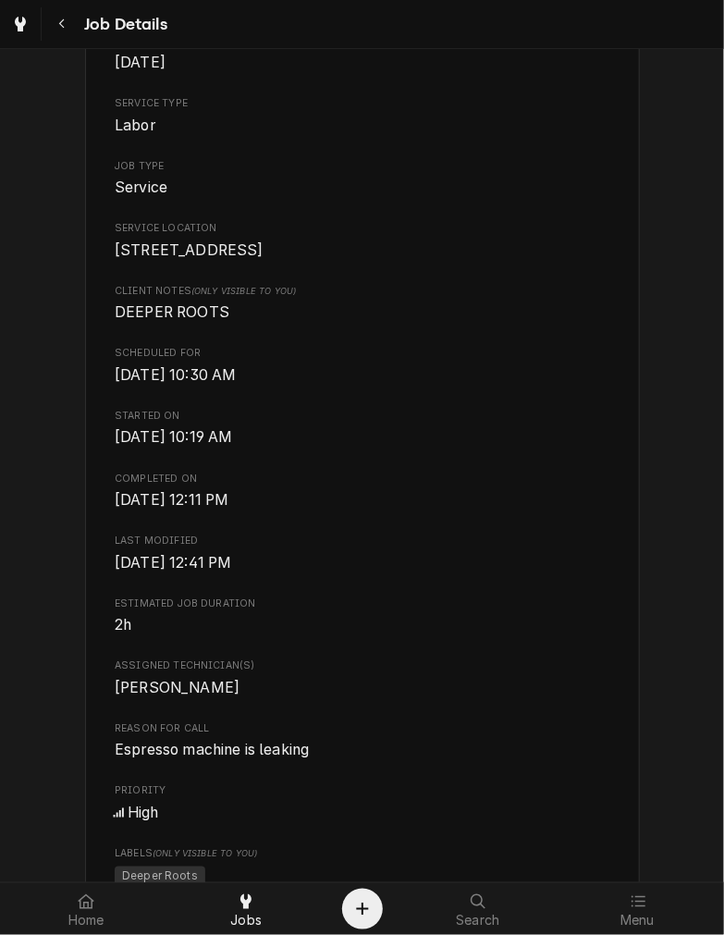
click at [722, 47] on div "Job Details" at bounding box center [362, 24] width 724 height 48
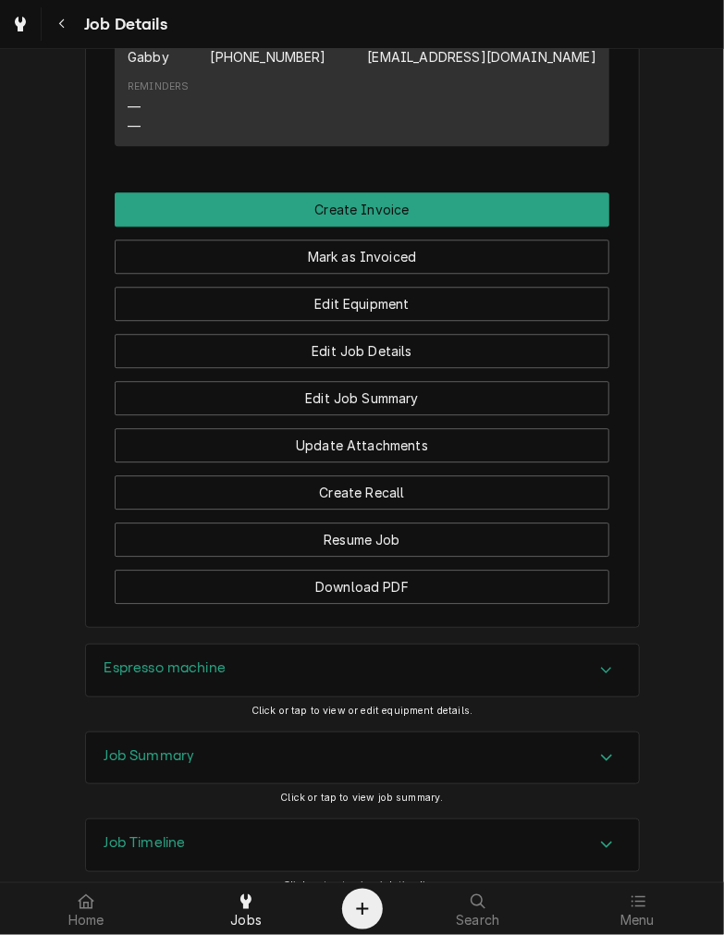
scroll to position [1531, 0]
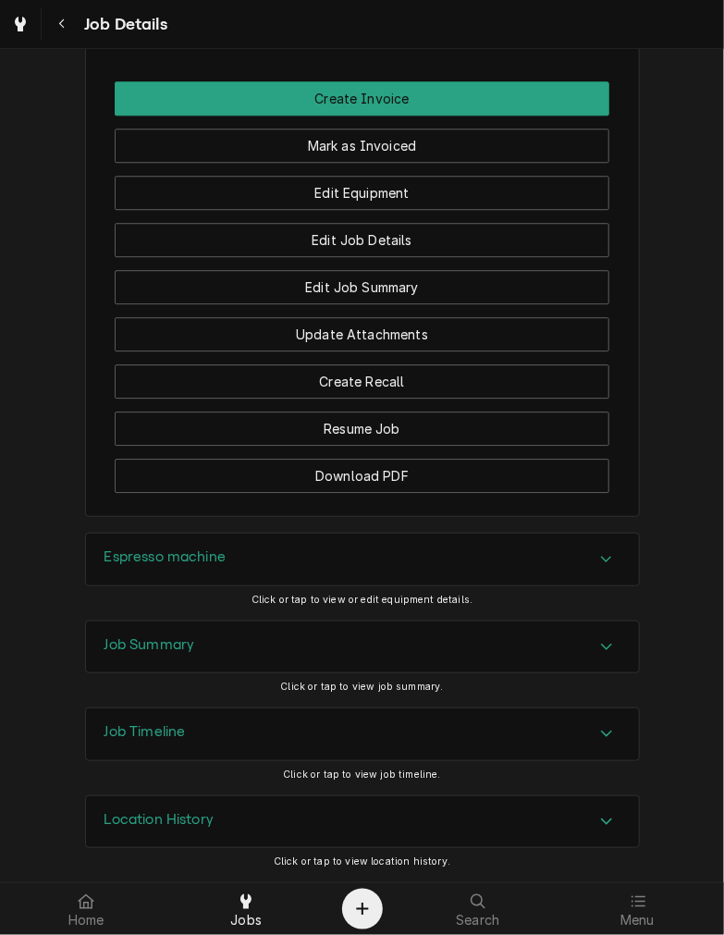
click at [408, 543] on div "Espresso machine" at bounding box center [362, 559] width 553 height 52
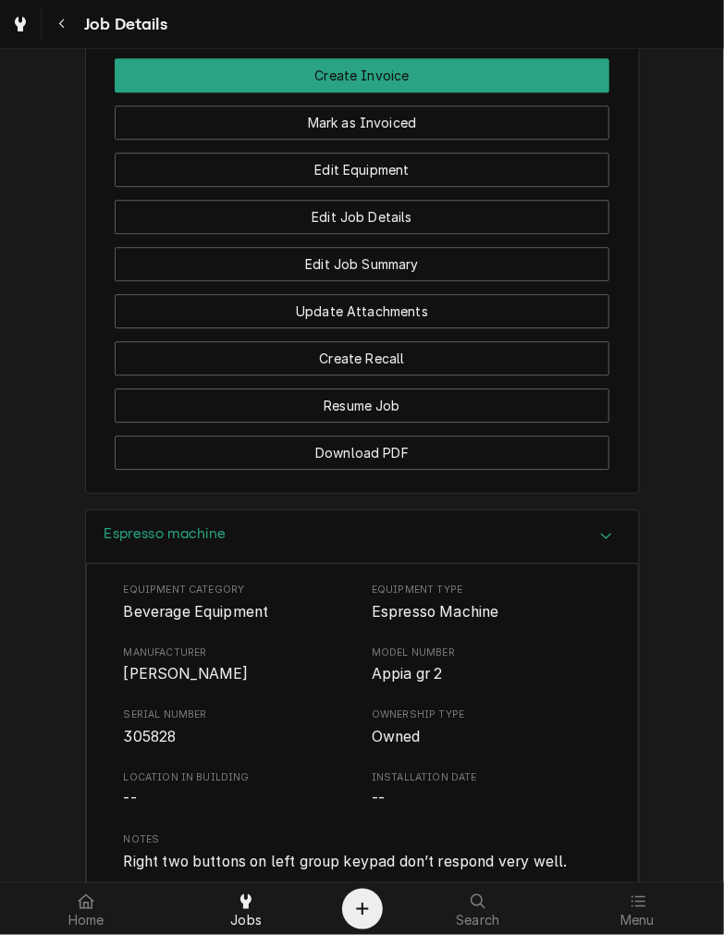
click at [158, 682] on span "NUova simonelli" at bounding box center [186, 674] width 125 height 18
copy span "NUova simonelli"
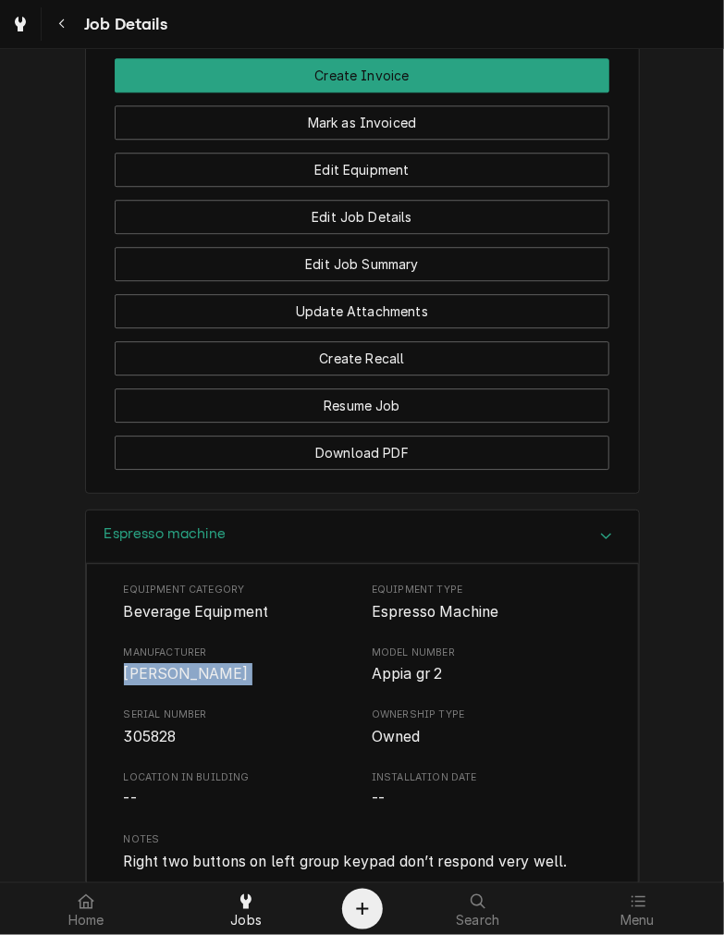
click at [316, 557] on div "Espresso machine" at bounding box center [362, 536] width 553 height 53
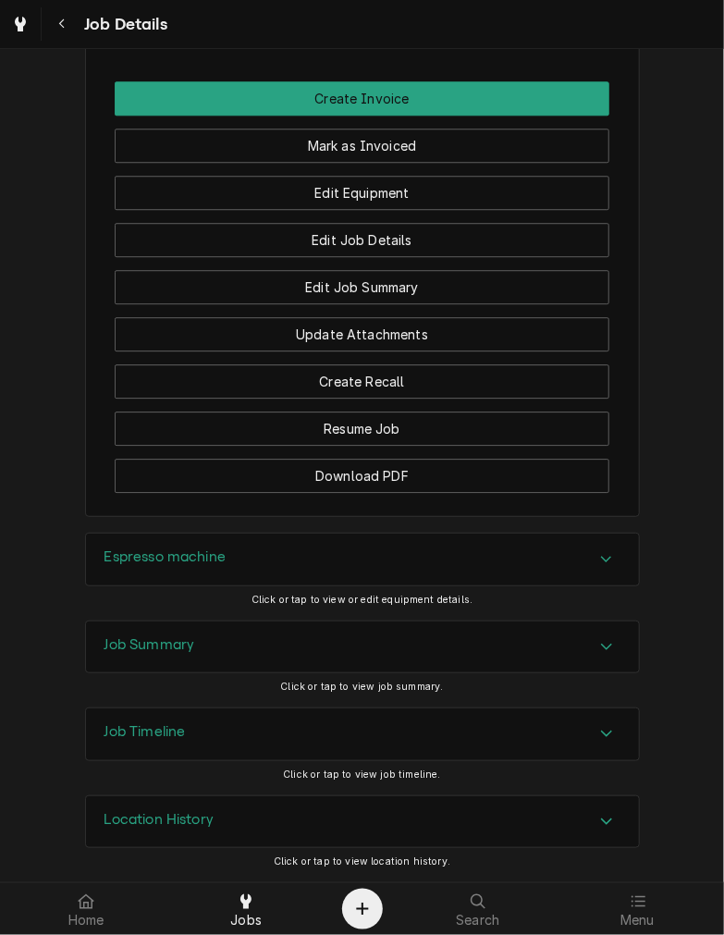
click at [390, 633] on div "Job Summary" at bounding box center [362, 647] width 553 height 52
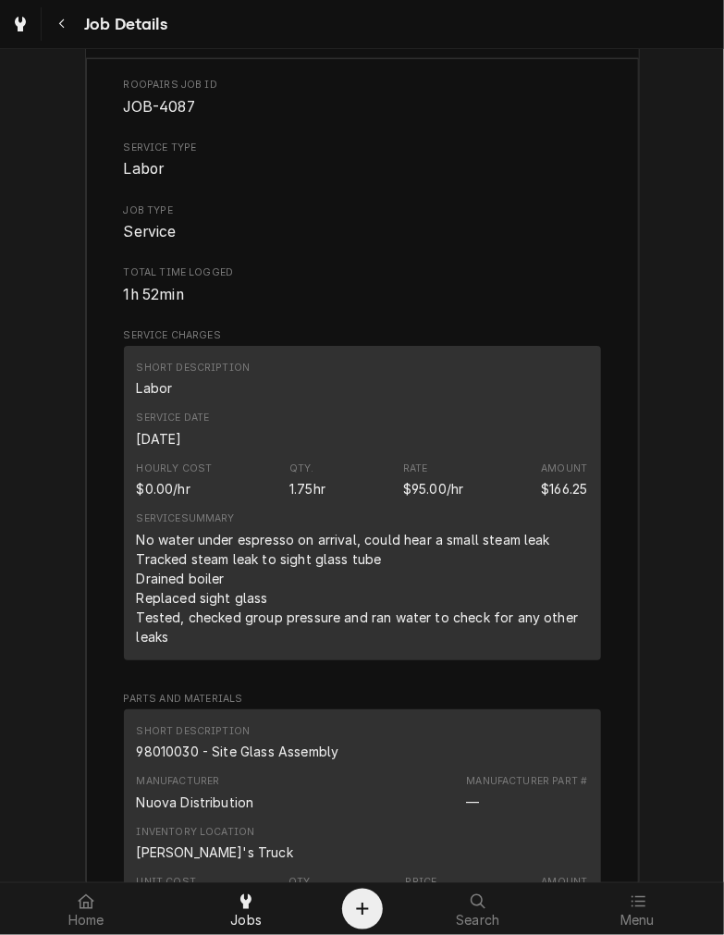
scroll to position [2124, 0]
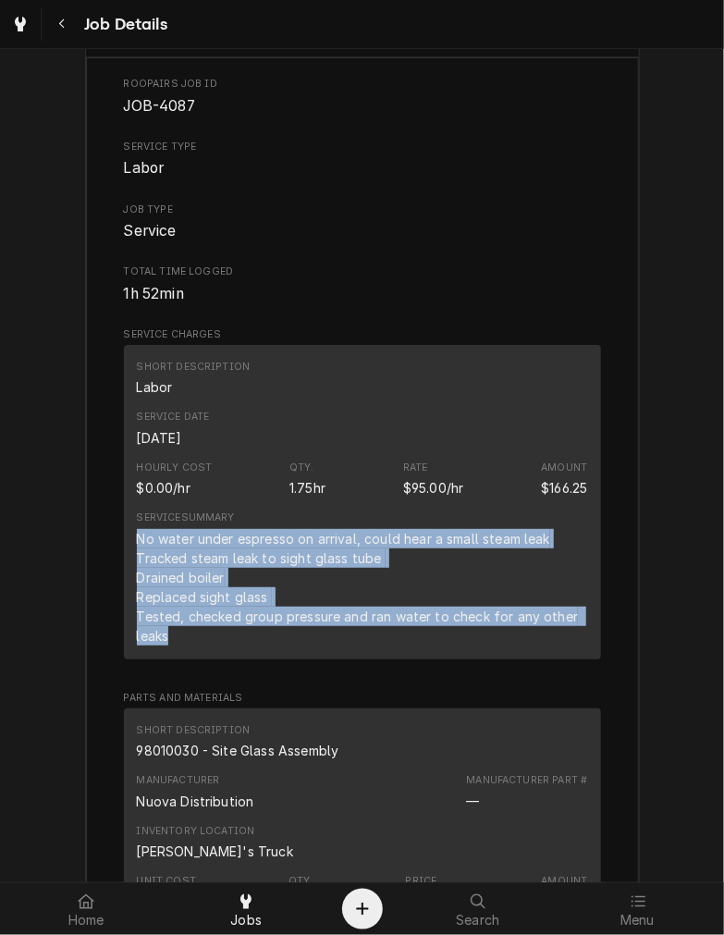
drag, startPoint x: 161, startPoint y: 657, endPoint x: 129, endPoint y: 560, distance: 102.0
click at [137, 560] on div "No water under espresso on arrival, could hear a small steam leak Tracked steam…" at bounding box center [362, 587] width 451 height 116
copy div "No water under espresso on arrival, could hear a small steam leak Tracked steam…"
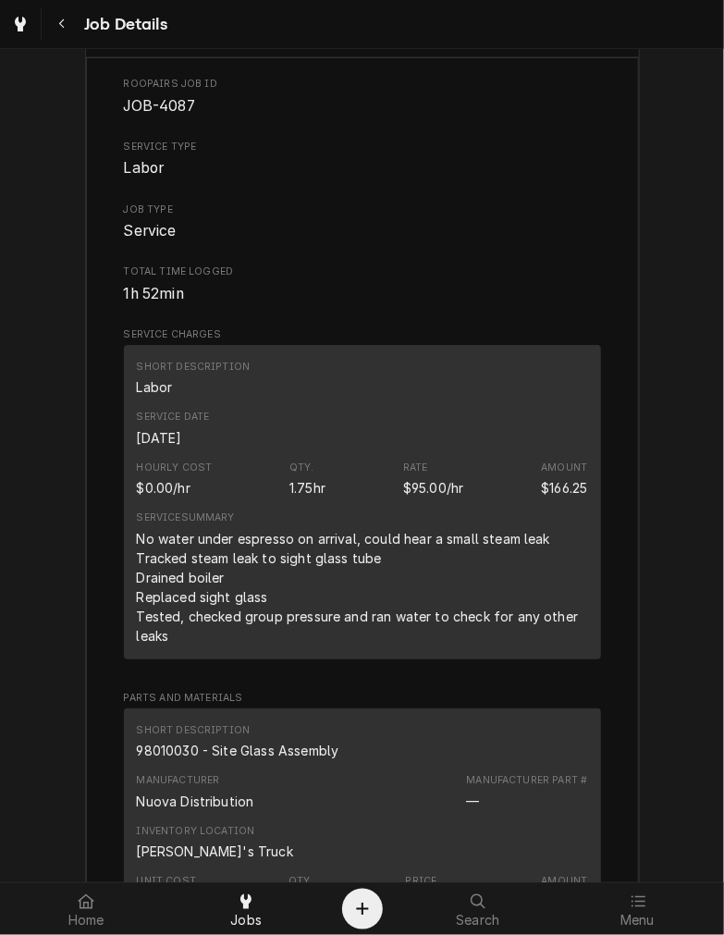
click at [280, 760] on div "98010030 - Site Glass Assembly" at bounding box center [238, 750] width 202 height 19
copy div "98010030 - Site Glass Assembly"
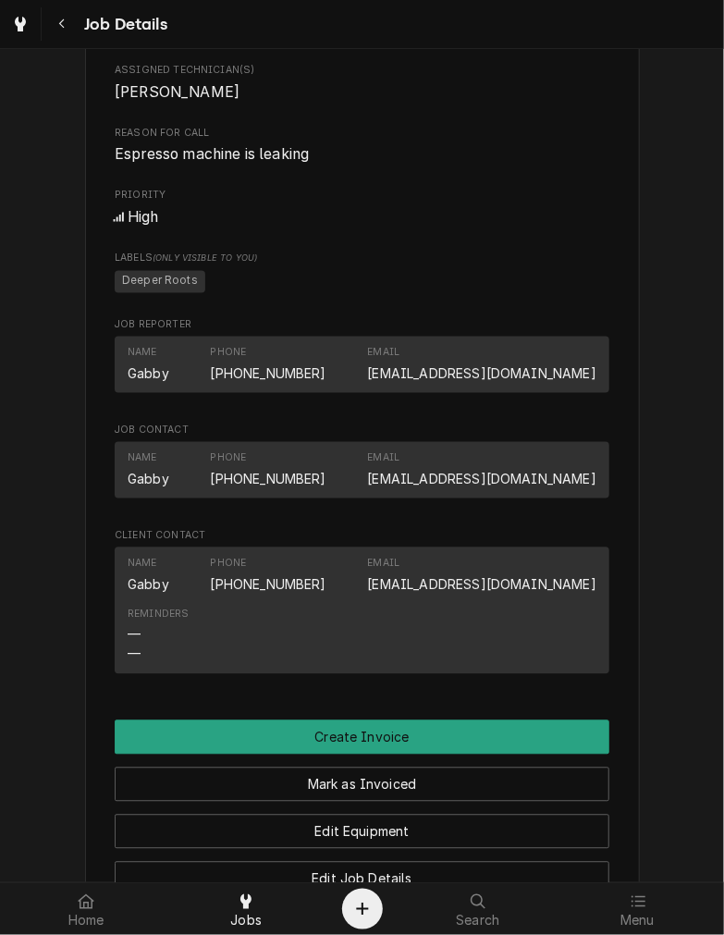
scroll to position [895, 0]
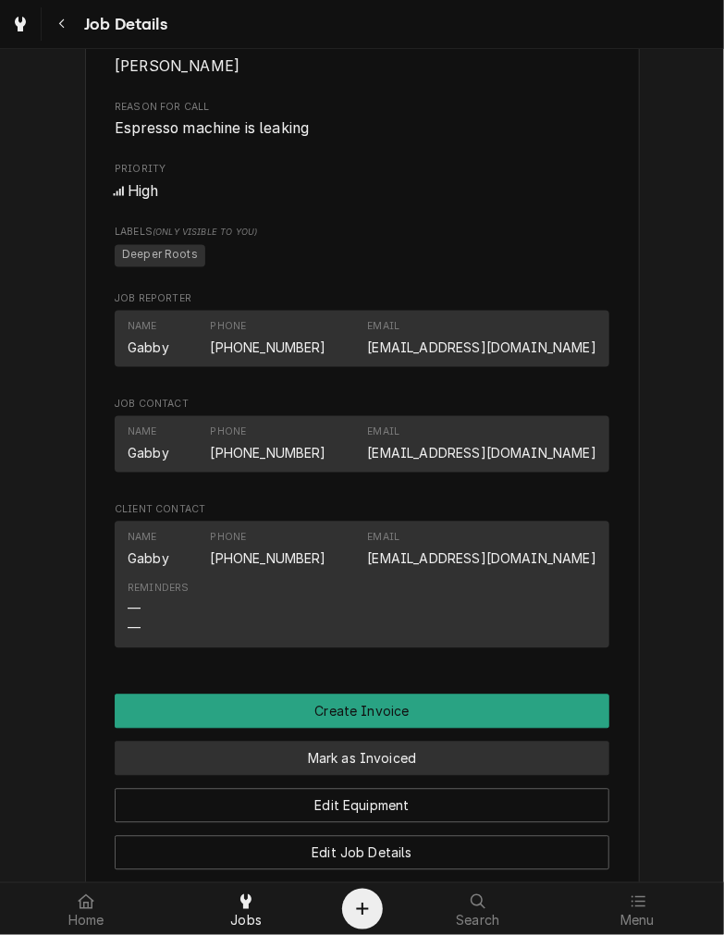
click at [582, 769] on button "Mark as Invoiced" at bounding box center [362, 759] width 495 height 34
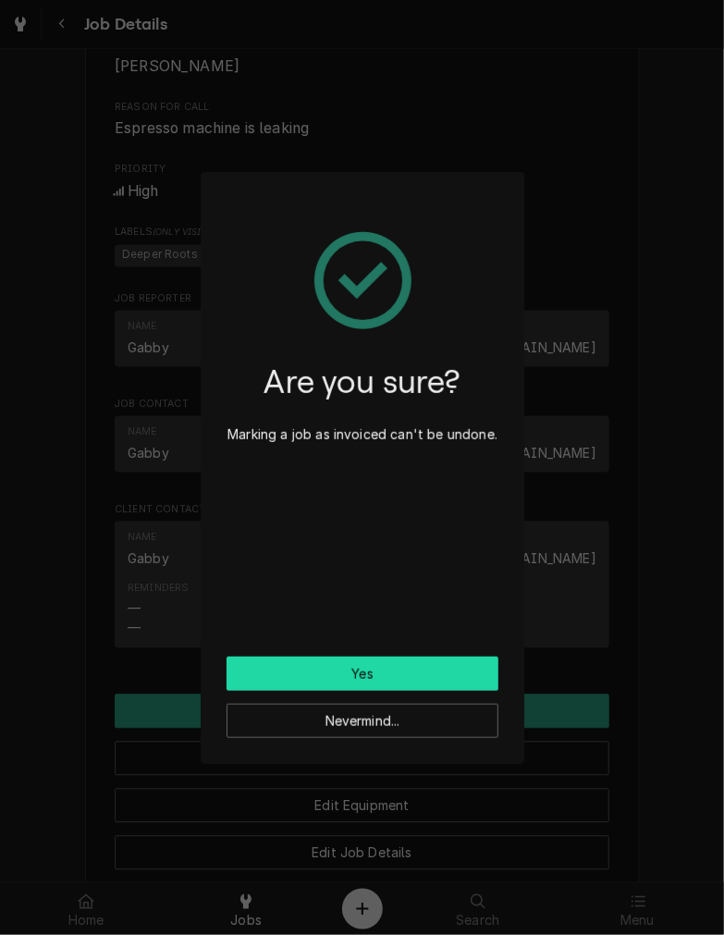
click at [464, 664] on button "Yes" at bounding box center [363, 673] width 272 height 34
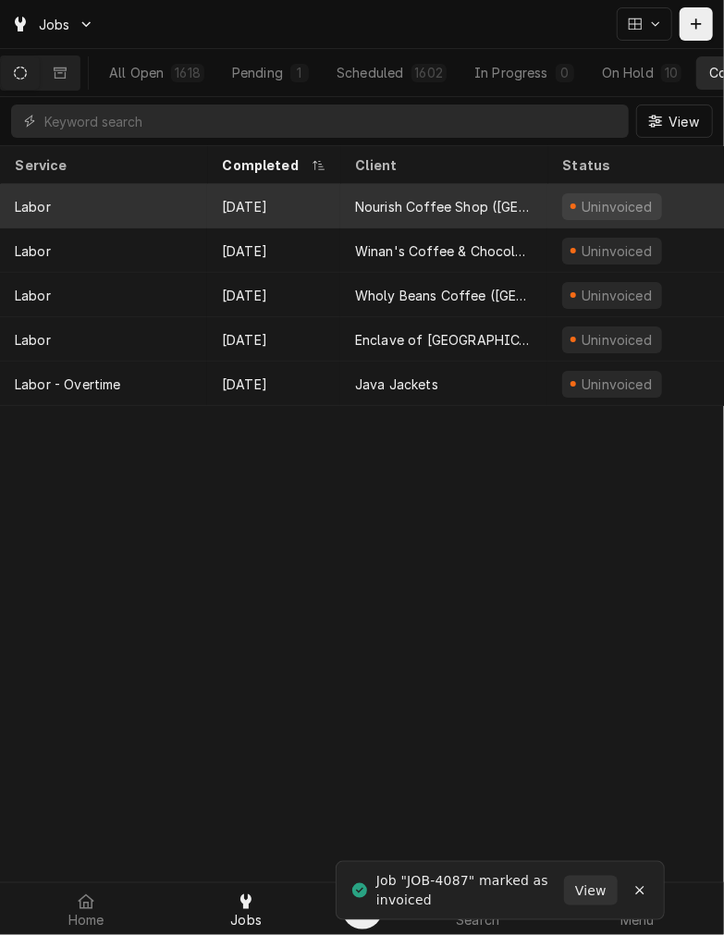
click at [284, 188] on div "Oct 2" at bounding box center [273, 206] width 133 height 44
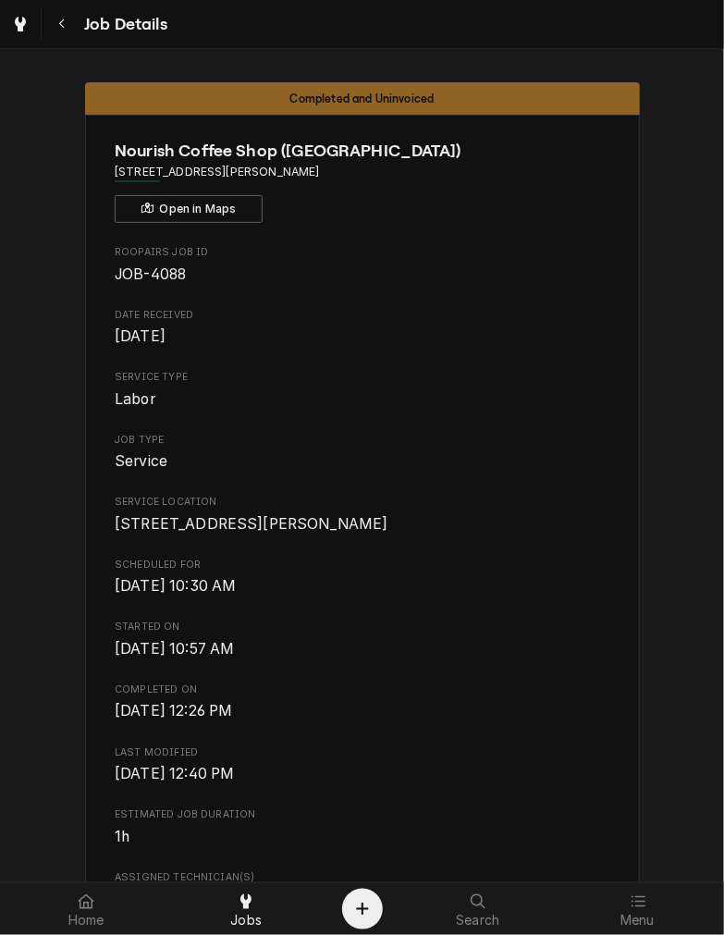
click at [703, 872] on div "Completed and Uninvoiced Nourish Coffee Shop ([GEOGRAPHIC_DATA][STREET_ADDRESS]…" at bounding box center [362, 883] width 724 height 1631
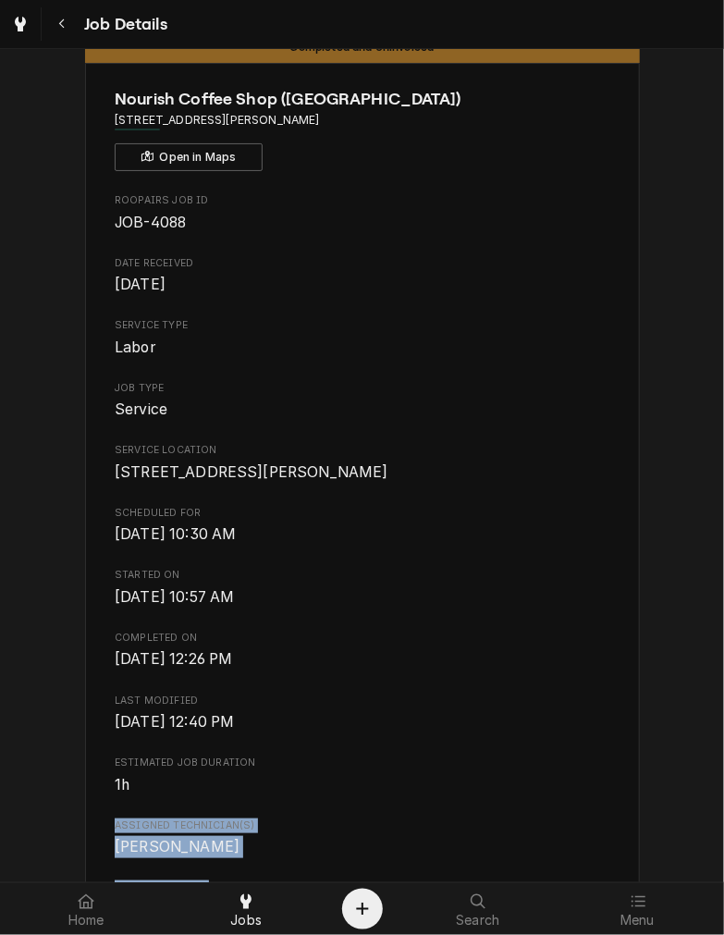
drag, startPoint x: 703, startPoint y: 872, endPoint x: 714, endPoint y: 870, distance: 11.2
click at [714, 870] on div "Completed and Uninvoiced Nourish Coffee Shop ([GEOGRAPHIC_DATA][STREET_ADDRESS]…" at bounding box center [362, 465] width 724 height 833
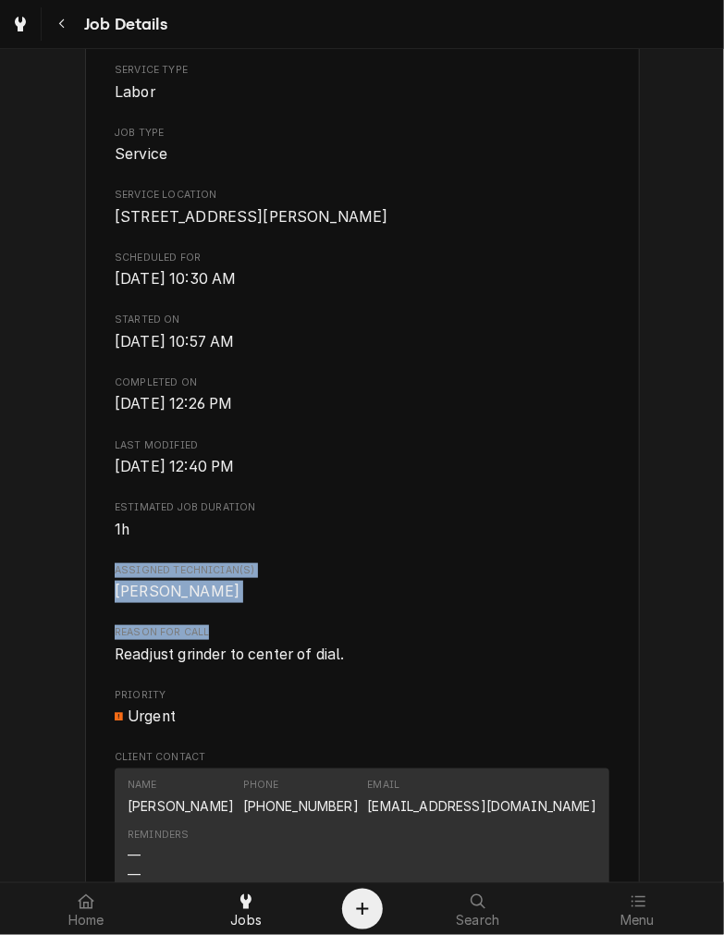
scroll to position [308, 0]
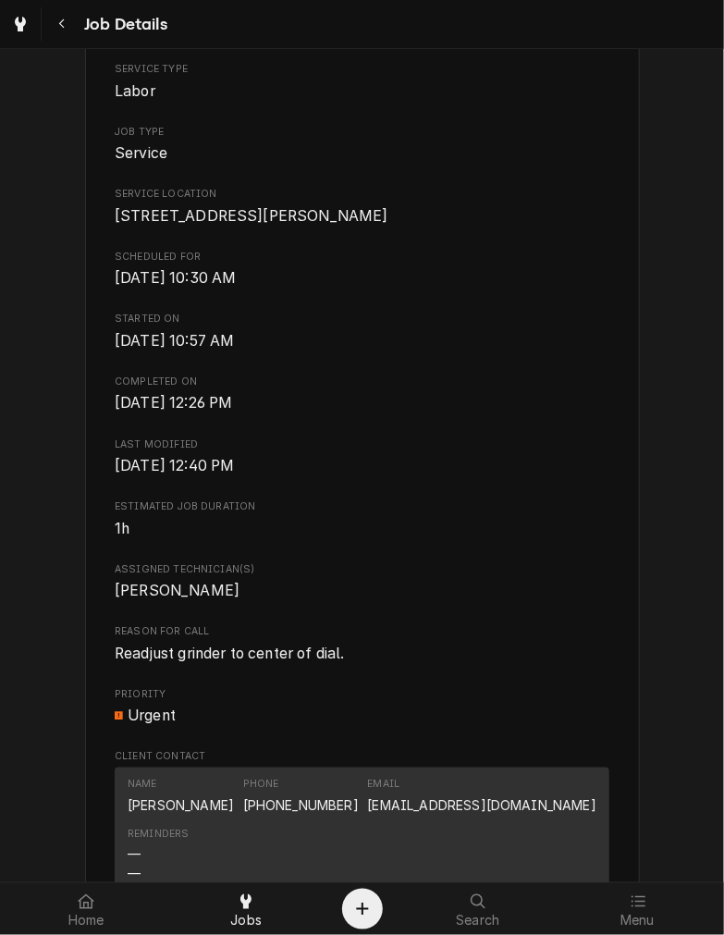
click at [243, 662] on span "Readjust grinder to center of dial." at bounding box center [230, 653] width 230 height 18
copy span "Readjust grinder to center of dial."
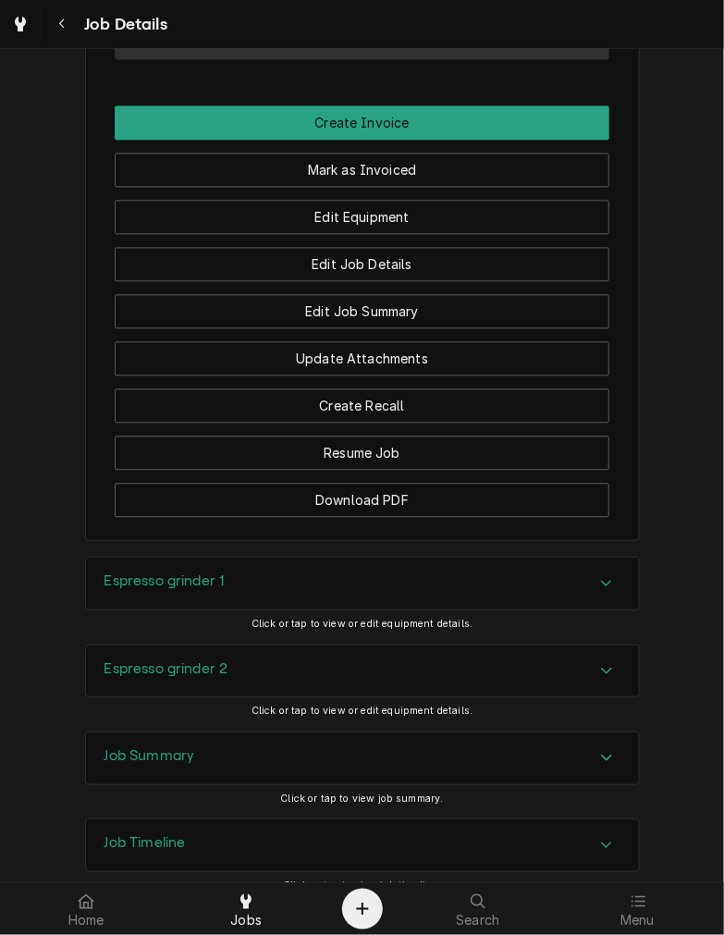
scroll to position [1278, 0]
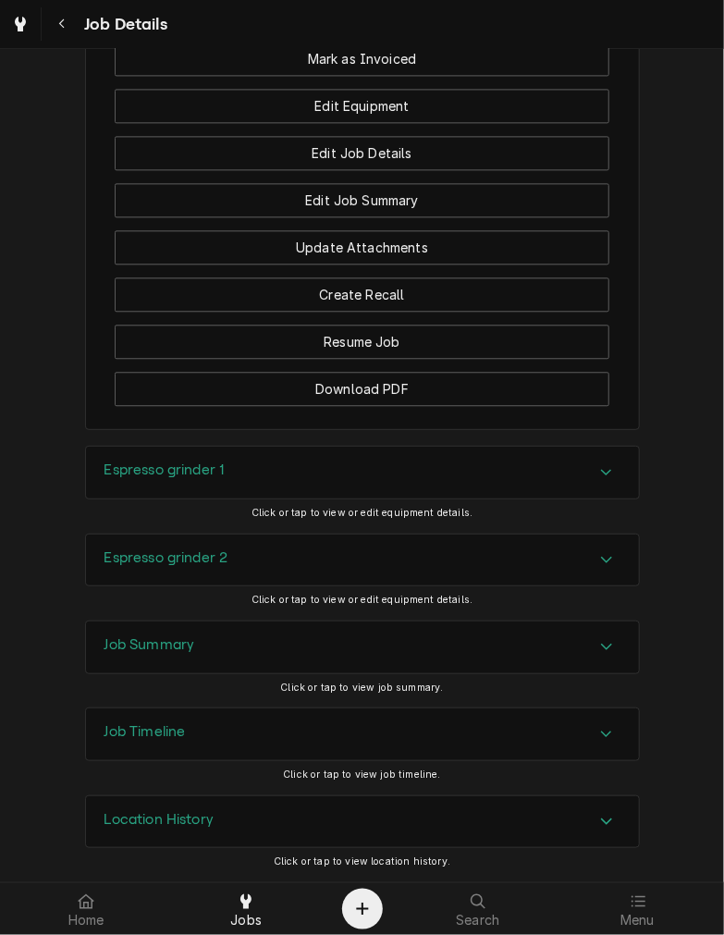
click at [172, 497] on div "Espresso grinder 1" at bounding box center [362, 473] width 553 height 52
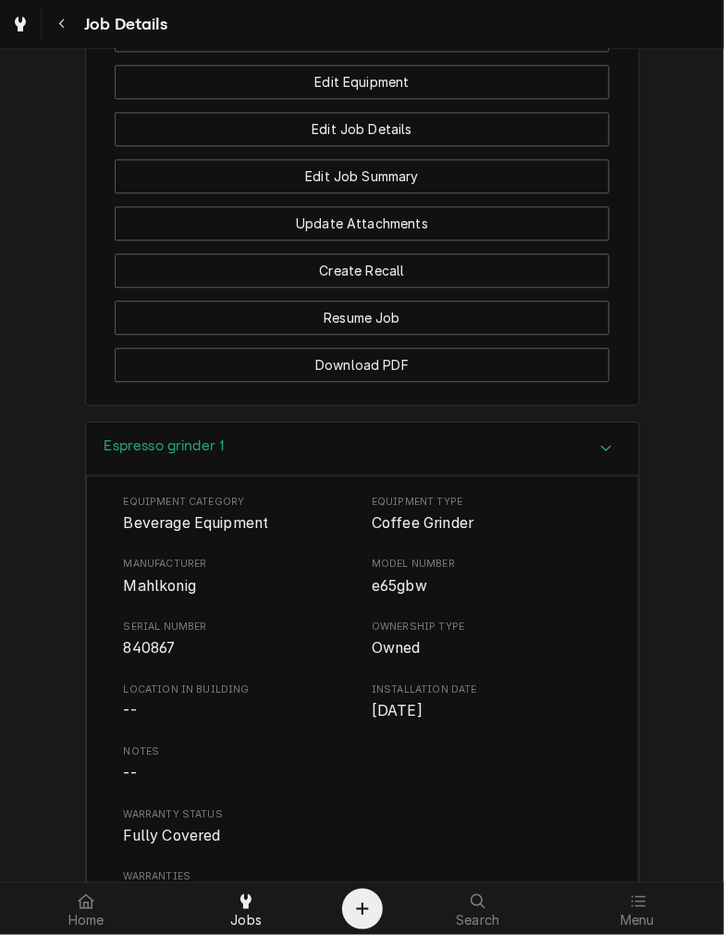
click at [148, 656] on span "840867" at bounding box center [150, 648] width 52 height 18
copy span "840867"
click at [390, 472] on div "Espresso grinder 1" at bounding box center [362, 449] width 553 height 53
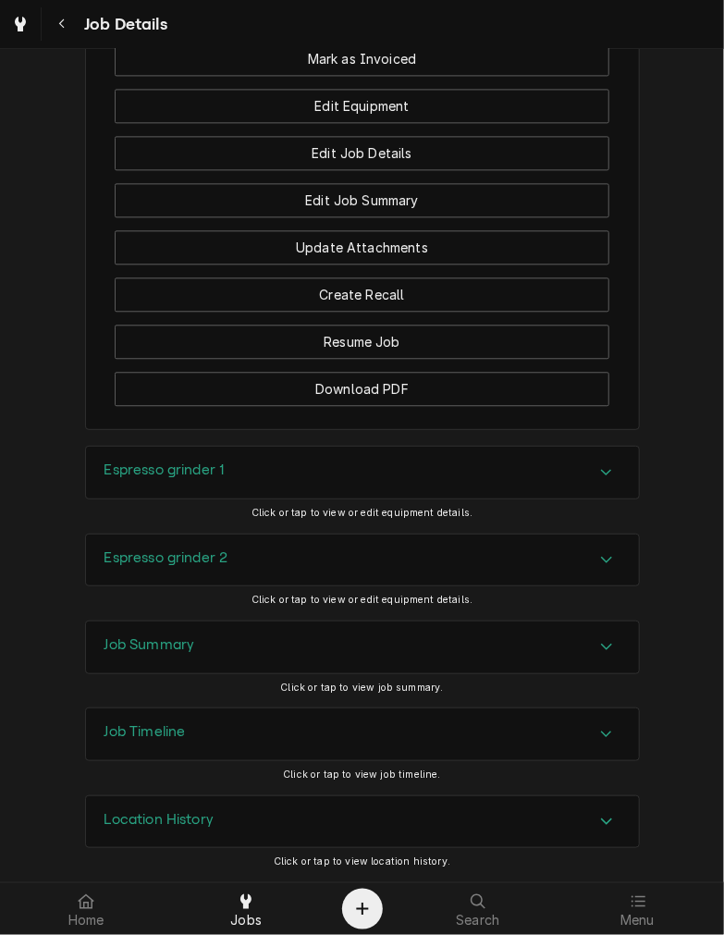
click at [264, 551] on div "Espresso grinder 2" at bounding box center [362, 560] width 553 height 52
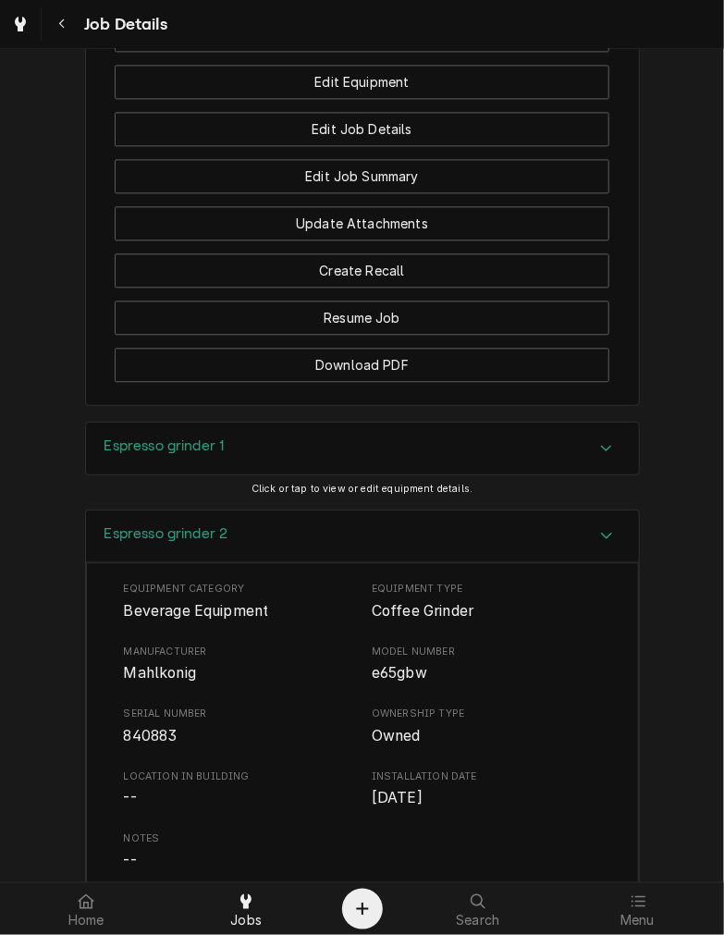
click at [143, 543] on h3 "Espresso grinder 2" at bounding box center [166, 534] width 124 height 18
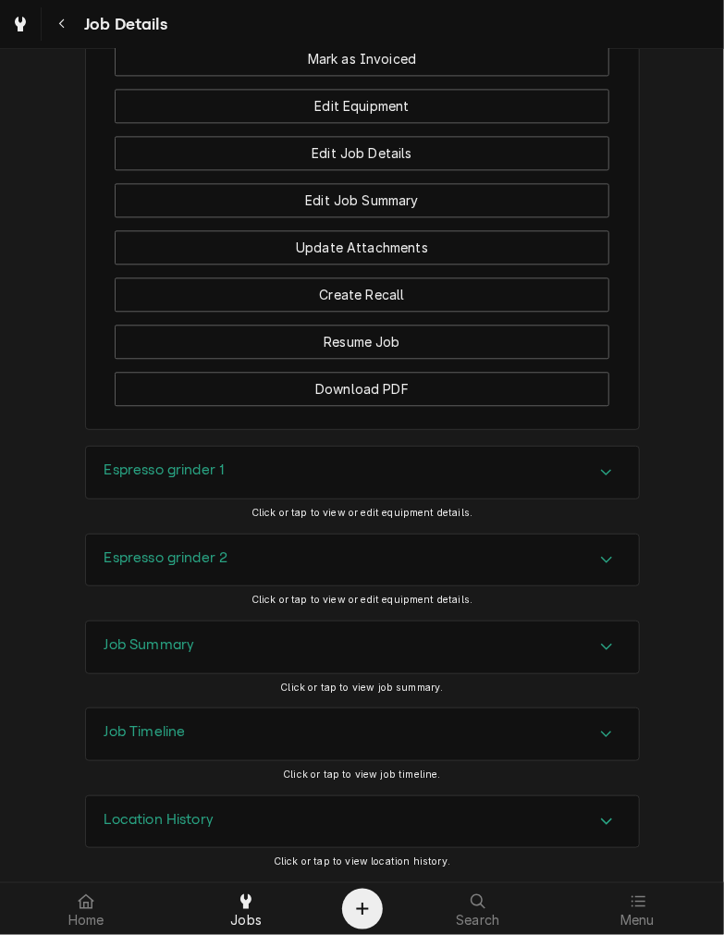
click at [325, 636] on div "Job Summary" at bounding box center [362, 647] width 553 height 52
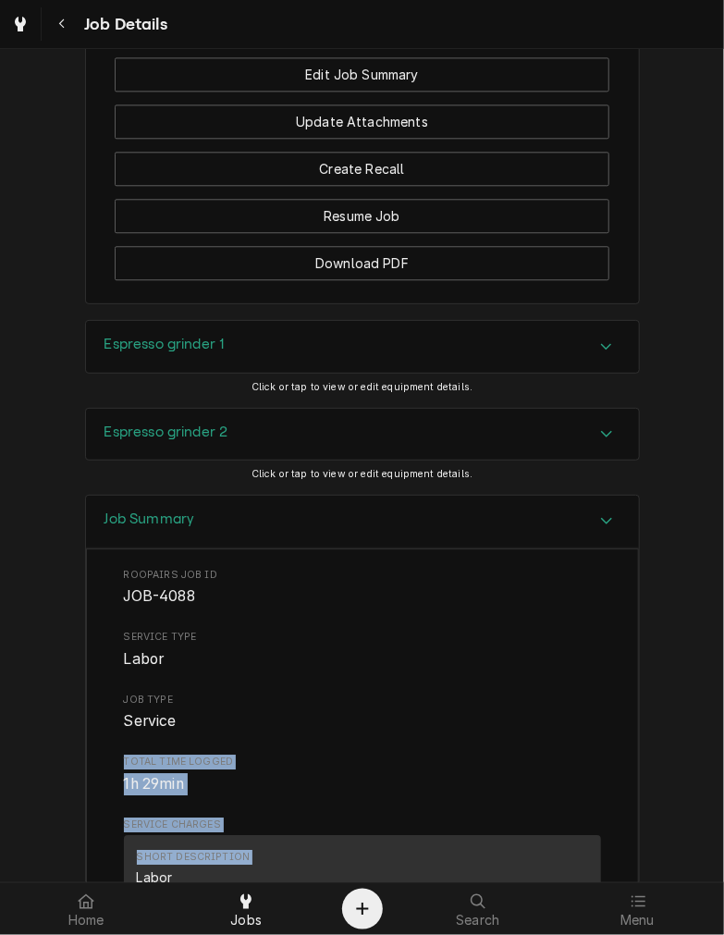
click at [713, 870] on div "Completed and Uninvoiced Nourish Coffee Shop (Bethesda North) 10500 Montgomery …" at bounding box center [362, 465] width 724 height 833
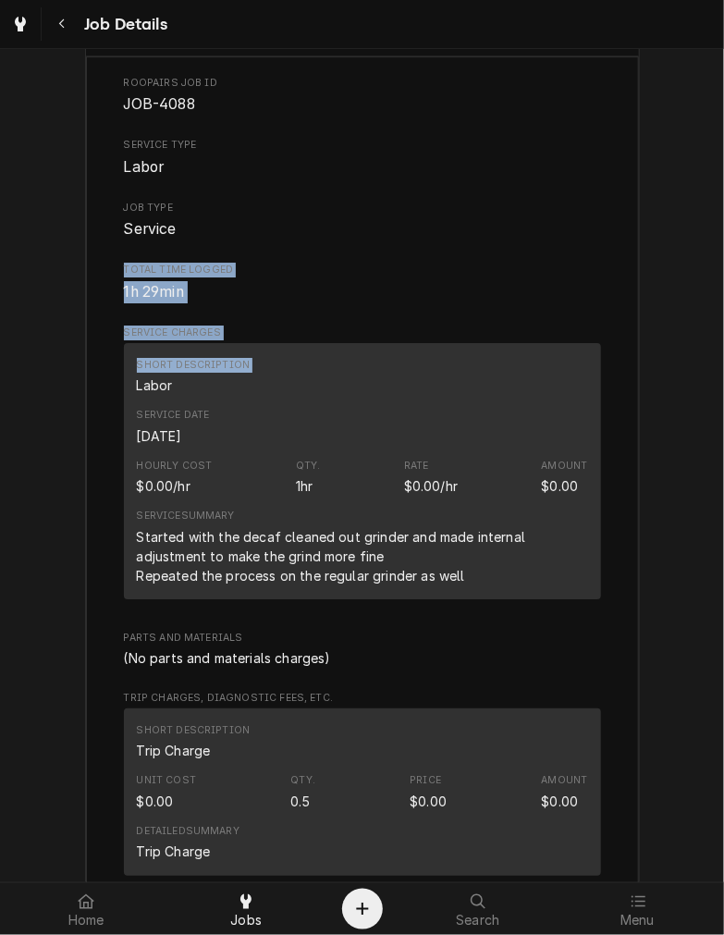
scroll to position [1882, 0]
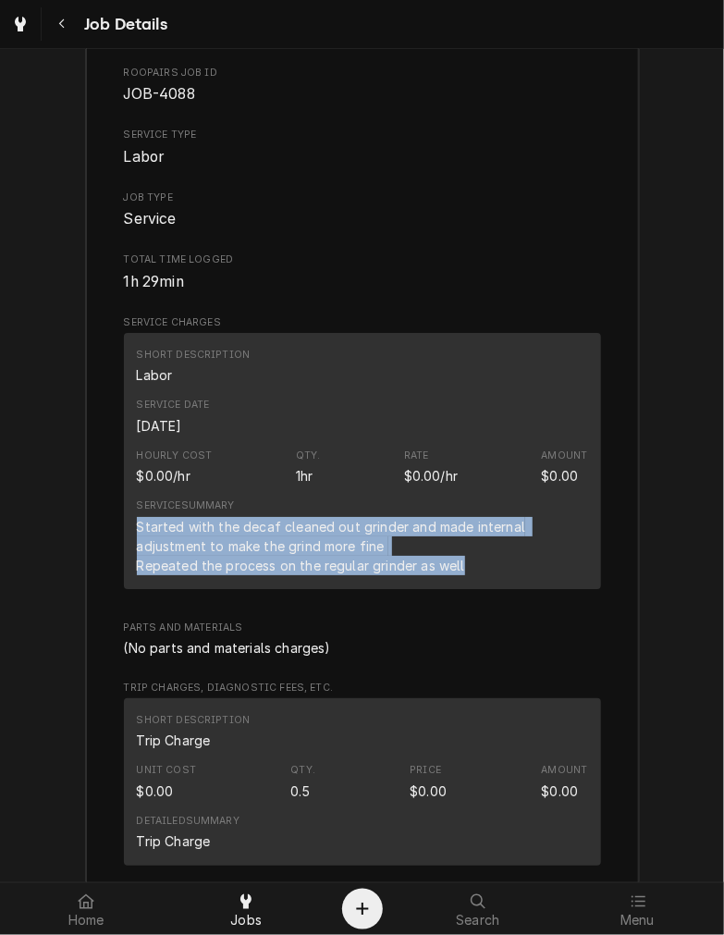
drag, startPoint x: 460, startPoint y: 583, endPoint x: 127, endPoint y: 550, distance: 335.4
click at [127, 550] on div "Short Description Labor Service Date Oct 2, 2025 Hourly Cost $0.00/hr Qty. 1hr …" at bounding box center [362, 461] width 477 height 256
copy div "Started with the decaf cleaned out grinder and made internal adjustment to make…"
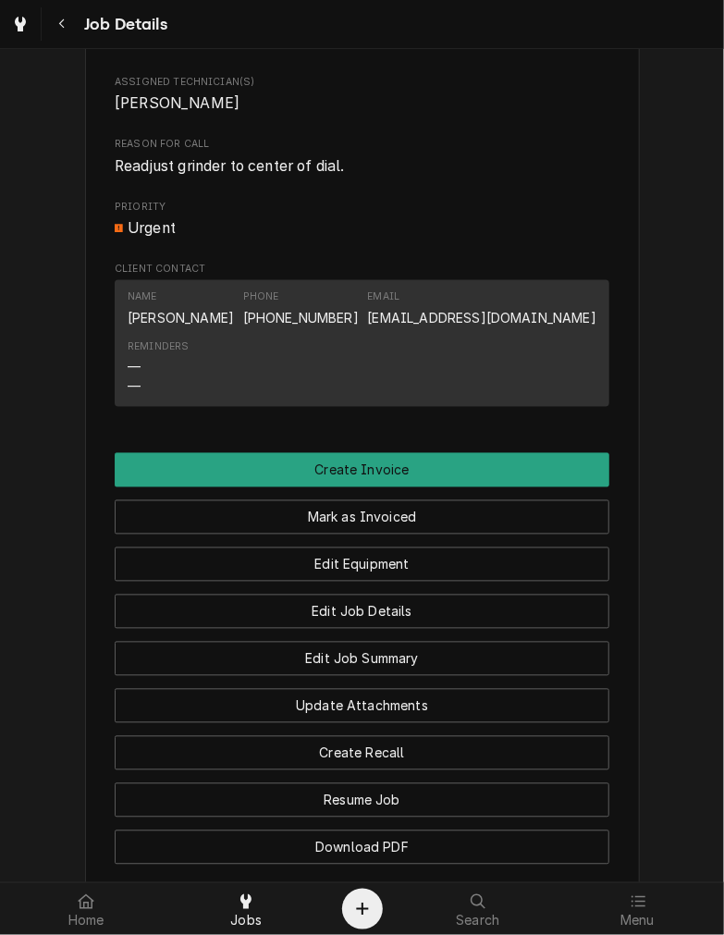
scroll to position [67, 0]
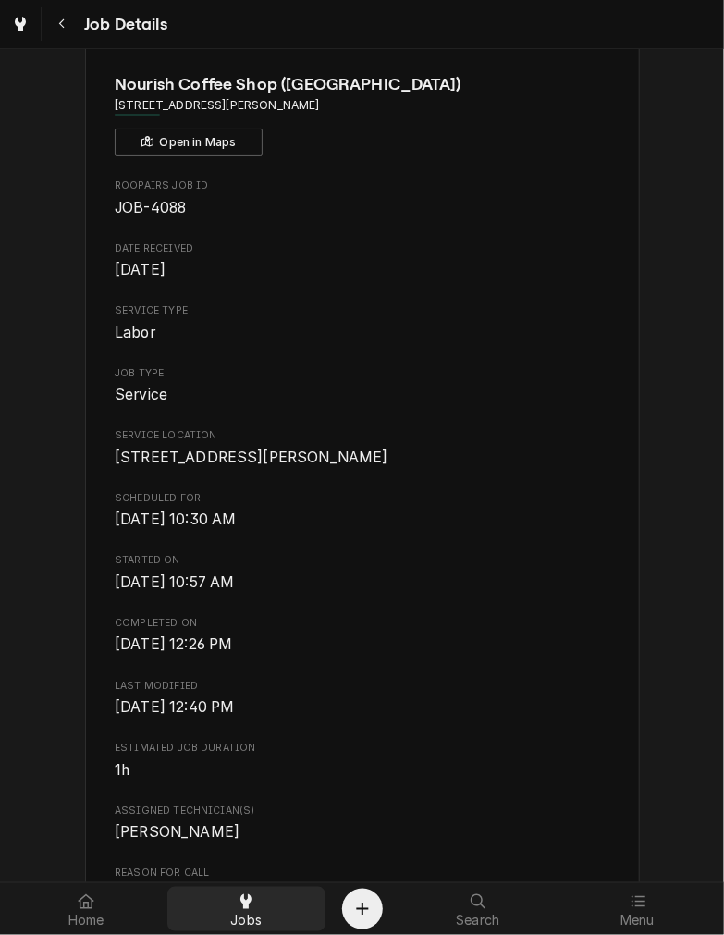
click at [252, 903] on div at bounding box center [246, 901] width 22 height 22
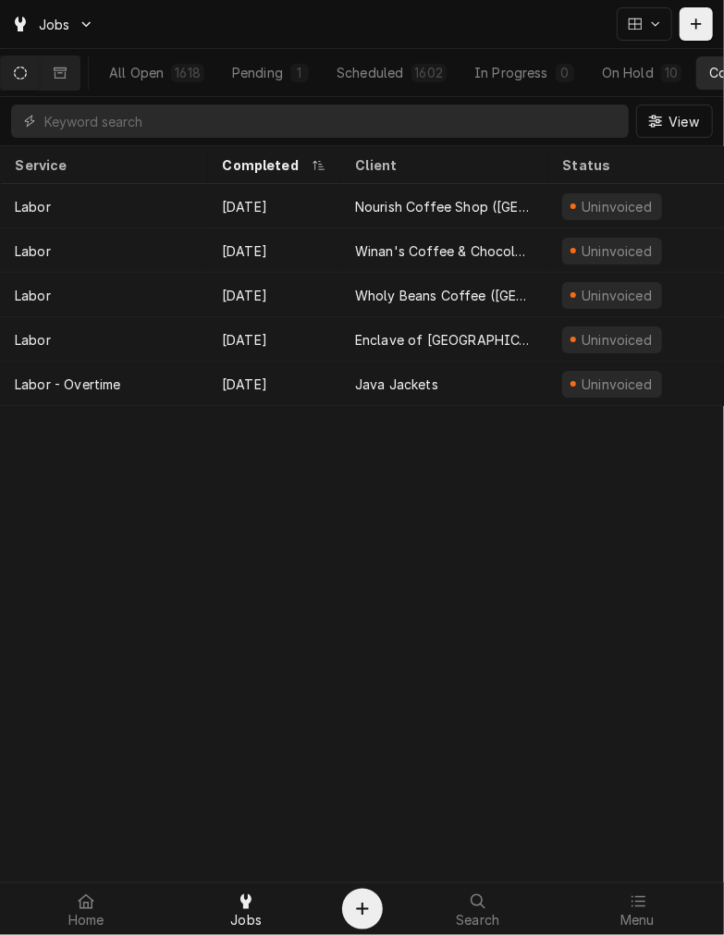
click at [20, 65] on button "Dynamic Content Wrapper" at bounding box center [20, 72] width 39 height 33
click at [79, 75] on button "Dynamic Content Wrapper" at bounding box center [60, 72] width 39 height 33
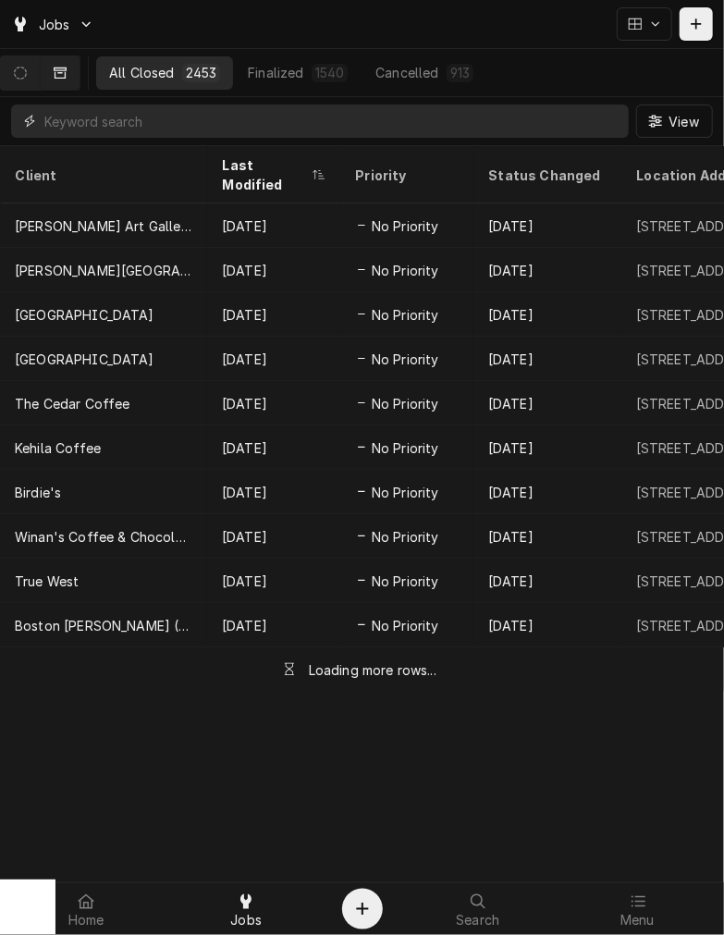
click at [89, 116] on input "Dynamic Content Wrapper" at bounding box center [331, 120] width 575 height 33
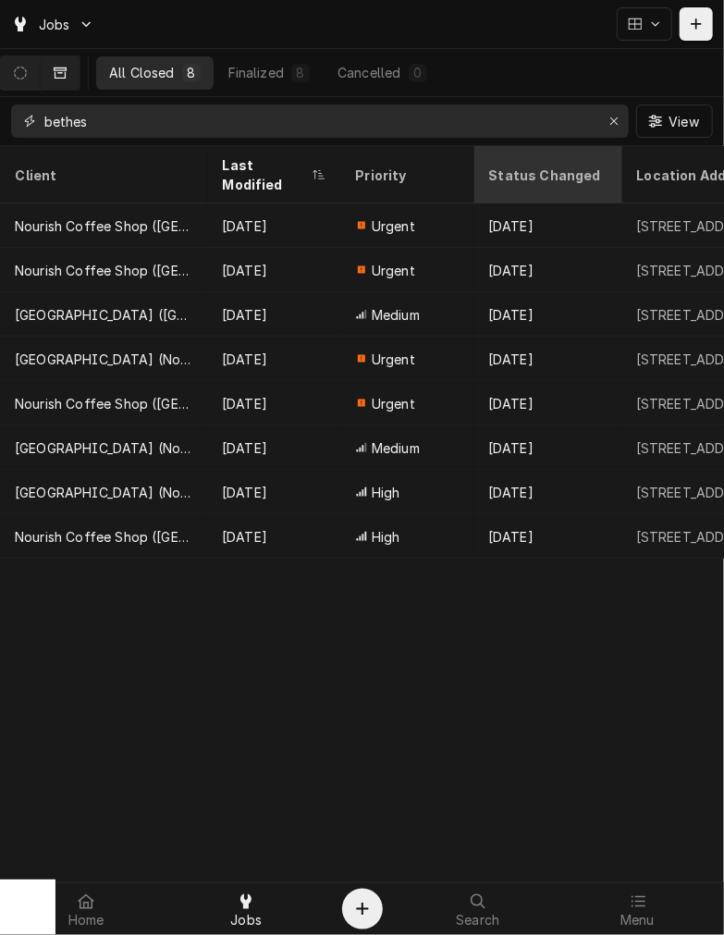
type input "bethes"
click at [541, 166] on div "Status Changed" at bounding box center [547, 175] width 118 height 19
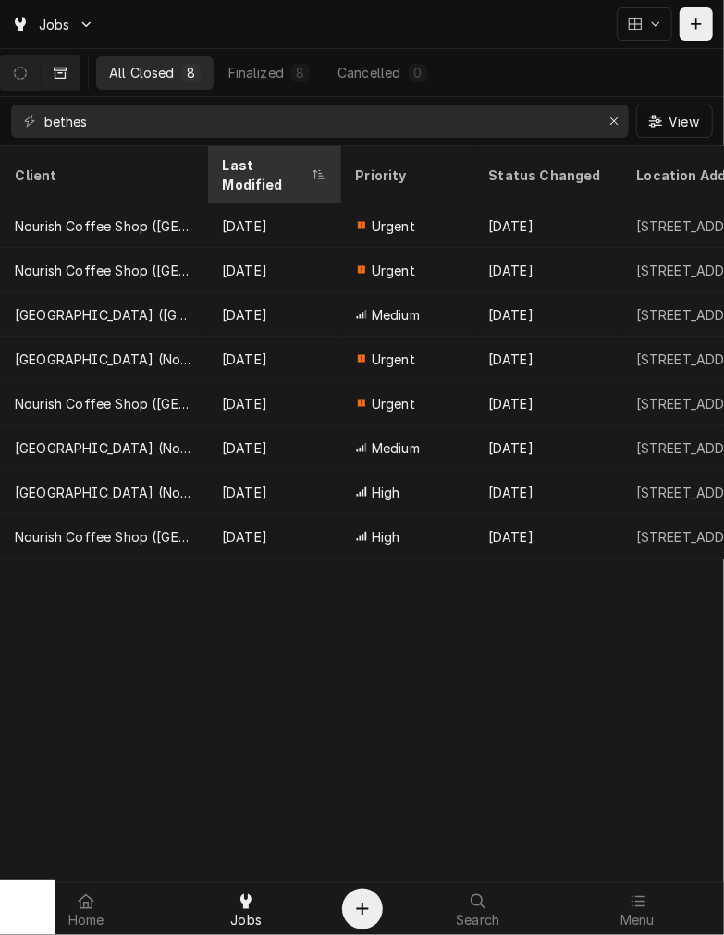
click at [264, 150] on div "Last Modified" at bounding box center [274, 175] width 126 height 50
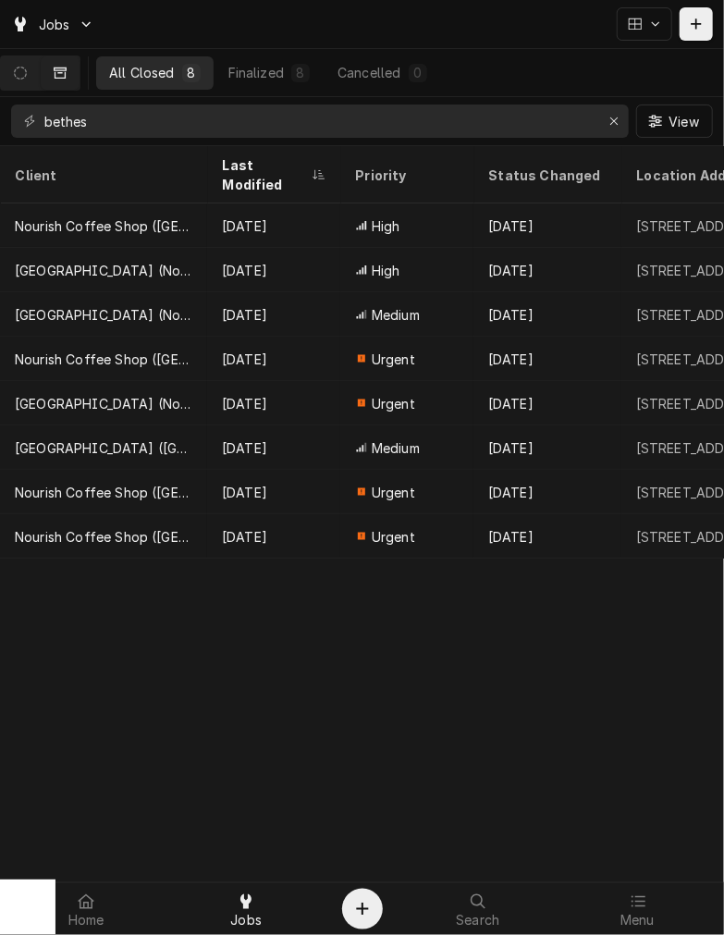
click at [264, 150] on div "Last Modified" at bounding box center [274, 175] width 126 height 50
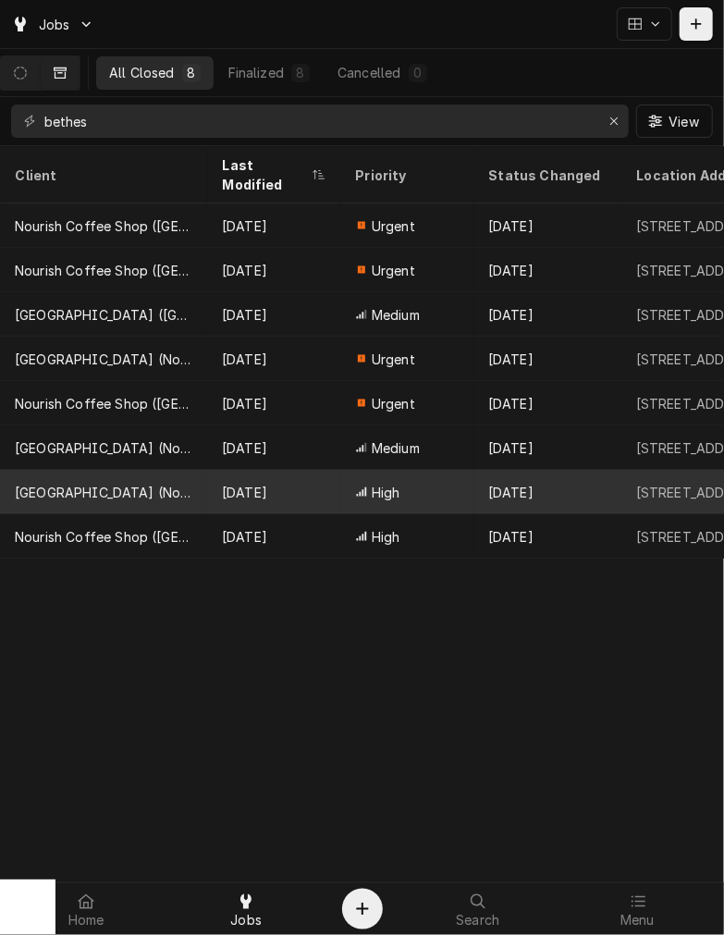
click at [324, 470] on div "[DATE]" at bounding box center [273, 492] width 133 height 44
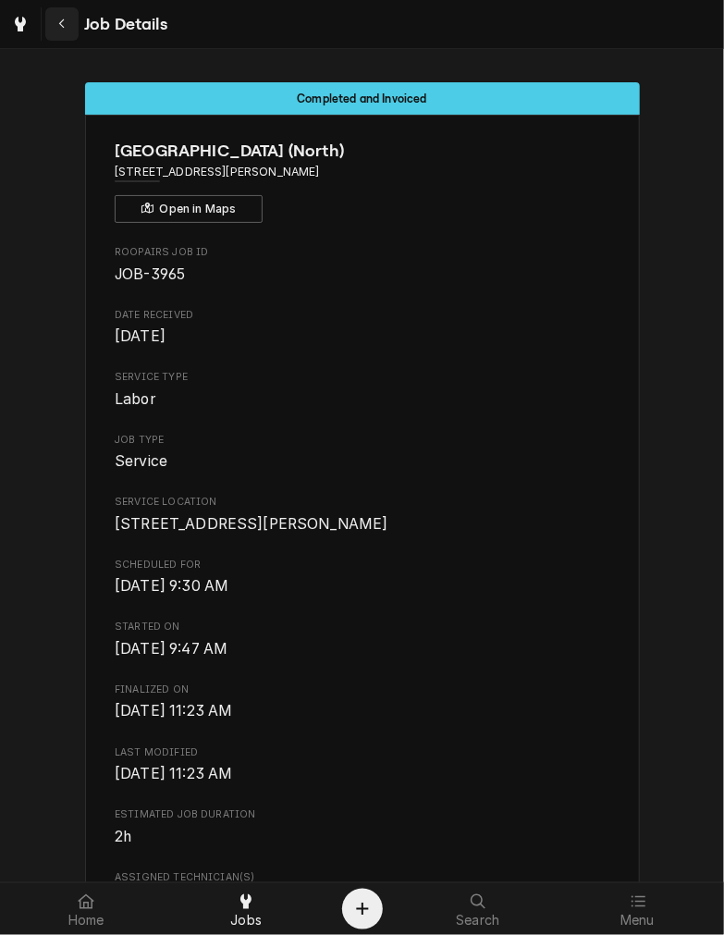
click at [61, 28] on icon "Navigate back" at bounding box center [62, 24] width 8 height 13
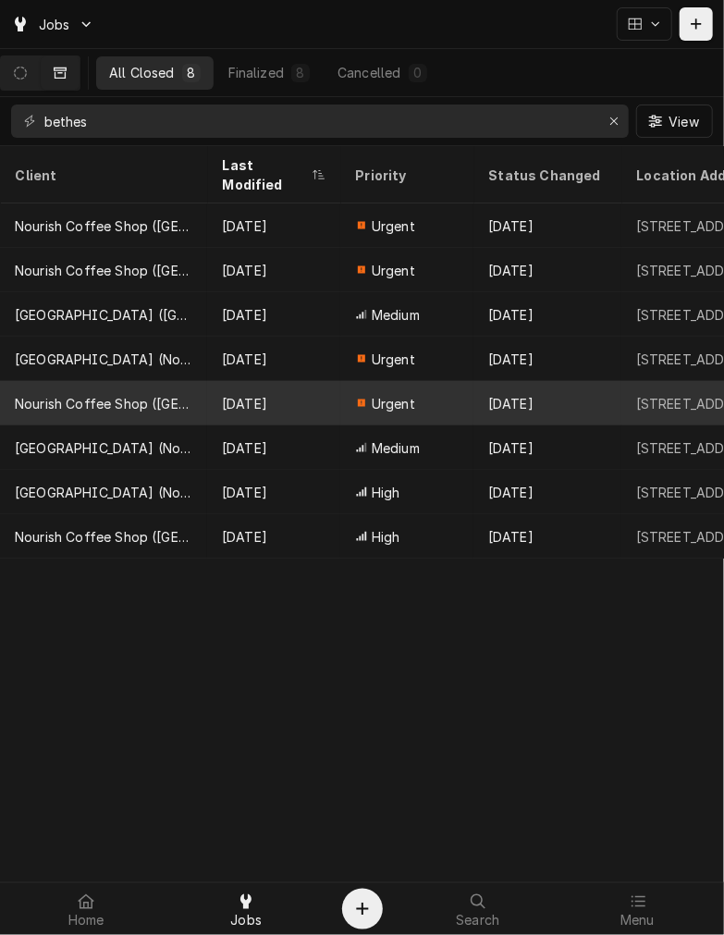
click at [122, 381] on div "Nourish Coffee Shop ([GEOGRAPHIC_DATA])" at bounding box center [103, 403] width 207 height 44
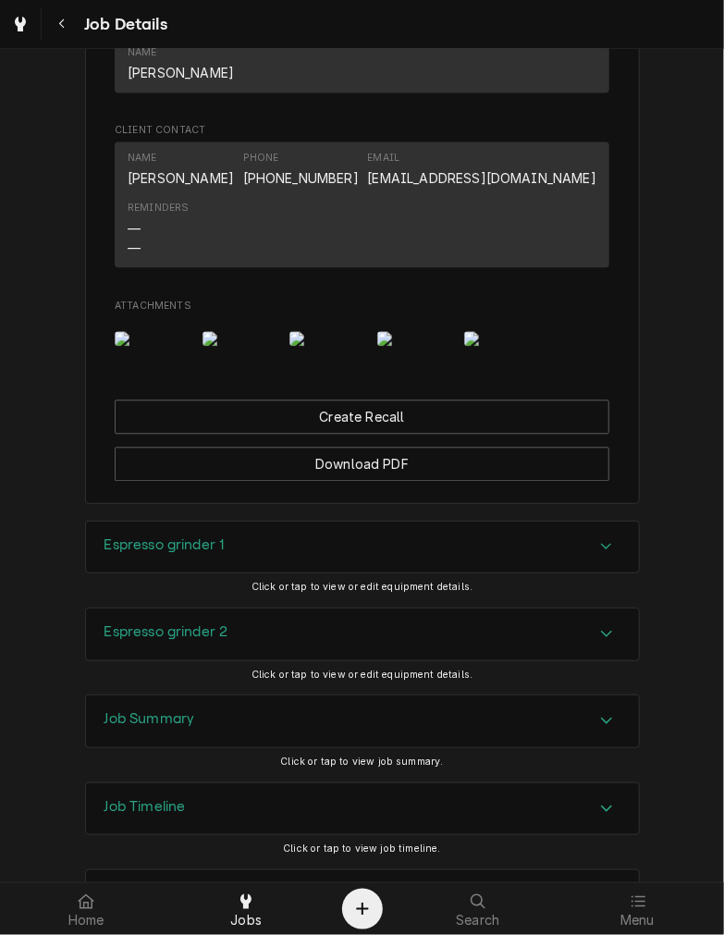
scroll to position [1345, 0]
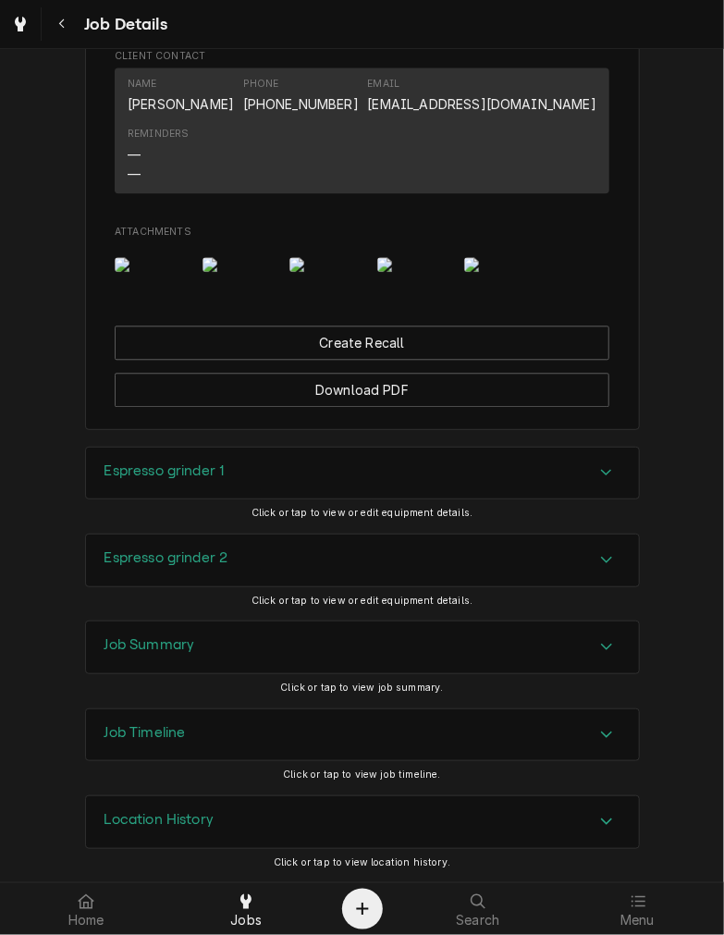
click at [246, 645] on div "Job Summary" at bounding box center [362, 647] width 553 height 52
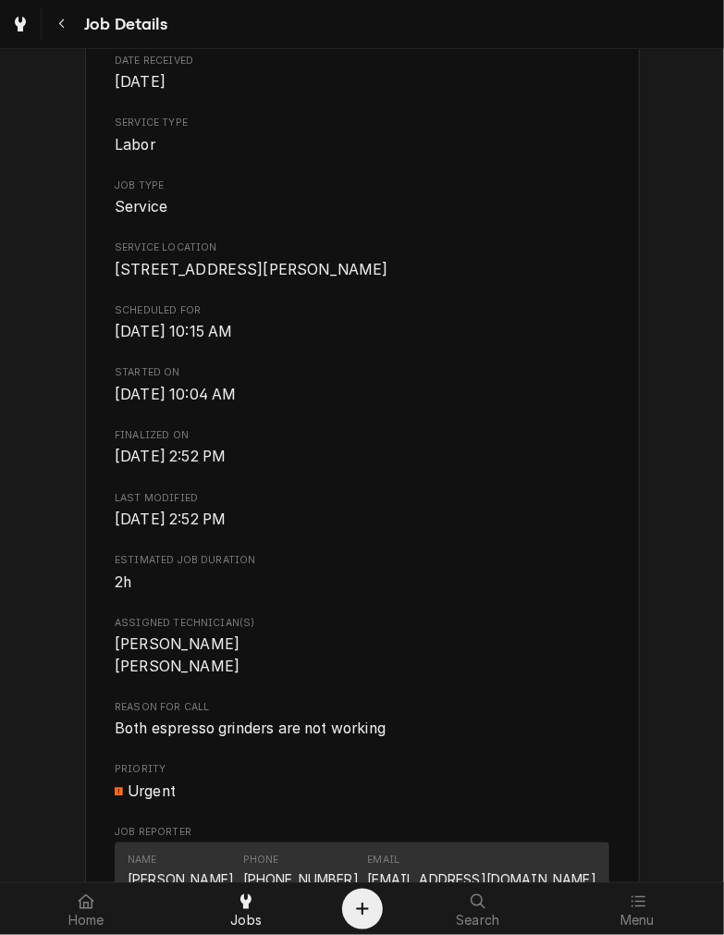
scroll to position [0, 0]
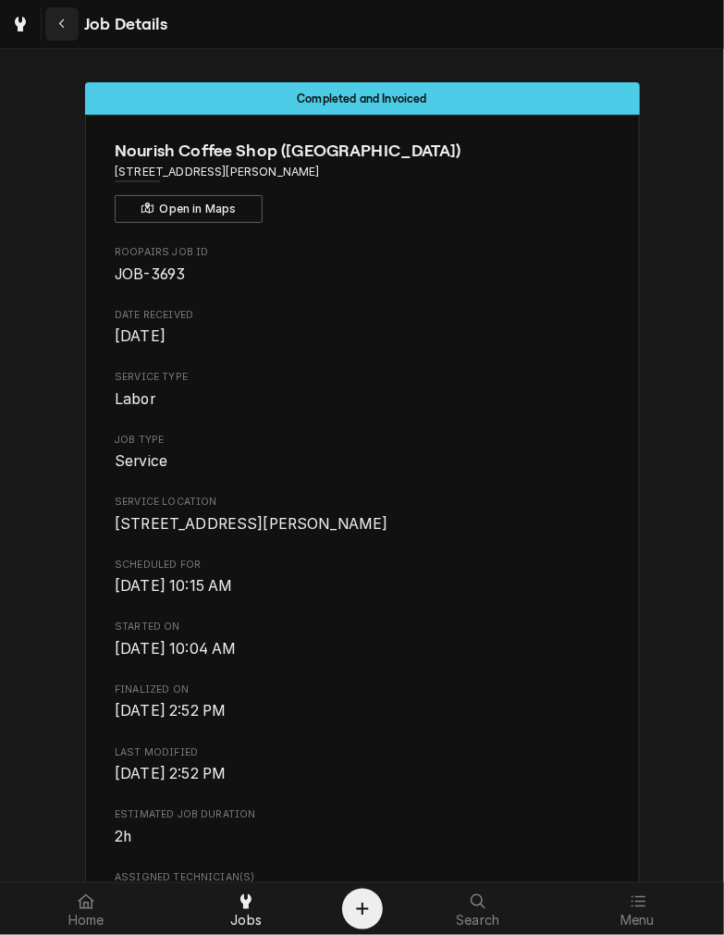
click at [57, 16] on div "Navigate back" at bounding box center [62, 24] width 18 height 18
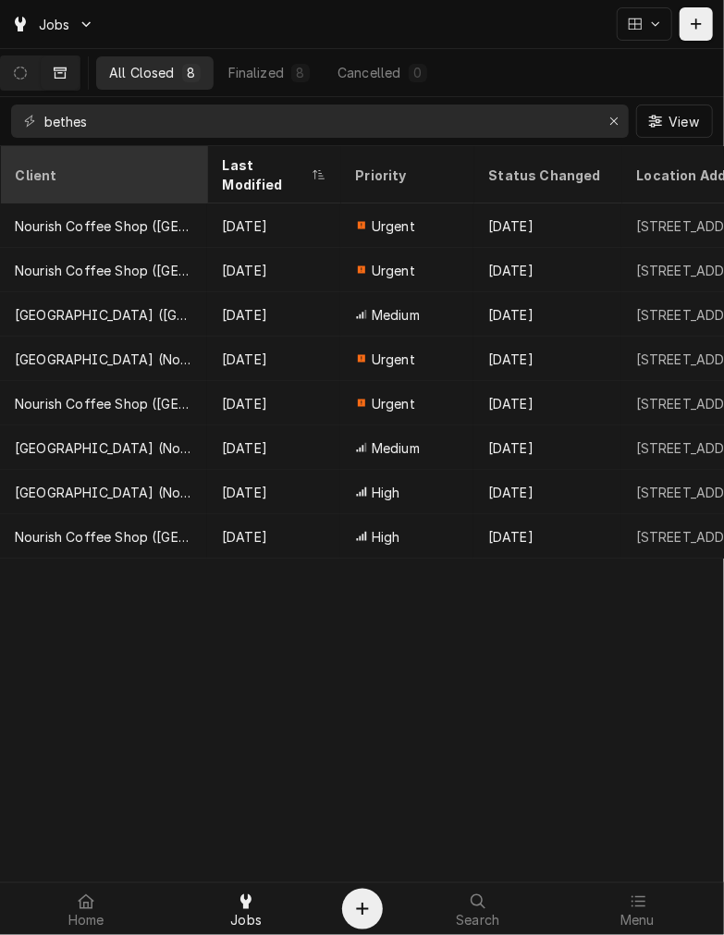
click at [126, 166] on div "Client" at bounding box center [102, 175] width 174 height 19
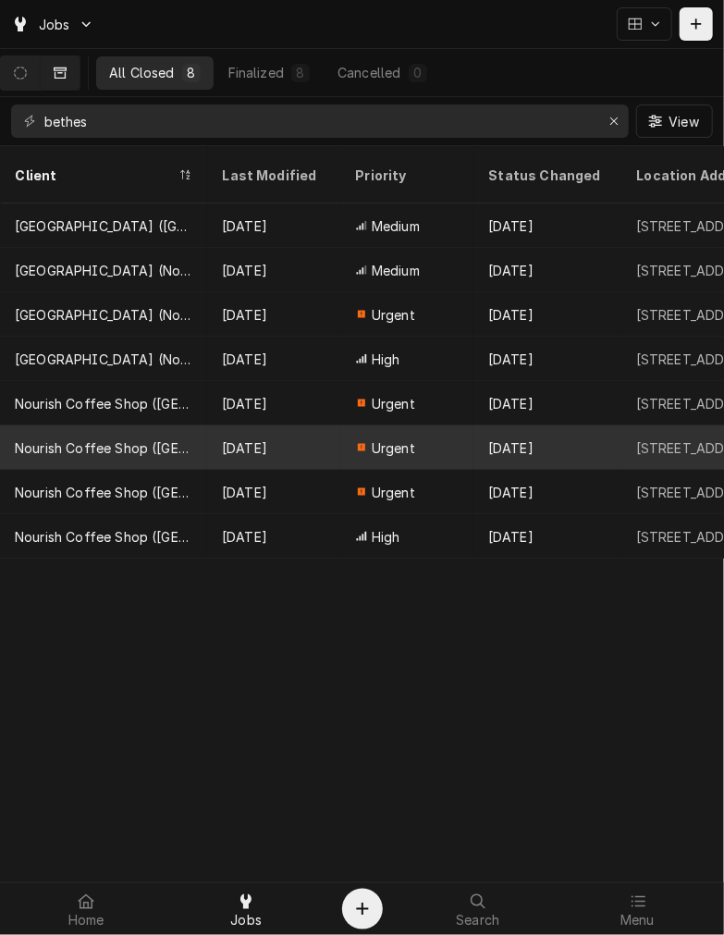
click at [116, 438] on div "Nourish Coffee Shop ([GEOGRAPHIC_DATA])" at bounding box center [104, 447] width 178 height 19
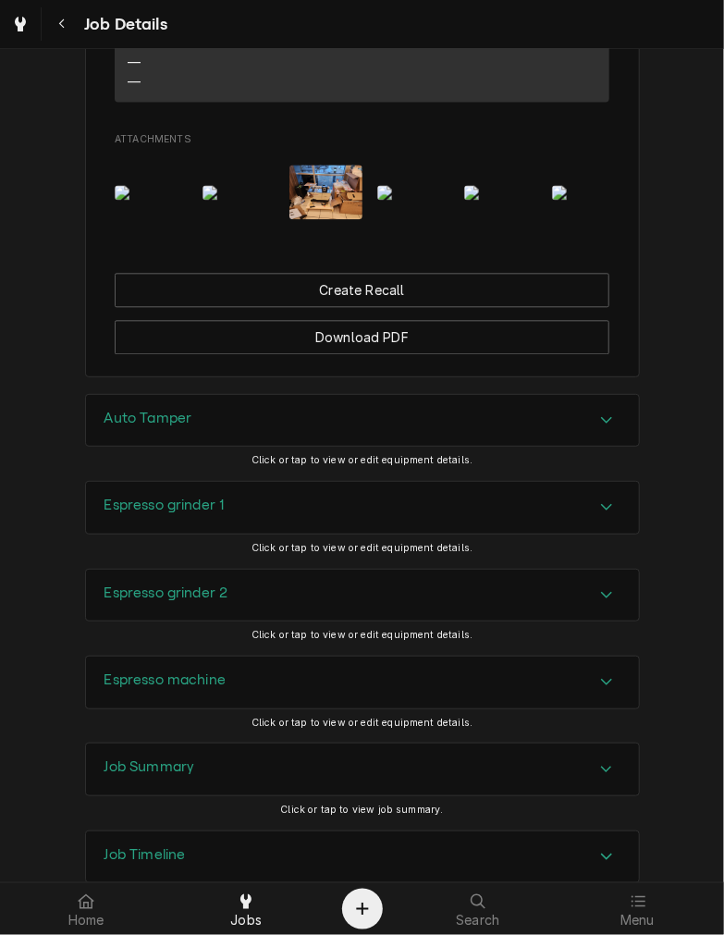
scroll to position [1408, 0]
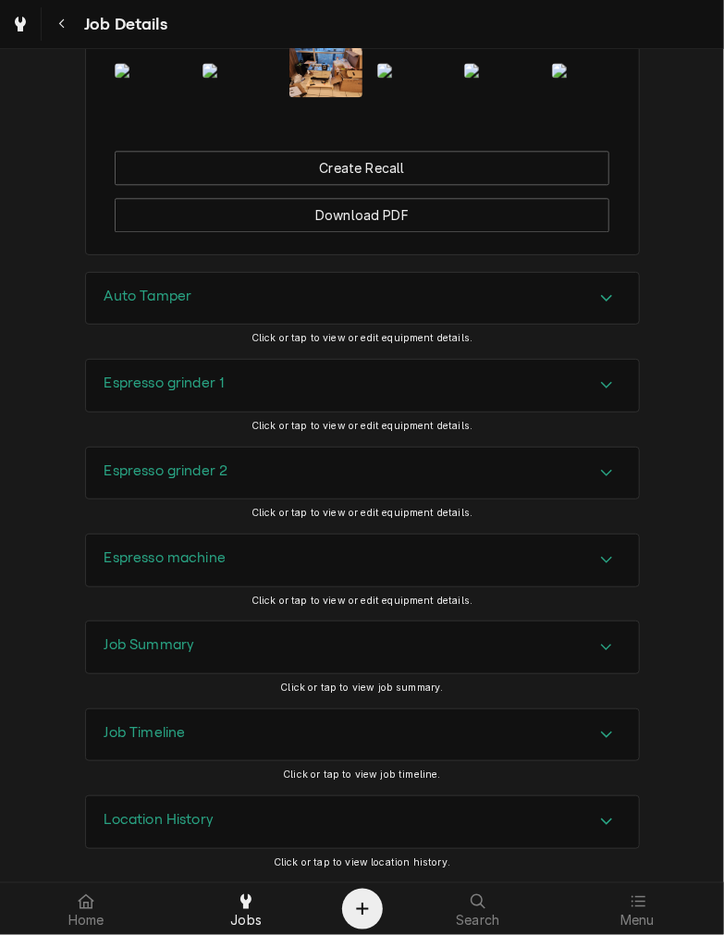
click at [226, 664] on div "Job Summary" at bounding box center [362, 647] width 553 height 52
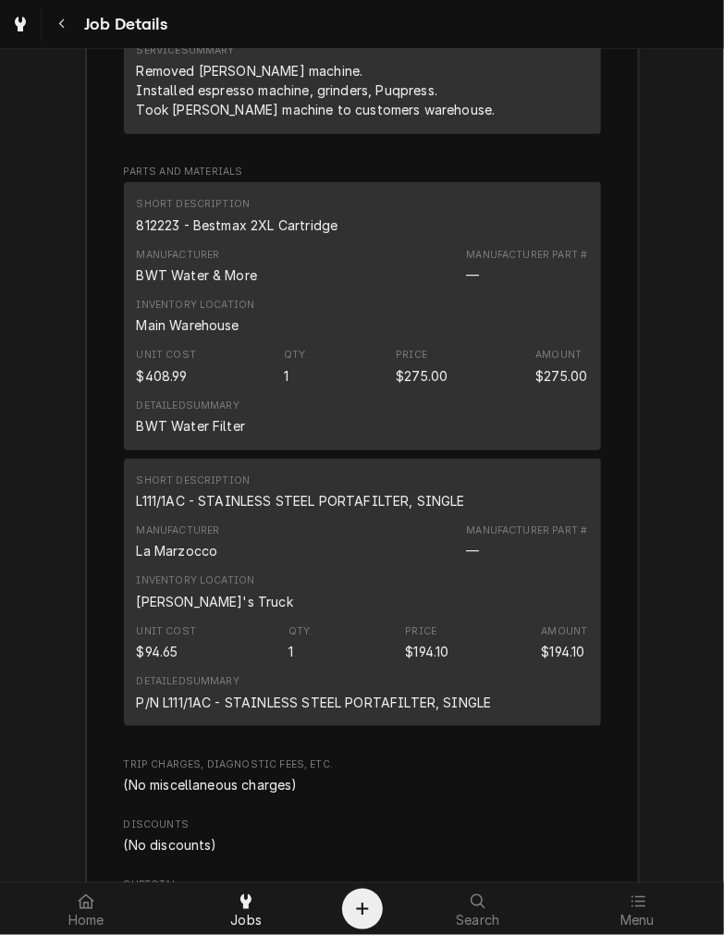
scroll to position [2886, 0]
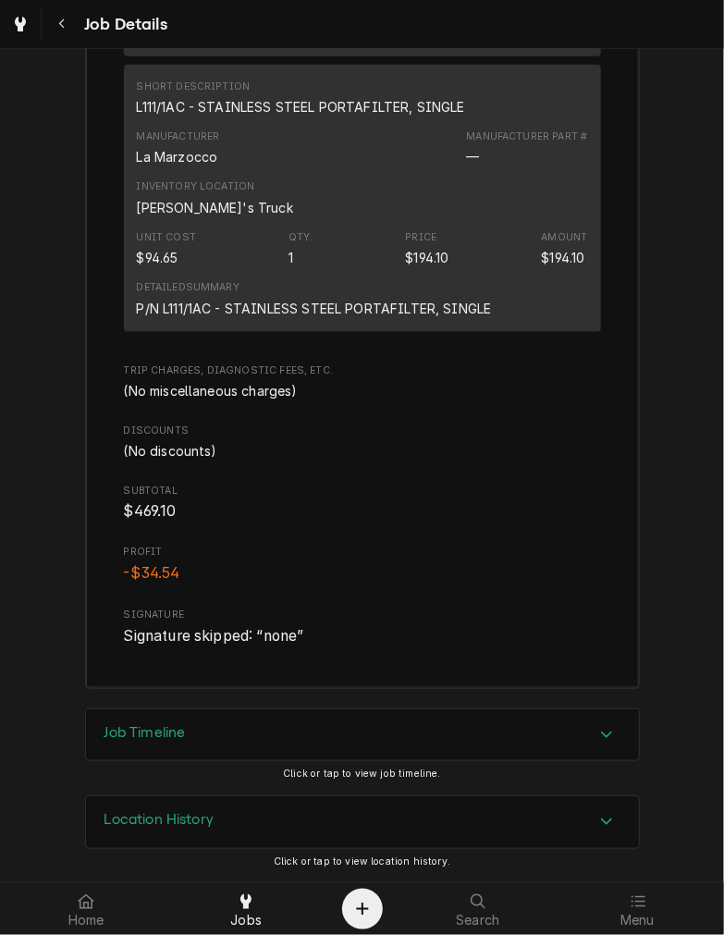
click at [93, 41] on div "Job Details" at bounding box center [362, 24] width 724 height 48
click at [72, 35] on button "Navigate back" at bounding box center [61, 23] width 33 height 33
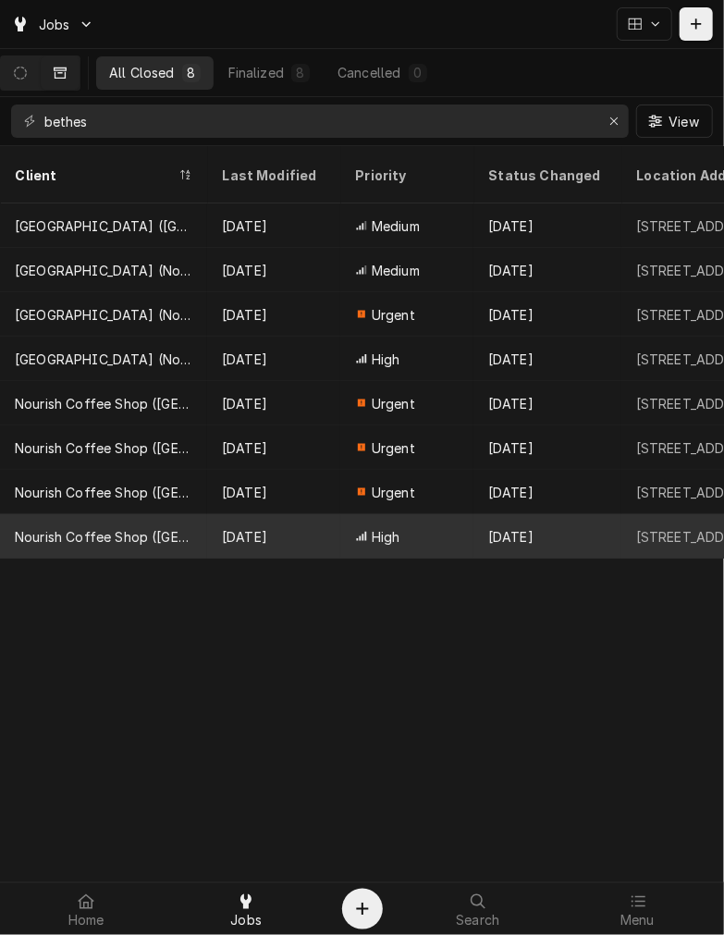
click at [287, 514] on div "[DATE]" at bounding box center [273, 536] width 133 height 44
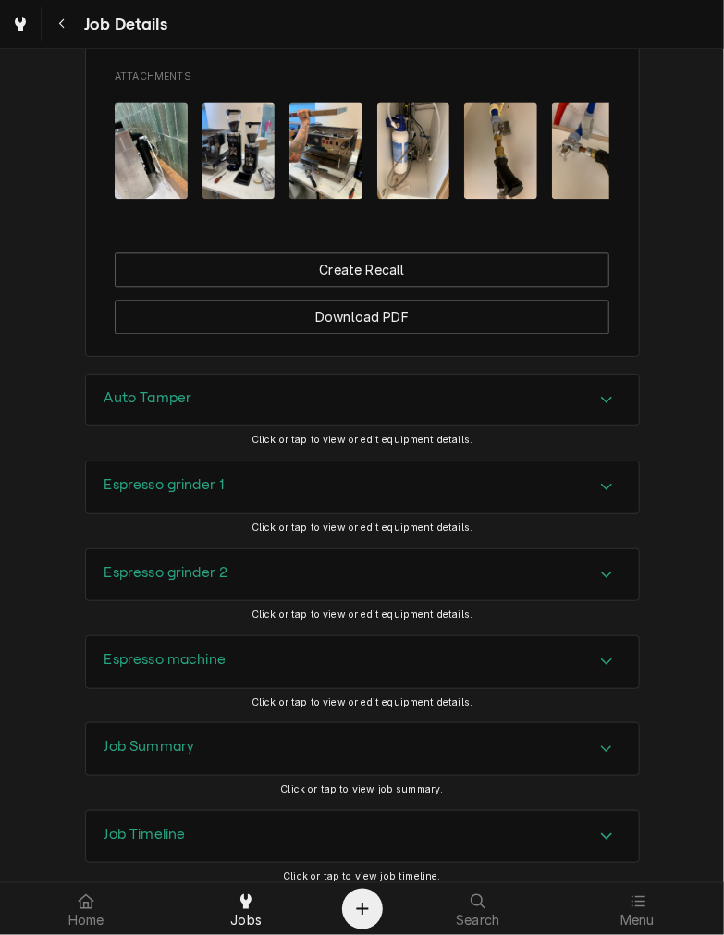
scroll to position [1408, 0]
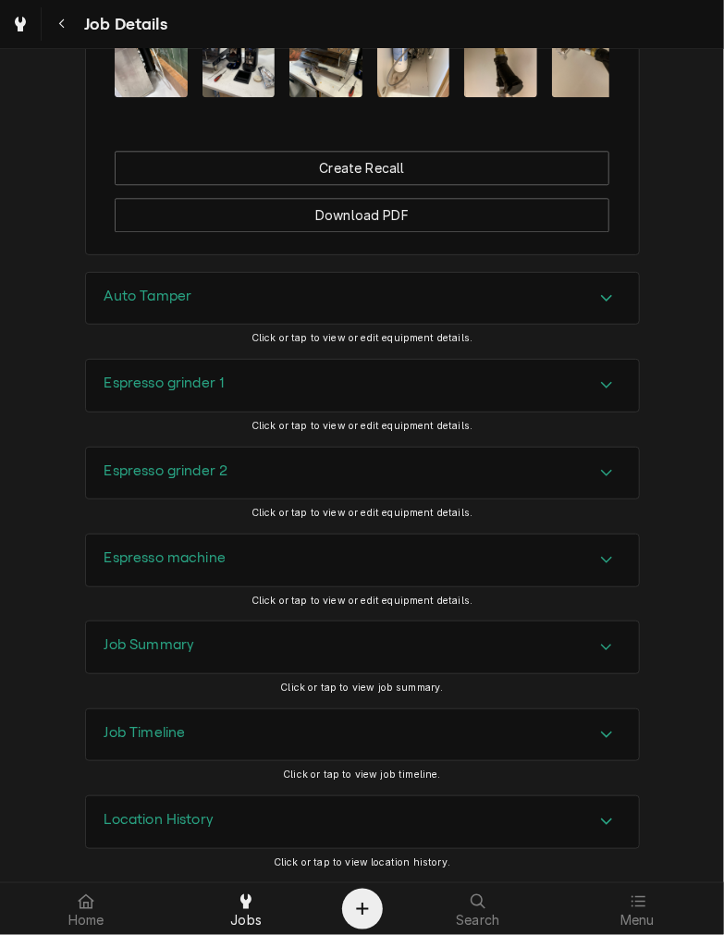
click at [376, 642] on div "Job Summary" at bounding box center [362, 647] width 553 height 52
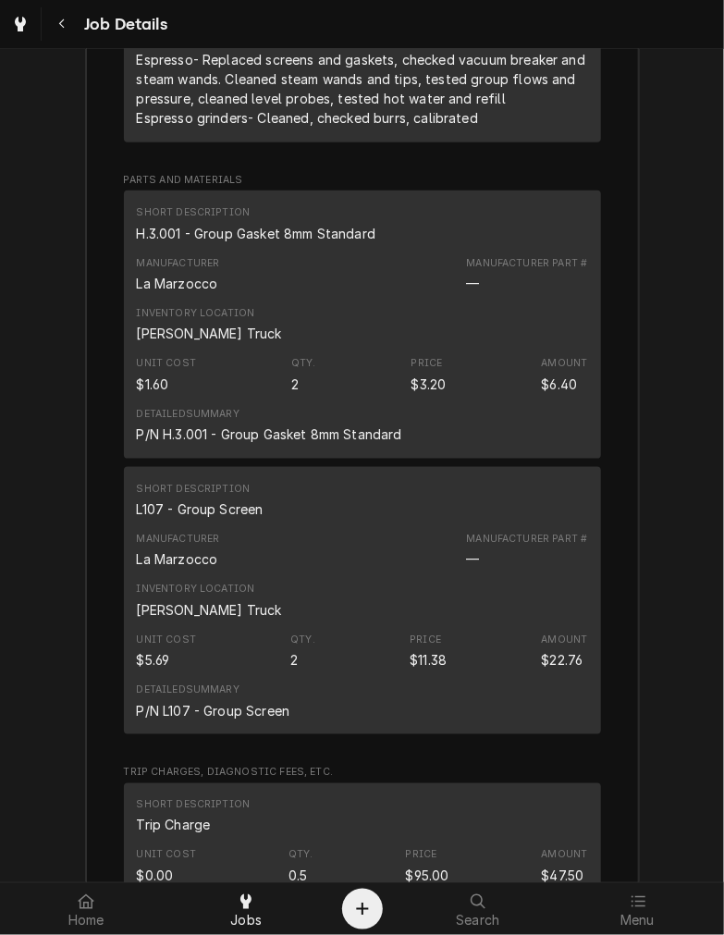
scroll to position [2593, 0]
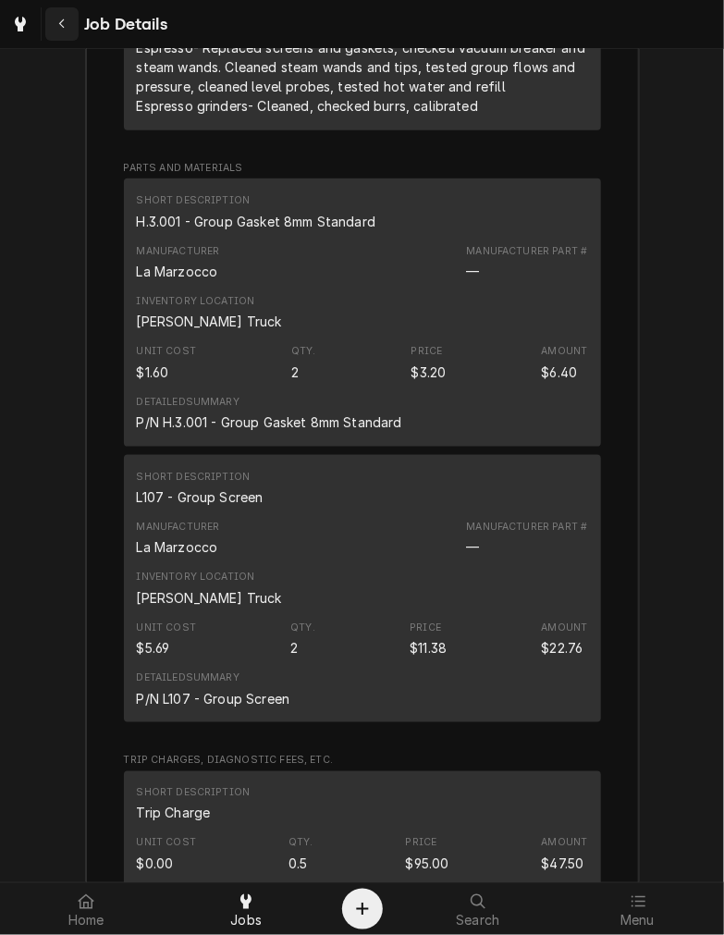
click at [68, 10] on button "Navigate back" at bounding box center [61, 23] width 33 height 33
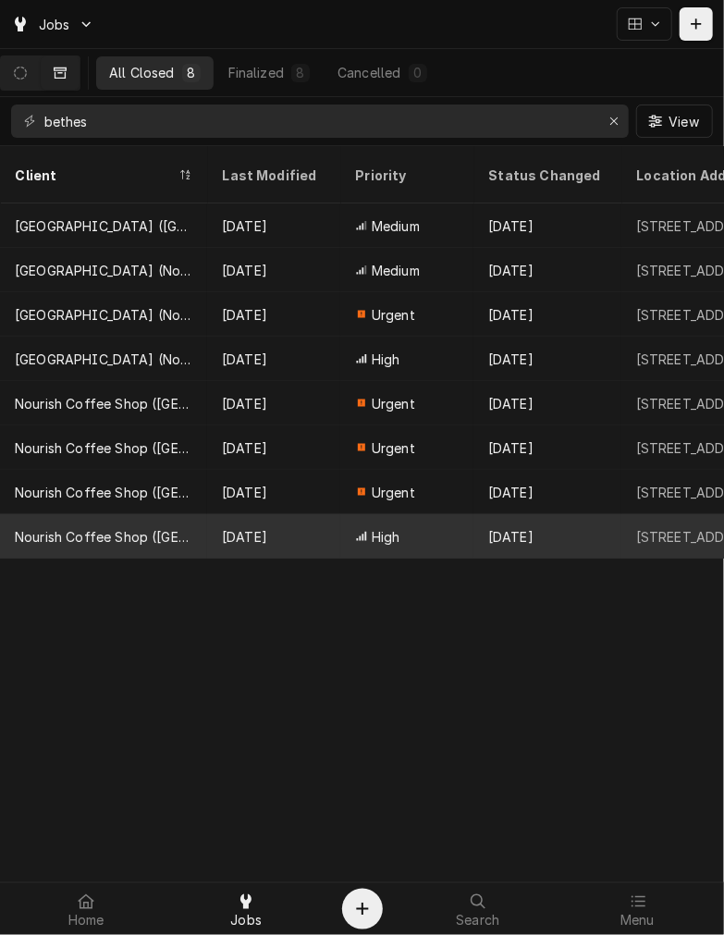
click at [242, 514] on div "[DATE]" at bounding box center [273, 536] width 133 height 44
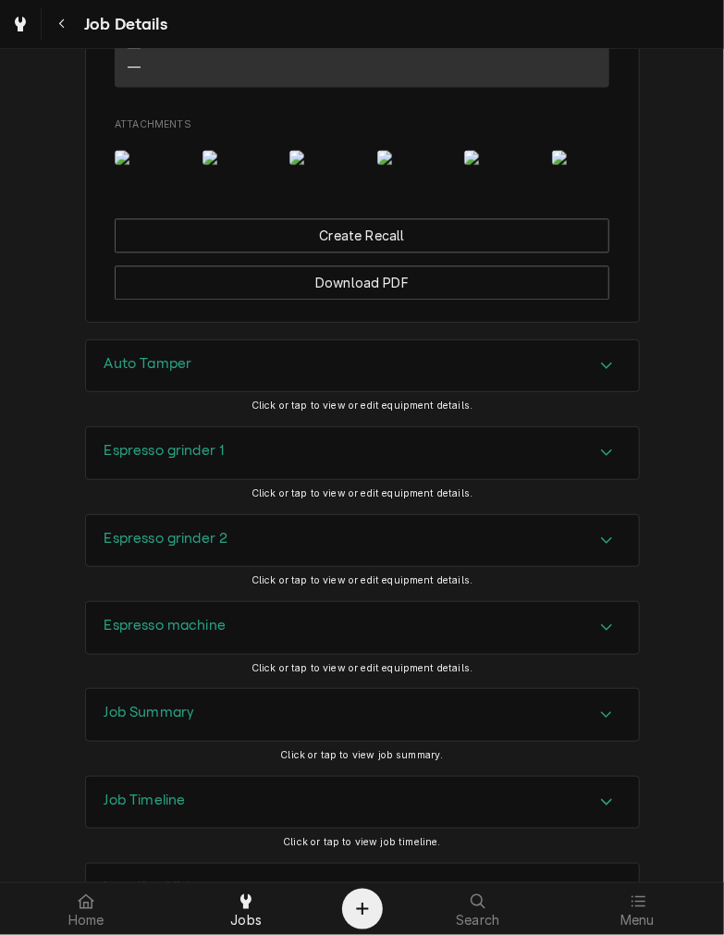
scroll to position [1408, 0]
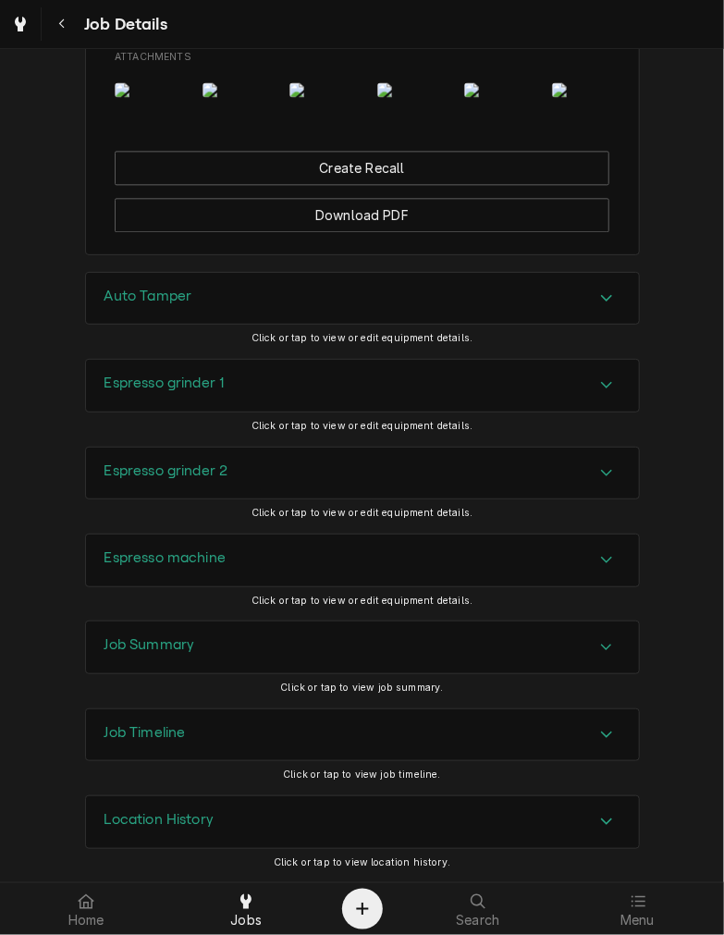
click at [136, 658] on div "Job Summary" at bounding box center [362, 647] width 553 height 52
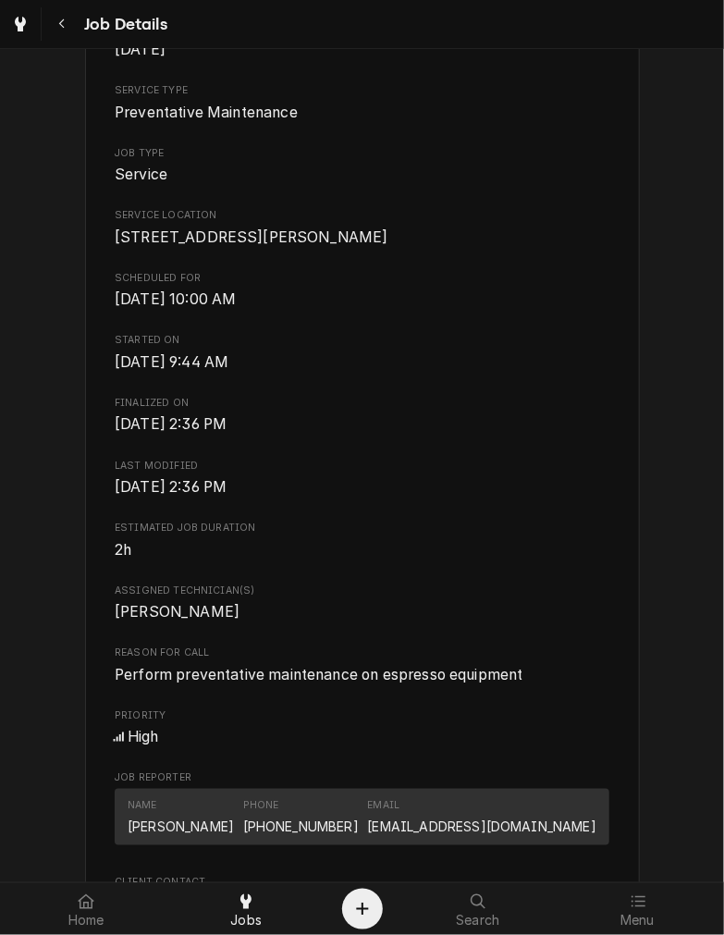
scroll to position [252, 0]
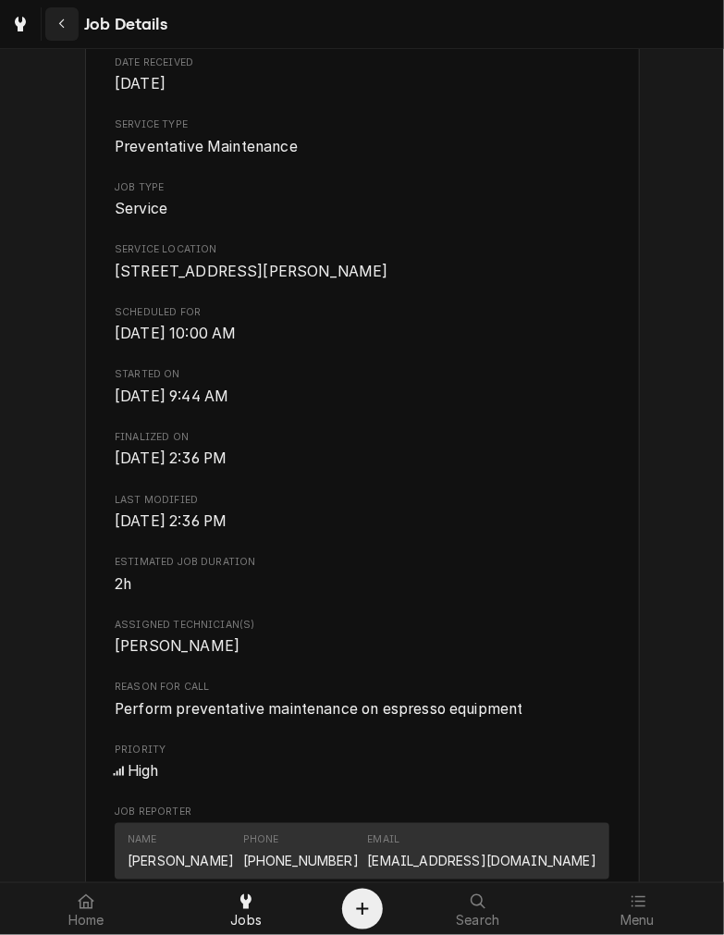
click at [60, 31] on div "Navigate back" at bounding box center [62, 24] width 18 height 18
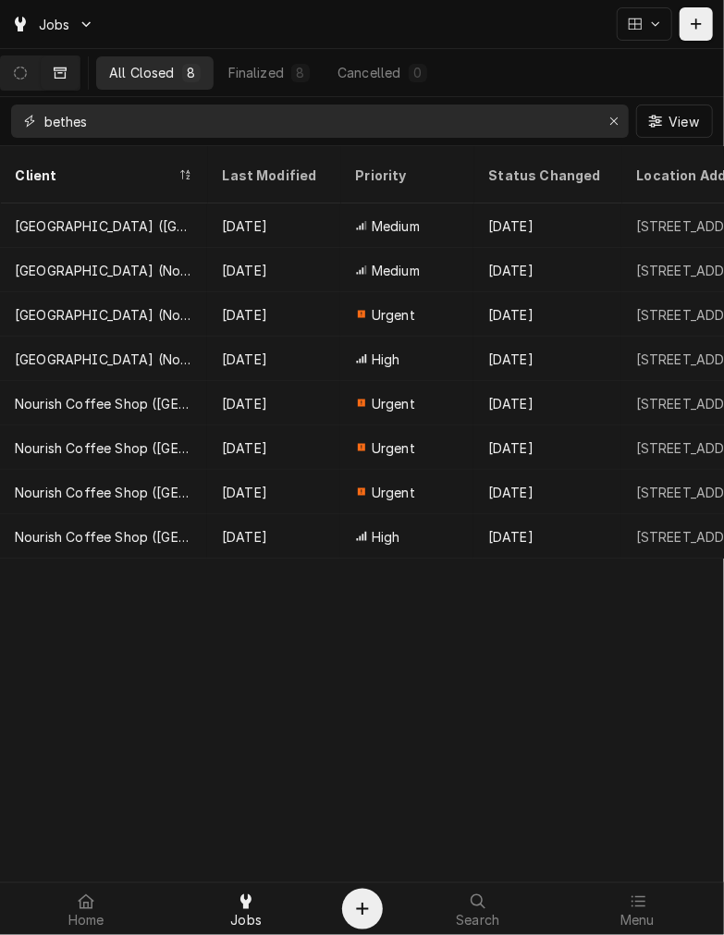
click at [107, 127] on input "bethes" at bounding box center [318, 120] width 549 height 33
click at [61, 65] on button "Dynamic Content Wrapper" at bounding box center [60, 72] width 39 height 33
click at [27, 74] on icon "Dynamic Content Wrapper" at bounding box center [20, 73] width 13 height 13
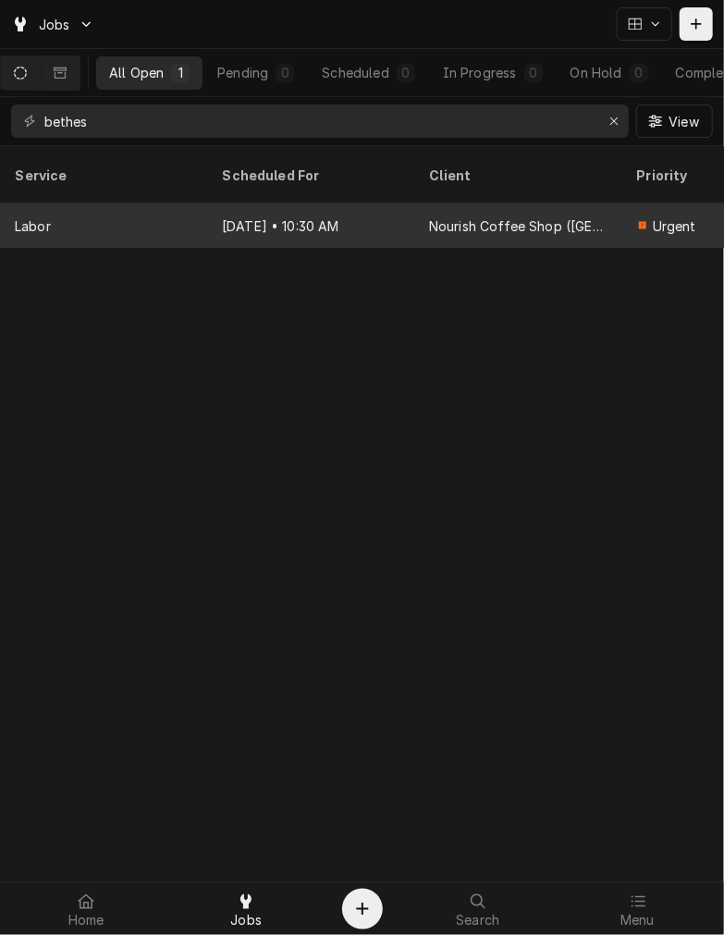
click at [577, 213] on div "Nourish Coffee Shop ([GEOGRAPHIC_DATA])" at bounding box center [517, 225] width 207 height 44
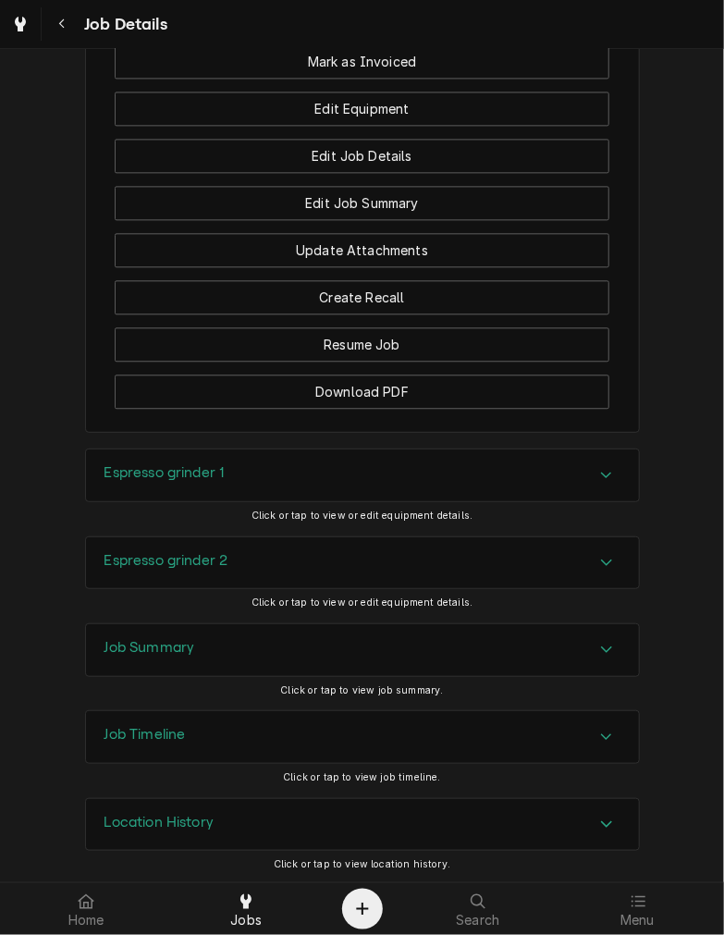
scroll to position [1278, 0]
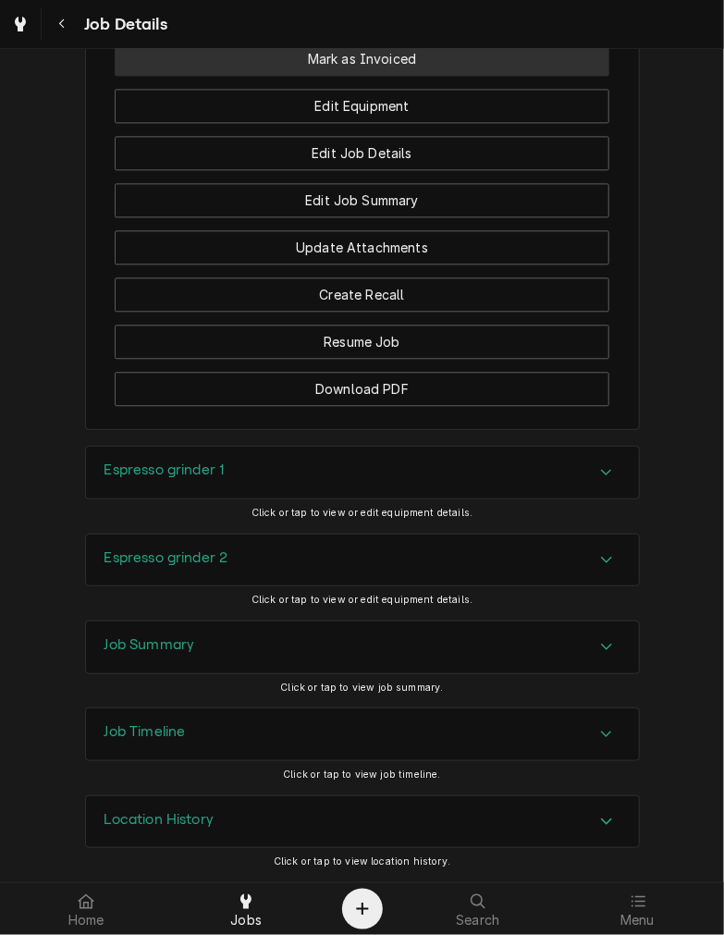
click at [440, 63] on button "Mark as Invoiced" at bounding box center [362, 59] width 495 height 34
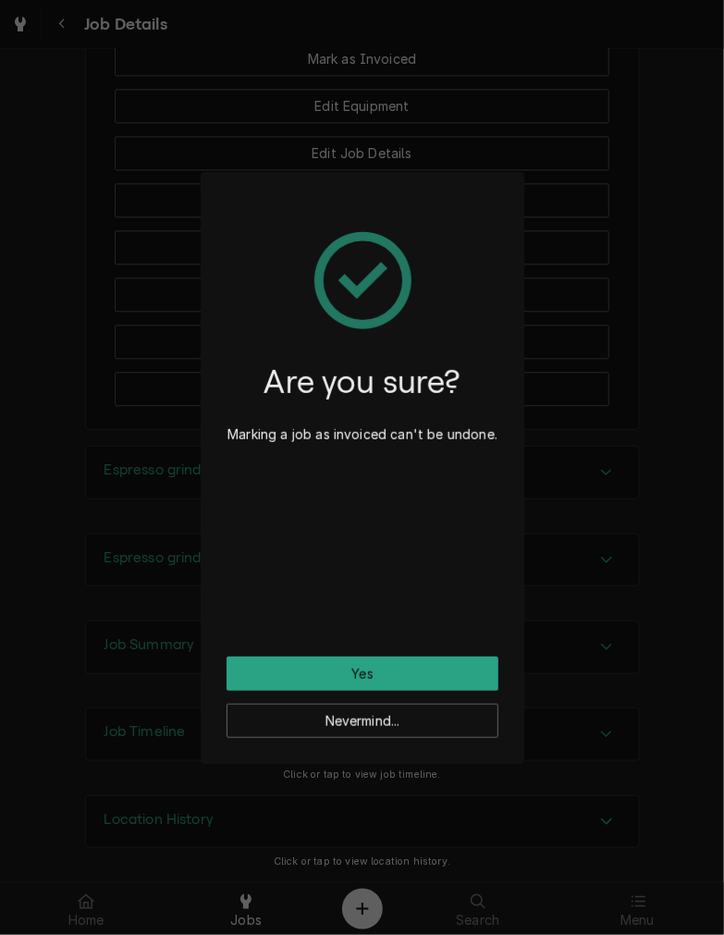
click at [658, 404] on div "Are you sure? Marking a job as invoiced can't be undone. Yes Nevermind..." at bounding box center [362, 467] width 724 height 935
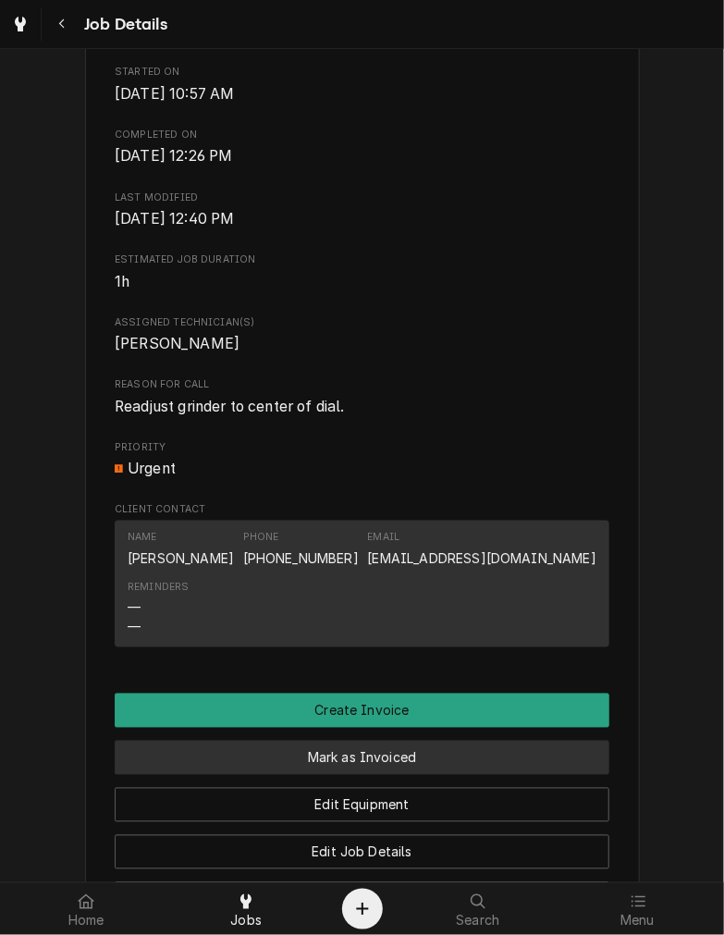
scroll to position [561, 0]
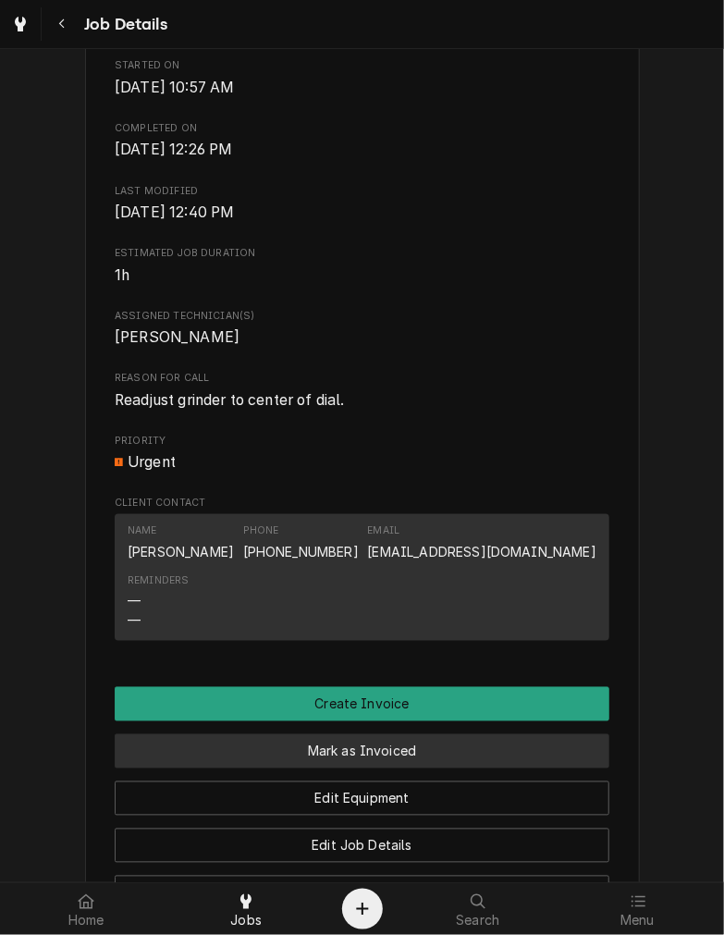
click at [555, 768] on button "Mark as Invoiced" at bounding box center [362, 751] width 495 height 34
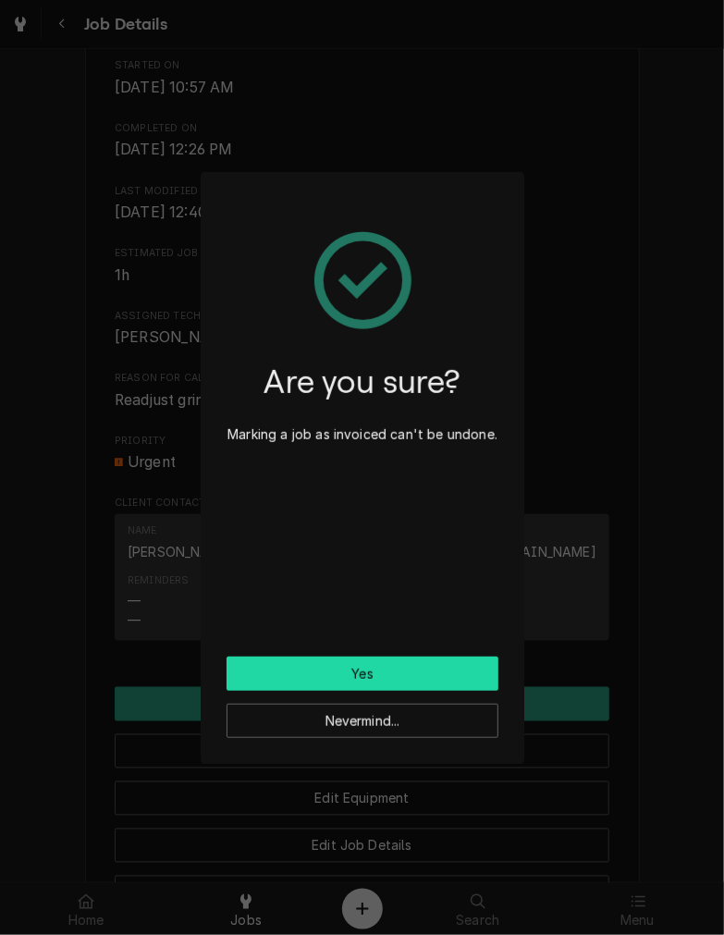
click at [401, 666] on button "Yes" at bounding box center [363, 673] width 272 height 34
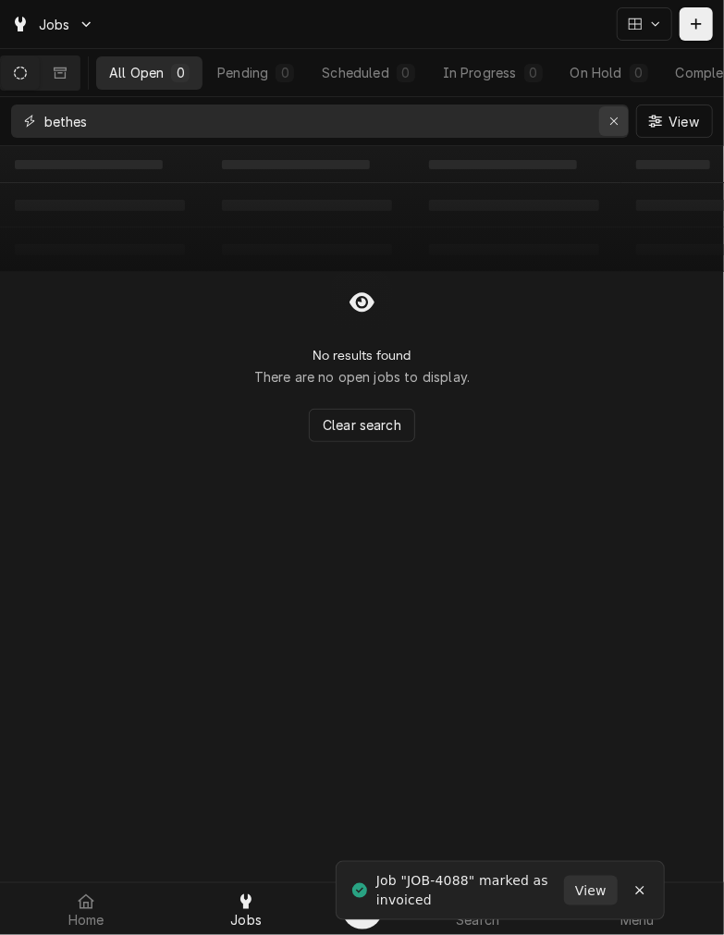
click at [605, 126] on div "Erase input" at bounding box center [614, 121] width 18 height 18
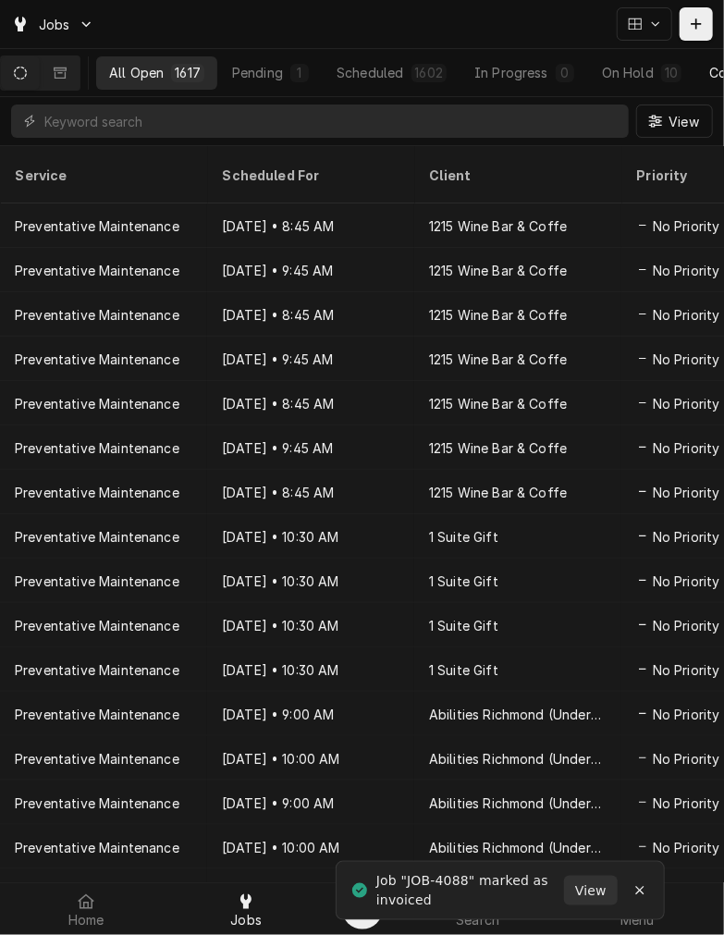
drag, startPoint x: 695, startPoint y: 66, endPoint x: 717, endPoint y: 70, distance: 22.7
click at [717, 70] on div "All Open 1617 Pending 1 Scheduled 1602 In Progress 0 On Hold 10 Completed 4" at bounding box center [457, 72] width 722 height 33
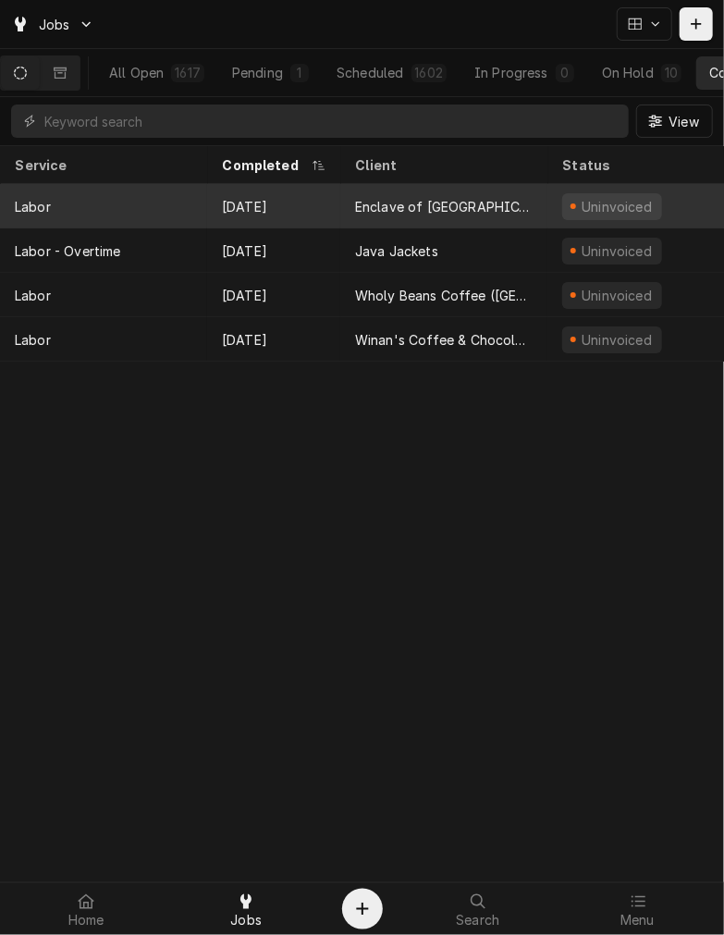
click at [366, 206] on div "Enclave of [GEOGRAPHIC_DATA]" at bounding box center [444, 206] width 178 height 19
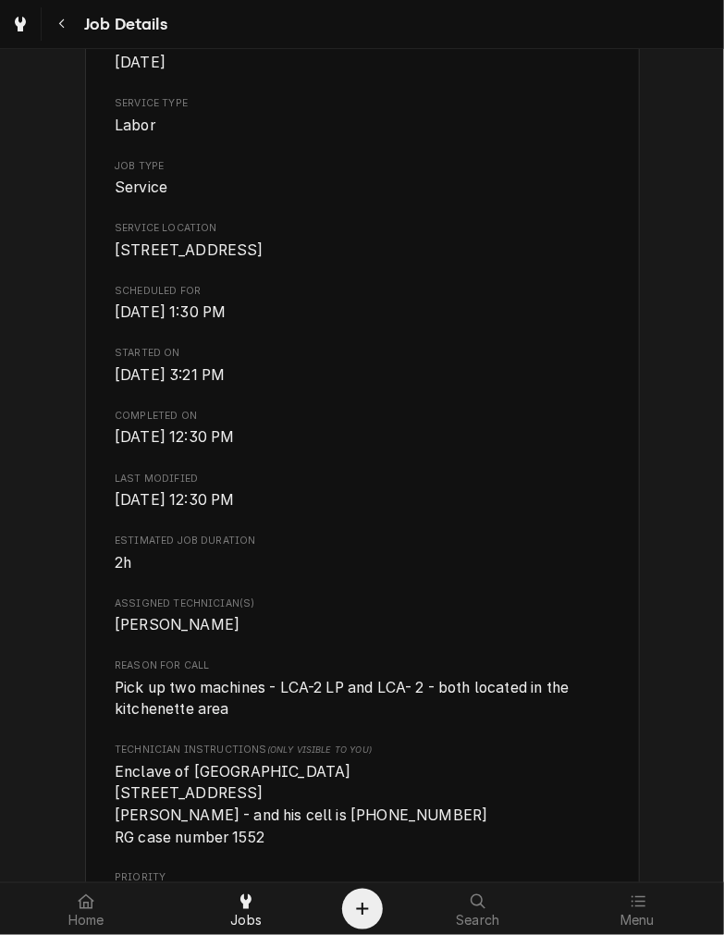
scroll to position [423, 0]
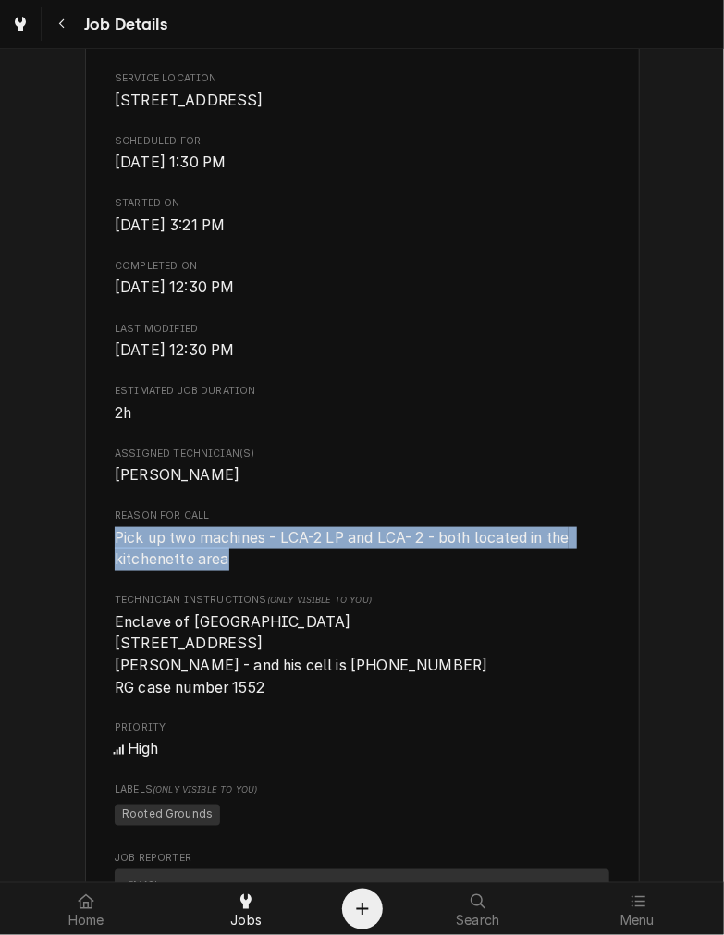
drag, startPoint x: 105, startPoint y: 553, endPoint x: 244, endPoint y: 585, distance: 142.4
click at [244, 585] on div "Enclave of [GEOGRAPHIC_DATA] [STREET_ADDRESS] Open in Maps Roopairs Job ID JOB-…" at bounding box center [362, 637] width 555 height 1892
copy span "Pick up two machines - LCA-2 LP and LCA- 2 - both located in the kitchenette ar…"
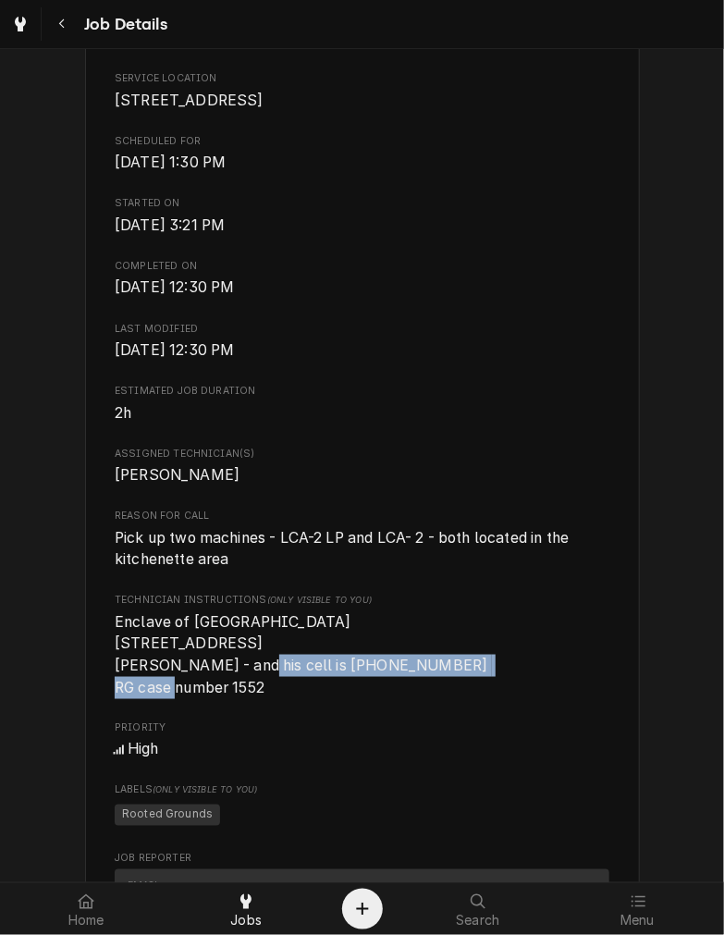
drag, startPoint x: 382, startPoint y: 712, endPoint x: 99, endPoint y: 705, distance: 283.0
click at [99, 705] on div "Enclave of [GEOGRAPHIC_DATA] [STREET_ADDRESS] Open in Maps Roopairs Job ID JOB-…" at bounding box center [362, 637] width 555 height 1892
copy span "[PERSON_NAME] - and his cell is [PHONE_NUMBER]"
click at [99, 705] on div "Enclave of [GEOGRAPHIC_DATA] [STREET_ADDRESS] Open in Maps Roopairs Job ID JOB-…" at bounding box center [362, 637] width 555 height 1892
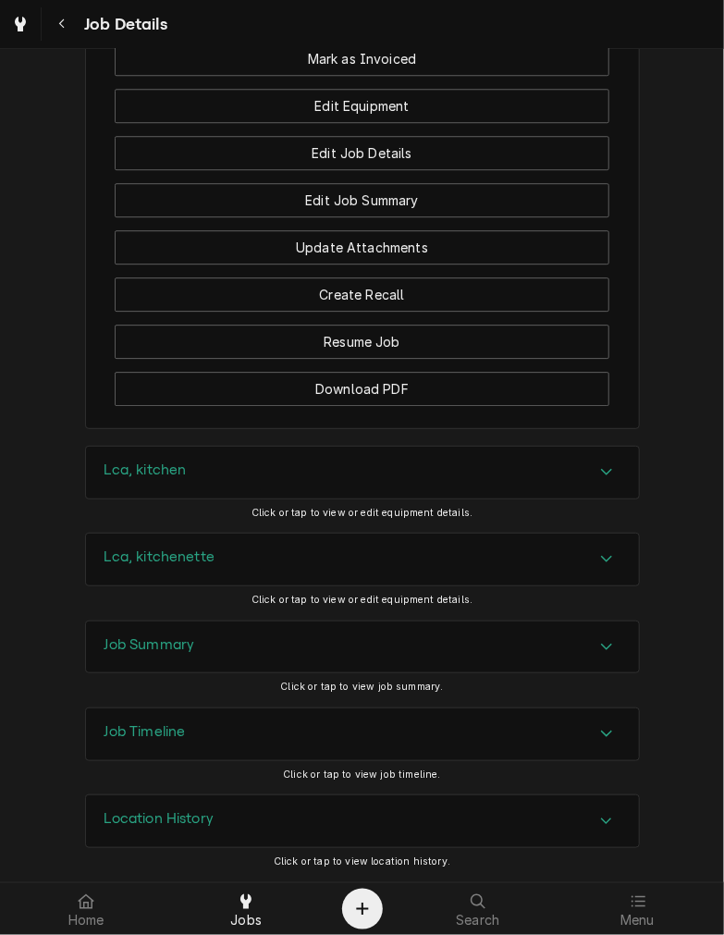
scroll to position [1622, 0]
click at [162, 651] on h3 "Job Summary" at bounding box center [149, 645] width 91 height 18
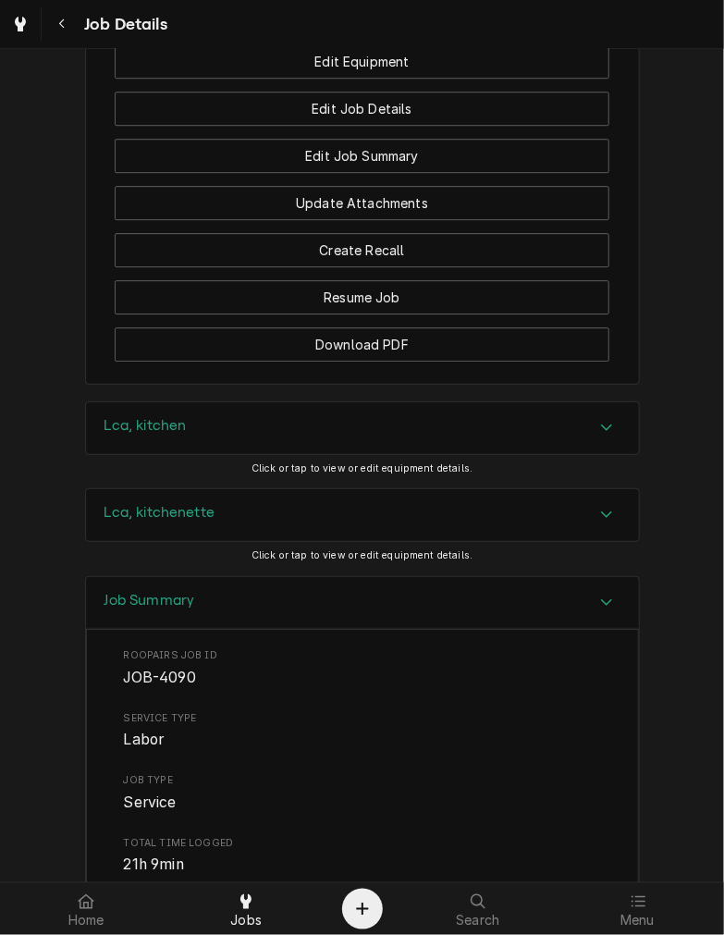
click at [329, 454] on div "Lca, kitchen" at bounding box center [362, 428] width 553 height 52
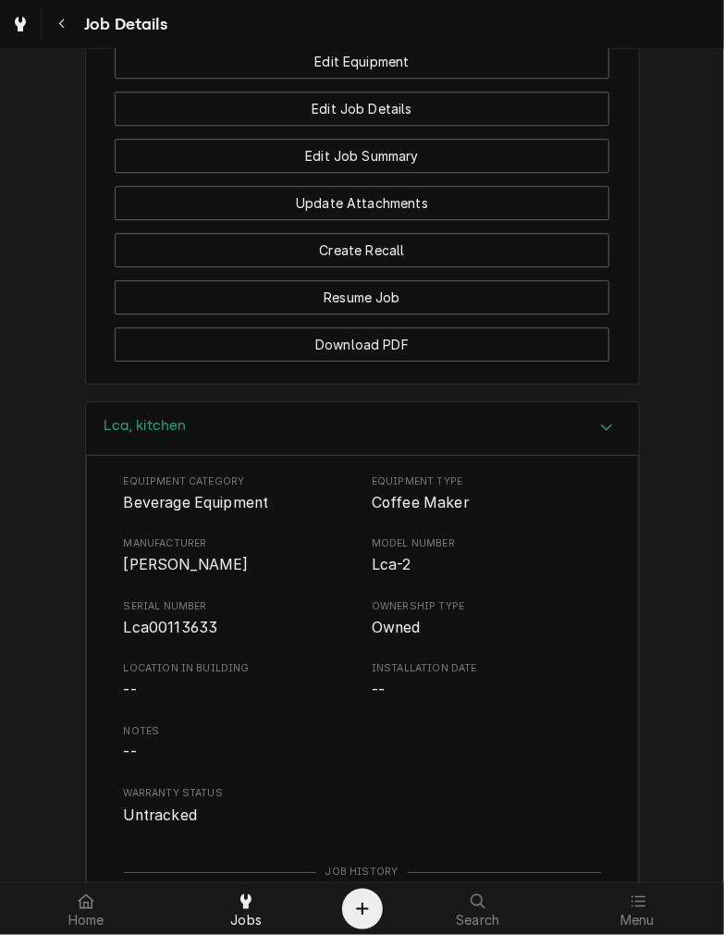
click at [140, 636] on span "Lca00113633" at bounding box center [171, 628] width 94 height 18
copy span "Lca00113633"
click at [307, 455] on div "Lca, kitchen" at bounding box center [362, 428] width 553 height 53
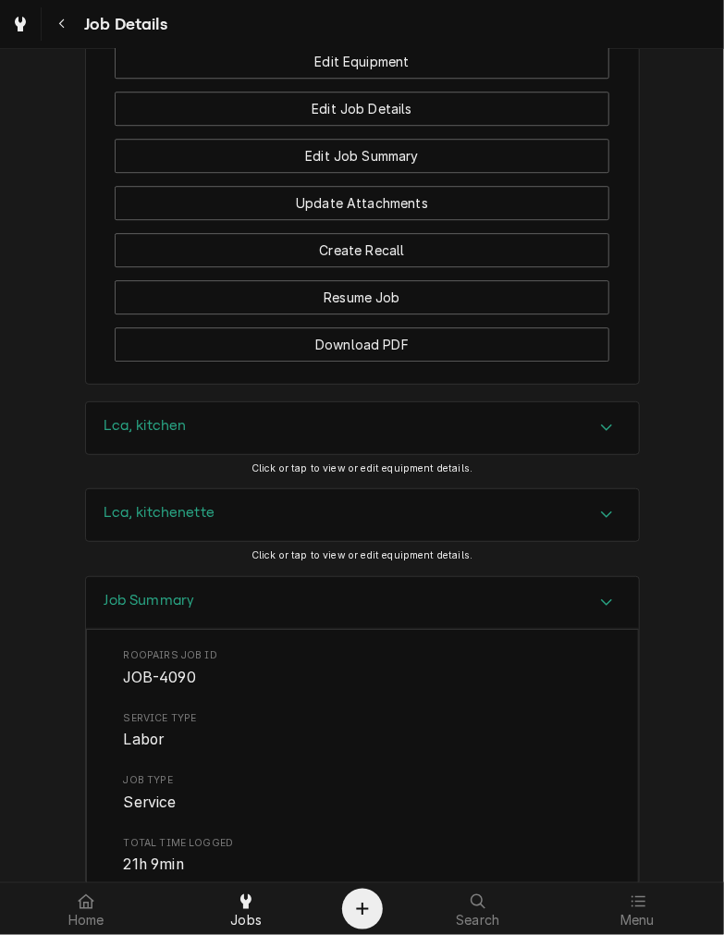
click at [227, 541] on div "Lca, kitchenette" at bounding box center [362, 515] width 553 height 52
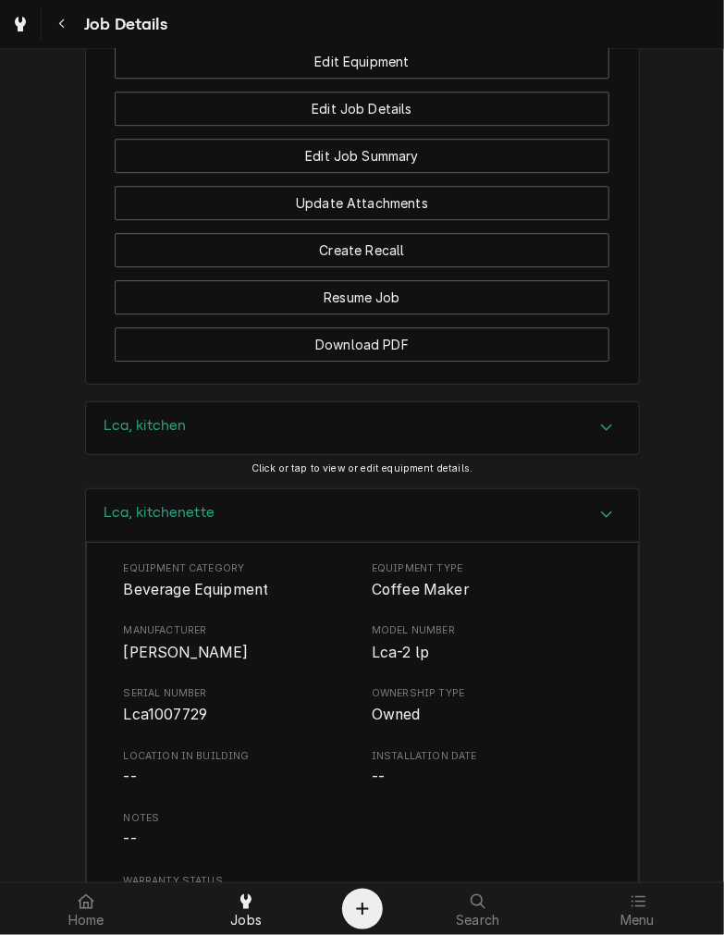
click at [169, 726] on span "Lca1007729" at bounding box center [238, 715] width 229 height 22
copy span "Lca1007729"
click at [333, 542] on div "Lca, kitchenette" at bounding box center [362, 515] width 553 height 53
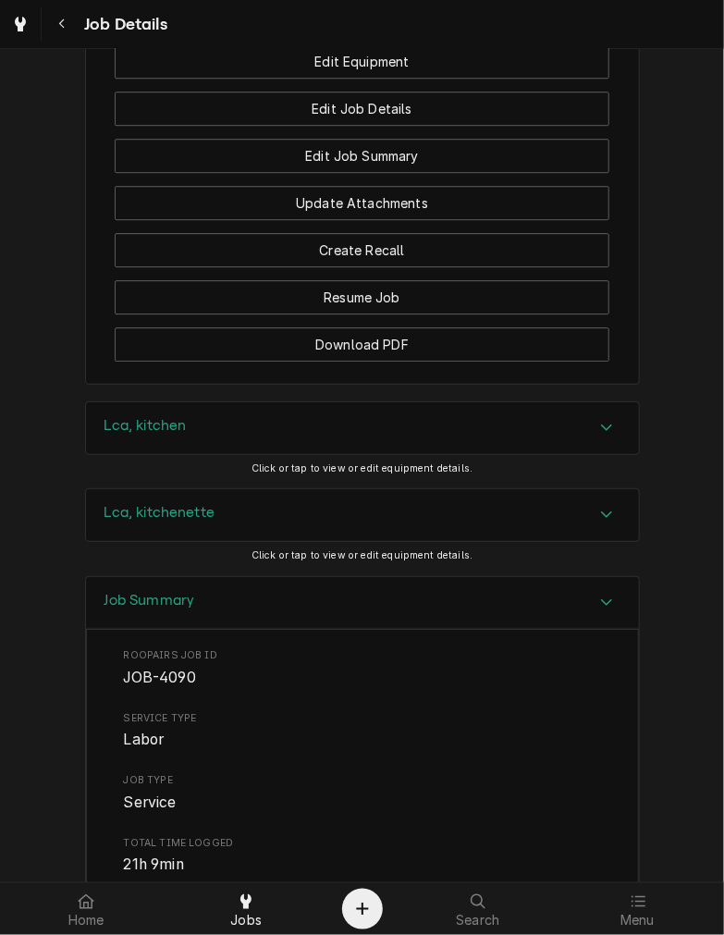
click at [265, 630] on div "Job Summary" at bounding box center [362, 603] width 553 height 53
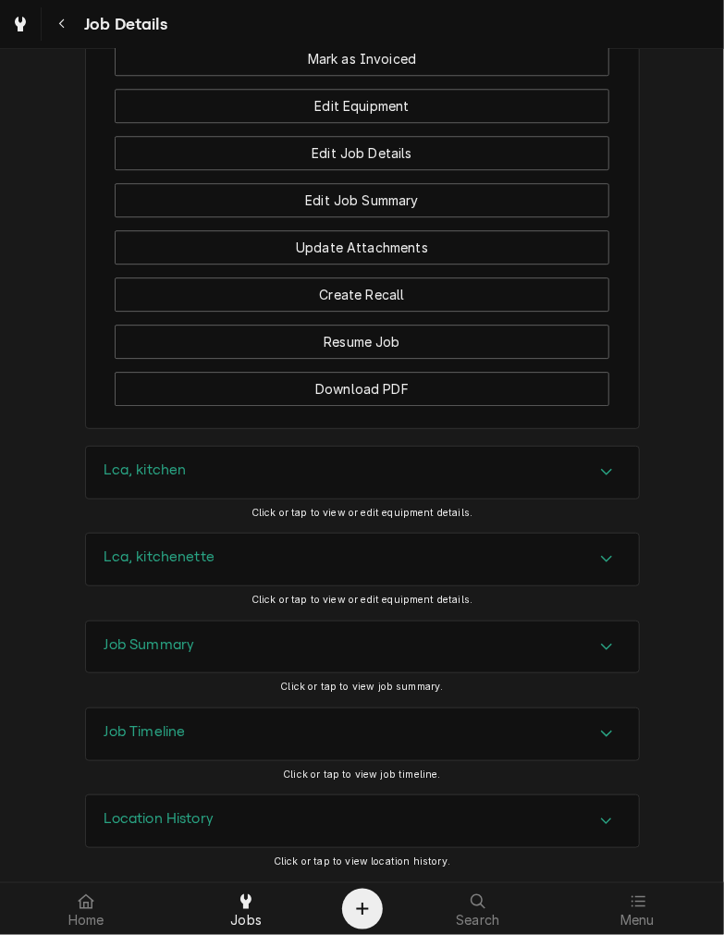
click at [265, 649] on div "Job Summary" at bounding box center [362, 647] width 553 height 52
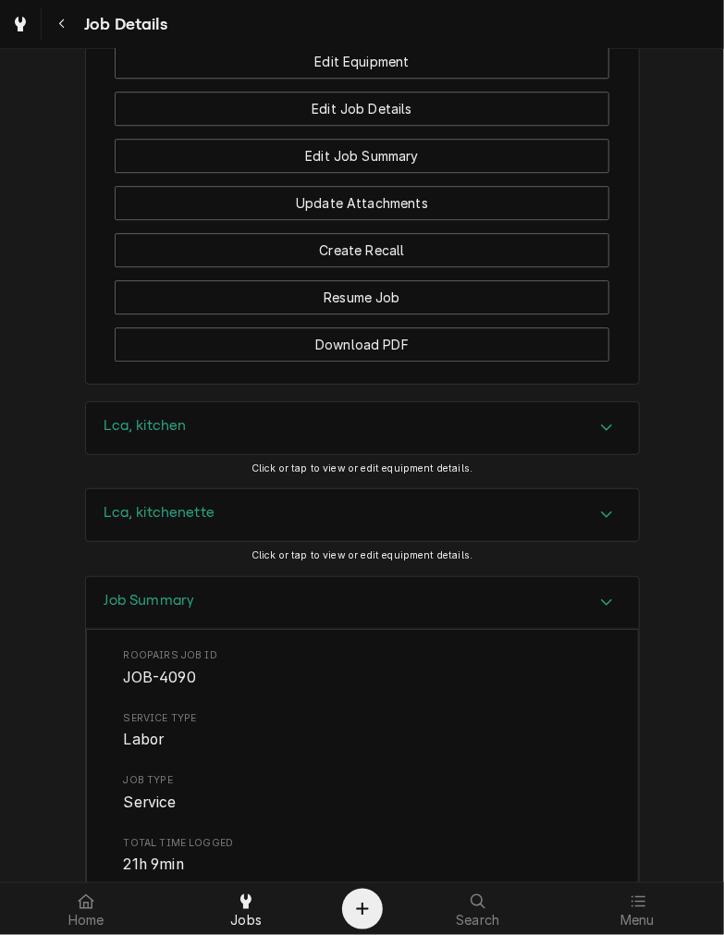
scroll to position [2350, 0]
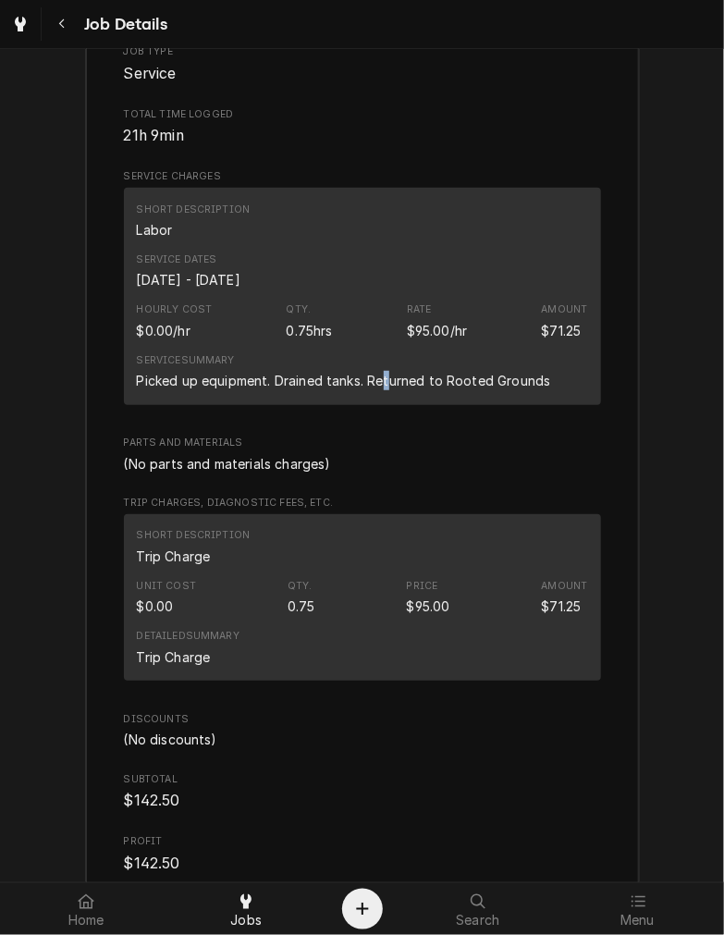
drag, startPoint x: 374, startPoint y: 432, endPoint x: 383, endPoint y: 419, distance: 15.4
click at [383, 390] on div "Picked up equipment. Drained tanks. Returned to Rooted Grounds" at bounding box center [344, 380] width 414 height 19
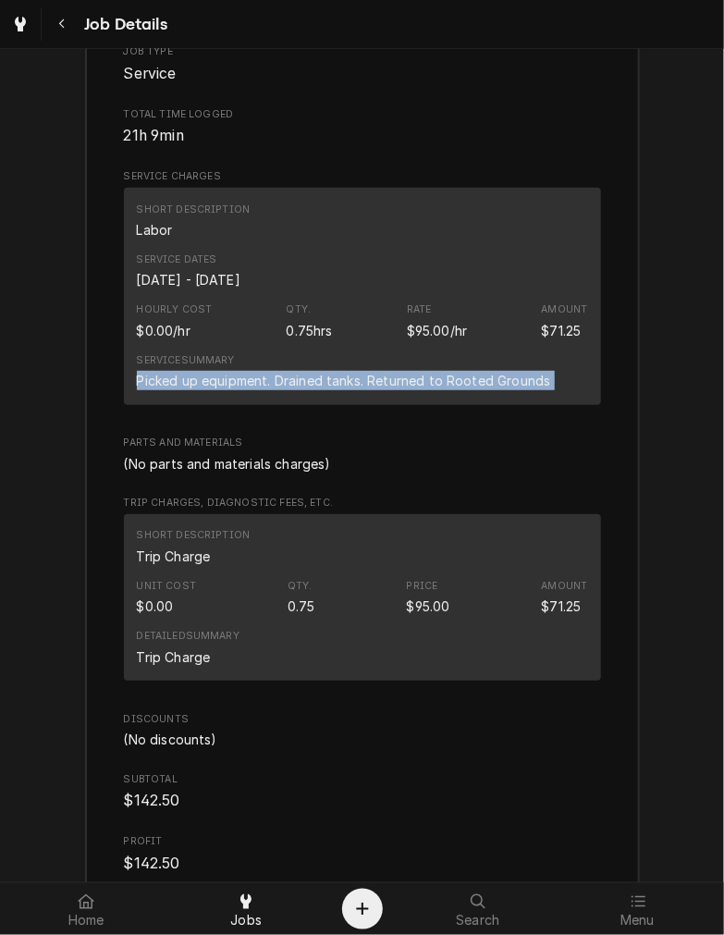
click at [383, 390] on div "Picked up equipment. Drained tanks. Returned to Rooted Grounds" at bounding box center [344, 380] width 414 height 19
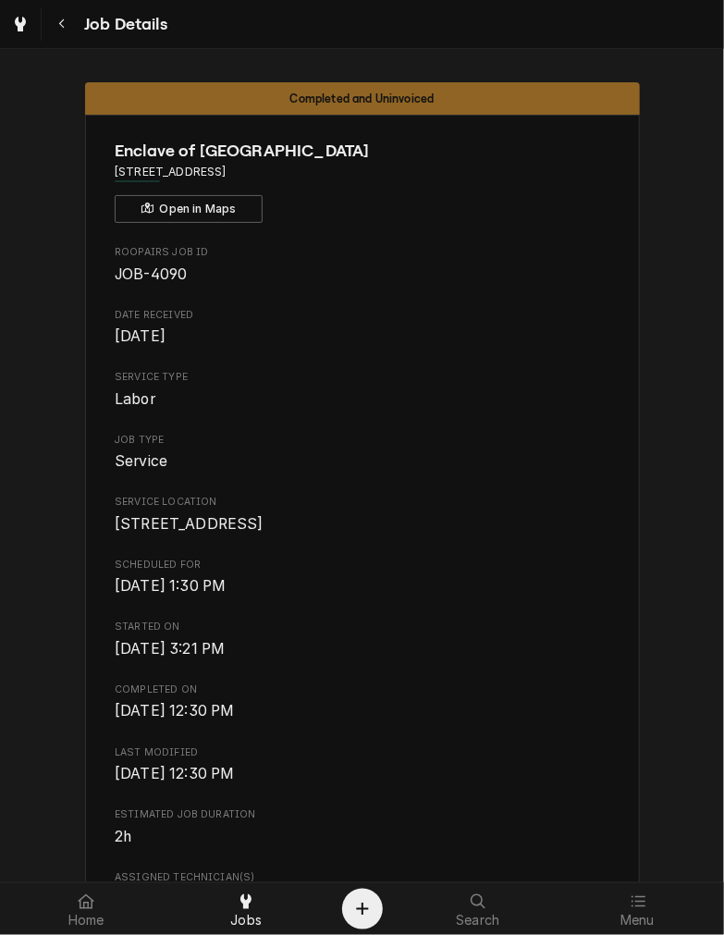
scroll to position [0, 0]
drag, startPoint x: 220, startPoint y: 168, endPoint x: 340, endPoint y: 172, distance: 120.3
click at [340, 172] on span "355 W Central Ave, Springboro, OH 45066" at bounding box center [362, 172] width 495 height 17
copy span "pringboro, OH 45066"
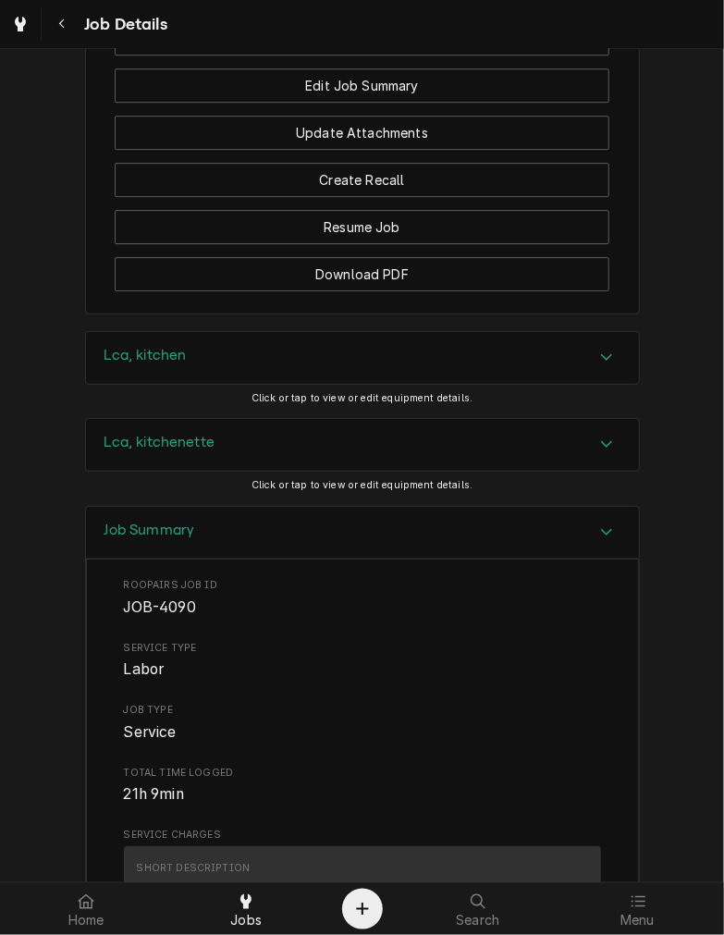
scroll to position [1637, 0]
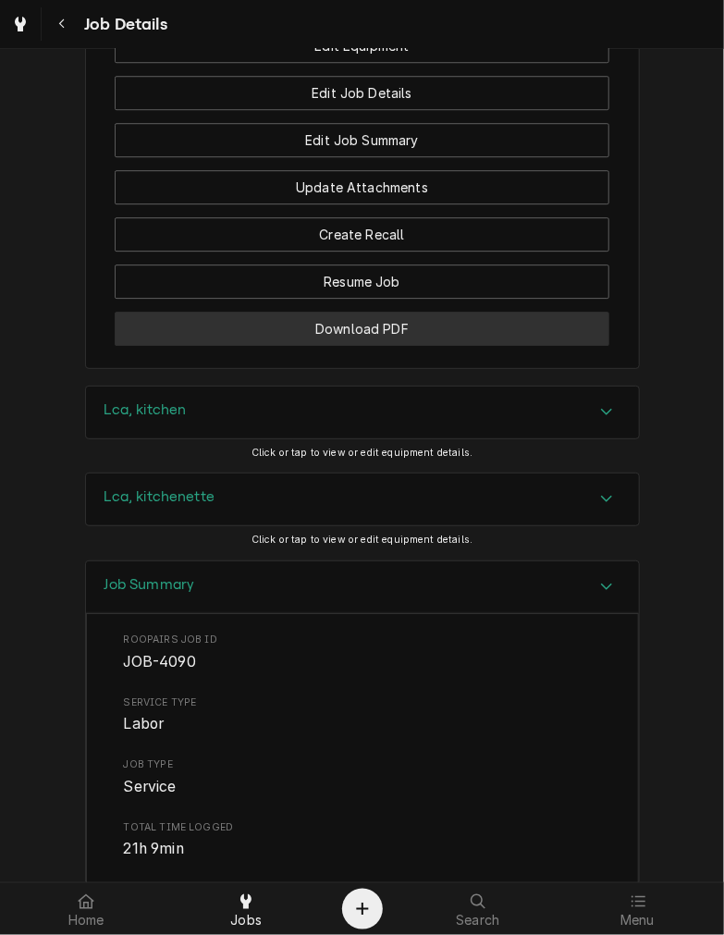
click at [407, 346] on button "Download PDF" at bounding box center [362, 329] width 495 height 34
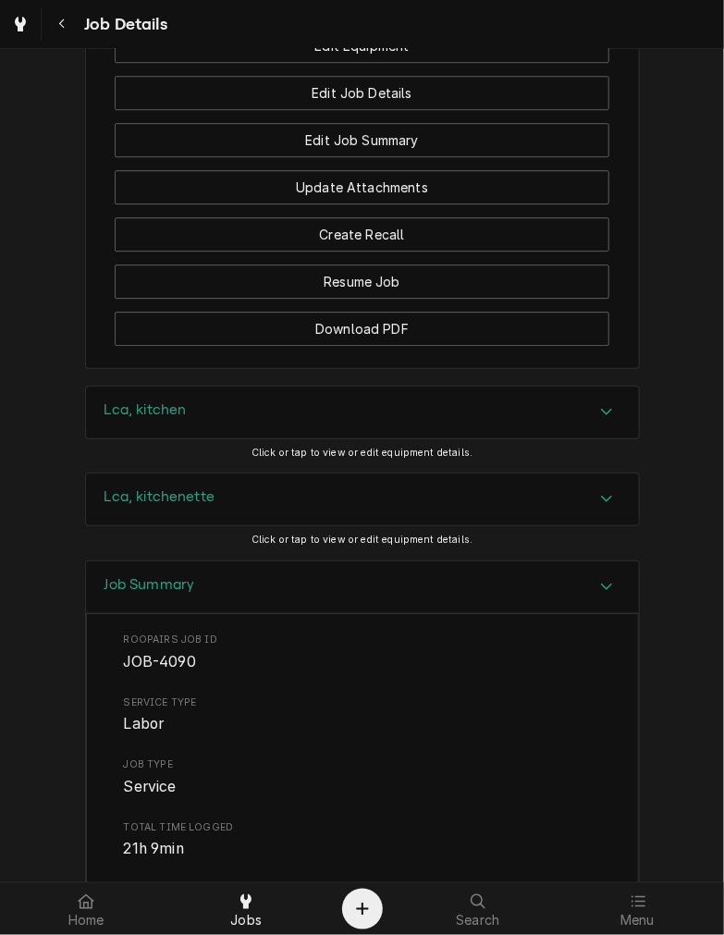
scroll to position [1596, 0]
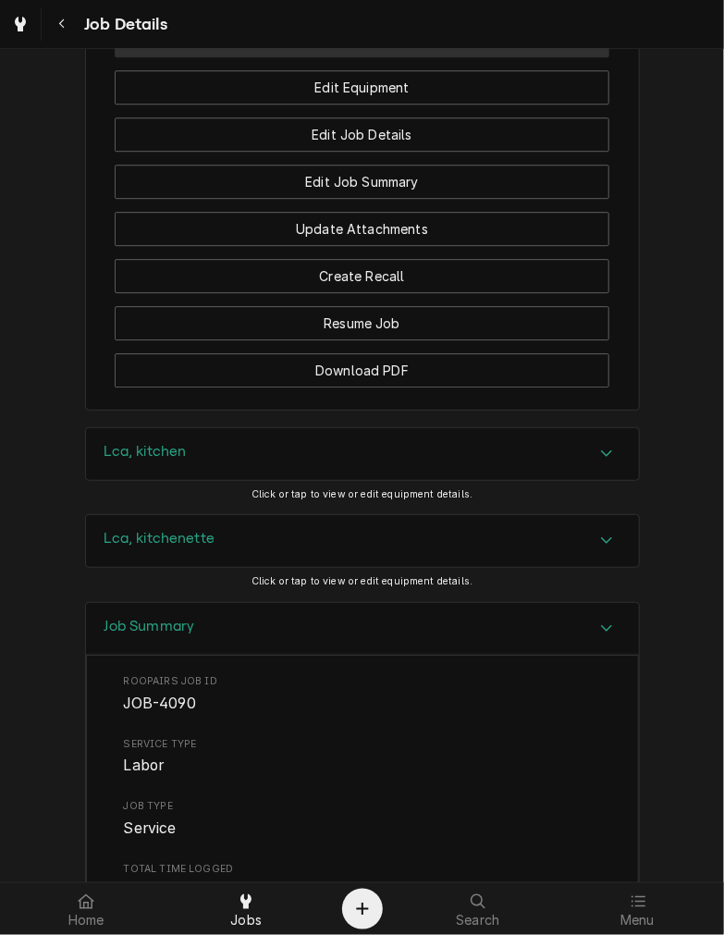
click at [513, 57] on button "Mark as Invoiced" at bounding box center [362, 40] width 495 height 34
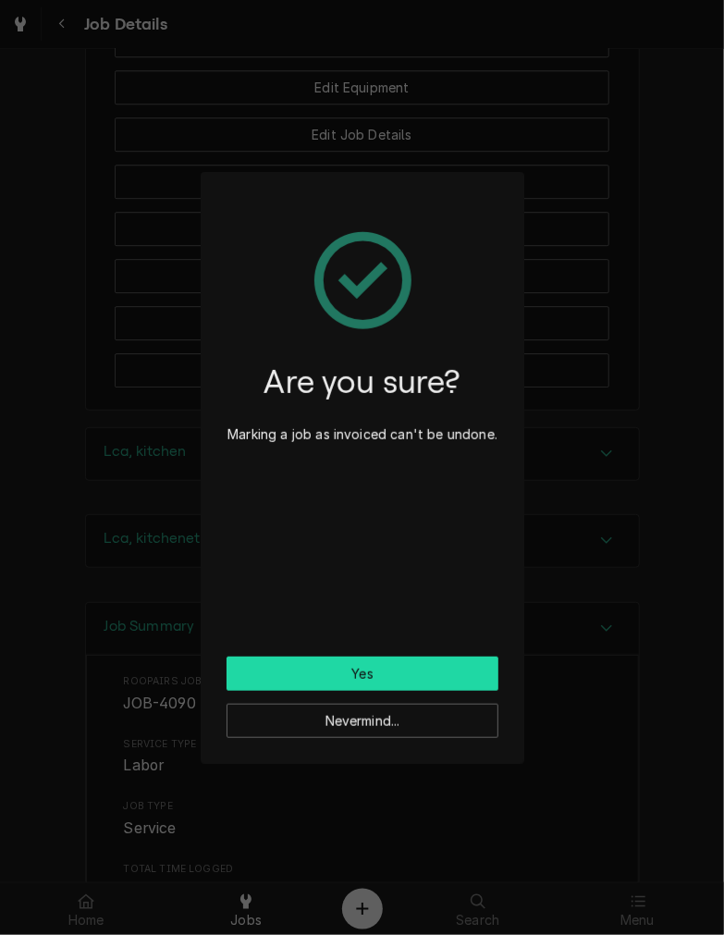
click at [281, 668] on button "Yes" at bounding box center [363, 673] width 272 height 34
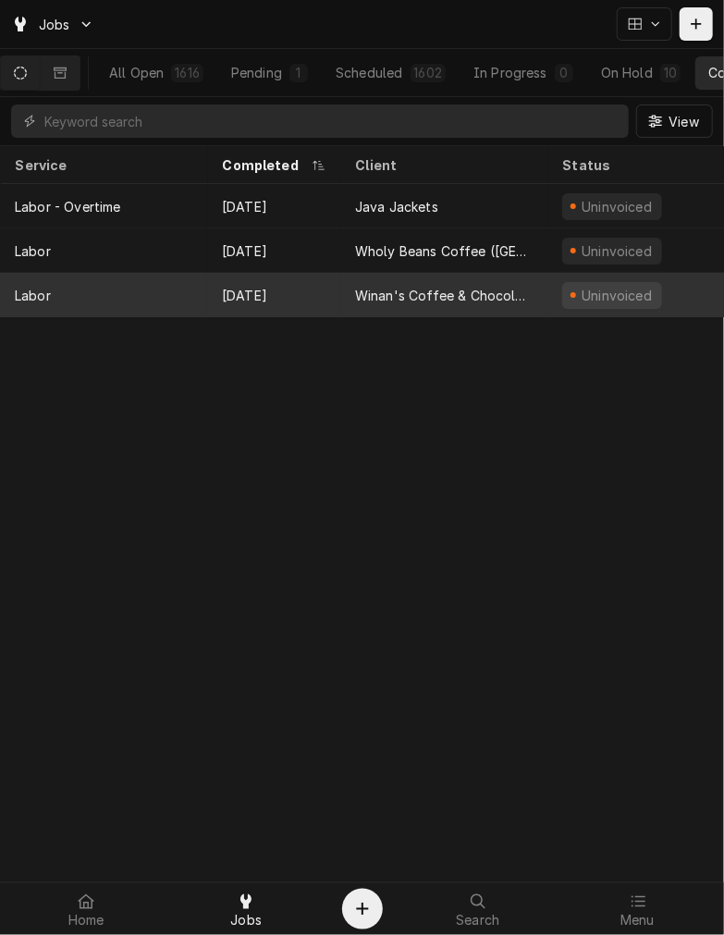
click at [179, 288] on div "Labor" at bounding box center [103, 295] width 207 height 44
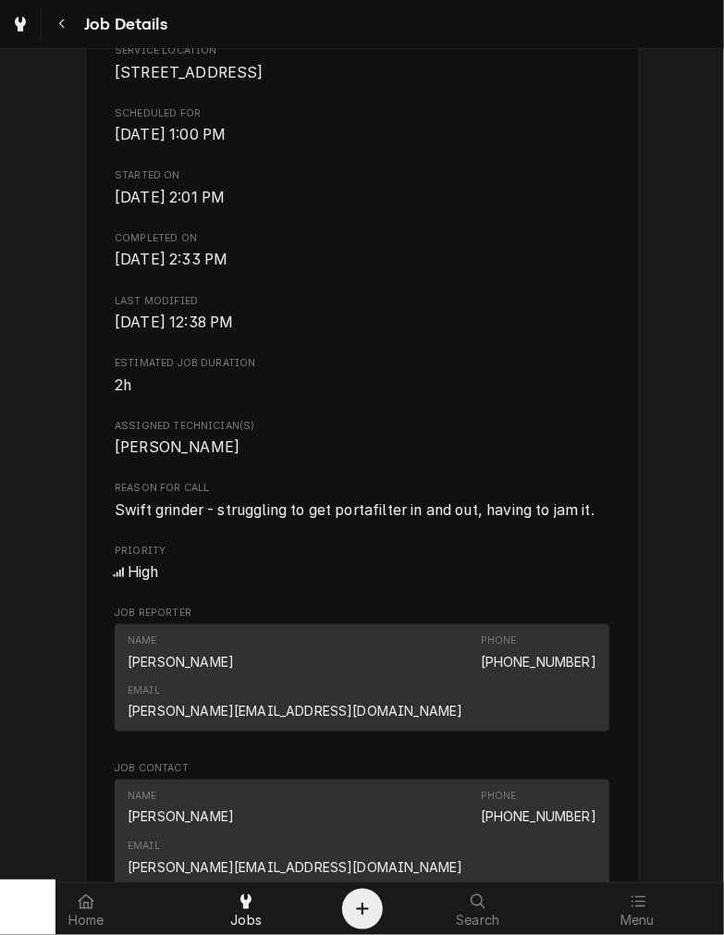
scroll to position [479, 0]
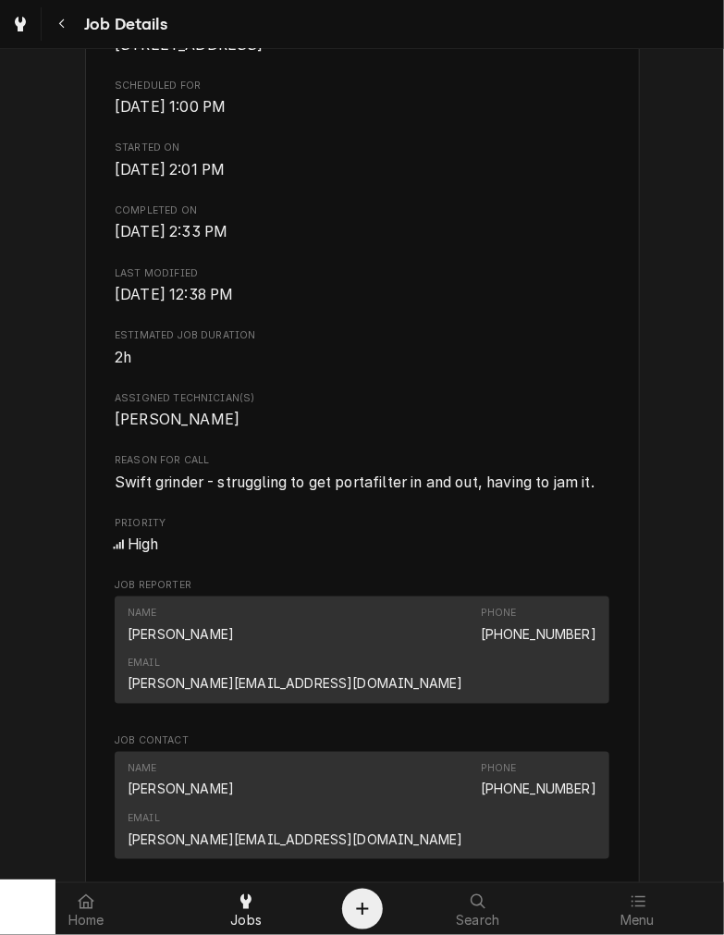
click at [301, 491] on span "Swift grinder - struggling to get portafilter in and out, having to jam it." at bounding box center [355, 482] width 480 height 18
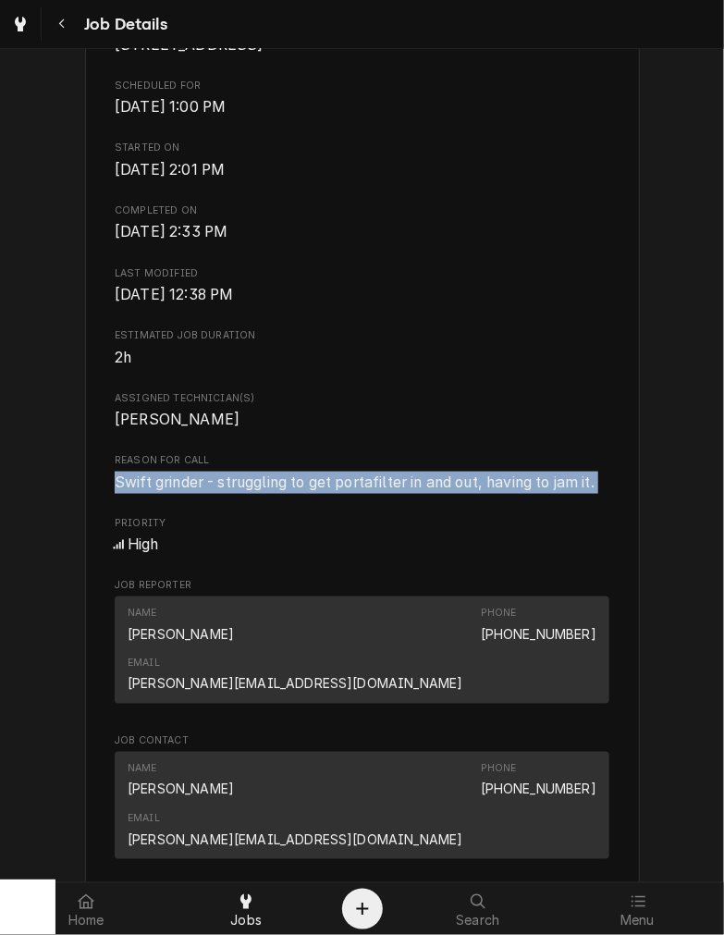
click at [301, 491] on span "Swift grinder - struggling to get portafilter in and out, having to jam it." at bounding box center [355, 482] width 480 height 18
copy span "Swift grinder - struggling to get portafilter in and out, having to jam it."
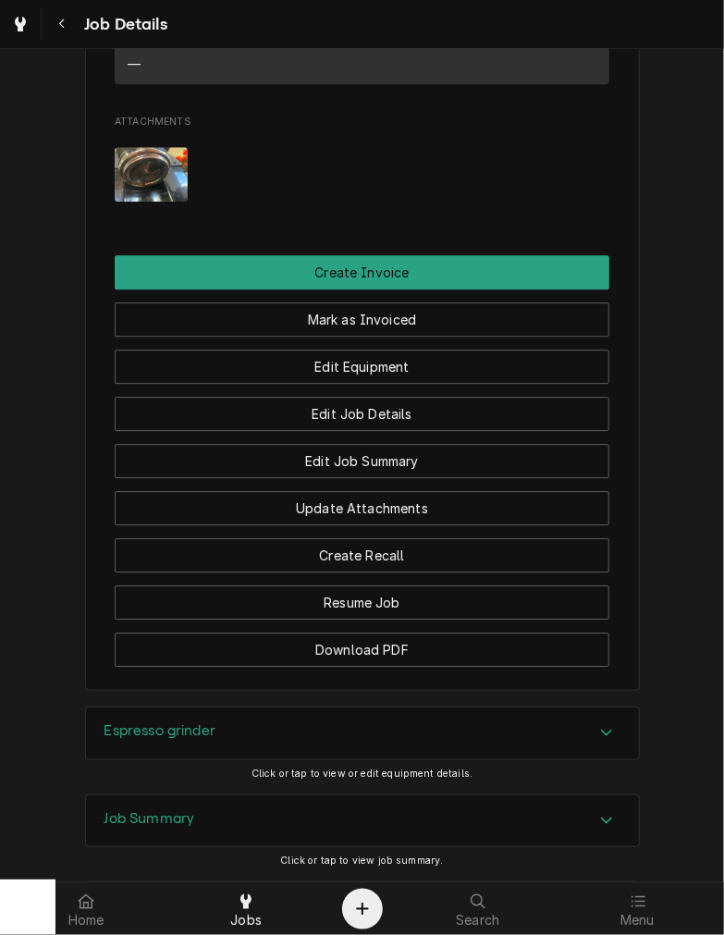
scroll to position [1526, 0]
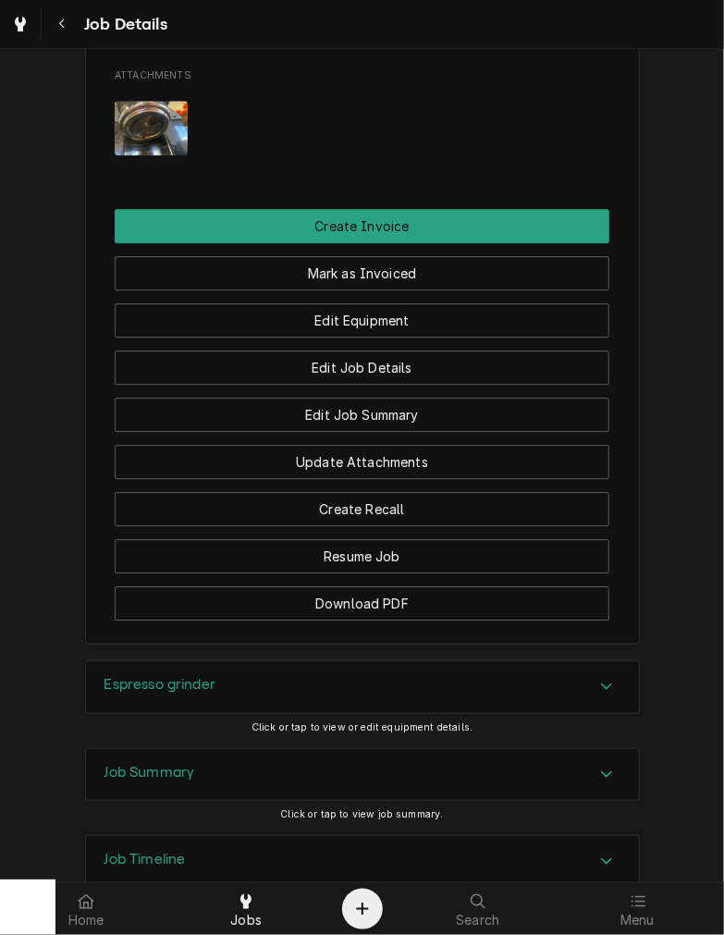
click at [280, 661] on div "Espresso grinder" at bounding box center [362, 687] width 553 height 52
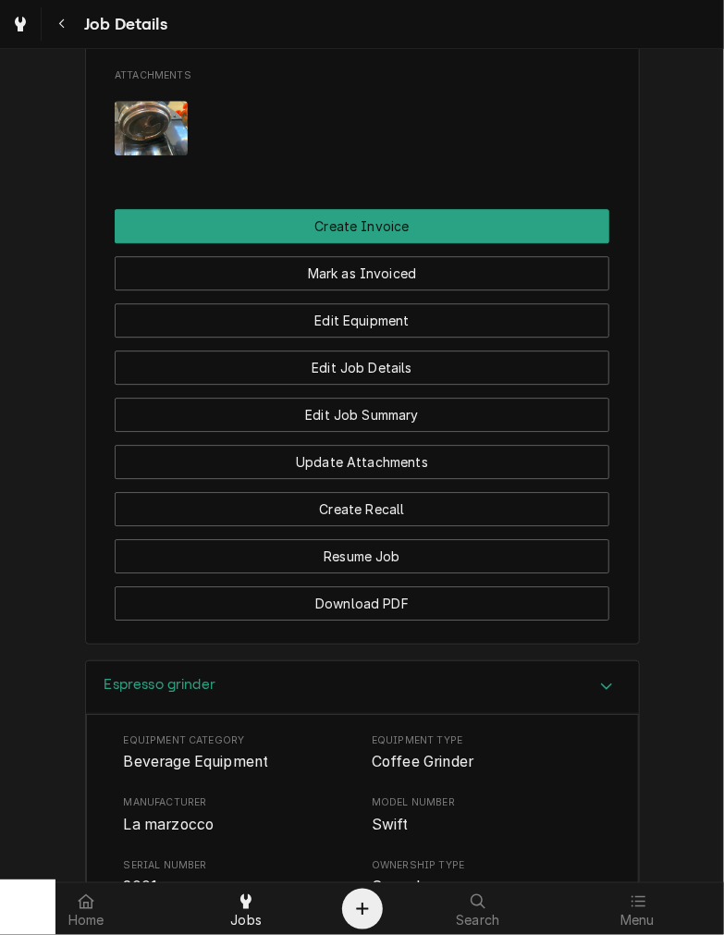
click at [250, 661] on div "Espresso grinder" at bounding box center [362, 687] width 553 height 53
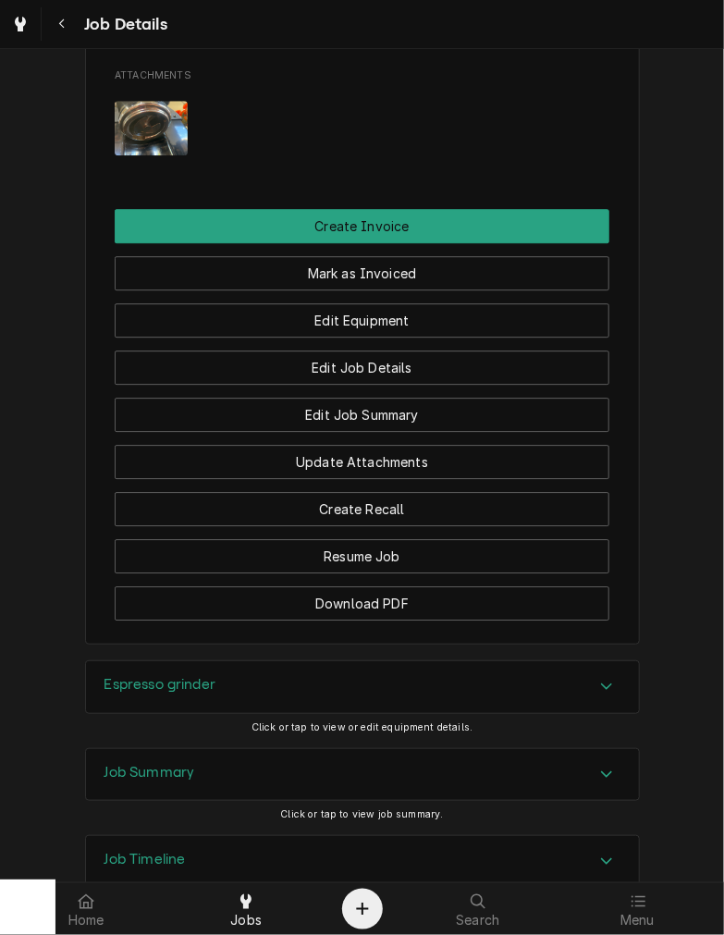
drag, startPoint x: 169, startPoint y: 651, endPoint x: 723, endPoint y: 828, distance: 581.6
click at [723, 828] on div "Completed and Uninvoiced Winan's Coffee & Chocolate (Maineville) 49 US 22, Main…" at bounding box center [362, 465] width 724 height 833
click at [428, 749] on div "Job Summary" at bounding box center [362, 775] width 553 height 52
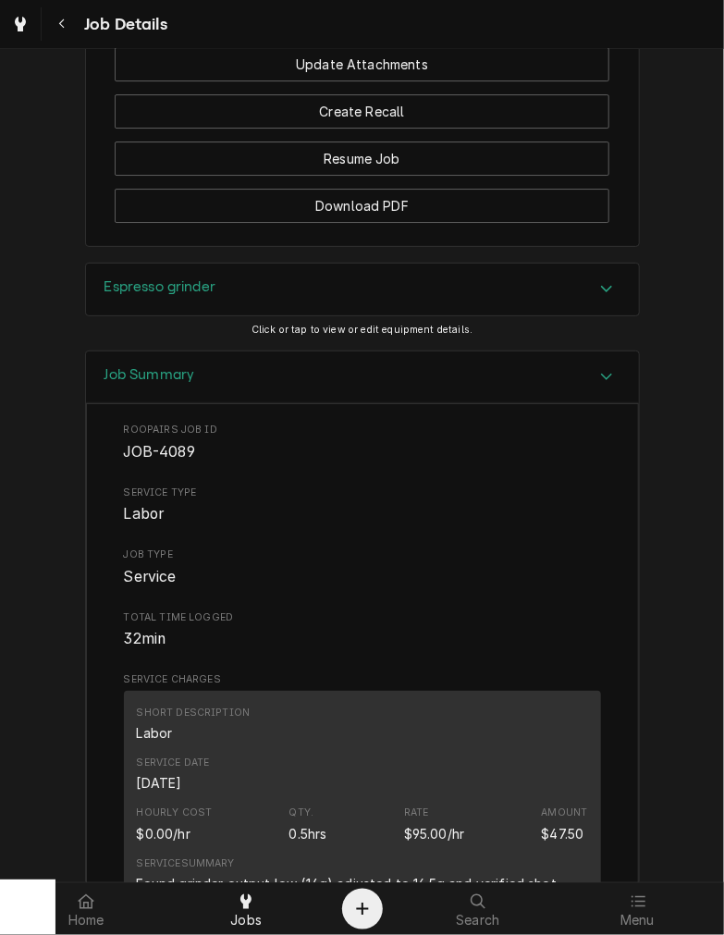
scroll to position [1991, 0]
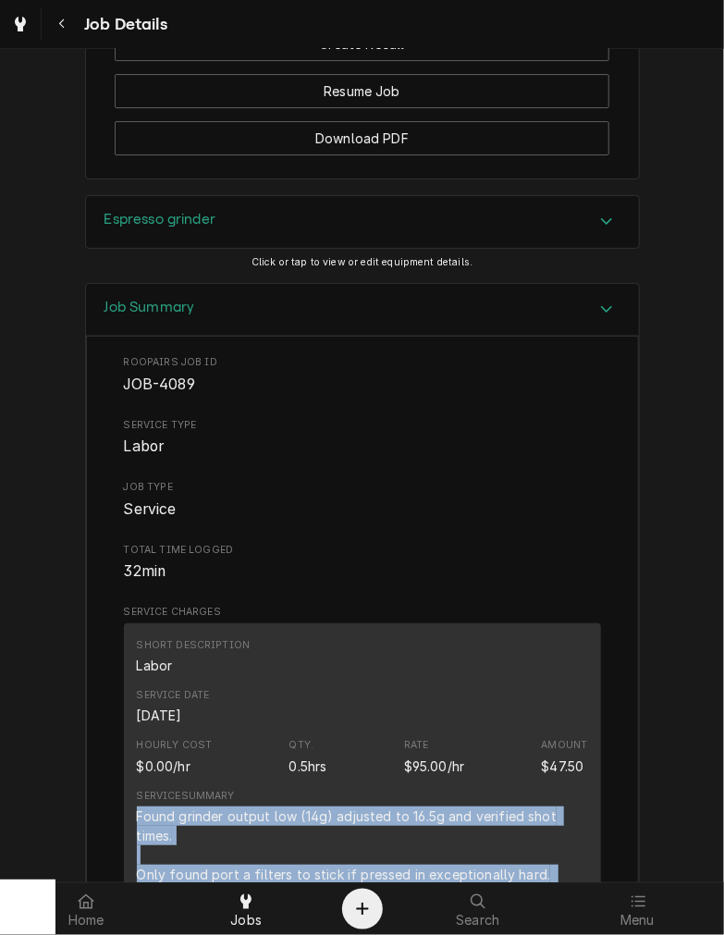
drag, startPoint x: 490, startPoint y: 777, endPoint x: 127, endPoint y: 680, distance: 375.9
click at [127, 680] on div "Short Description Labor Service Date Oct 2, 2025 Hourly Cost $0.00/hr Qty. 0.5h…" at bounding box center [362, 780] width 477 height 314
copy div "Found grinder output low (14g) adjusted to 16.5g and verified shot times. Only …"
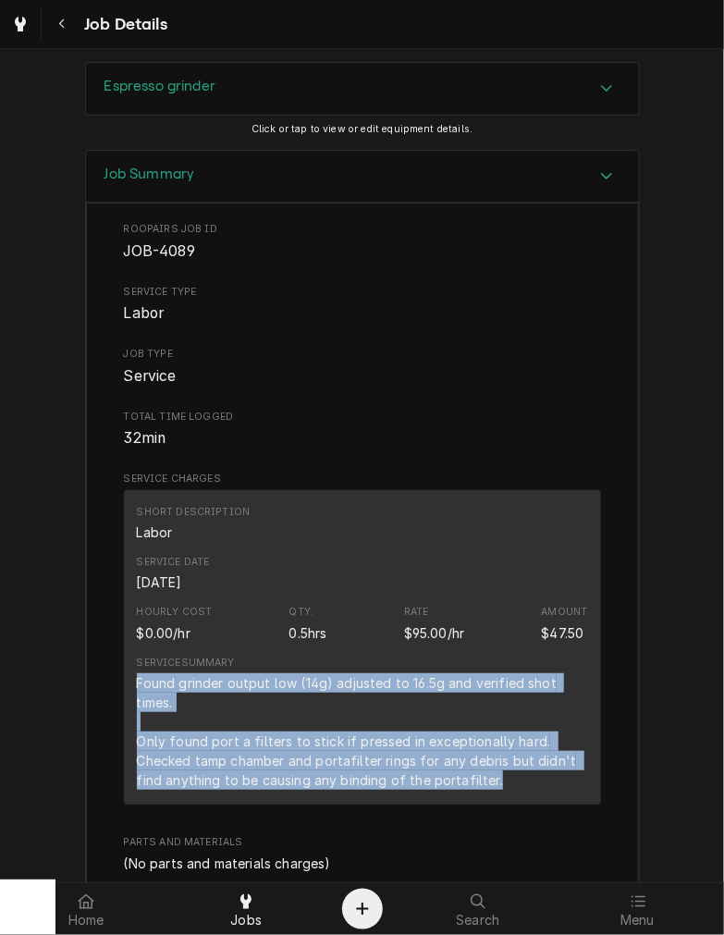
scroll to position [1396, 0]
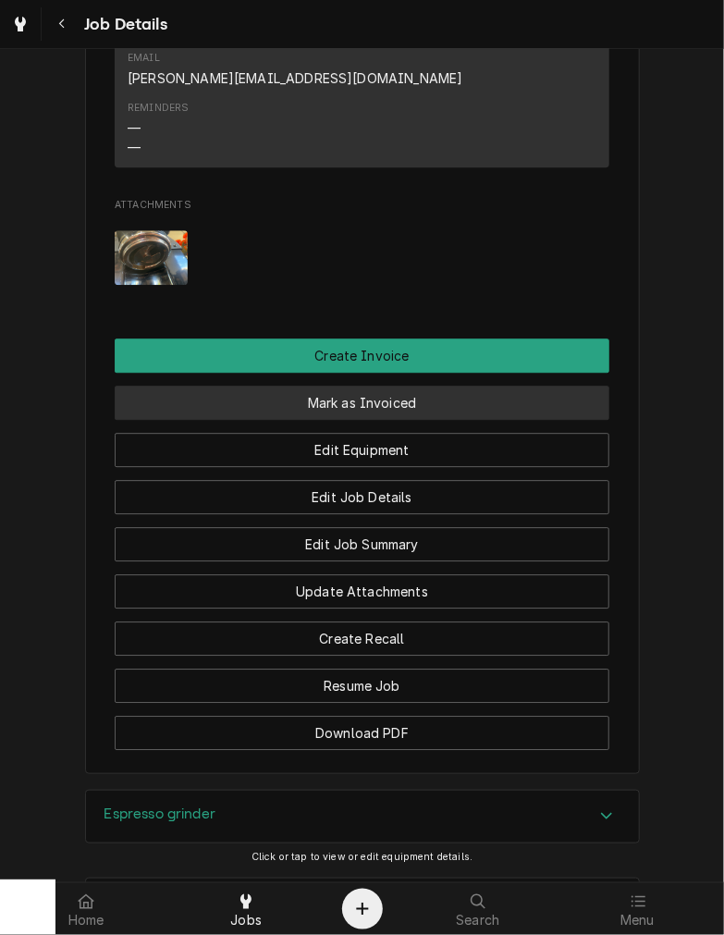
click at [419, 386] on button "Mark as Invoiced" at bounding box center [362, 403] width 495 height 34
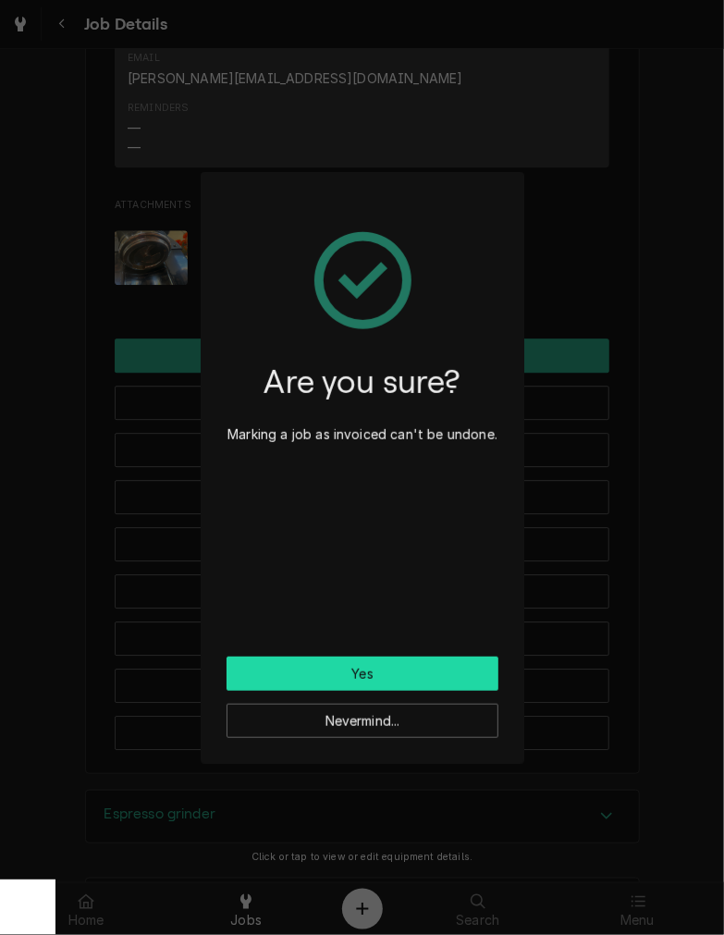
click at [351, 675] on button "Yes" at bounding box center [363, 673] width 272 height 34
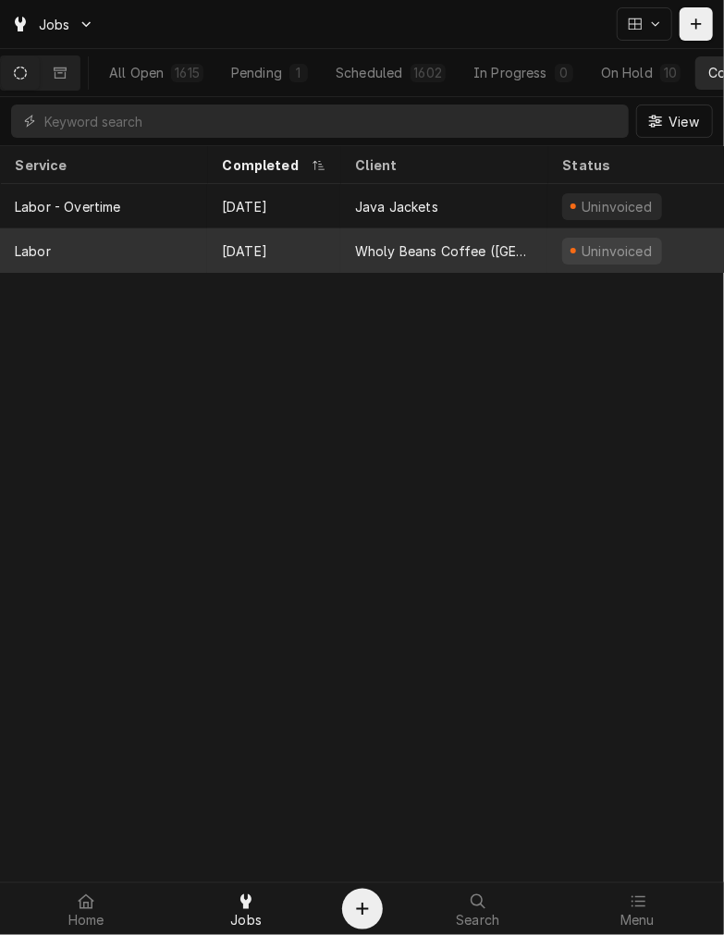
click at [285, 251] on div "[DATE]" at bounding box center [273, 250] width 133 height 44
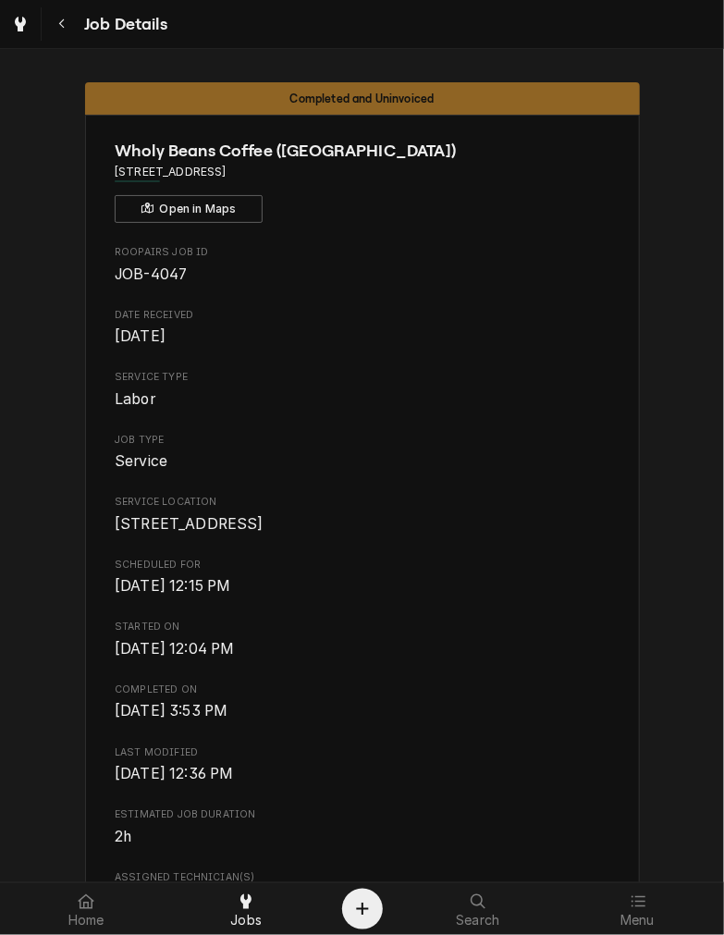
click at [713, 882] on div "Home Jobs Search Menu" at bounding box center [362, 908] width 724 height 53
click at [713, 877] on body "Job Details Completed and Uninvoiced Wholy Beans Coffee (New Richmond) 206 Fron…" at bounding box center [362, 467] width 724 height 935
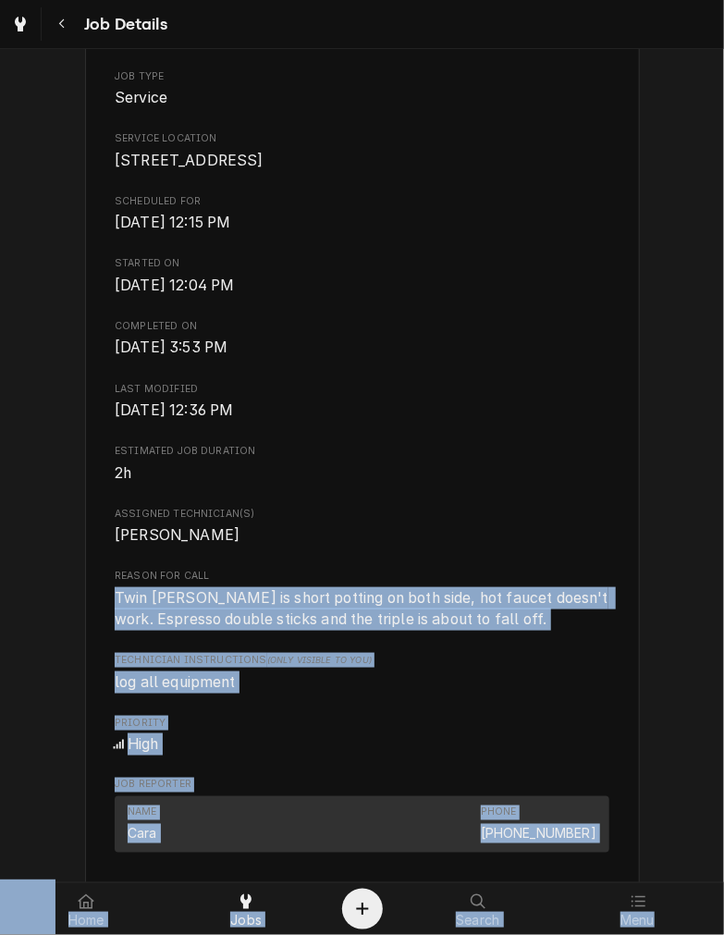
scroll to position [388, 0]
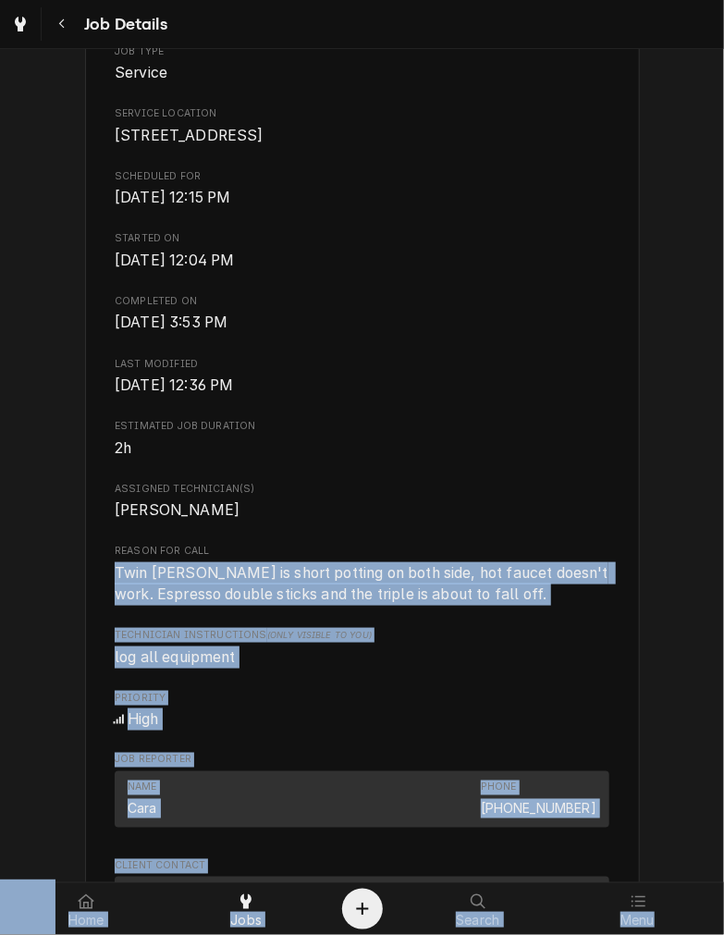
click at [579, 808] on div "Phone (513) 462-7160" at bounding box center [539, 798] width 116 height 37
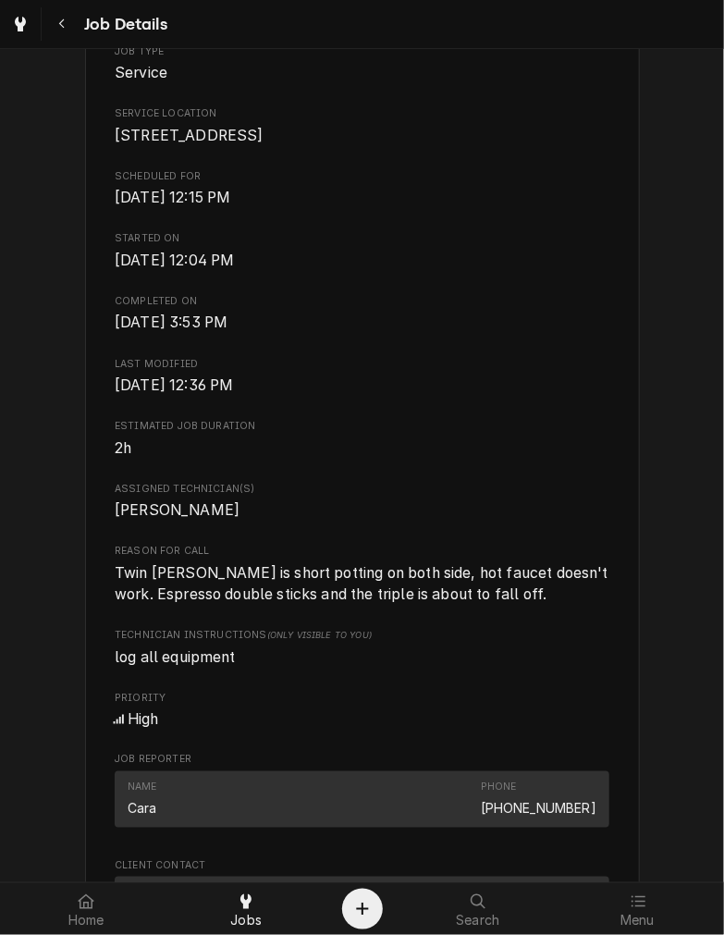
click at [436, 604] on span "Twin [PERSON_NAME] is short potting on both side, hot faucet doesn't work. Espr…" at bounding box center [363, 584] width 497 height 40
click at [492, 604] on span "Twin [PERSON_NAME] is short potting on both side, hot faucet doesn't work. Espr…" at bounding box center [363, 584] width 497 height 40
click at [494, 605] on span "Twin [PERSON_NAME] is short potting on both side, hot faucet doesn't work. Espr…" at bounding box center [362, 583] width 495 height 43
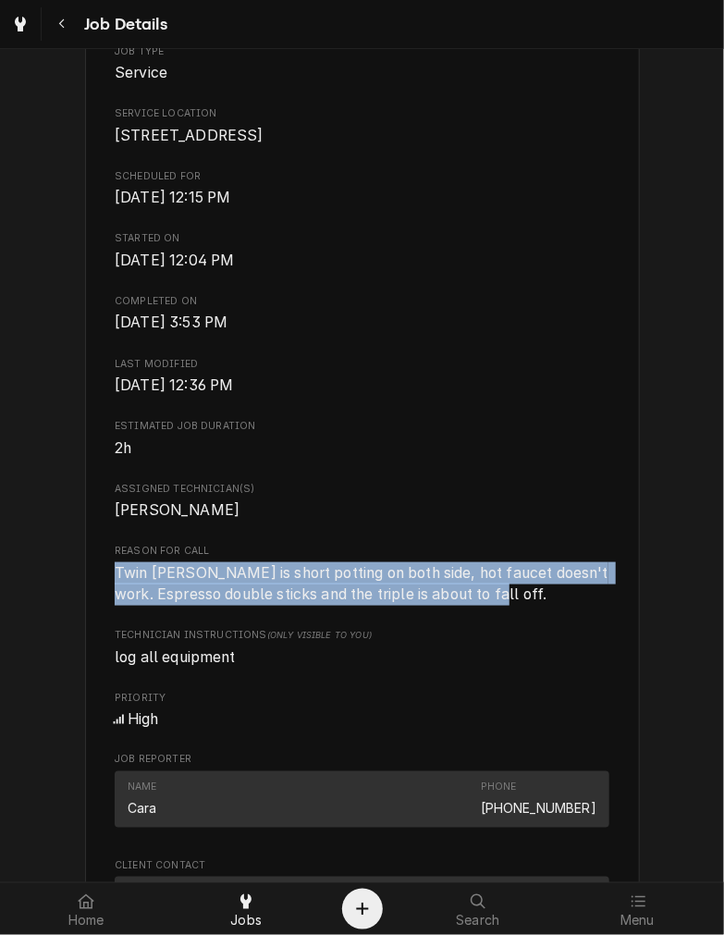
drag, startPoint x: 500, startPoint y: 616, endPoint x: 109, endPoint y: 594, distance: 391.7
click at [115, 594] on span "Twin [PERSON_NAME] is short potting on both side, hot faucet doesn't work. Espr…" at bounding box center [362, 583] width 495 height 43
copy span "Twin [PERSON_NAME] is short potting on both side, hot faucet doesn't work. Espr…"
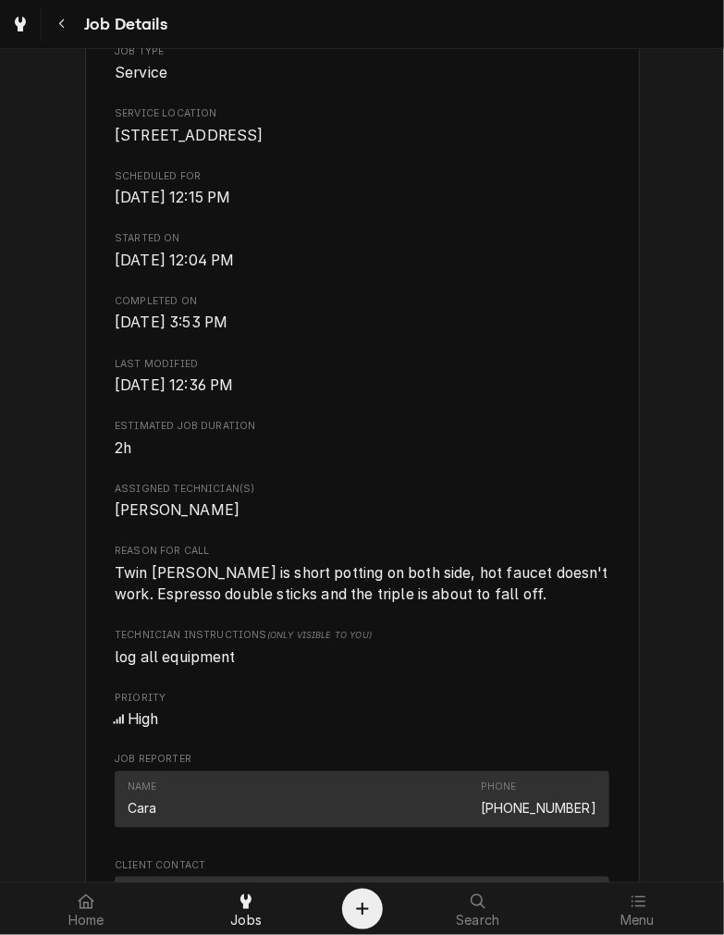
click at [707, 872] on div "Completed and Uninvoiced Wholy Beans Coffee (New Richmond) 206 Front St, New Ri…" at bounding box center [362, 674] width 724 height 1988
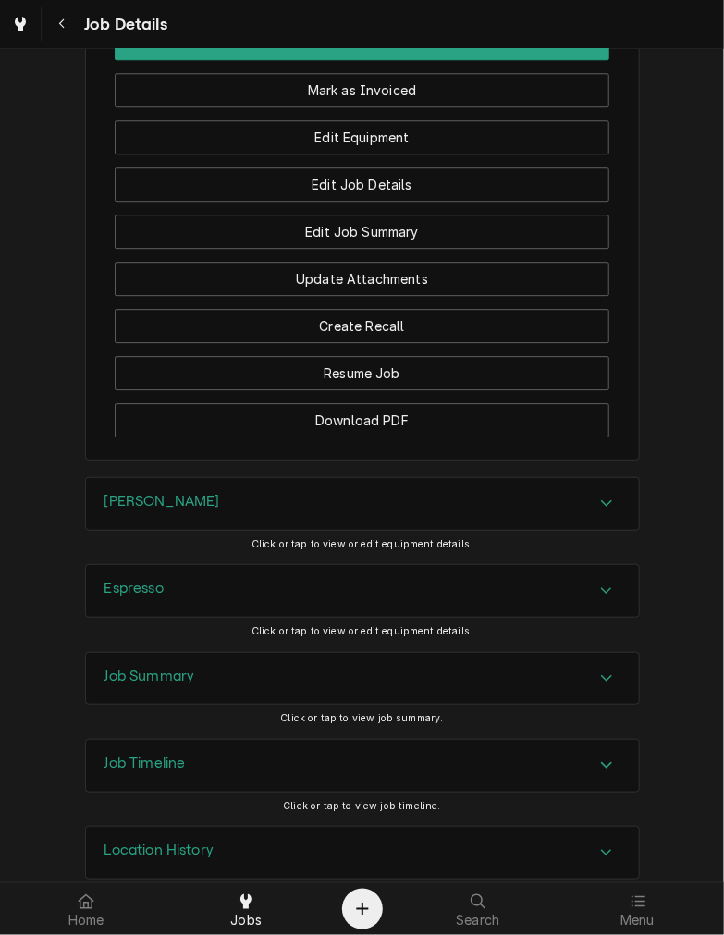
scroll to position [1649, 0]
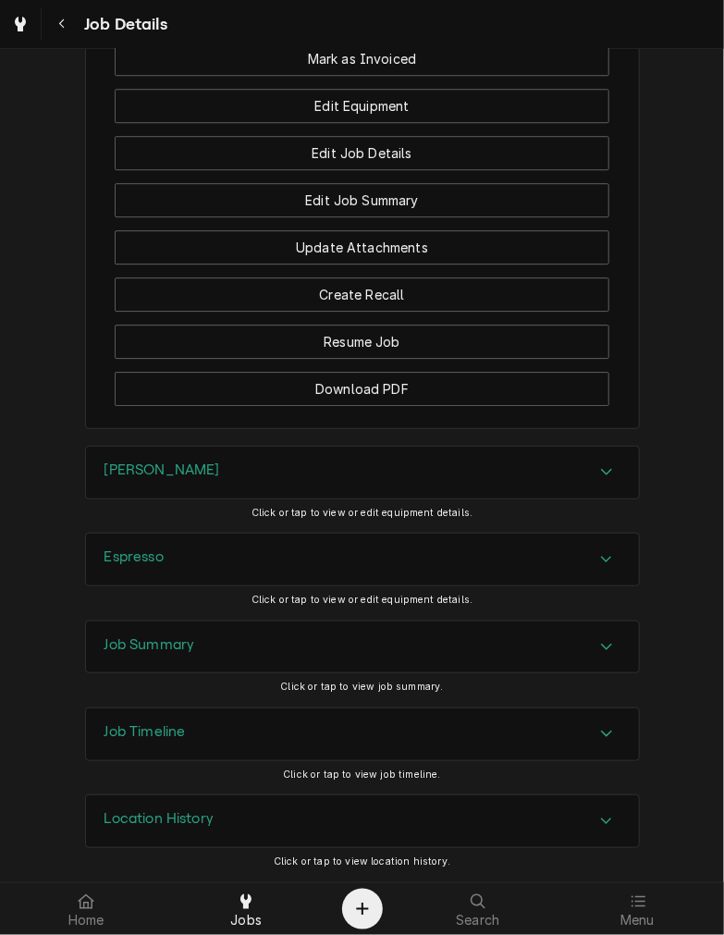
click at [291, 503] on div "Brewer Click or tap to view or edit equipment details." at bounding box center [362, 489] width 555 height 87
click at [325, 459] on div "[PERSON_NAME]" at bounding box center [362, 473] width 553 height 52
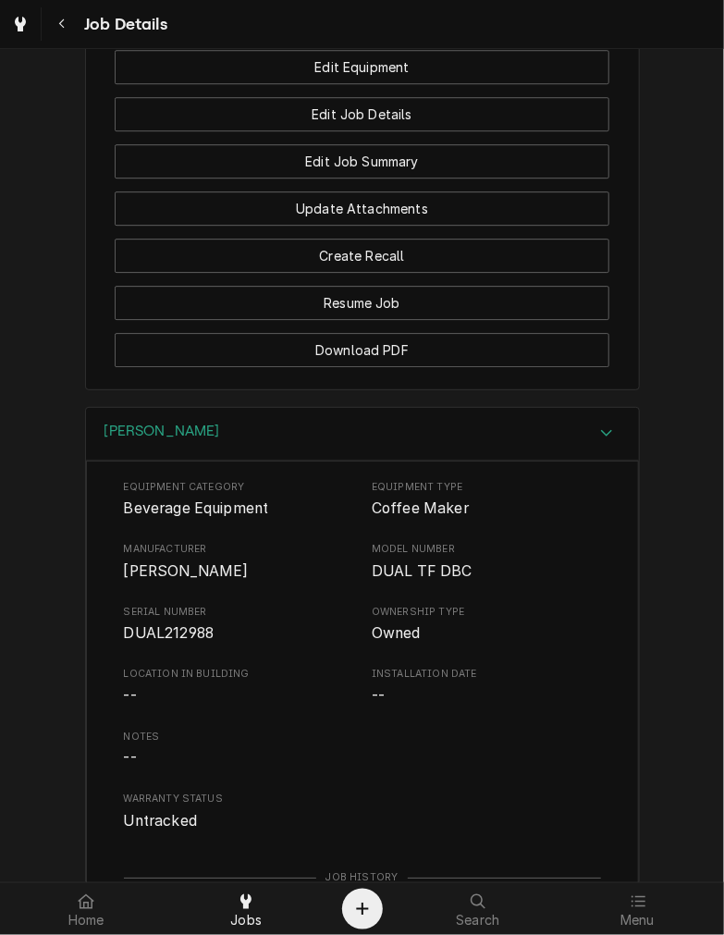
click at [146, 642] on span "DUAL212988" at bounding box center [169, 633] width 91 height 18
copy span "DUAL212988"
click at [255, 454] on div "[PERSON_NAME]" at bounding box center [362, 434] width 553 height 53
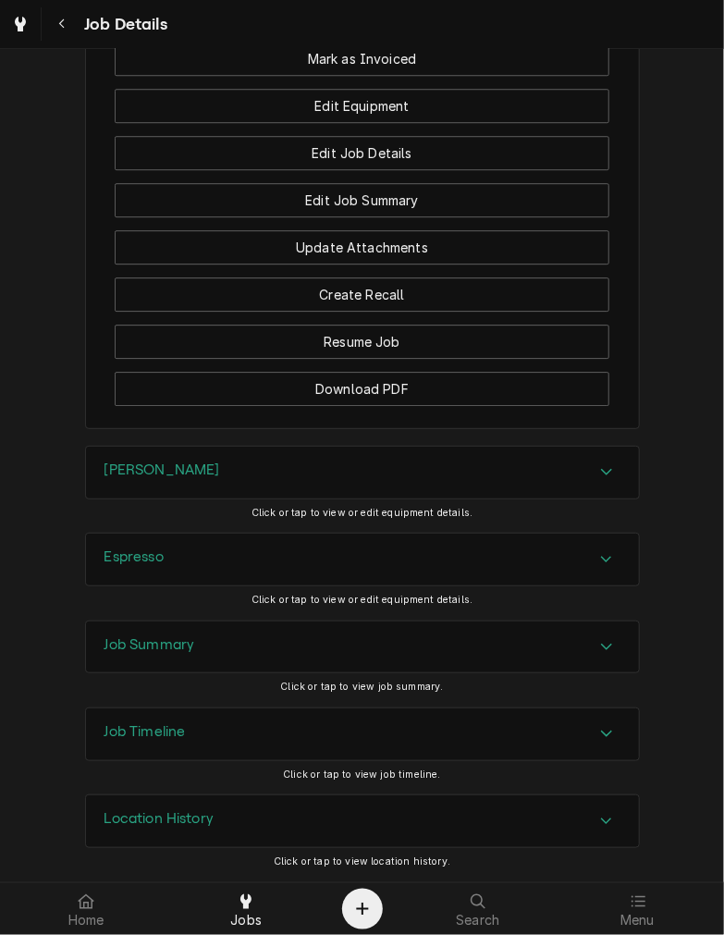
click at [220, 541] on div "Espresso" at bounding box center [362, 559] width 553 height 52
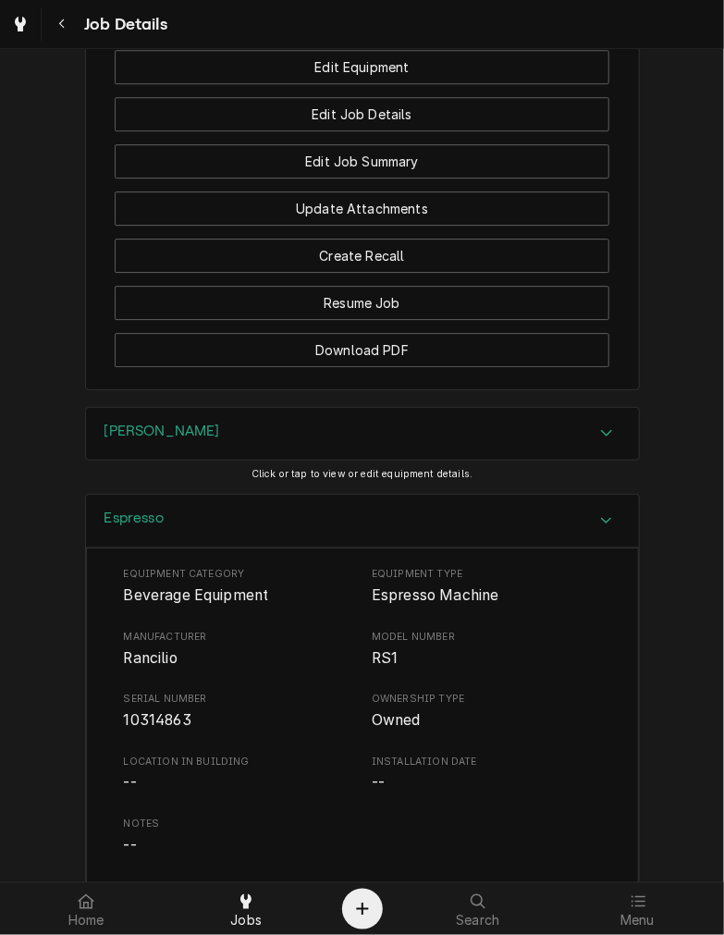
click at [141, 667] on span "Rancilio" at bounding box center [151, 658] width 54 height 18
click at [139, 729] on span "10314863" at bounding box center [157, 720] width 67 height 18
click at [155, 667] on span "Rancilio" at bounding box center [151, 658] width 54 height 18
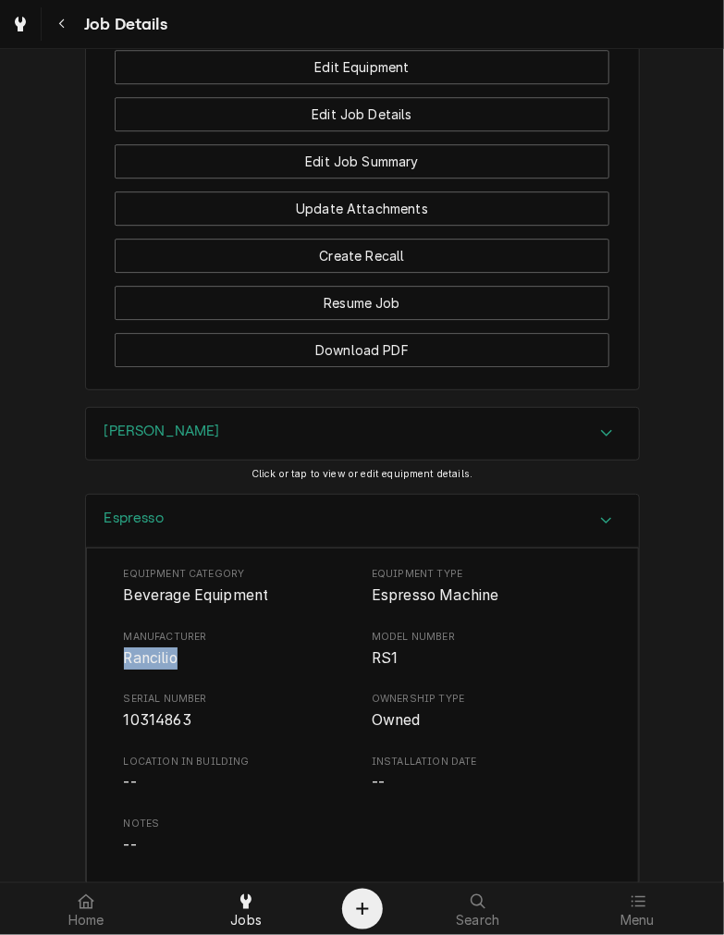
click at [155, 667] on span "Rancilio" at bounding box center [151, 658] width 54 height 18
copy span "Rancilio"
click at [200, 547] on div "Espresso" at bounding box center [362, 521] width 553 height 53
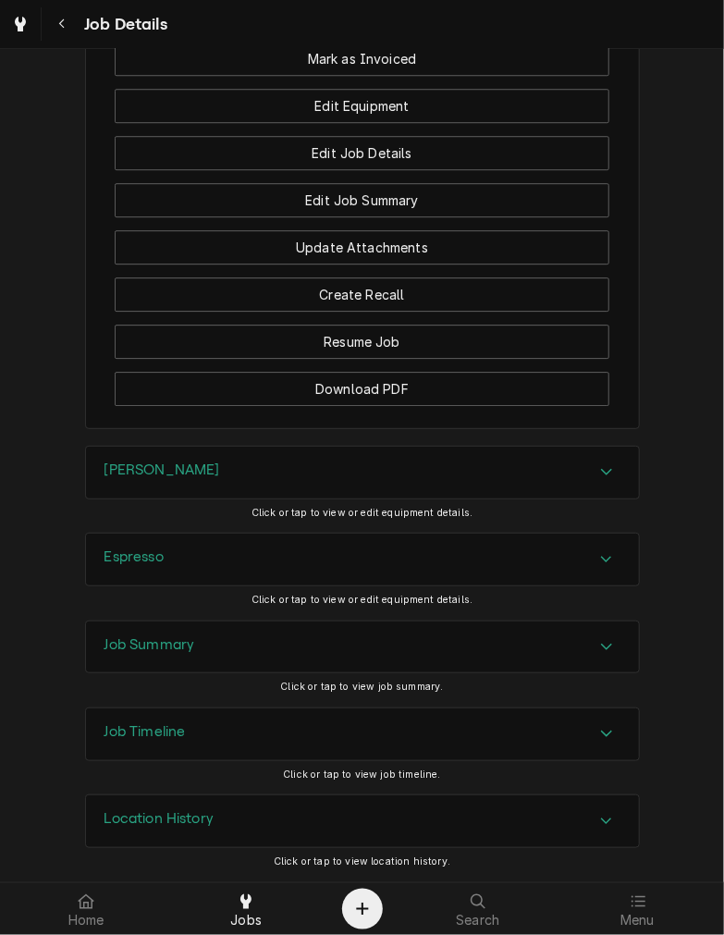
click at [165, 641] on h3 "Job Summary" at bounding box center [149, 645] width 91 height 18
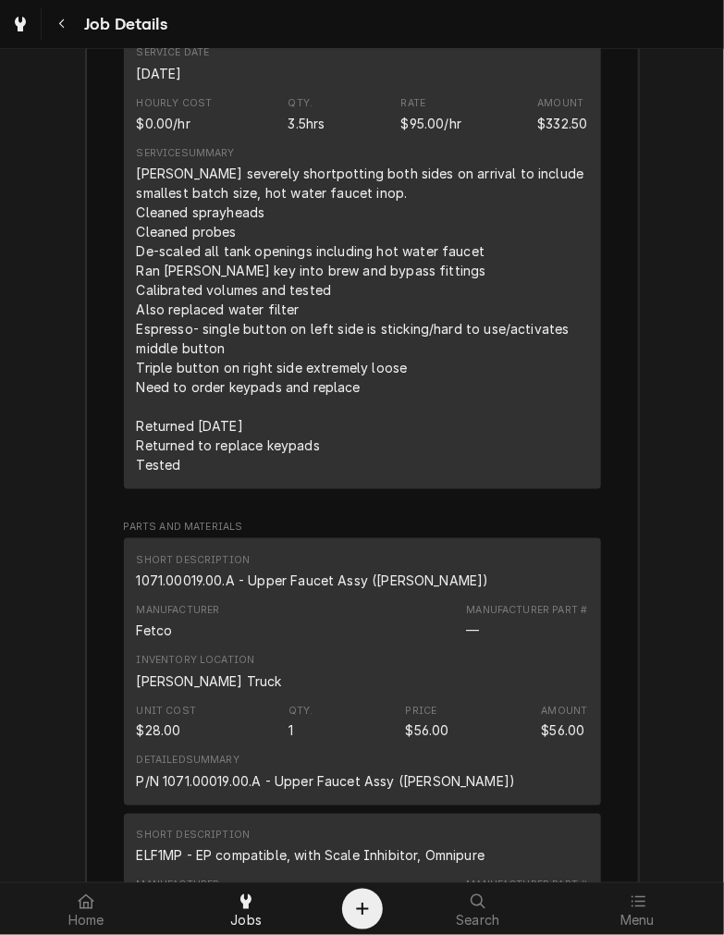
scroll to position [2594, 0]
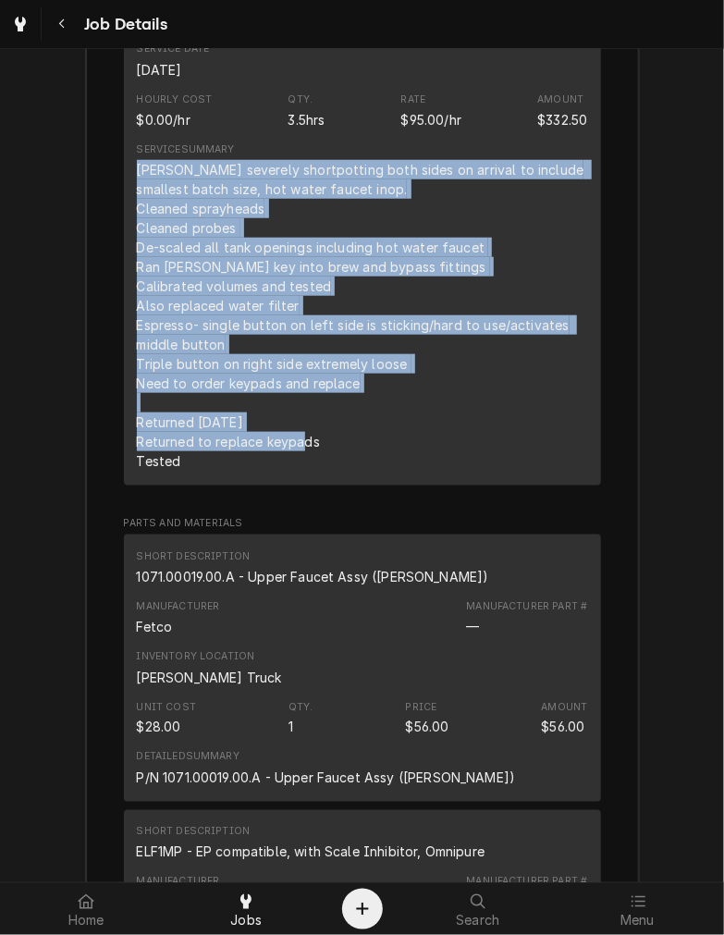
drag, startPoint x: 178, startPoint y: 504, endPoint x: 124, endPoint y: 209, distance: 299.9
click at [124, 209] on div "Short Description Labor Service Date Sep 15, 2025 Hourly Cost $0.00/hr Qty. 3.5…" at bounding box center [362, 231] width 477 height 509
copy div "Brewer- Brew severely shortpotting both sides on arrival to include smallest ba…"
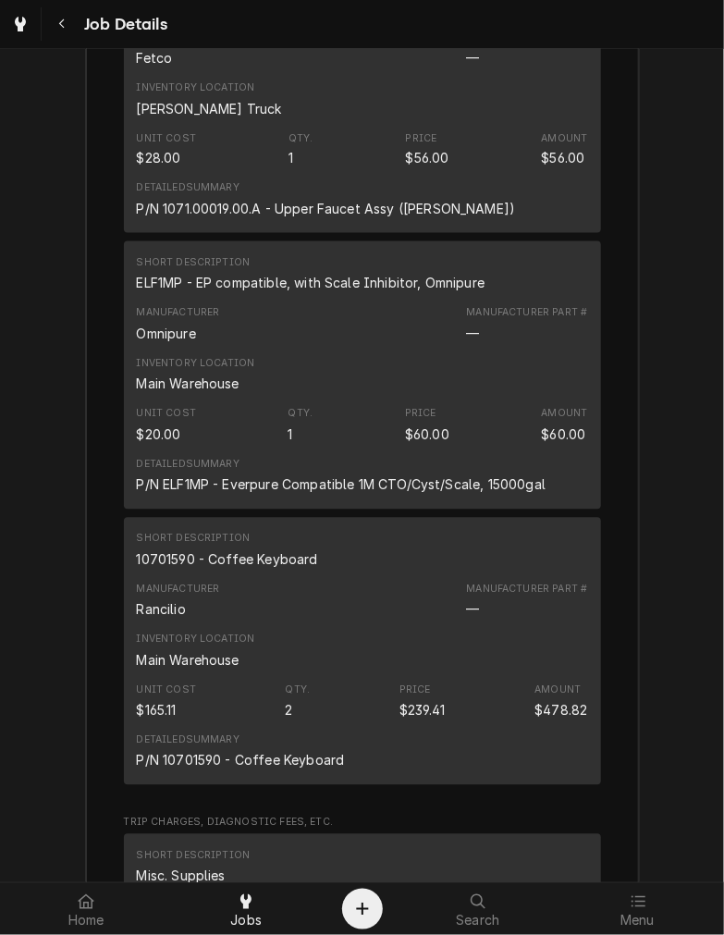
scroll to position [3245, 0]
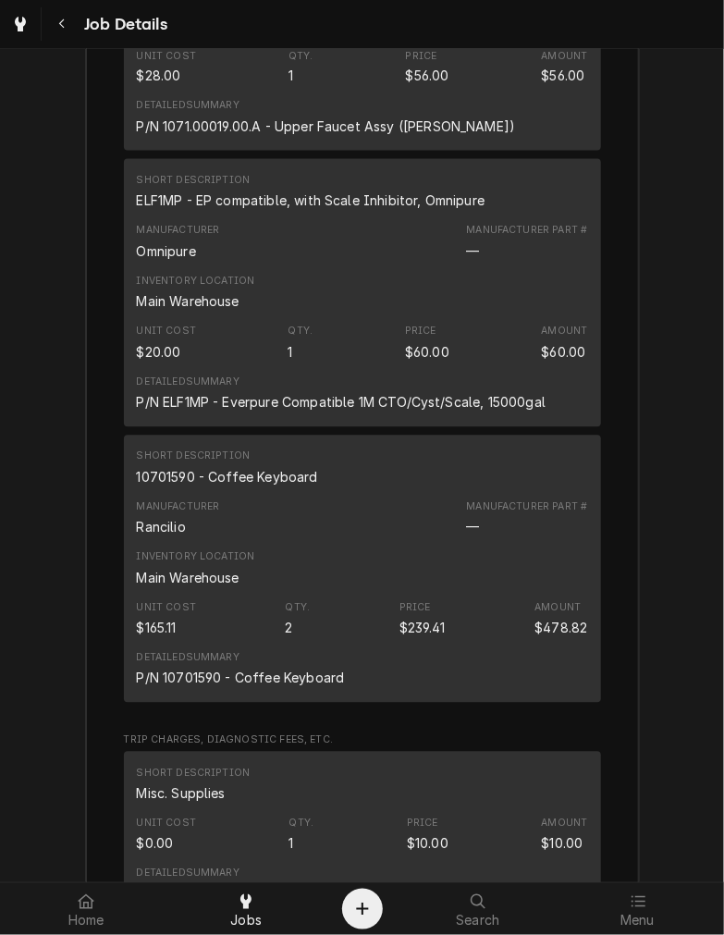
click at [355, 137] on div "P/N 1071.00019.00.A - Upper Faucet Assy (TOMLINSON)" at bounding box center [326, 126] width 379 height 19
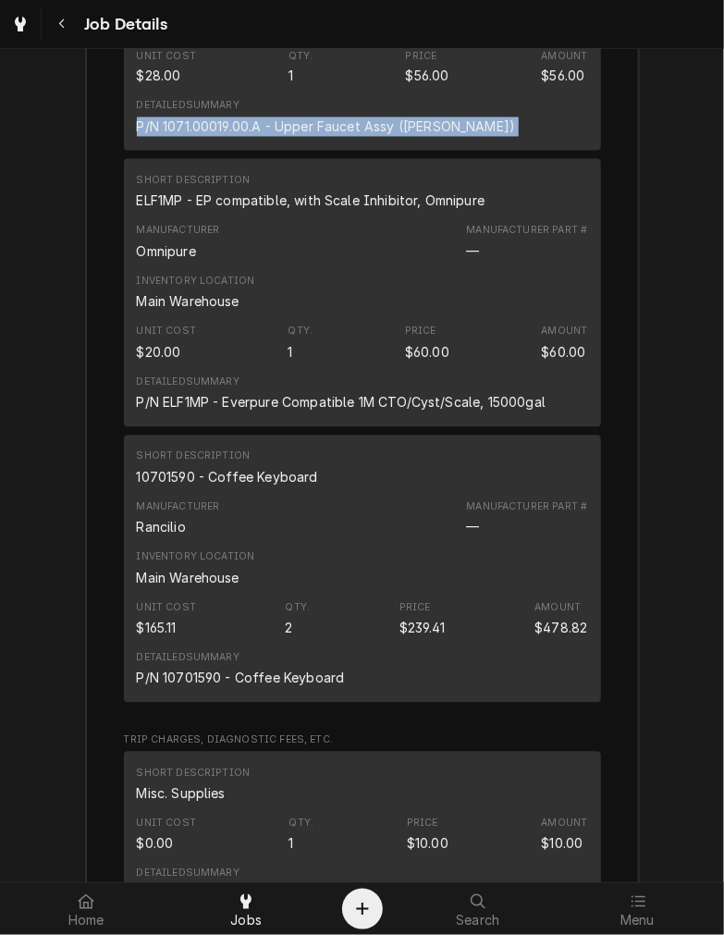
click at [355, 137] on div "P/N 1071.00019.00.A - Upper Faucet Assy (TOMLINSON)" at bounding box center [326, 126] width 379 height 19
copy div "P/N 1071.00019.00.A - Upper Faucet Assy (TOMLINSON)"
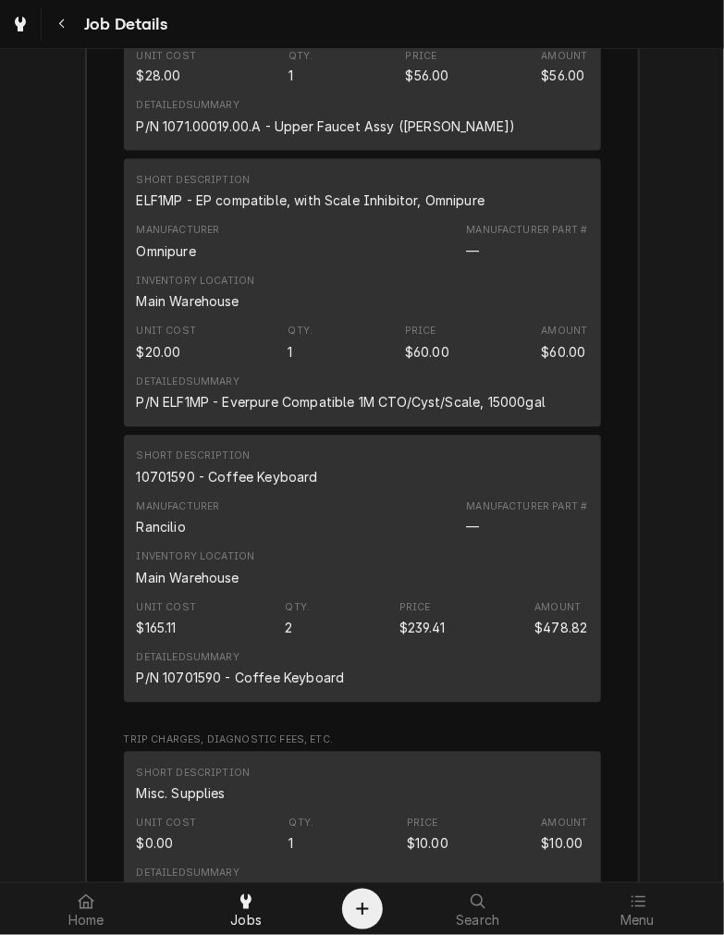
click at [289, 211] on div "ELF1MP - EP compatible, with Scale Inhibitor, Omnipure" at bounding box center [311, 200] width 349 height 19
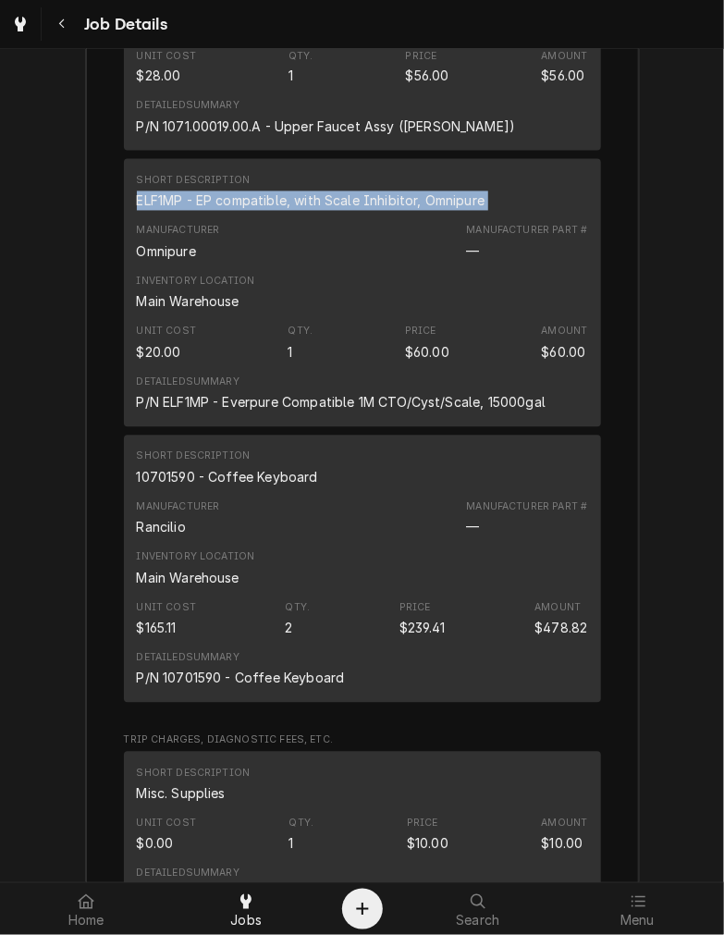
click at [289, 211] on div "ELF1MP - EP compatible, with Scale Inhibitor, Omnipure" at bounding box center [311, 200] width 349 height 19
copy div "ELF1MP - EP compatible, with Scale Inhibitor, Omnipure"
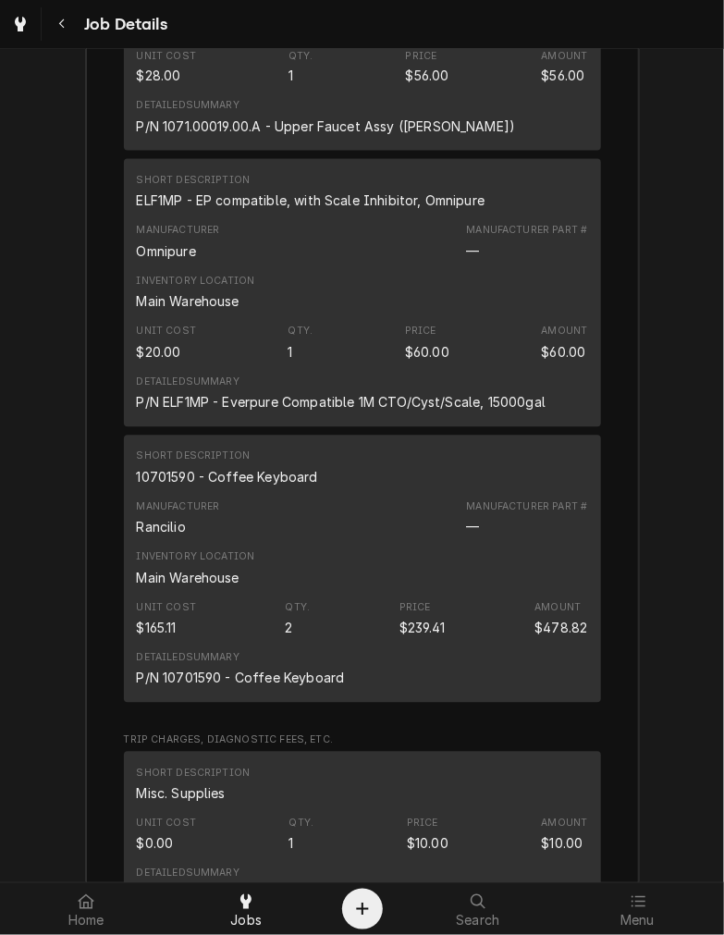
click at [143, 487] on div "10701590 - Coffee Keyboard" at bounding box center [227, 477] width 181 height 19
click at [141, 487] on div "10701590 - Coffee Keyboard" at bounding box center [227, 477] width 181 height 19
click at [139, 487] on div "10701590 - Coffee Keyboard" at bounding box center [227, 477] width 181 height 19
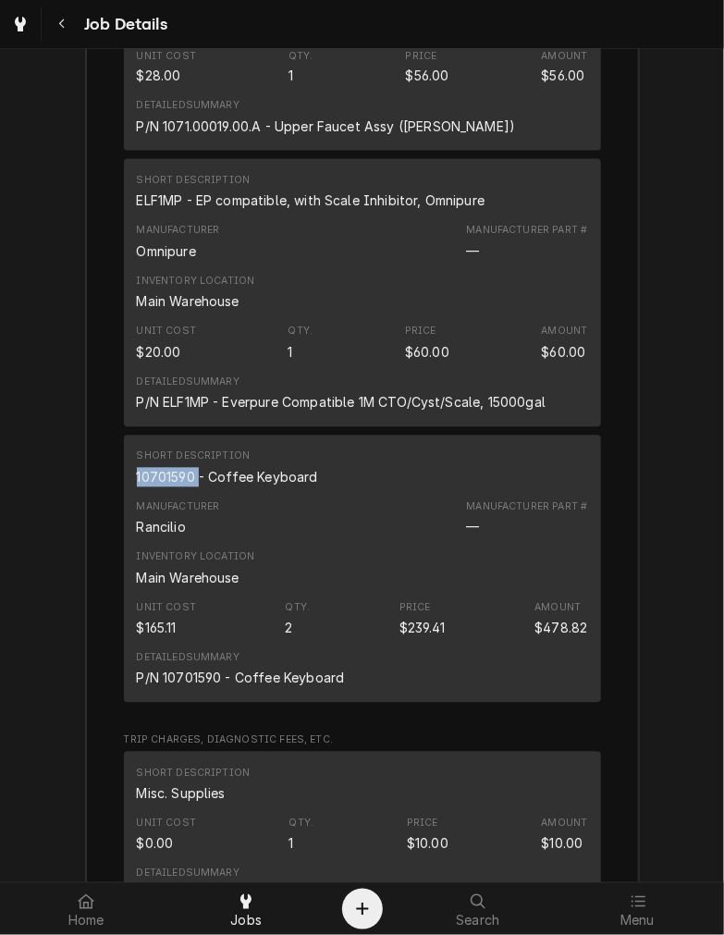
click at [139, 487] on div "10701590 - Coffee Keyboard" at bounding box center [227, 477] width 181 height 19
copy div "10701590 - Coffee Keyboard"
click at [606, 805] on div "Roopairs Job ID JOB-4047 Service Type Labor Job Type Service Total Time Logged …" at bounding box center [362, 396] width 553 height 2716
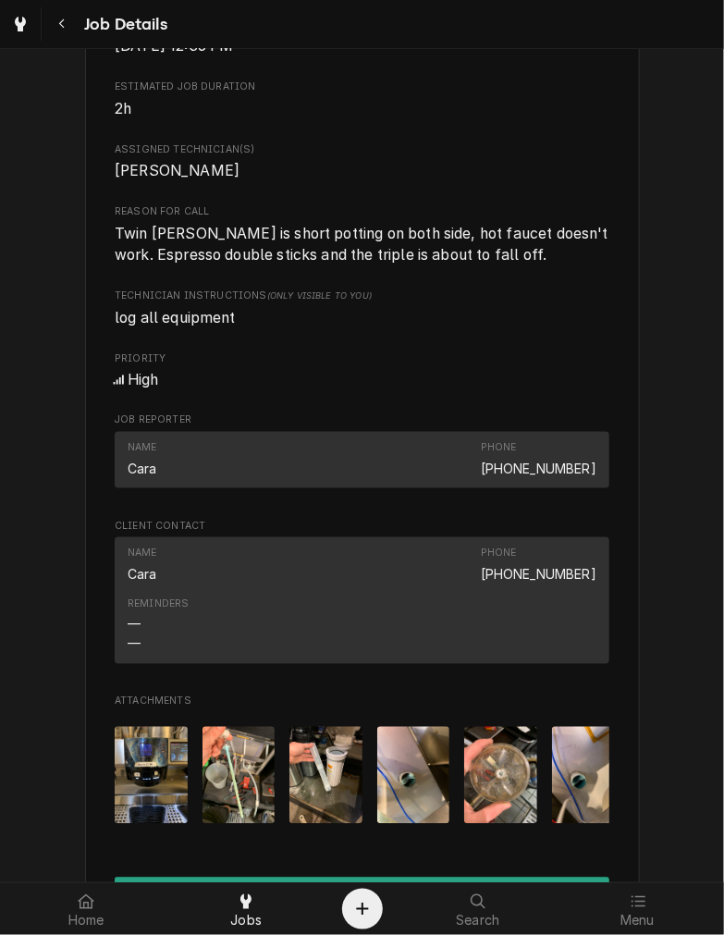
scroll to position [1456, 0]
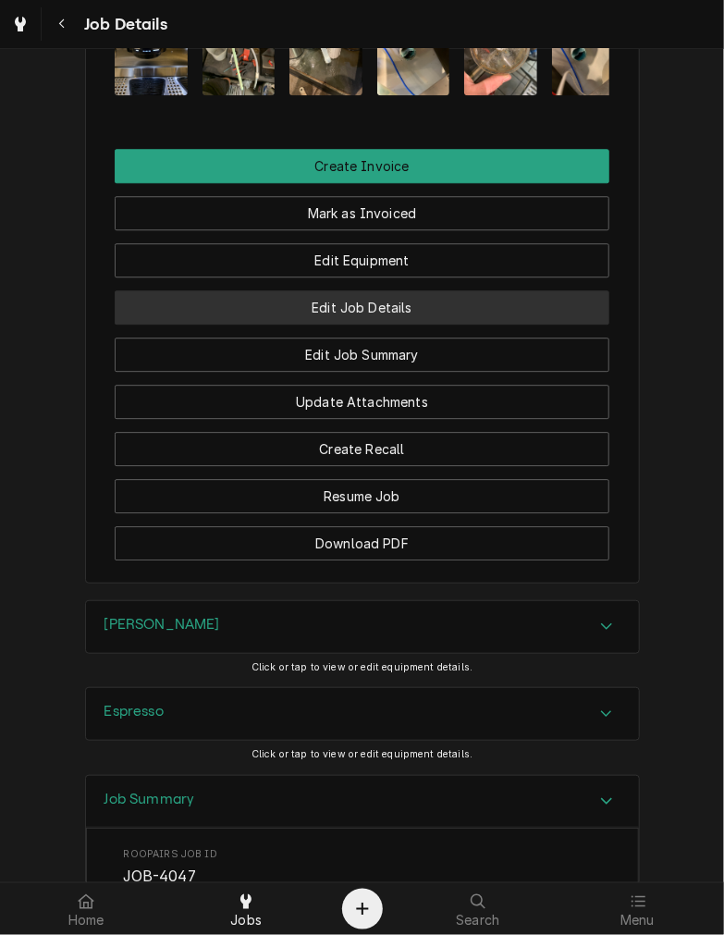
click at [338, 325] on button "Edit Job Details" at bounding box center [362, 307] width 495 height 34
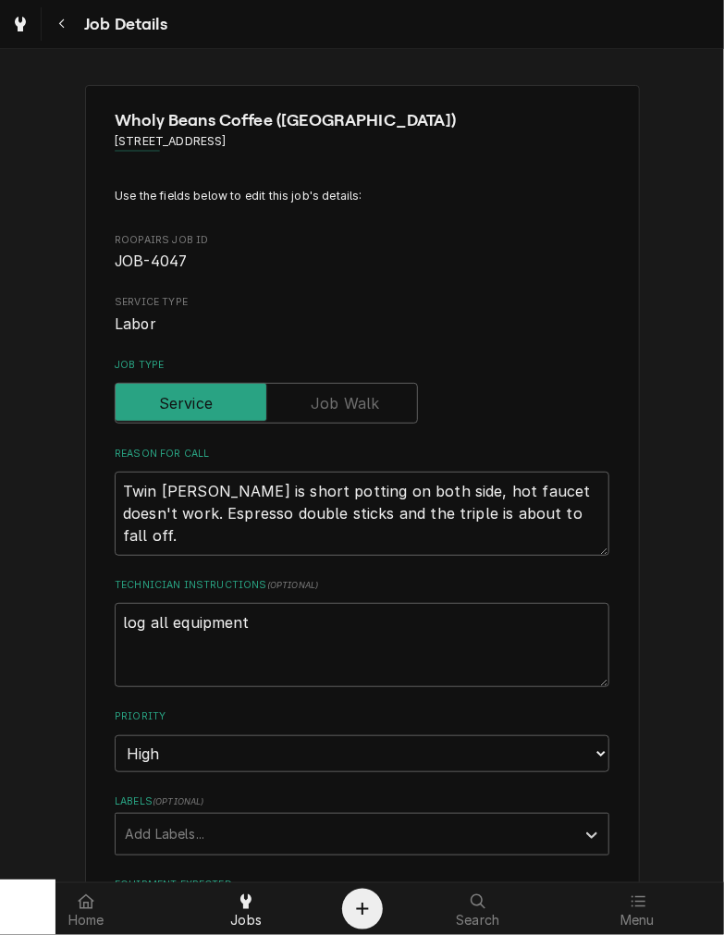
type textarea "x"
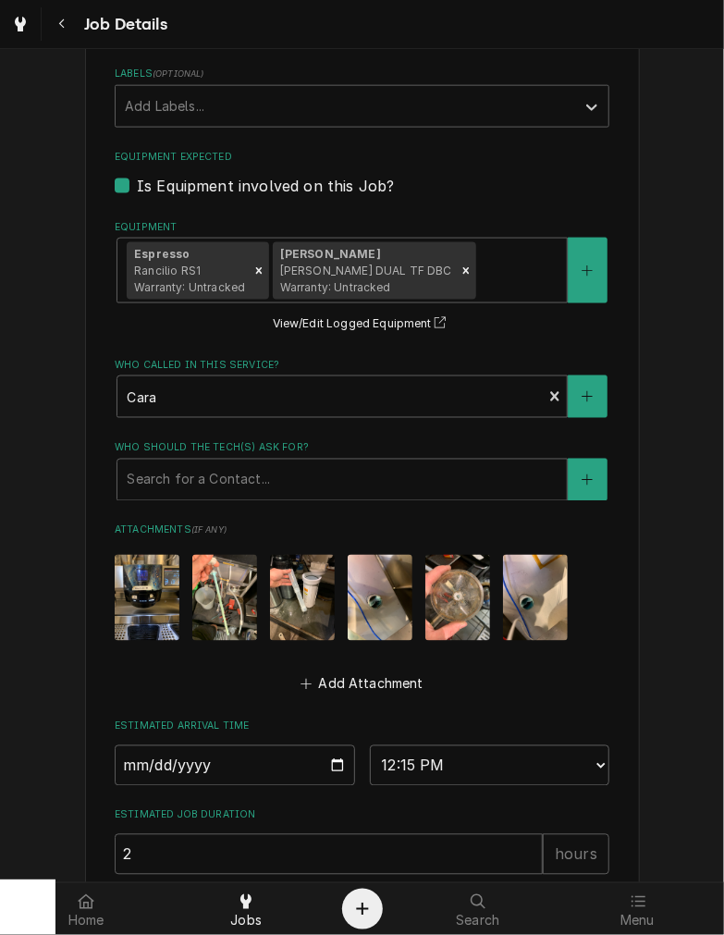
scroll to position [913, 0]
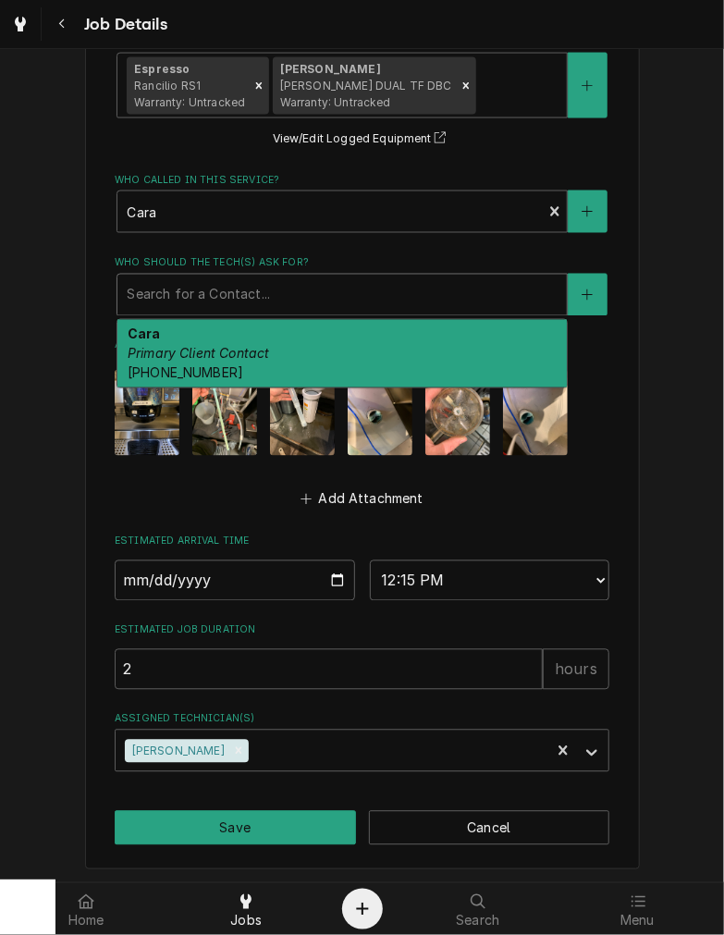
click at [273, 280] on div "Who should the tech(s) ask for?" at bounding box center [342, 294] width 431 height 33
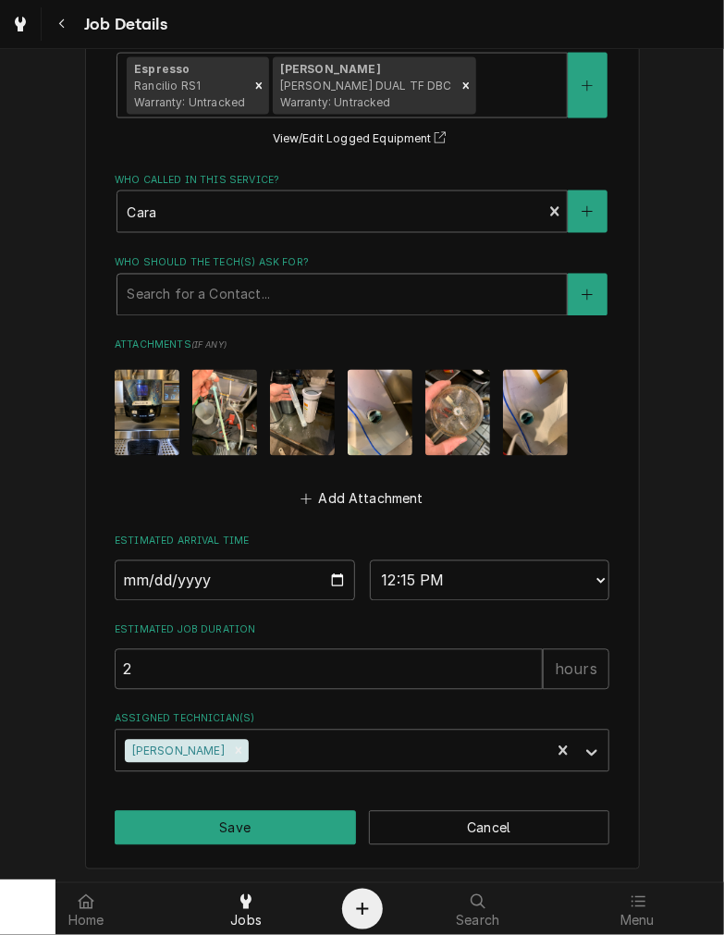
click at [273, 280] on div "Who should the tech(s) ask for?" at bounding box center [342, 294] width 431 height 33
click at [411, 830] on button "Cancel" at bounding box center [489, 828] width 241 height 34
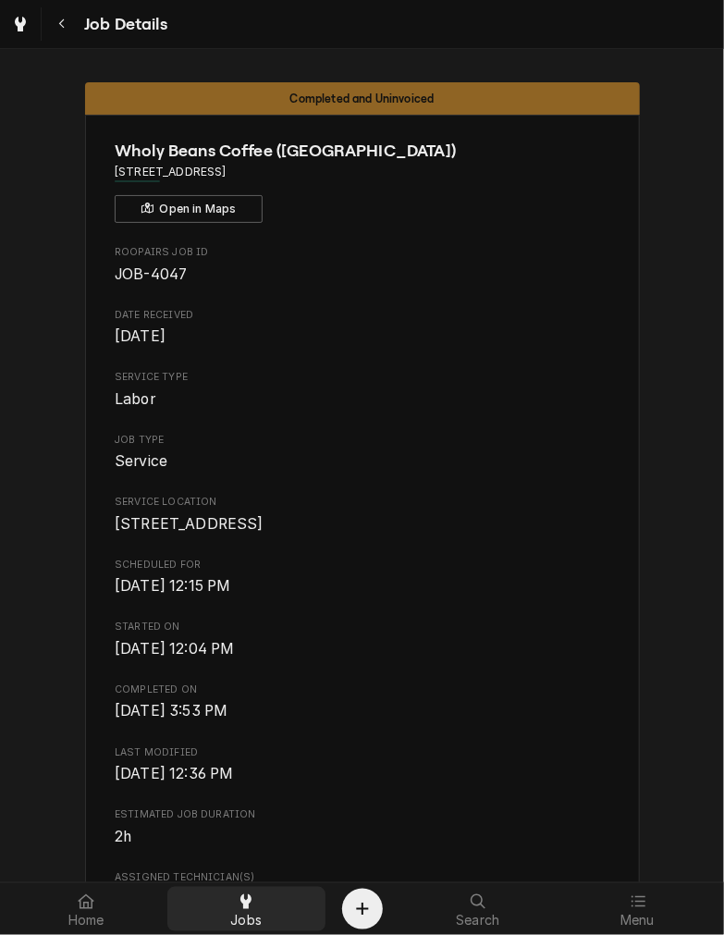
click at [245, 894] on icon at bounding box center [245, 901] width 11 height 15
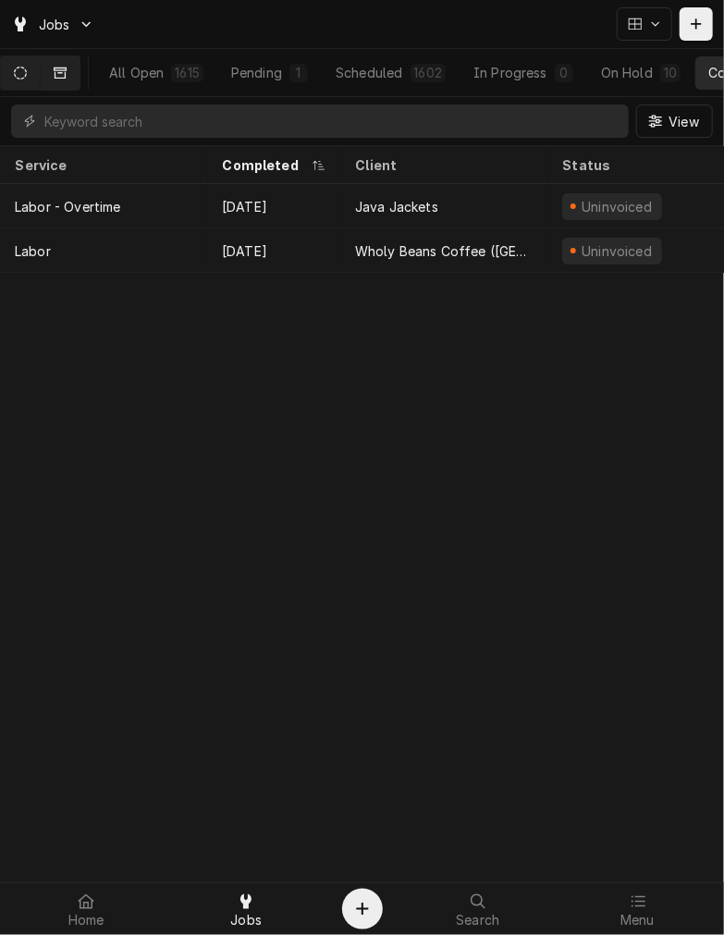
click at [65, 68] on icon "Dynamic Content Wrapper" at bounding box center [60, 72] width 13 height 11
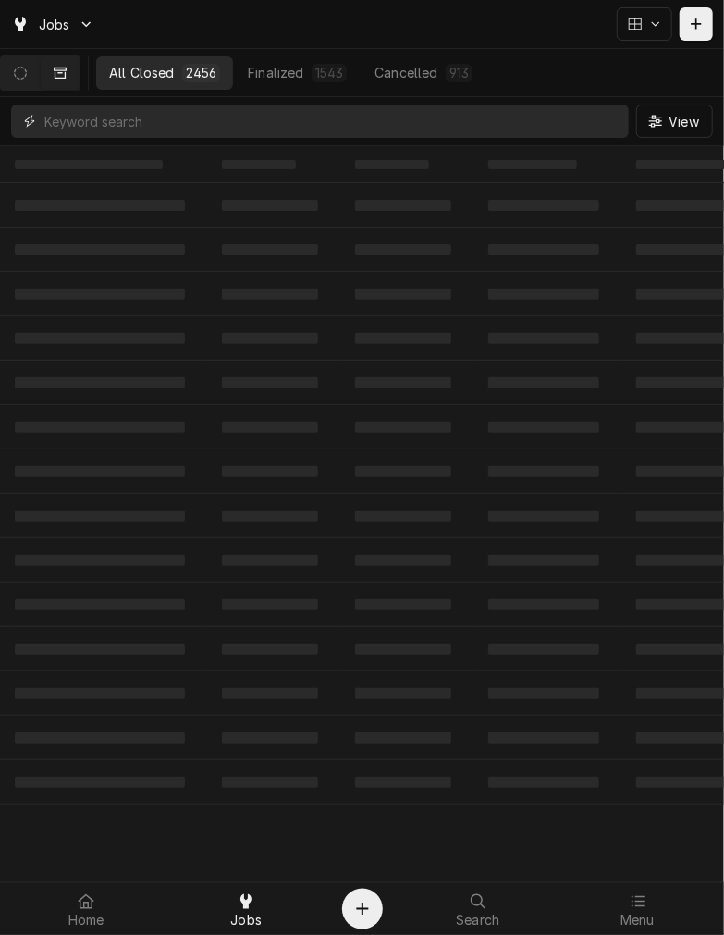
click at [80, 127] on input "Dynamic Content Wrapper" at bounding box center [331, 120] width 575 height 33
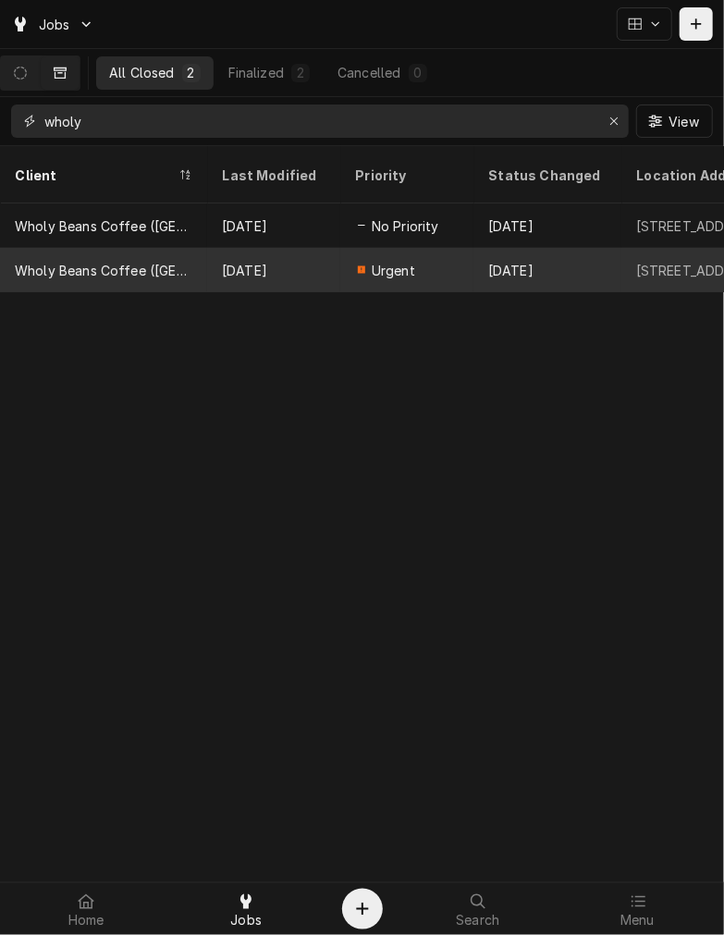
type input "wholy"
click at [276, 251] on div "[DATE]" at bounding box center [273, 270] width 133 height 44
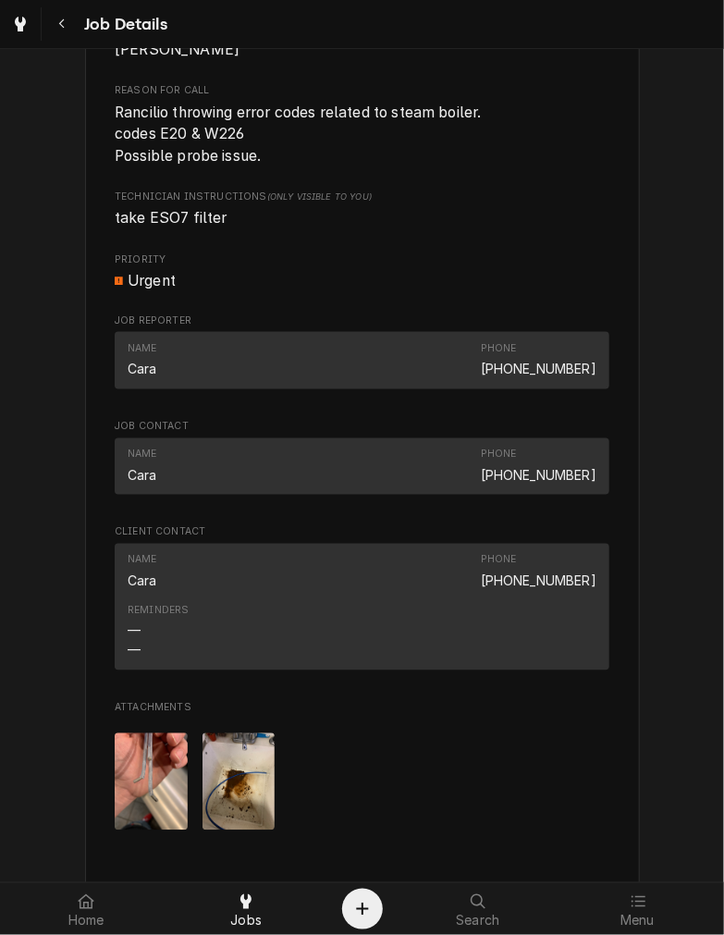
scroll to position [836, 0]
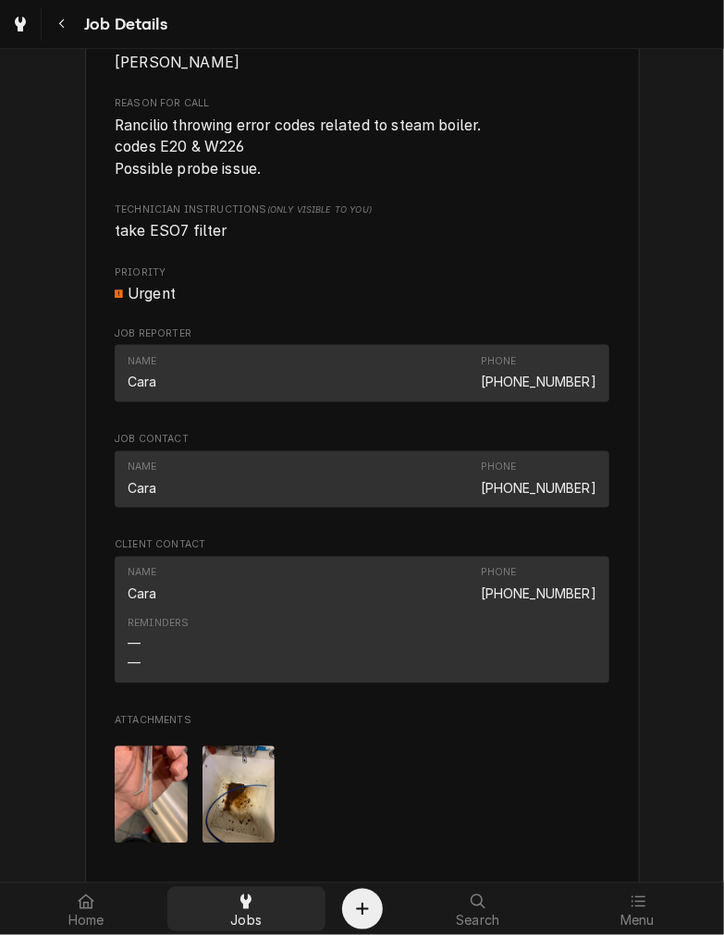
click at [248, 926] on span "Jobs" at bounding box center [245, 920] width 31 height 15
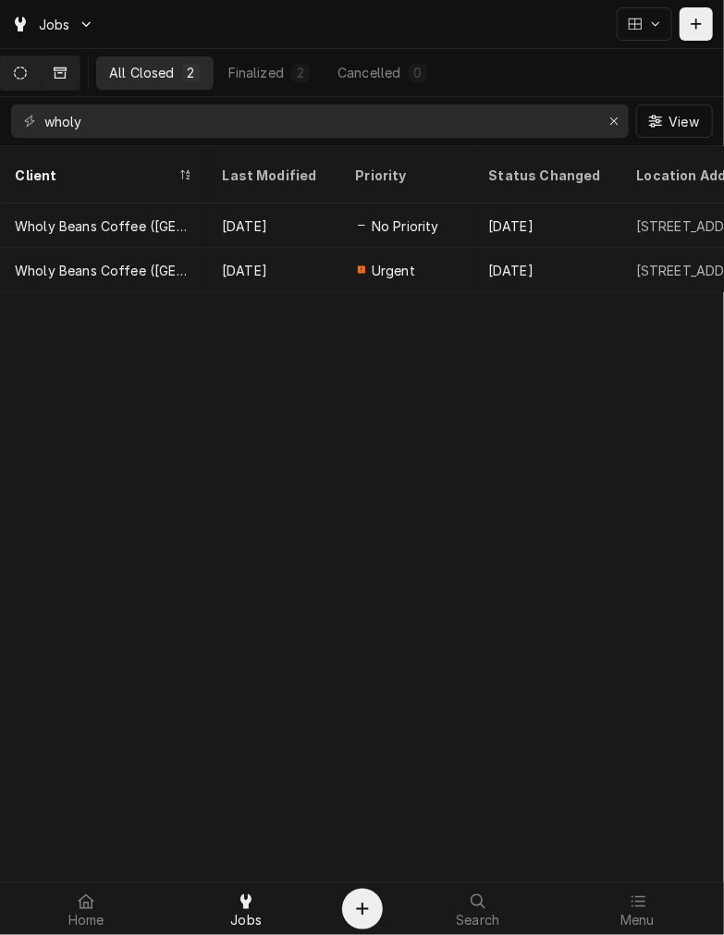
click at [40, 76] on button "Dynamic Content Wrapper" at bounding box center [20, 72] width 39 height 33
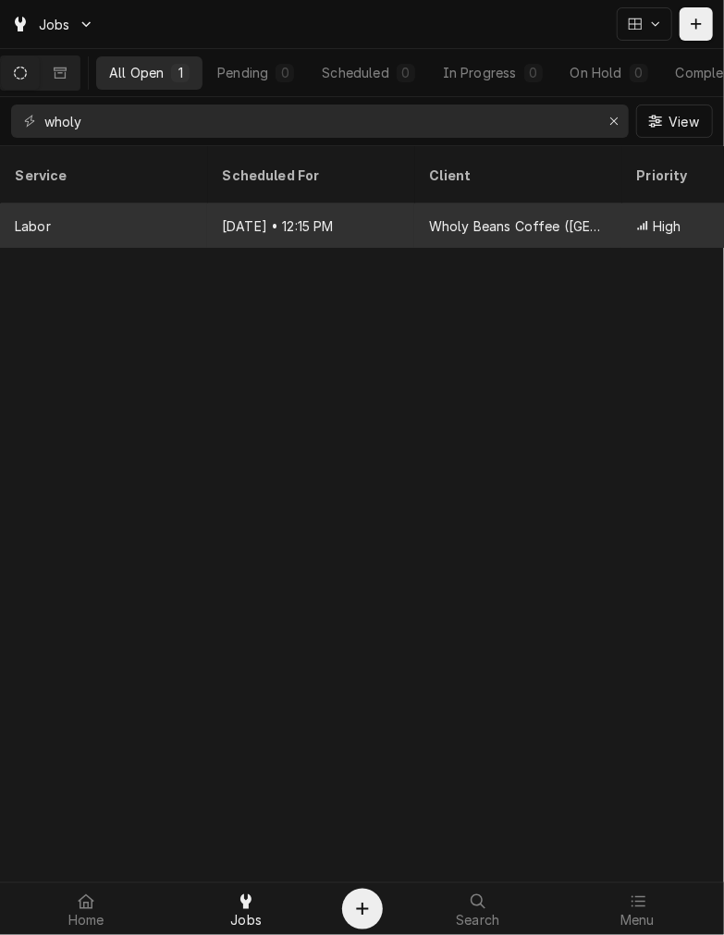
click at [524, 216] on div "Wholy Beans Coffee ([GEOGRAPHIC_DATA])" at bounding box center [518, 225] width 178 height 19
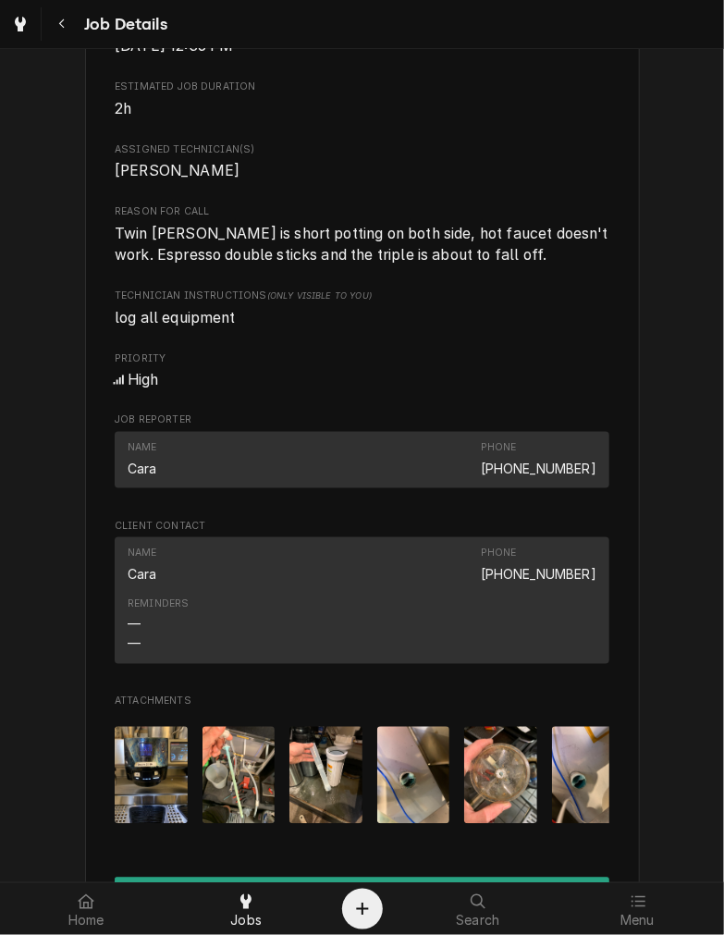
scroll to position [1456, 0]
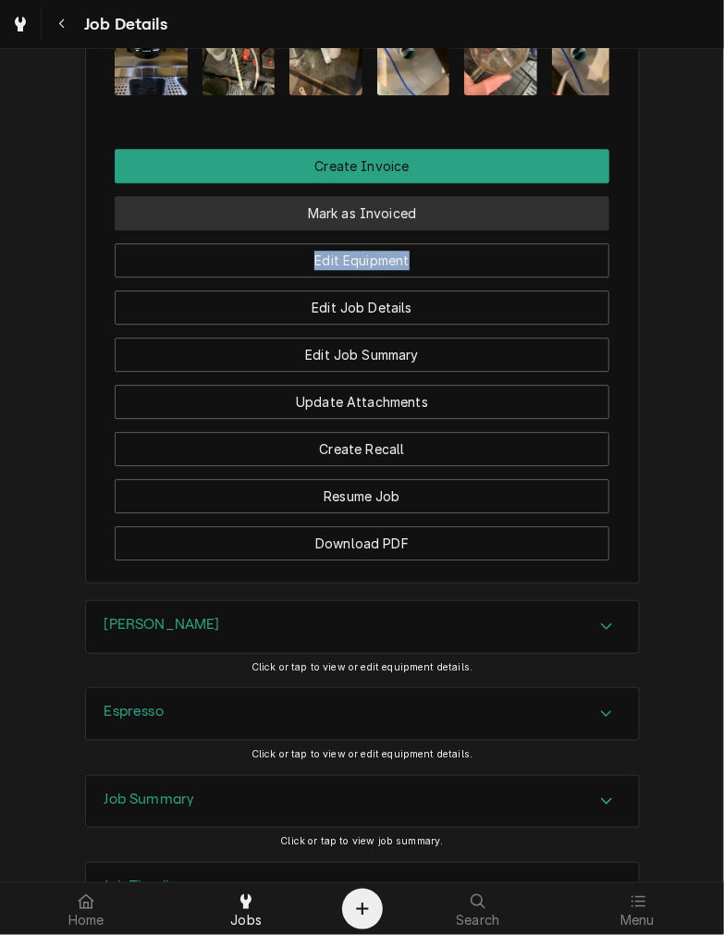
click at [519, 260] on div "Create Invoice Mark as Invoiced Edit Equipment Edit Job Details Edit Job Summar…" at bounding box center [362, 354] width 495 height 411
click at [519, 230] on button "Mark as Invoiced" at bounding box center [362, 213] width 495 height 34
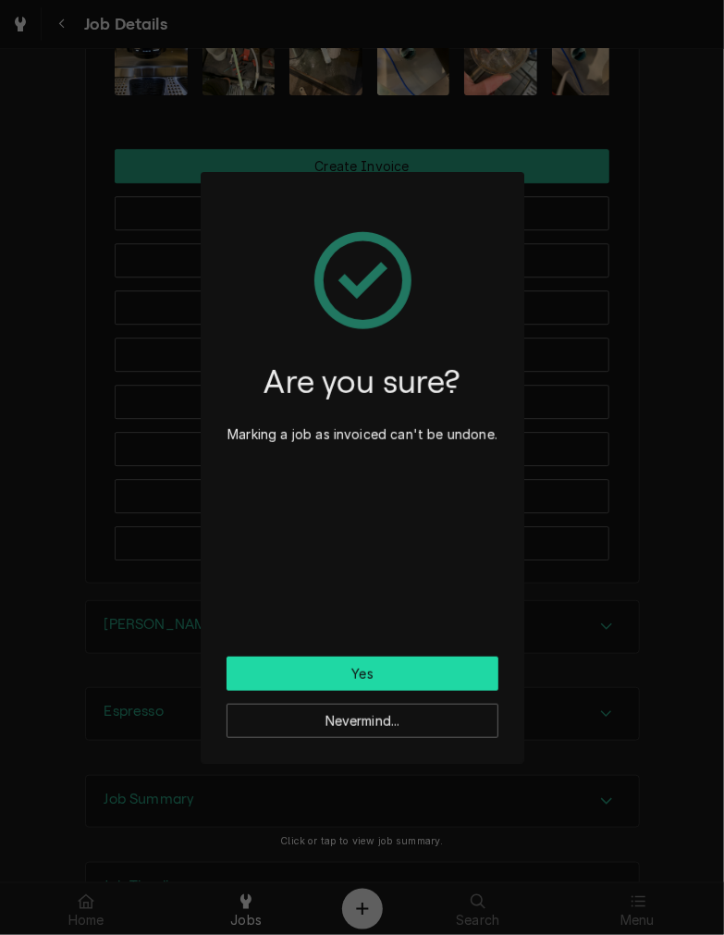
click at [428, 666] on button "Yes" at bounding box center [363, 673] width 272 height 34
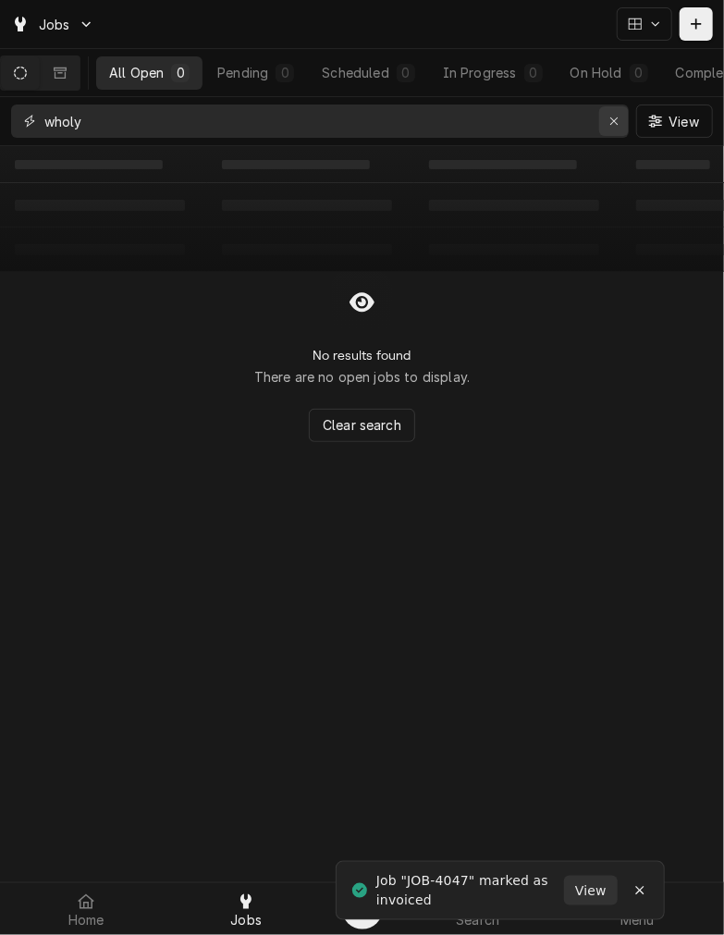
click at [608, 112] on div "Erase input" at bounding box center [614, 121] width 18 height 18
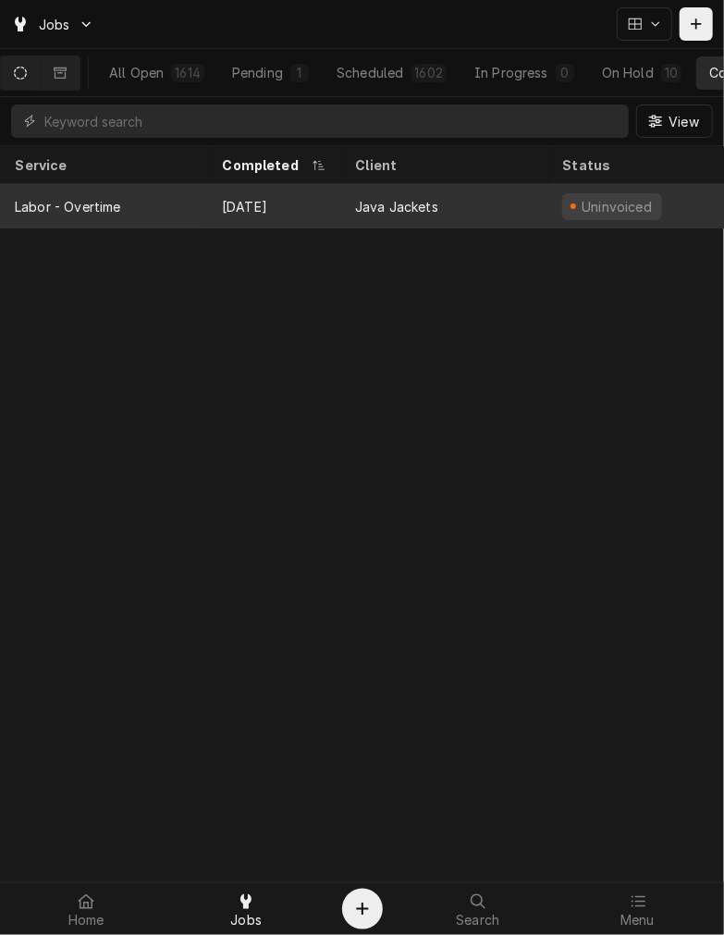
click at [451, 197] on div "Java Jackets" at bounding box center [443, 206] width 207 height 44
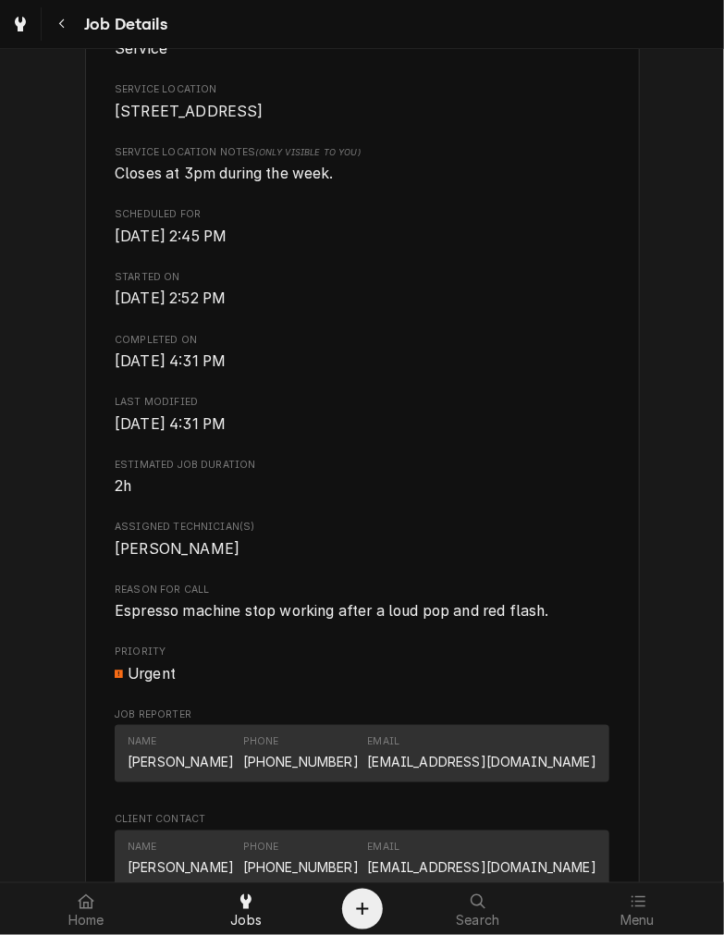
scroll to position [451, 0]
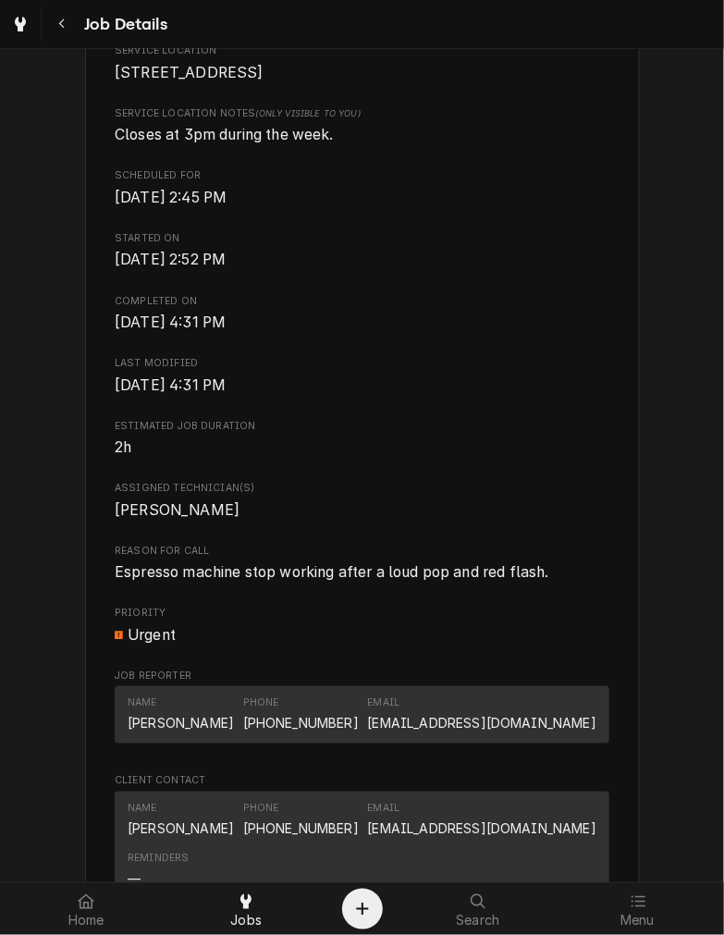
click at [395, 581] on span "Espresso machine stop working after a loud pop and red flash." at bounding box center [332, 572] width 435 height 18
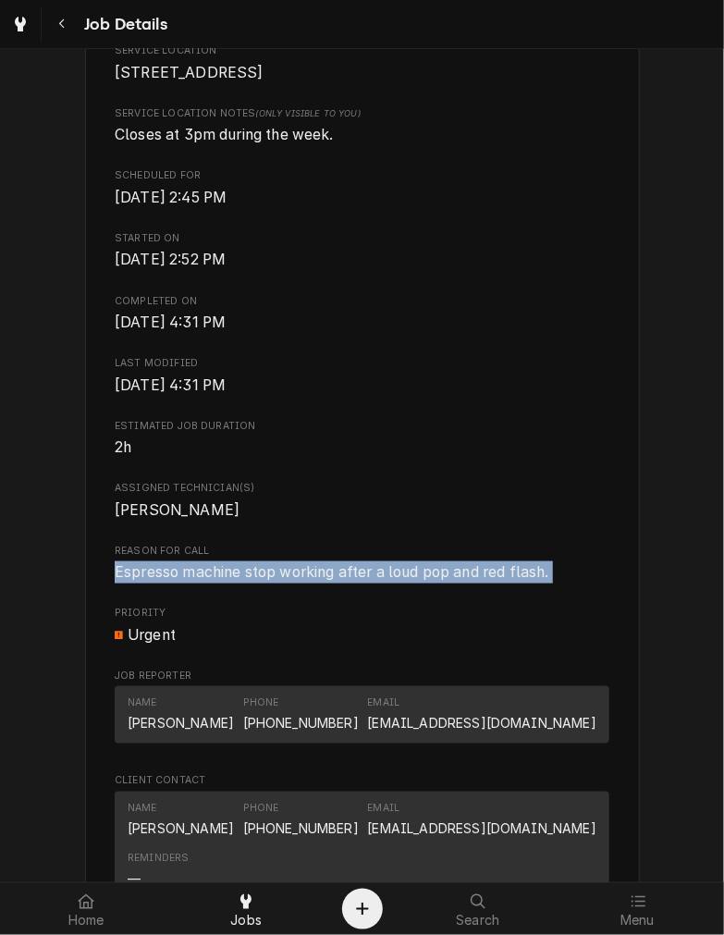
click at [395, 581] on span "Espresso machine stop working after a loud pop and red flash." at bounding box center [332, 572] width 435 height 18
copy span "Espresso machine stop working after a loud pop and red flash."
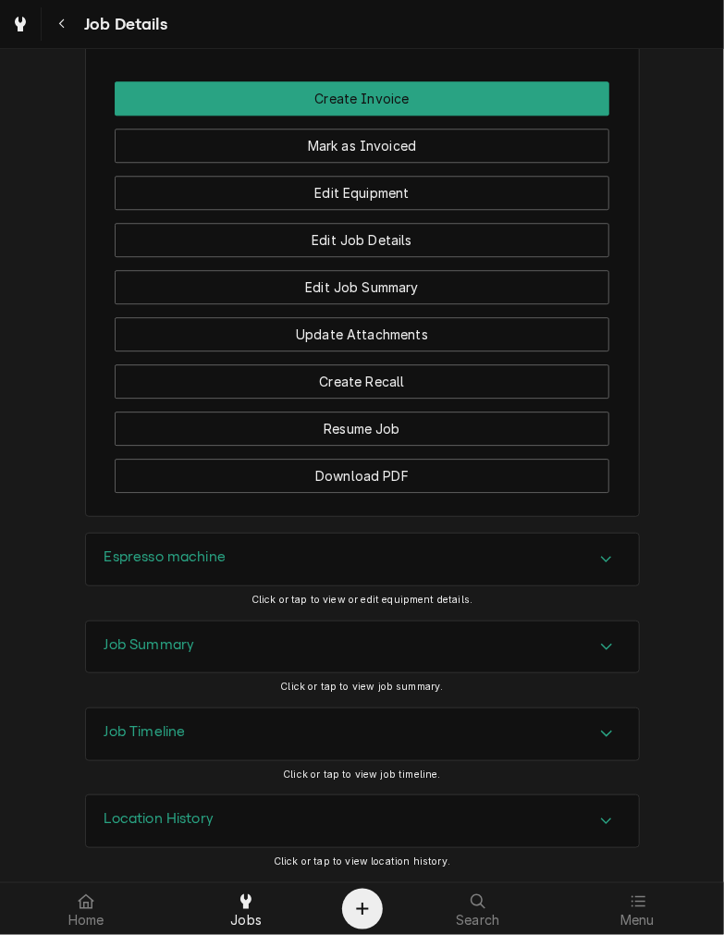
scroll to position [1524, 0]
click at [414, 566] on div "Espresso machine" at bounding box center [362, 559] width 553 height 52
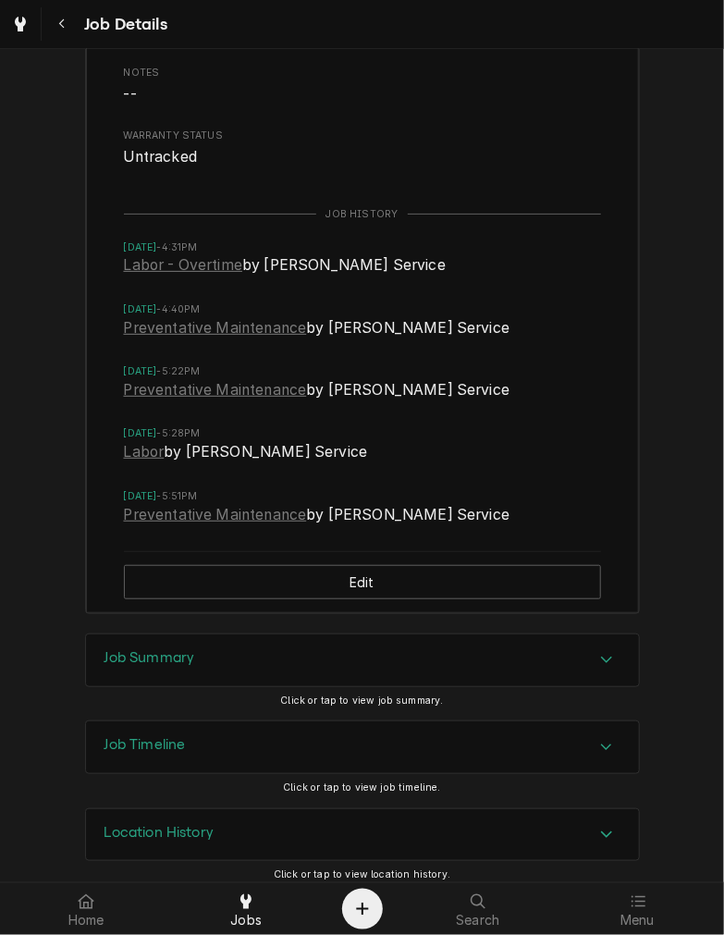
scroll to position [2327, 0]
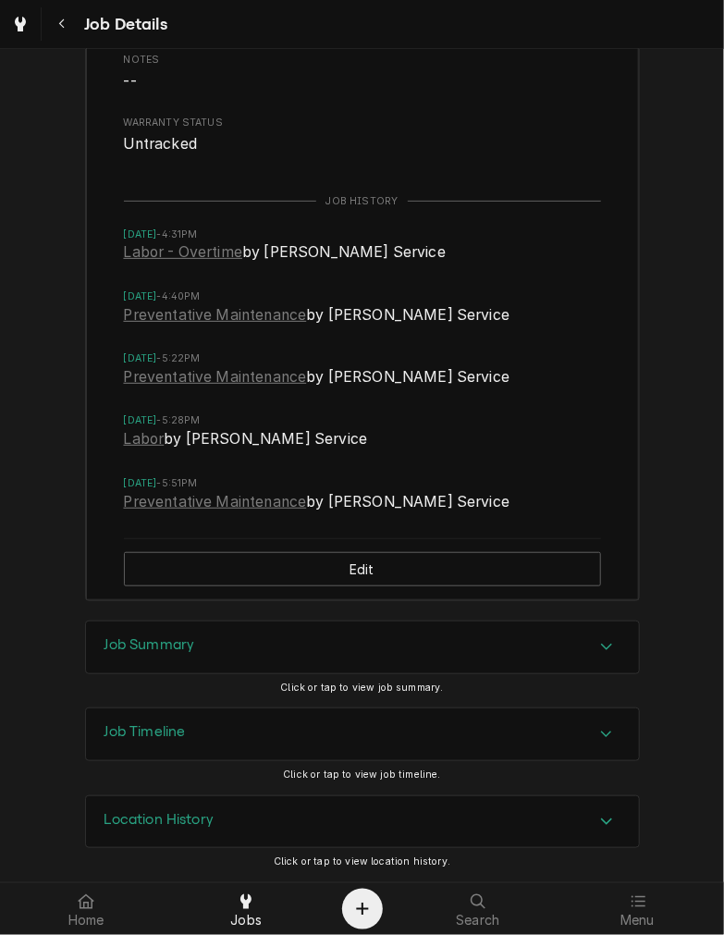
click at [306, 616] on div "Espresso machine Equipment Category Beverage Equipment Equipment Type Coffee Ma…" at bounding box center [362, 175] width 555 height 890
click at [300, 632] on div "Job Summary" at bounding box center [362, 647] width 553 height 52
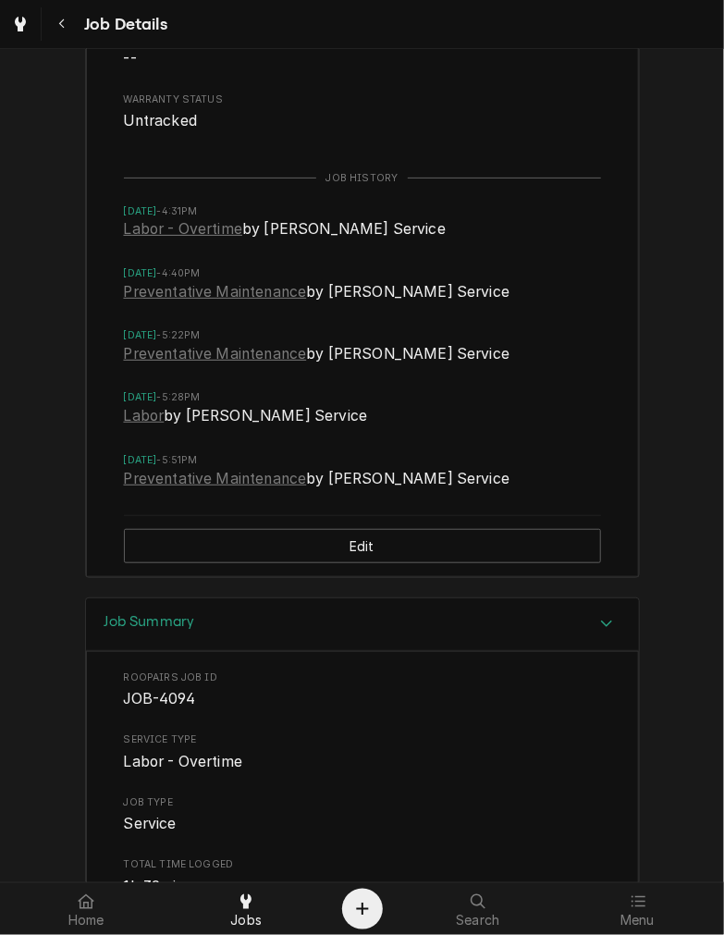
scroll to position [3056, 0]
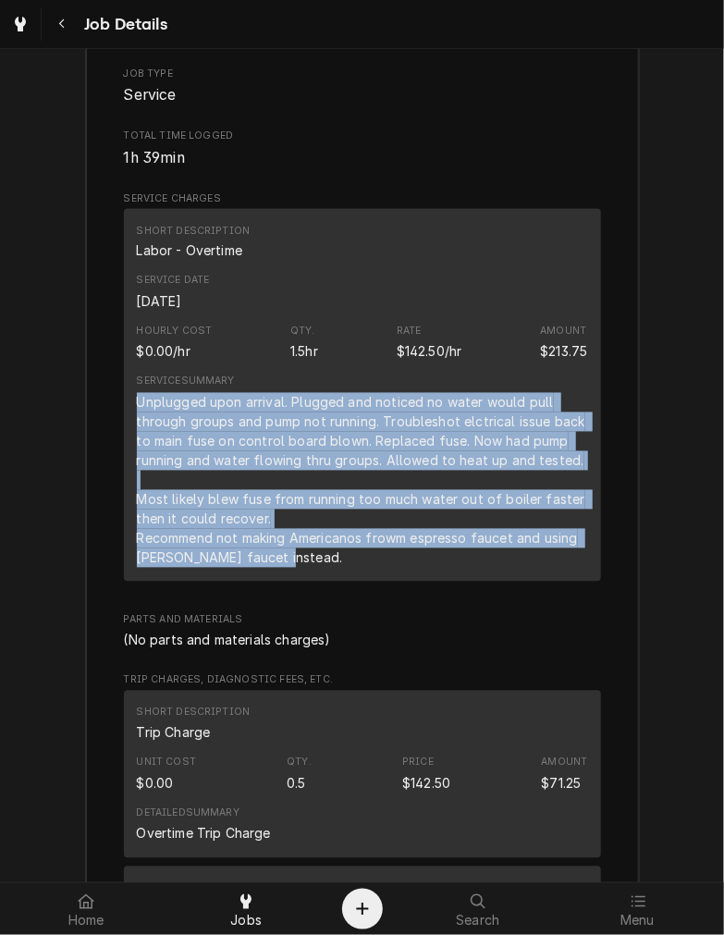
drag, startPoint x: 279, startPoint y: 577, endPoint x: 126, endPoint y: 422, distance: 218.4
click at [126, 422] on div "Short Description Labor - Overtime Service Date Oct 4, 2025 Hourly Cost $0.00/h…" at bounding box center [362, 395] width 477 height 373
copy div "Unplugged upon arrival. Plugged and noticed no water would pull through groups …"
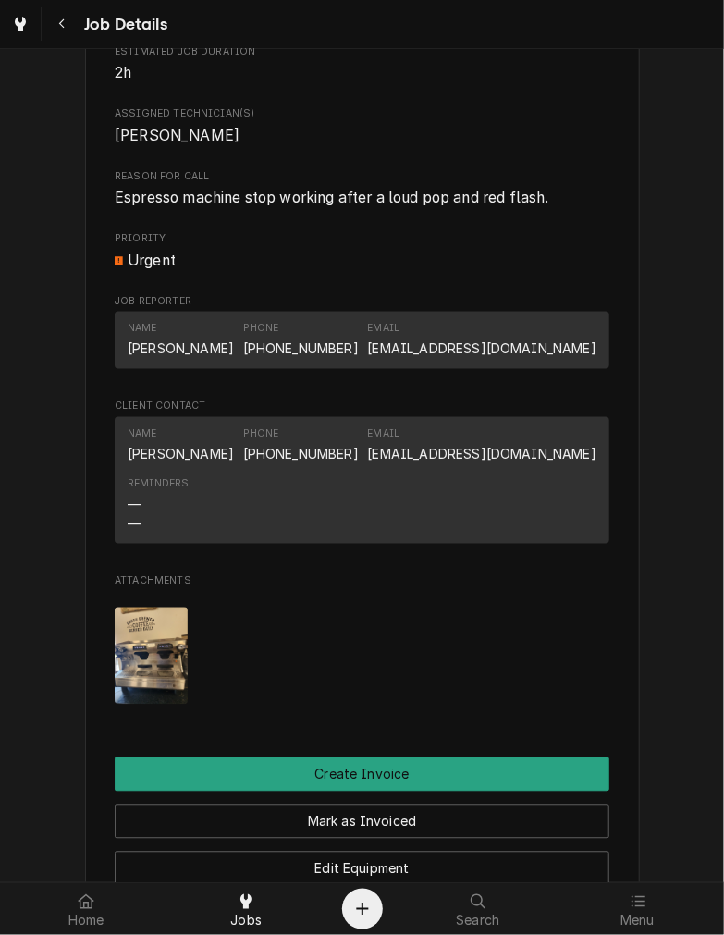
scroll to position [97, 0]
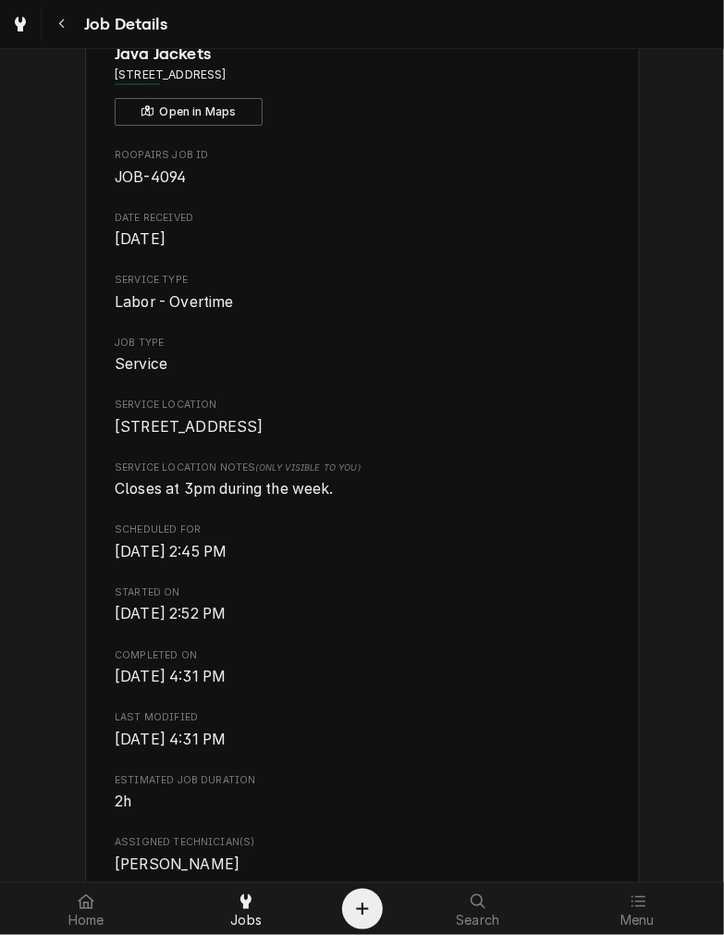
drag, startPoint x: 238, startPoint y: 71, endPoint x: 389, endPoint y: 84, distance: 152.2
click at [389, 84] on div "Java Jackets 200 Three Rivers Pkwy, North Bend, OH 45052 Open in Maps" at bounding box center [362, 84] width 495 height 84
copy span "North Bend, OH 45052"
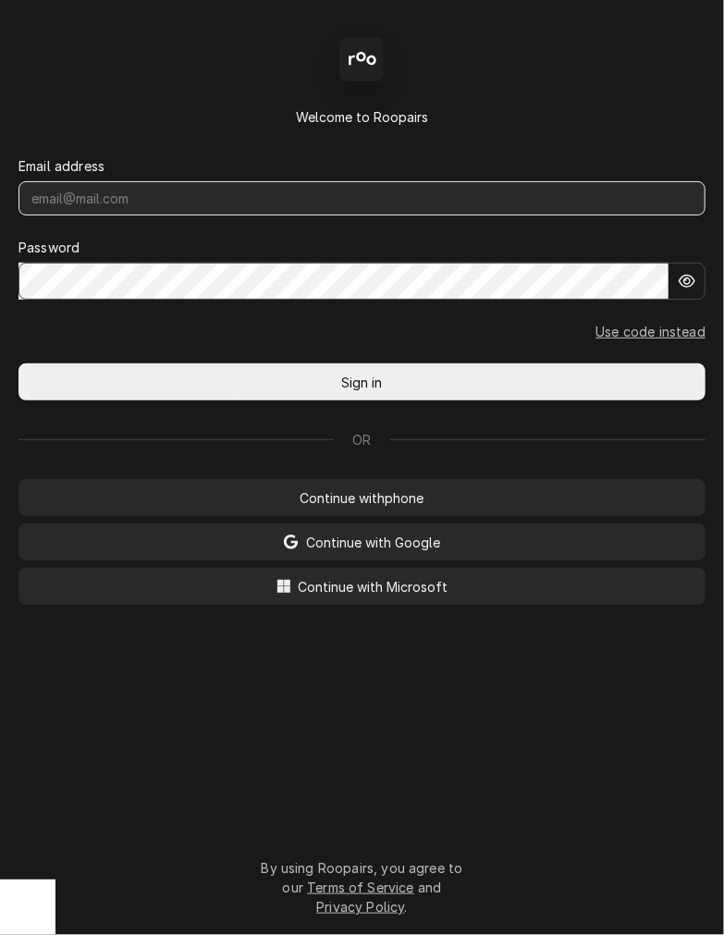
click at [118, 215] on input "Dynamic Content Wrapper" at bounding box center [361, 198] width 687 height 34
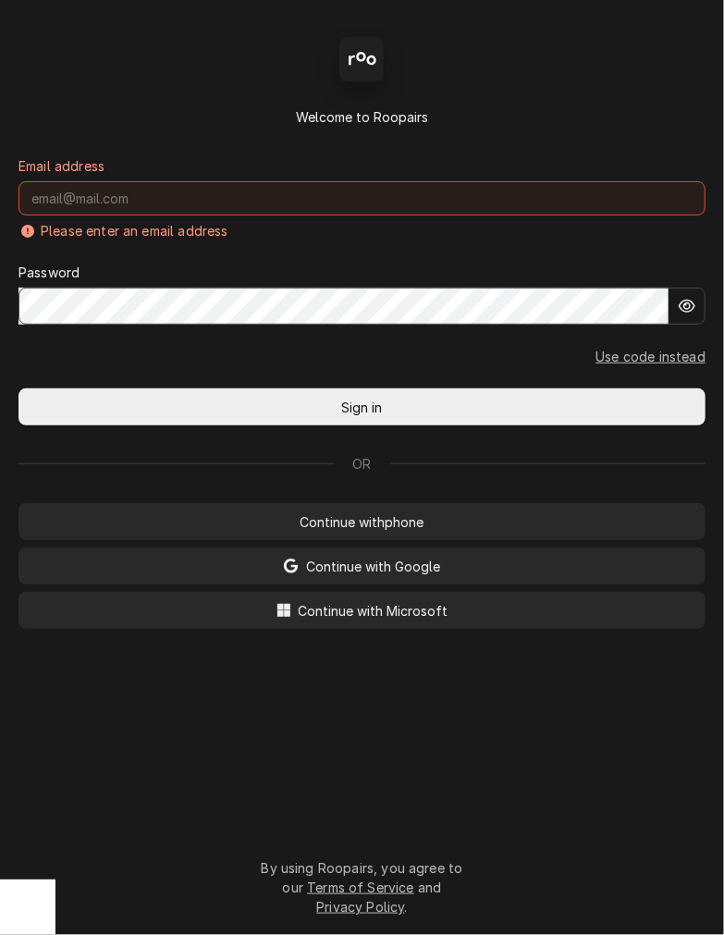
type input "mel@rinobeverage.com"
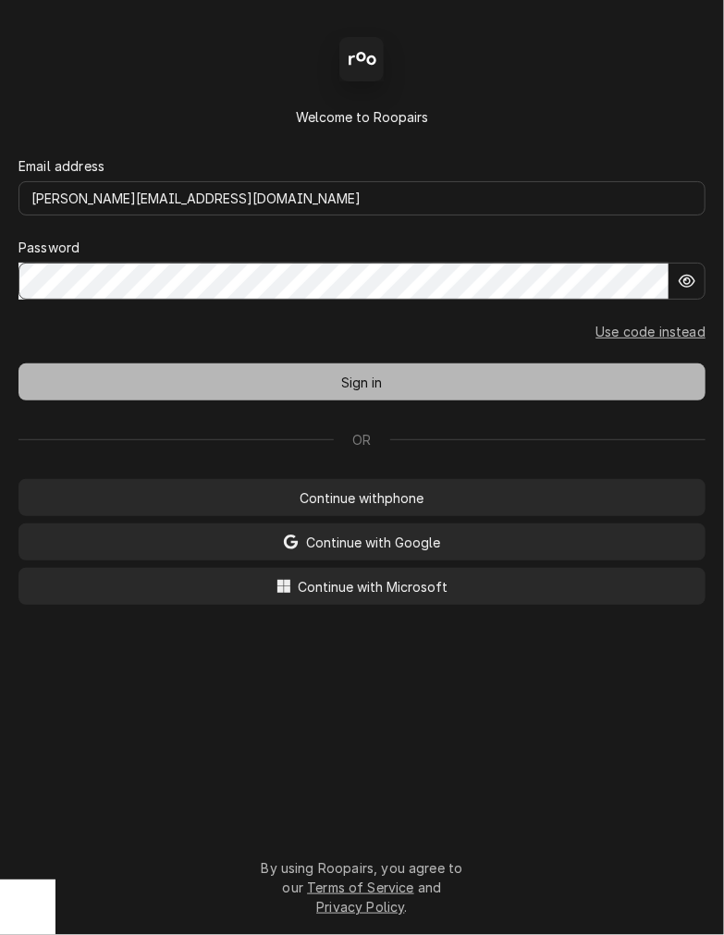
click at [272, 398] on button "Sign in" at bounding box center [361, 381] width 687 height 37
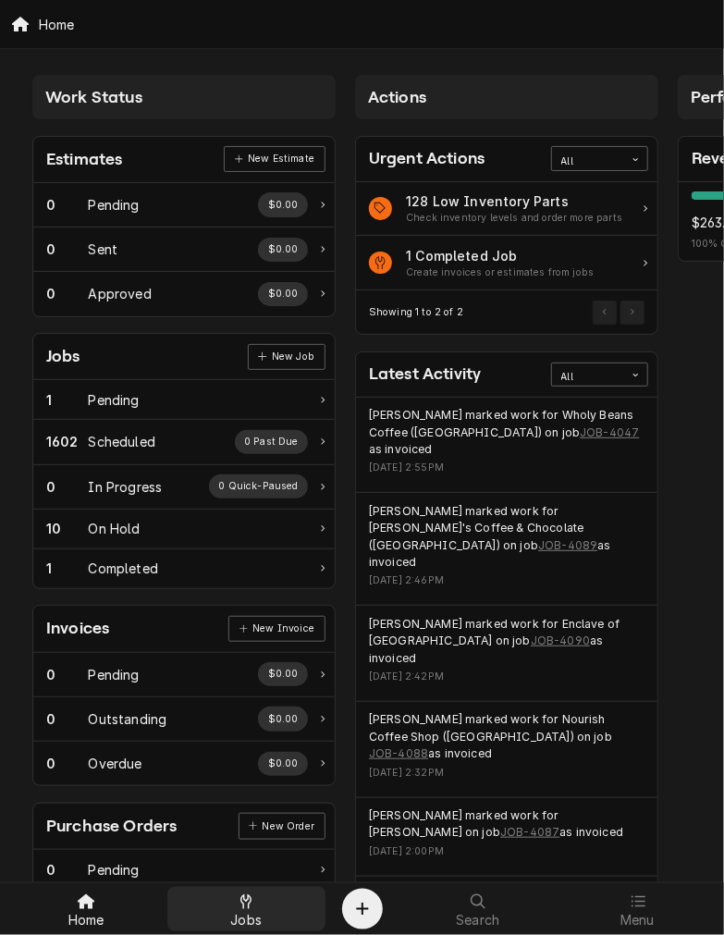
click at [229, 895] on div "Jobs" at bounding box center [246, 908] width 151 height 37
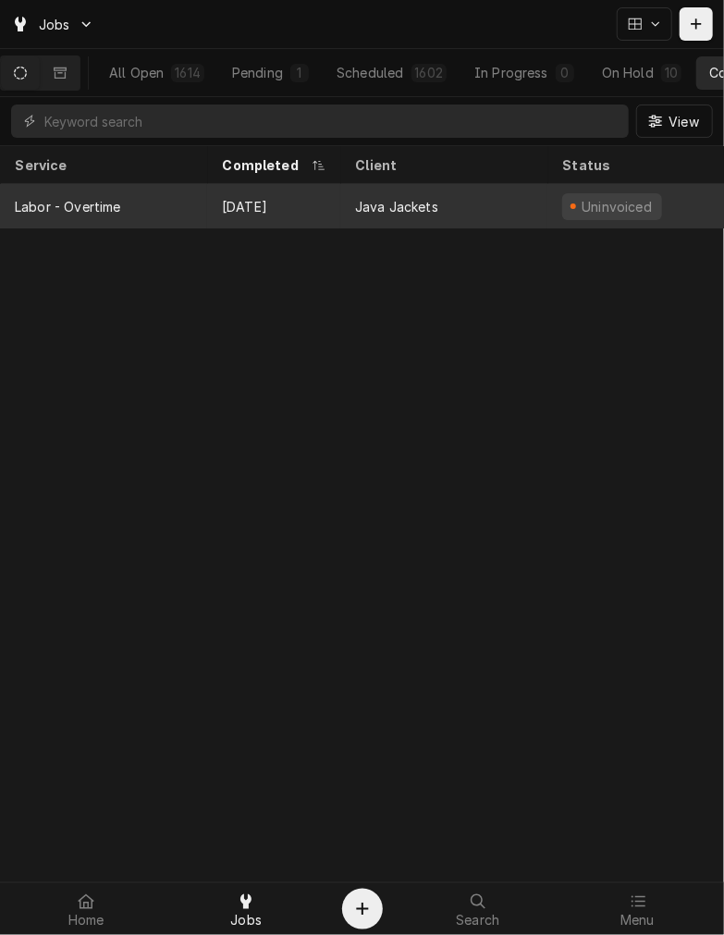
click at [150, 209] on div "Labor - Overtime" at bounding box center [103, 206] width 207 height 44
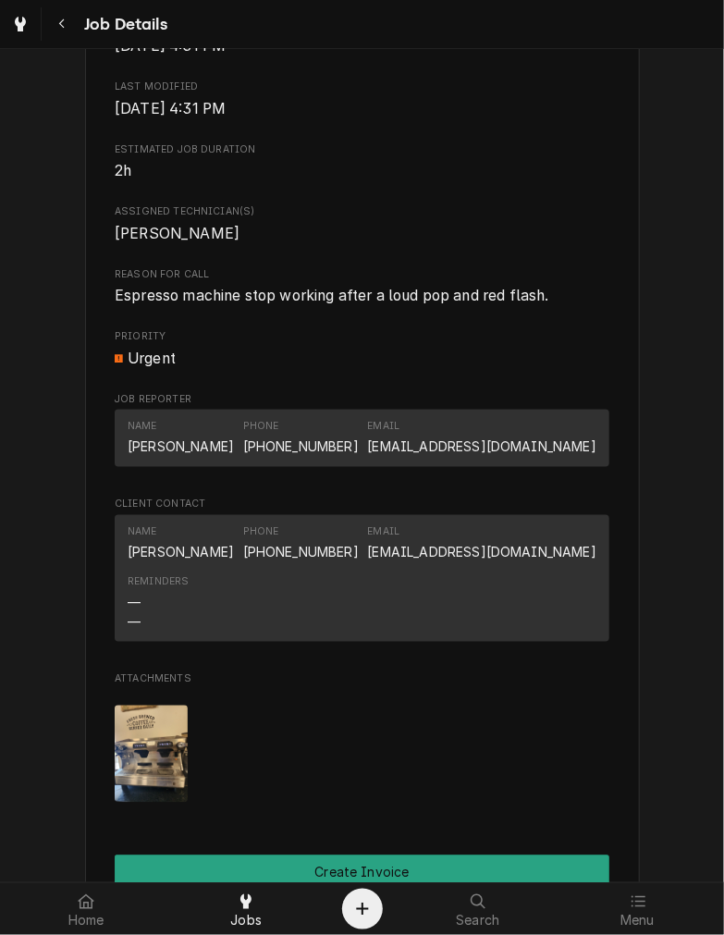
scroll to position [1456, 0]
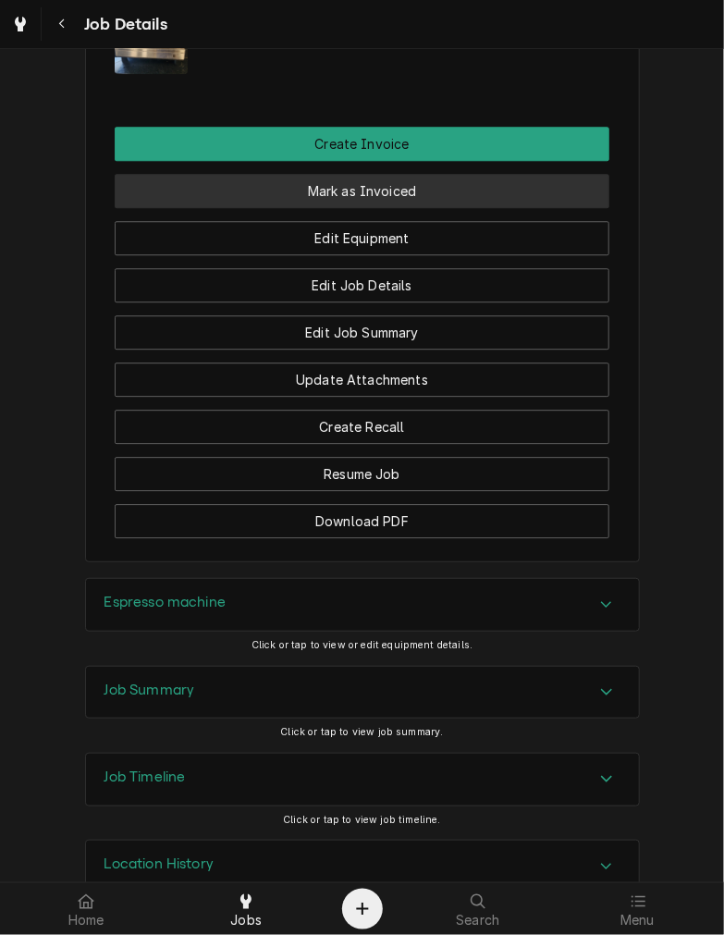
click at [469, 208] on button "Mark as Invoiced" at bounding box center [362, 191] width 495 height 34
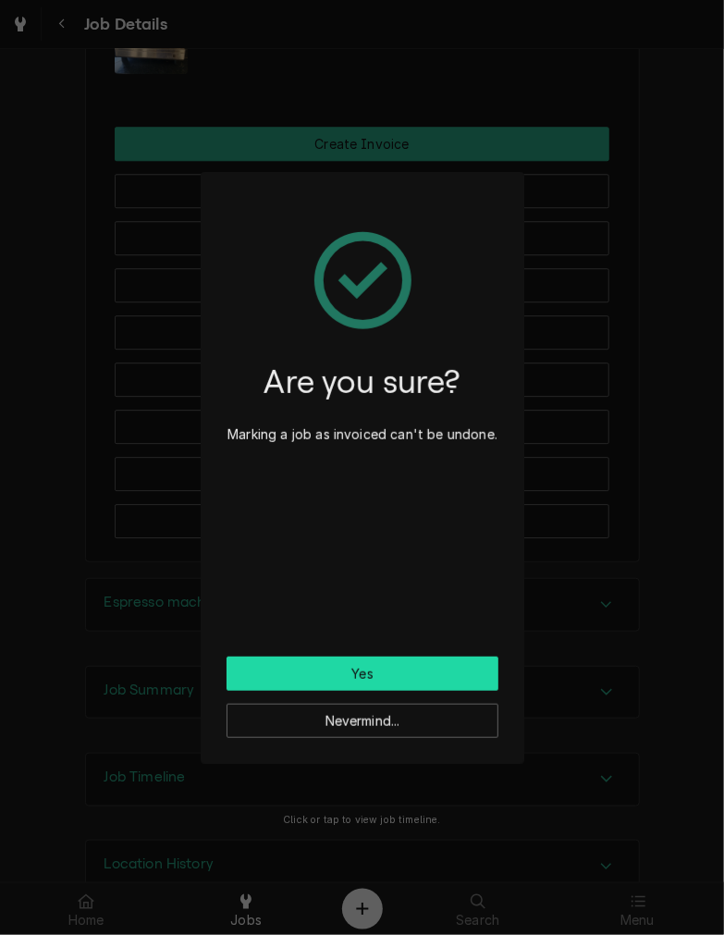
click at [373, 679] on button "Yes" at bounding box center [363, 673] width 272 height 34
